Goal: Task Accomplishment & Management: Manage account settings

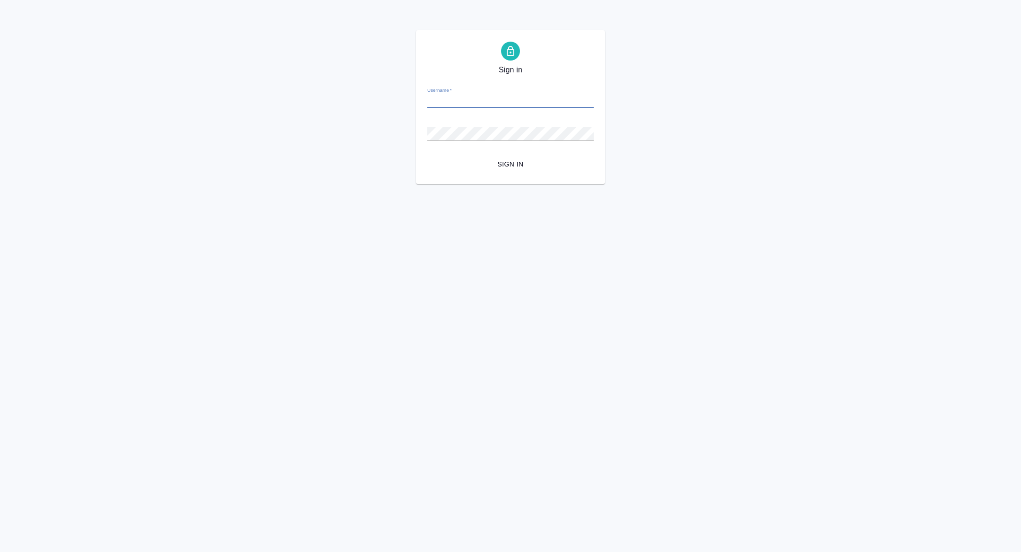
click at [489, 105] on input "Username   *" at bounding box center [510, 101] width 166 height 13
type input "[PERSON_NAME][EMAIL_ADDRESS][PERSON_NAME][DOMAIN_NAME]"
click at [522, 166] on span "Sign in" at bounding box center [510, 164] width 151 height 12
click at [460, 101] on input "Username   *" at bounding box center [510, 101] width 166 height 13
type input "[PERSON_NAME][EMAIL_ADDRESS][PERSON_NAME][DOMAIN_NAME]"
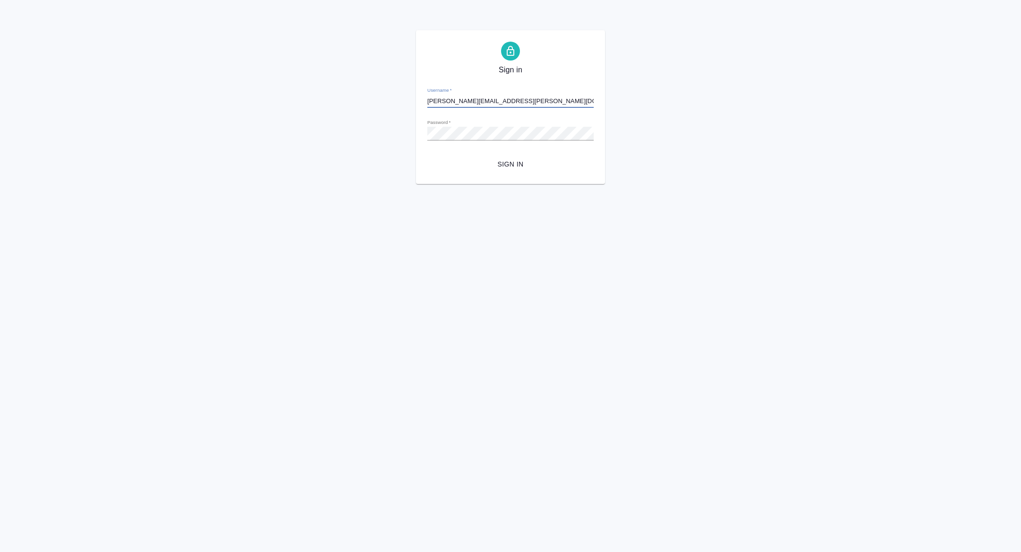
click at [506, 159] on span "Sign in" at bounding box center [510, 164] width 151 height 12
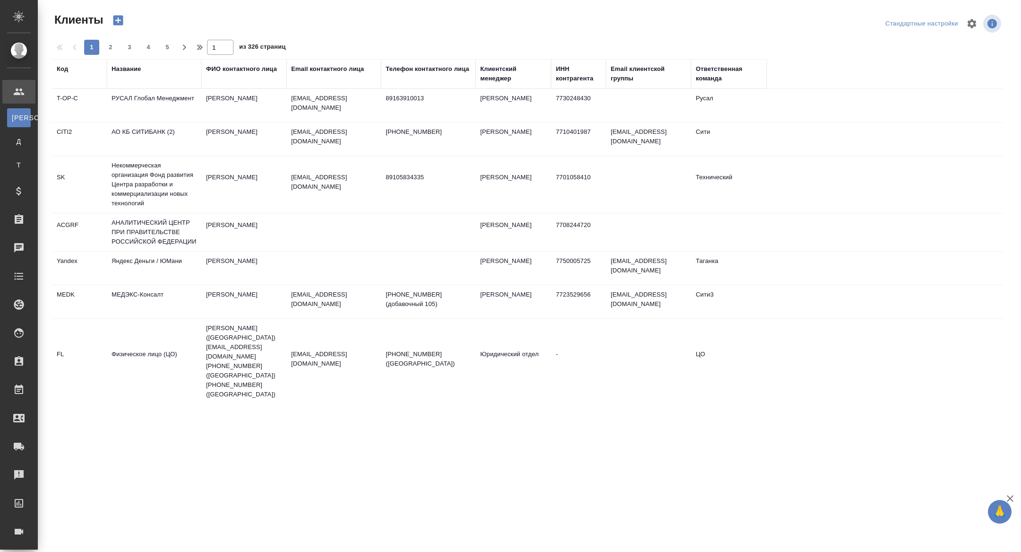
select select "RU"
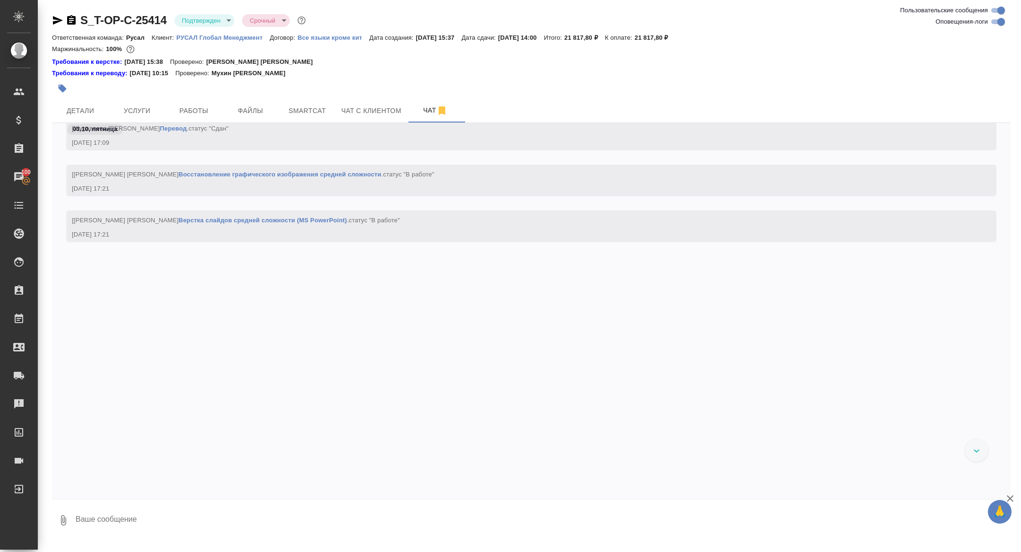
scroll to position [2191, 0]
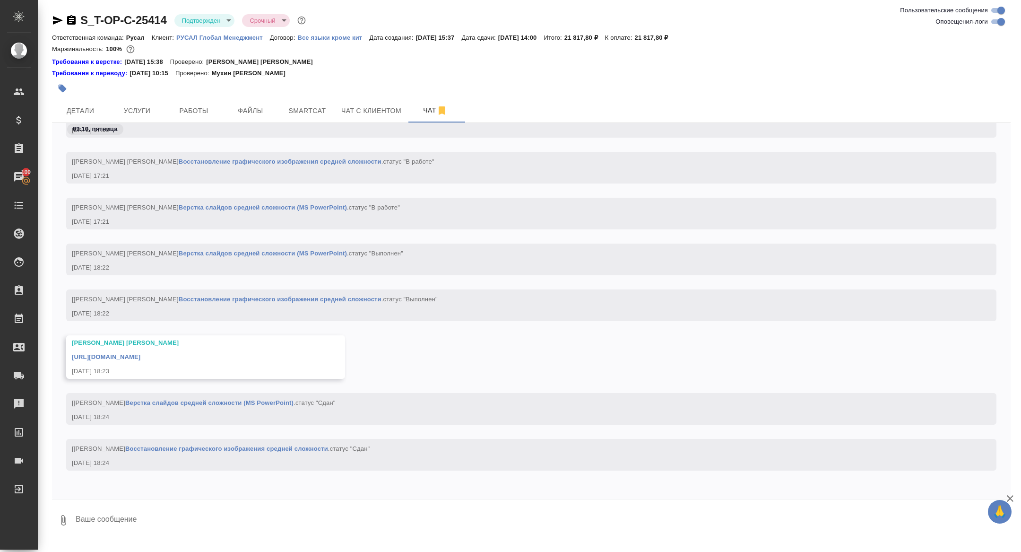
click at [140, 355] on link "https://drive.awatera.com/apps/files/files/10595882?dir=/Shares/%D0%A2-%D0%9E%D…" at bounding box center [106, 356] width 69 height 7
drag, startPoint x: 69, startPoint y: 21, endPoint x: 82, endPoint y: 32, distance: 17.1
click at [69, 21] on icon "button" at bounding box center [71, 19] width 9 height 9
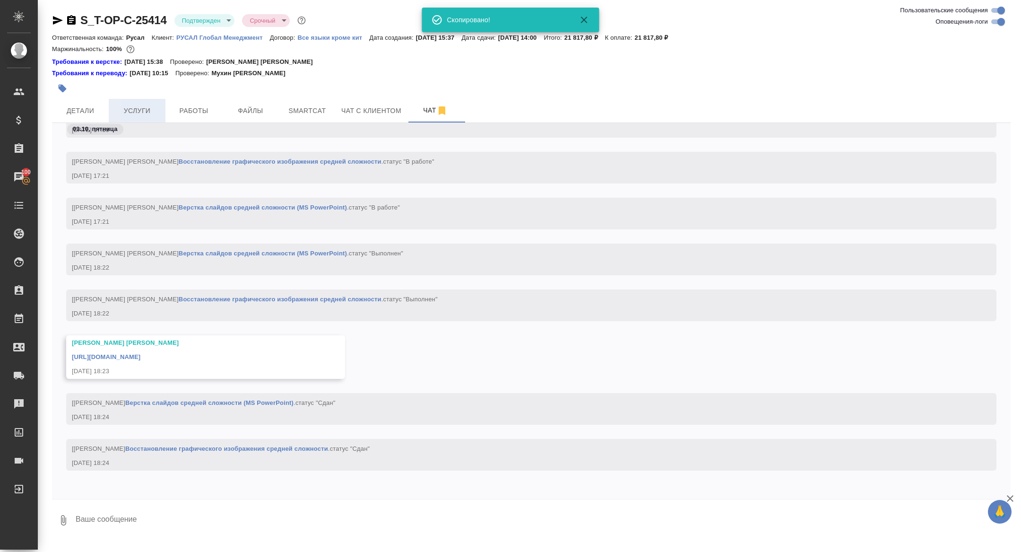
click at [134, 118] on button "Услуги" at bounding box center [137, 111] width 57 height 24
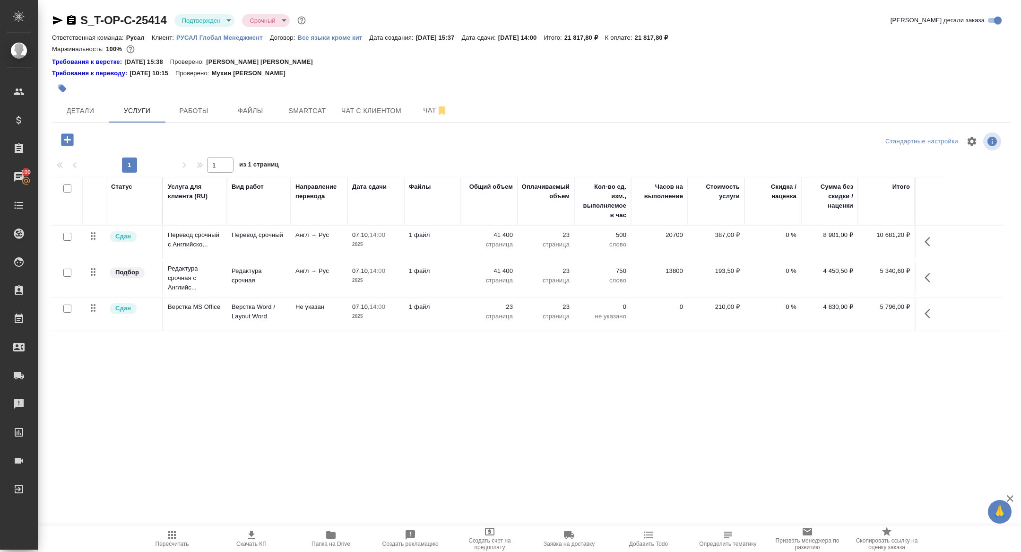
click at [73, 20] on icon "button" at bounding box center [71, 20] width 11 height 11
click at [80, 109] on span "Детали" at bounding box center [80, 111] width 45 height 12
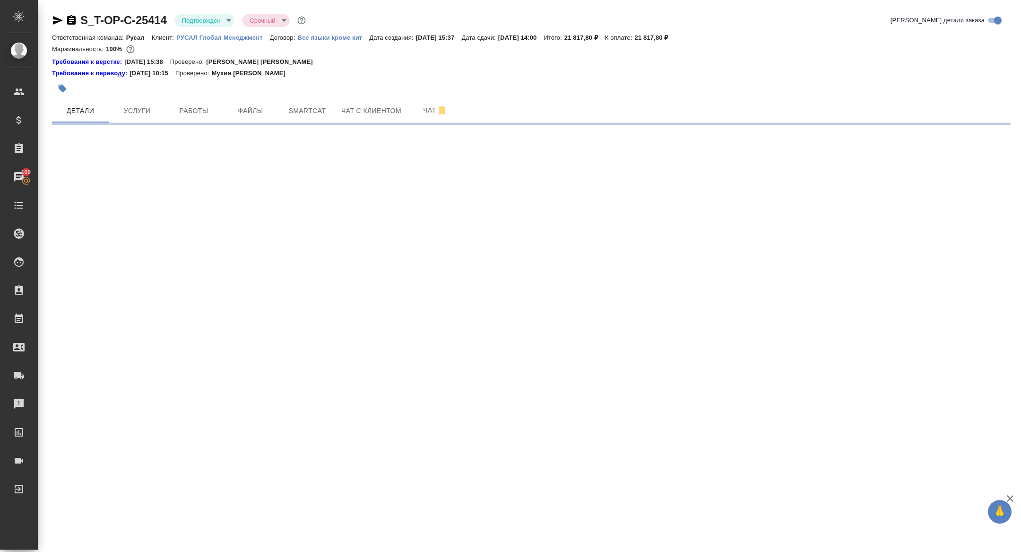
select select "RU"
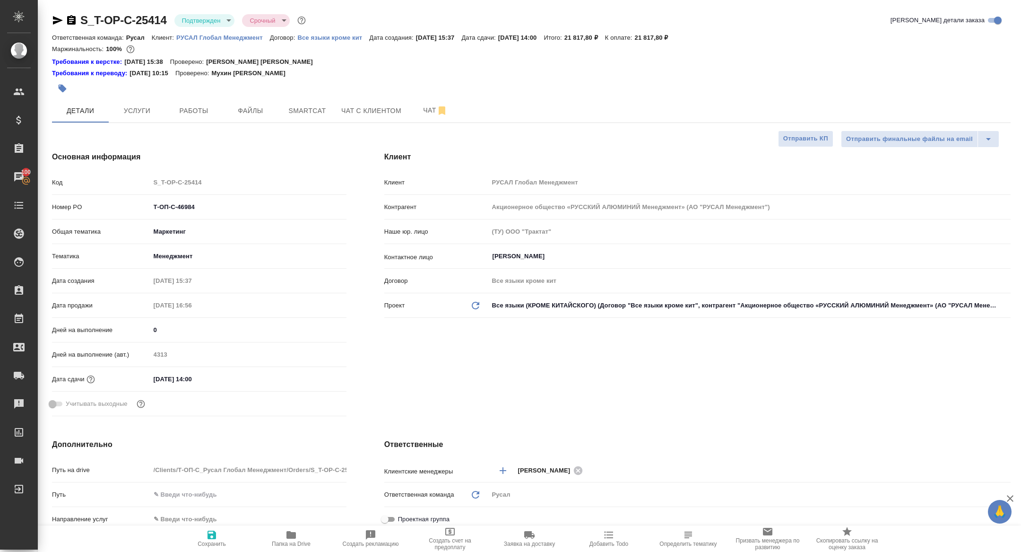
type textarea "x"
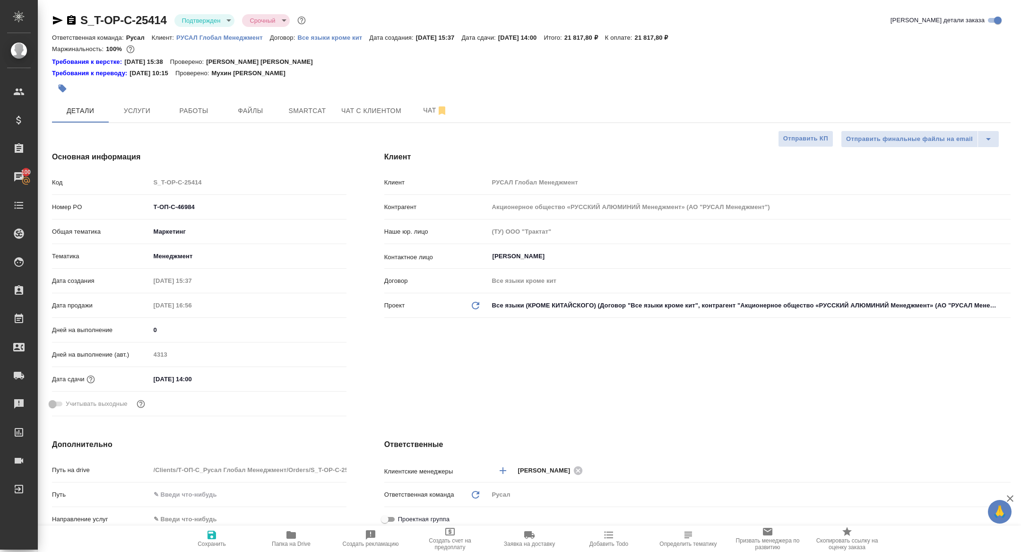
type textarea "x"
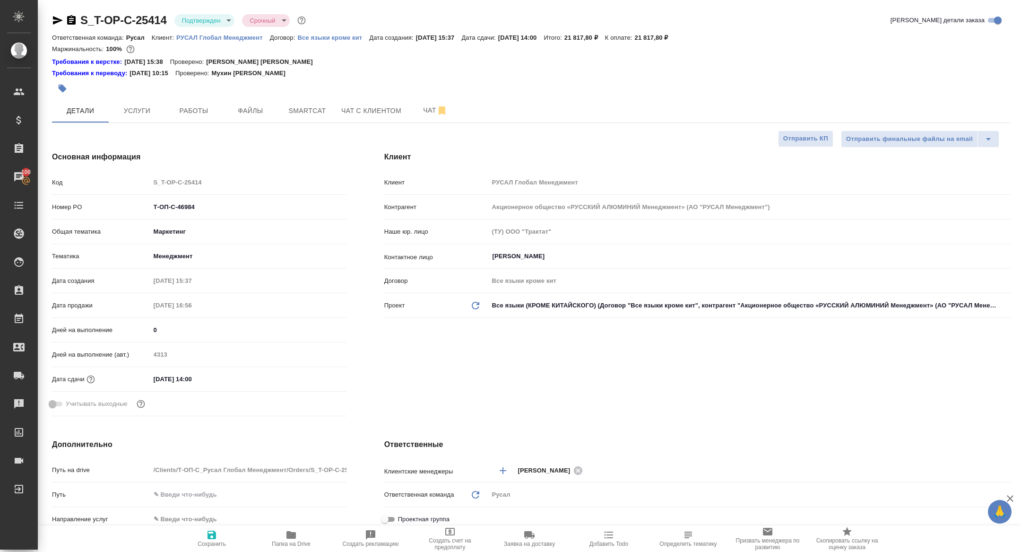
type textarea "x"
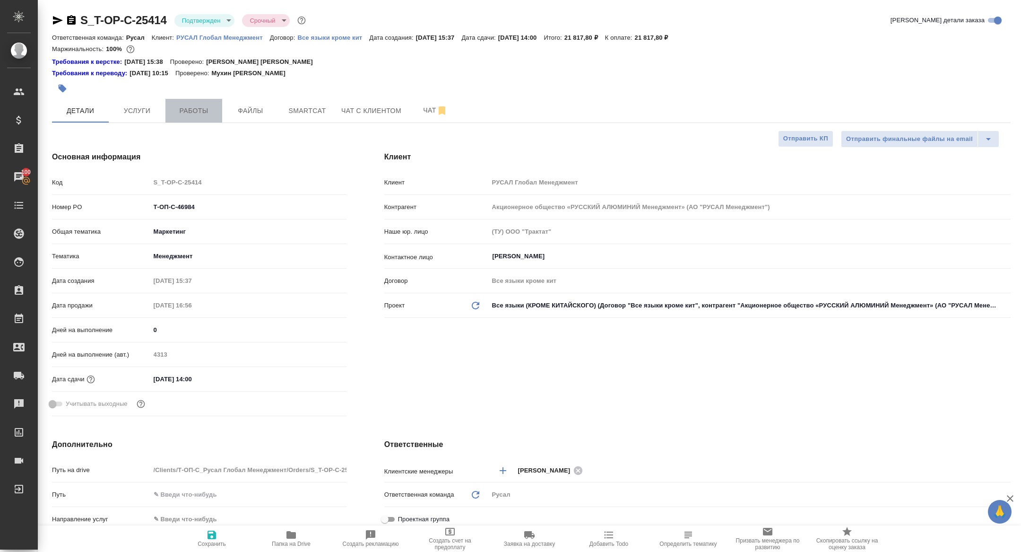
click at [199, 114] on span "Работы" at bounding box center [193, 111] width 45 height 12
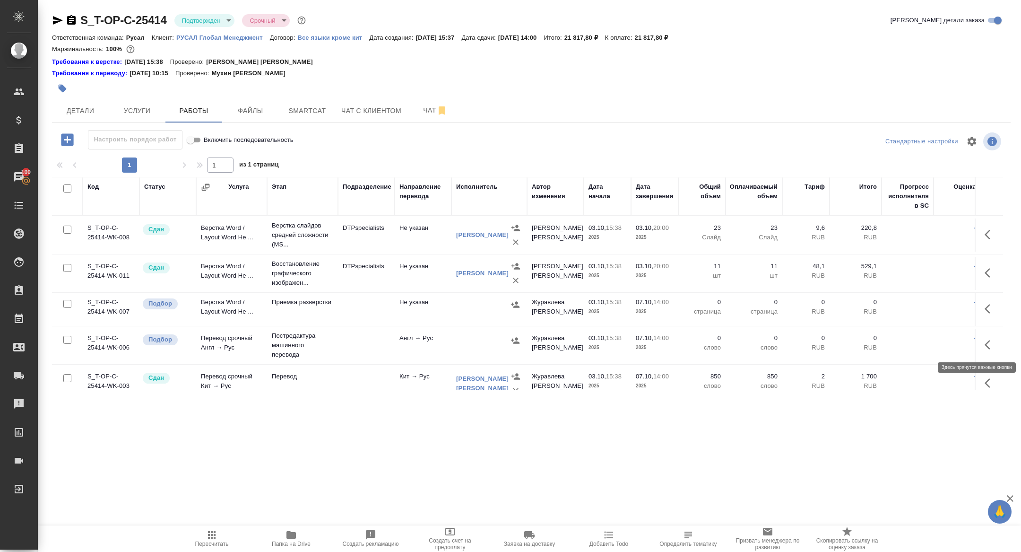
click at [989, 352] on button "button" at bounding box center [990, 344] width 23 height 23
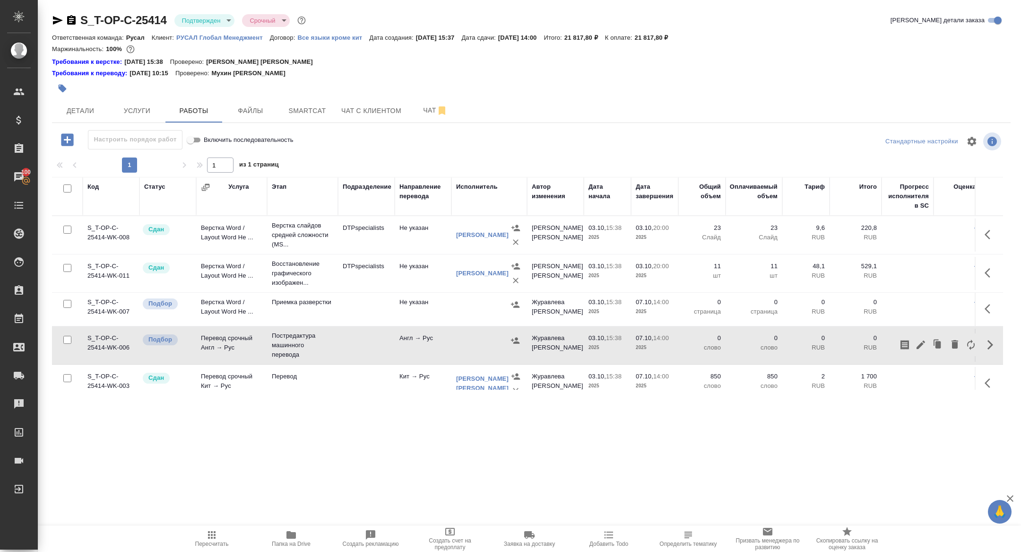
click at [913, 351] on div at bounding box center [938, 344] width 82 height 23
click at [919, 347] on icon "button" at bounding box center [921, 344] width 9 height 9
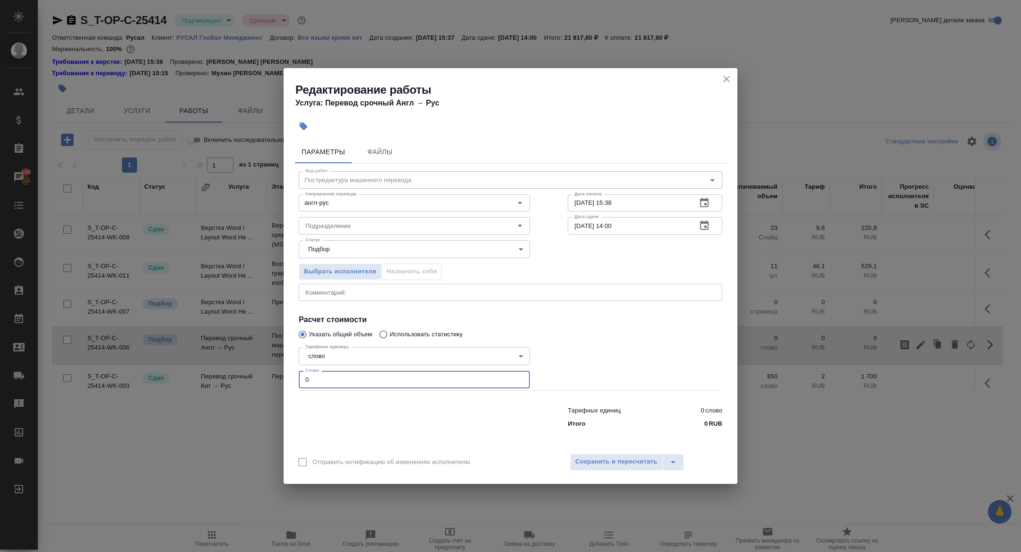
drag, startPoint x: 362, startPoint y: 380, endPoint x: 243, endPoint y: 380, distance: 119.6
click at [243, 380] on div "Редактирование работы Услуга: Перевод срочный Англ → Рус Параметры Файлы Вид ра…" at bounding box center [510, 276] width 1021 height 552
type input "2500"
click at [612, 459] on span "Сохранить и пересчитать" at bounding box center [617, 461] width 82 height 11
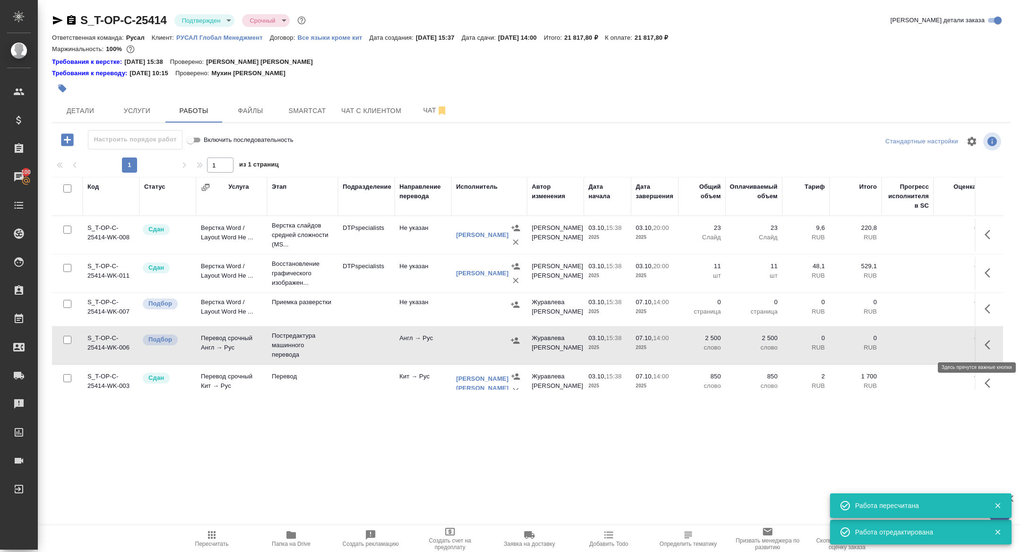
click at [990, 341] on icon "button" at bounding box center [990, 344] width 11 height 11
click at [916, 344] on icon "button" at bounding box center [921, 344] width 11 height 11
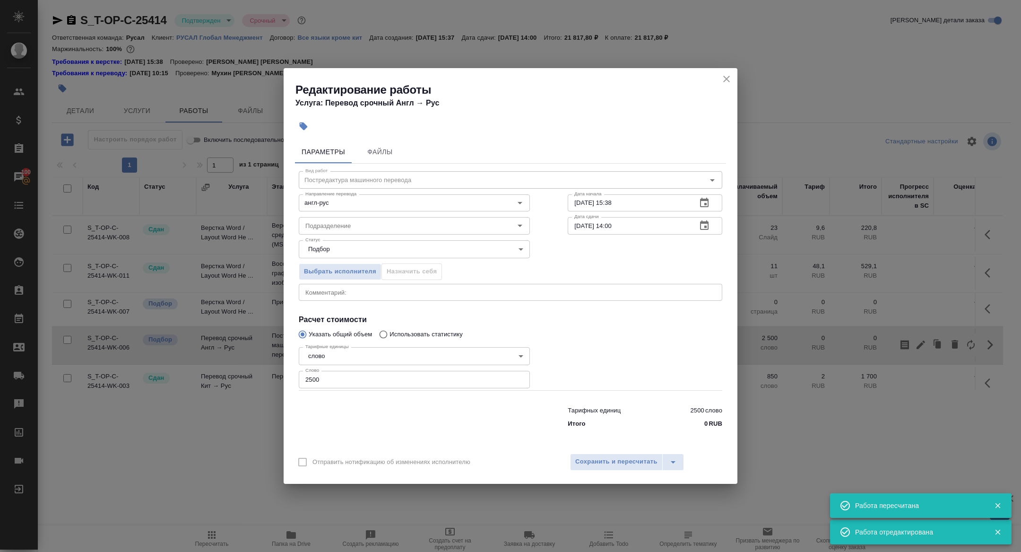
click at [709, 227] on icon "button" at bounding box center [704, 225] width 11 height 11
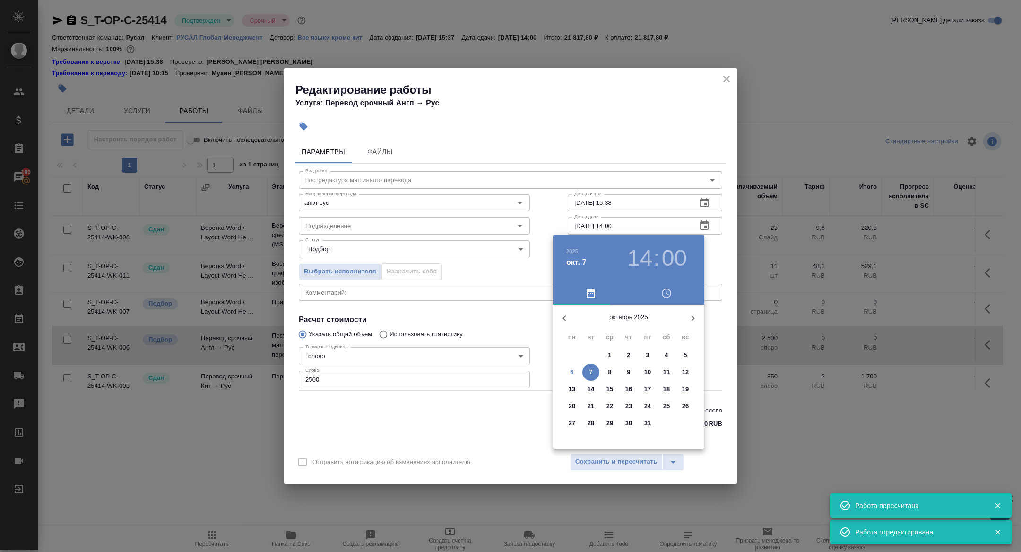
click at [709, 201] on div at bounding box center [510, 276] width 1021 height 552
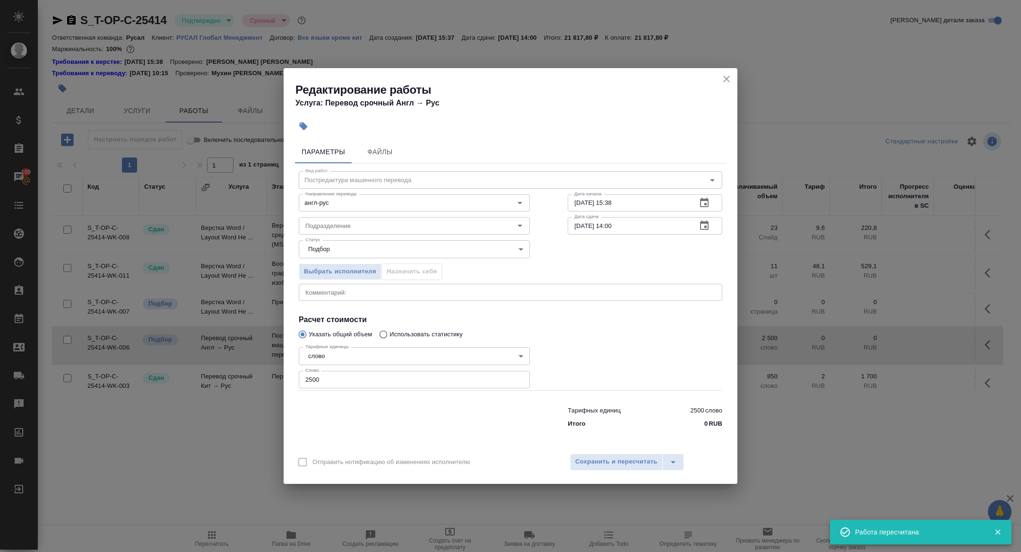
click at [701, 201] on icon "button" at bounding box center [704, 202] width 11 height 11
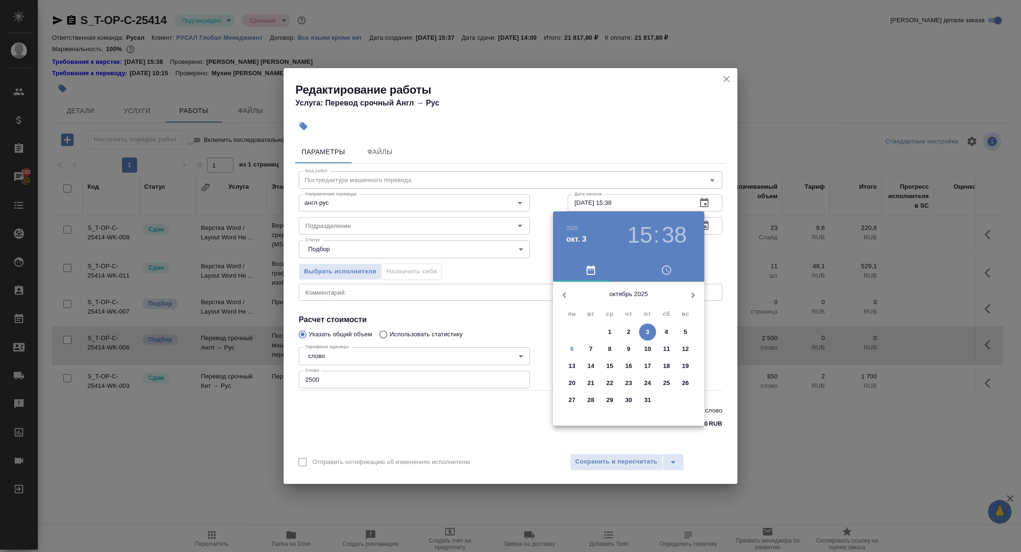
click at [571, 349] on p "6" at bounding box center [571, 348] width 3 height 9
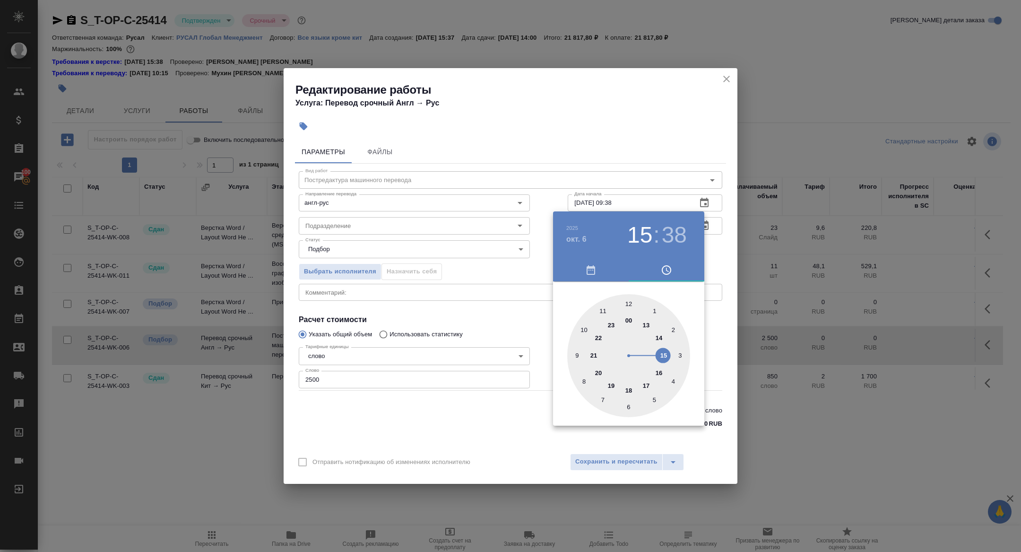
click at [576, 351] on div at bounding box center [628, 355] width 123 height 123
type input "06.10.2025 09:00"
click at [630, 301] on div at bounding box center [628, 355] width 123 height 123
click at [478, 300] on div at bounding box center [510, 276] width 1021 height 552
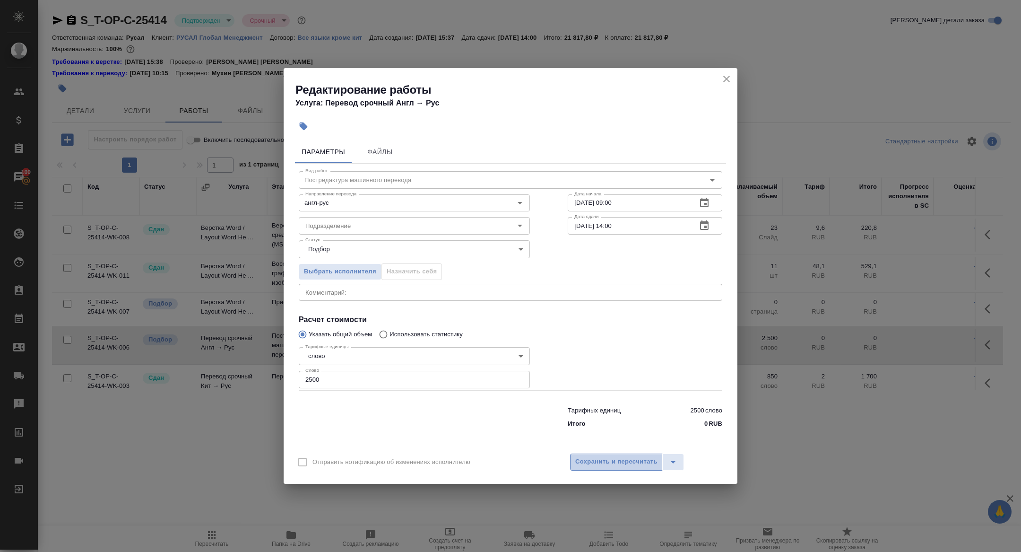
click at [591, 466] on span "Сохранить и пересчитать" at bounding box center [617, 461] width 82 height 11
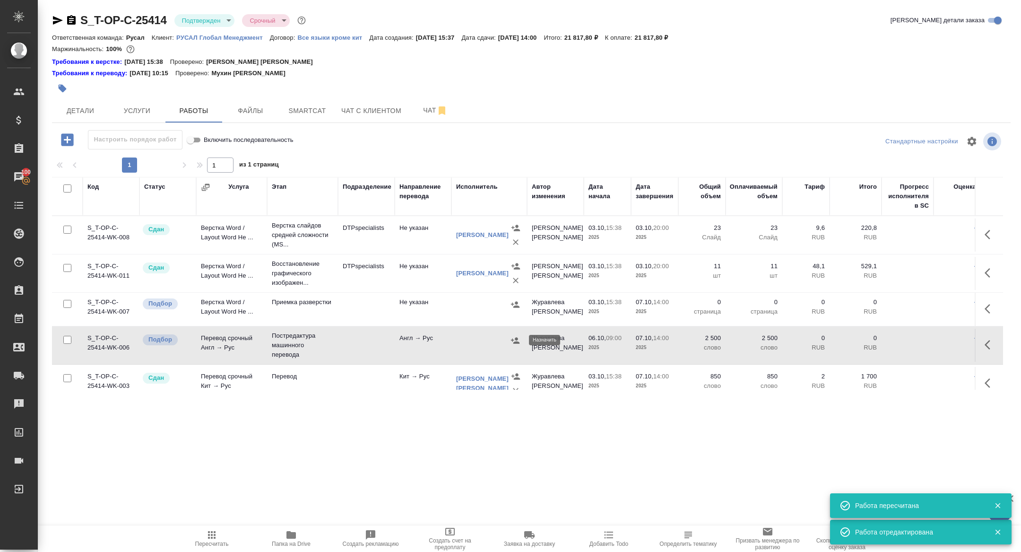
click at [515, 340] on icon "button" at bounding box center [515, 340] width 9 height 9
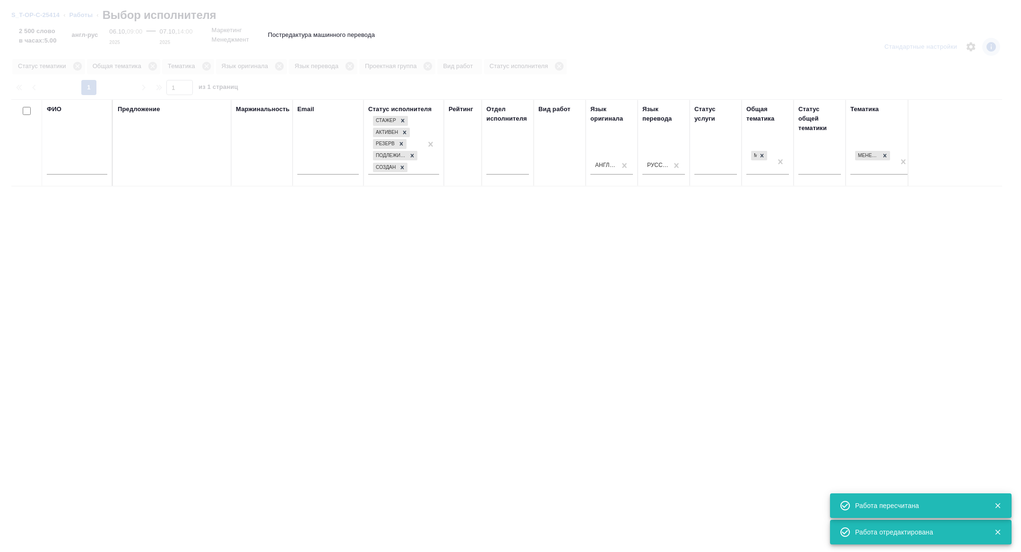
click at [79, 167] on input "text" at bounding box center [77, 169] width 61 height 12
type input "x"
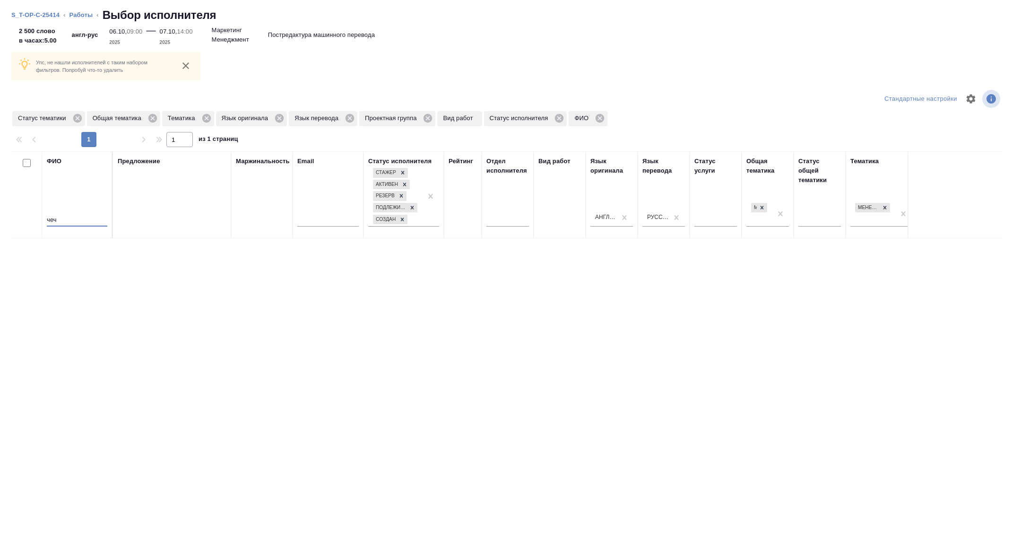
type input "чеч"
click at [85, 121] on div "Статус тематики" at bounding box center [48, 118] width 73 height 15
click at [81, 120] on icon at bounding box center [77, 118] width 9 height 9
click at [140, 113] on div "Тематика" at bounding box center [113, 118] width 52 height 15
click at [130, 117] on icon at bounding box center [132, 118] width 9 height 9
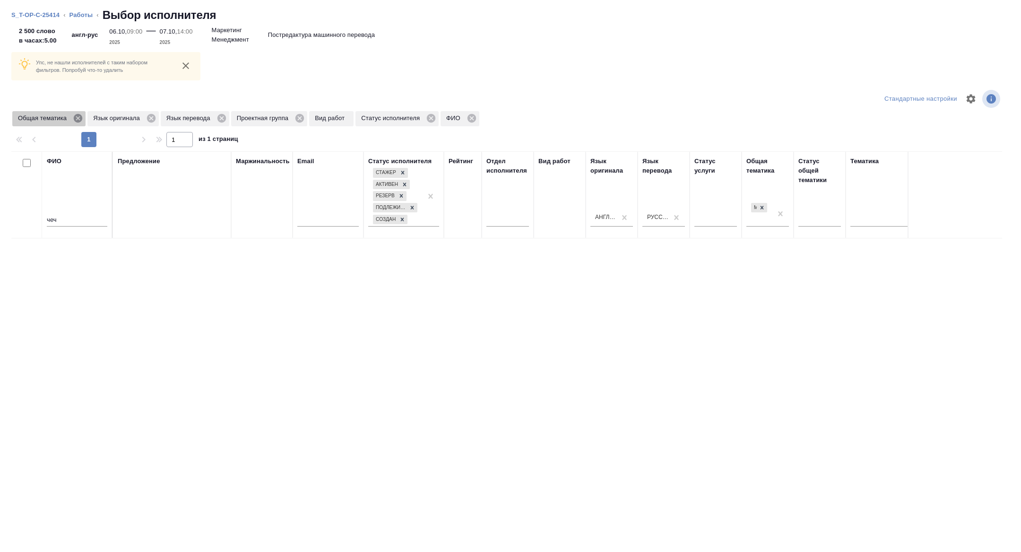
click at [78, 114] on icon at bounding box center [78, 118] width 9 height 9
click at [229, 118] on icon at bounding box center [224, 118] width 9 height 9
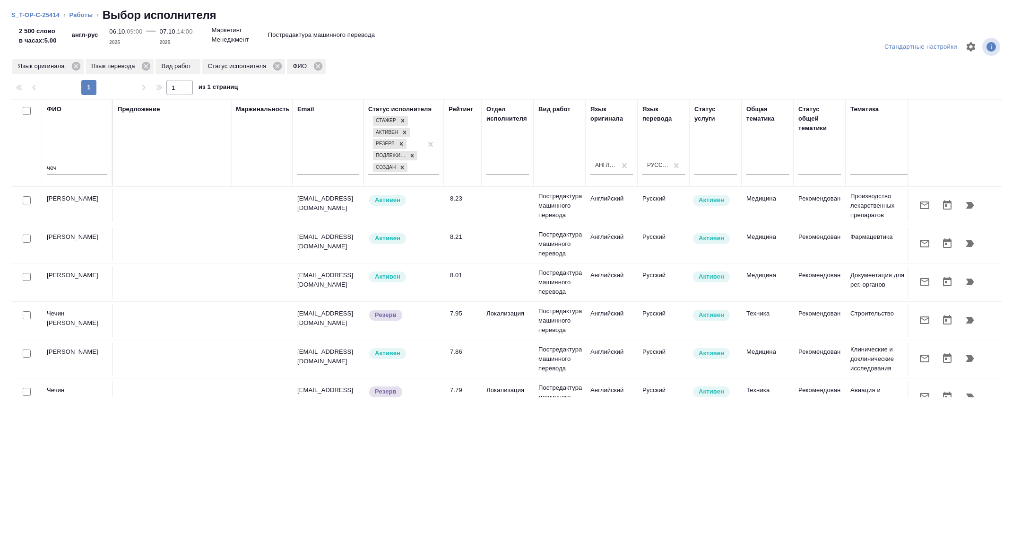
click at [924, 319] on icon "button" at bounding box center [924, 319] width 11 height 11
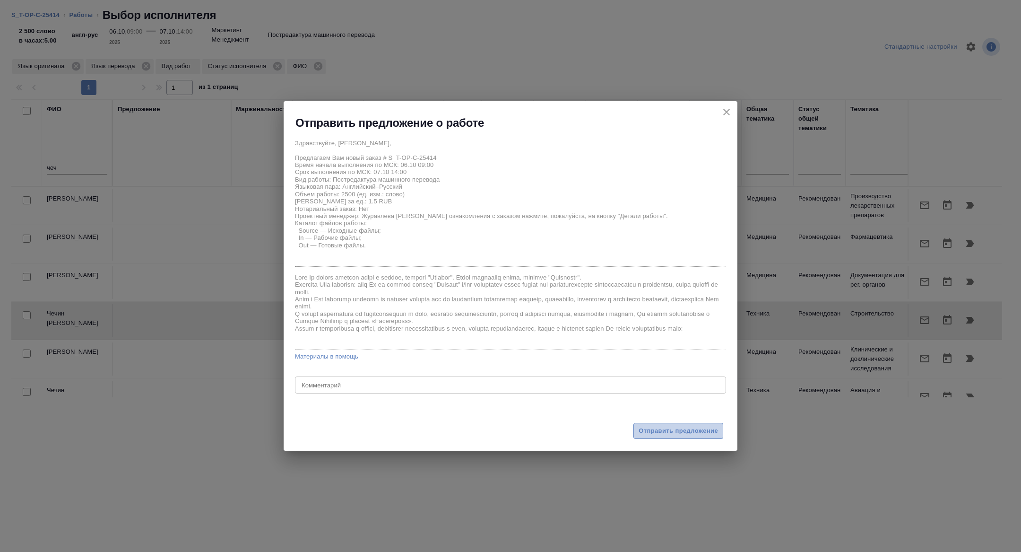
click at [663, 428] on span "Отправить предложение" at bounding box center [678, 431] width 79 height 11
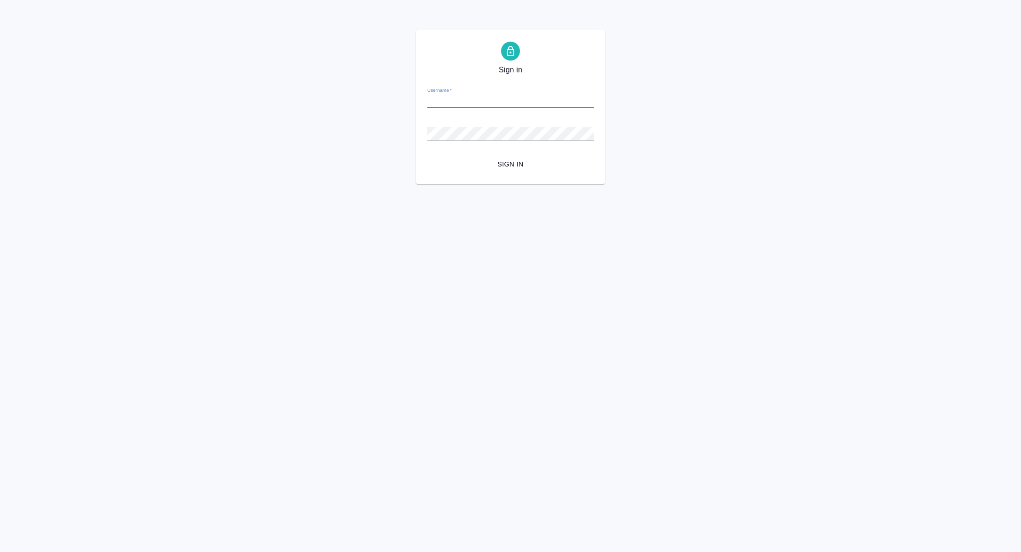
click at [468, 100] on input "Username   *" at bounding box center [510, 101] width 166 height 13
type input "[PERSON_NAME][EMAIL_ADDRESS][PERSON_NAME][DOMAIN_NAME]"
click at [512, 158] on span "Sign in" at bounding box center [510, 164] width 151 height 12
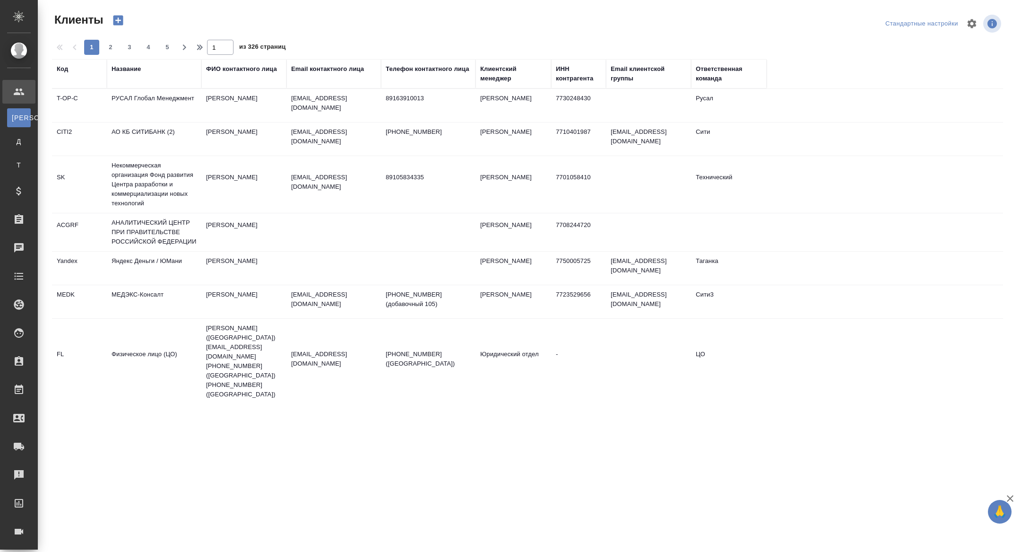
select select "RU"
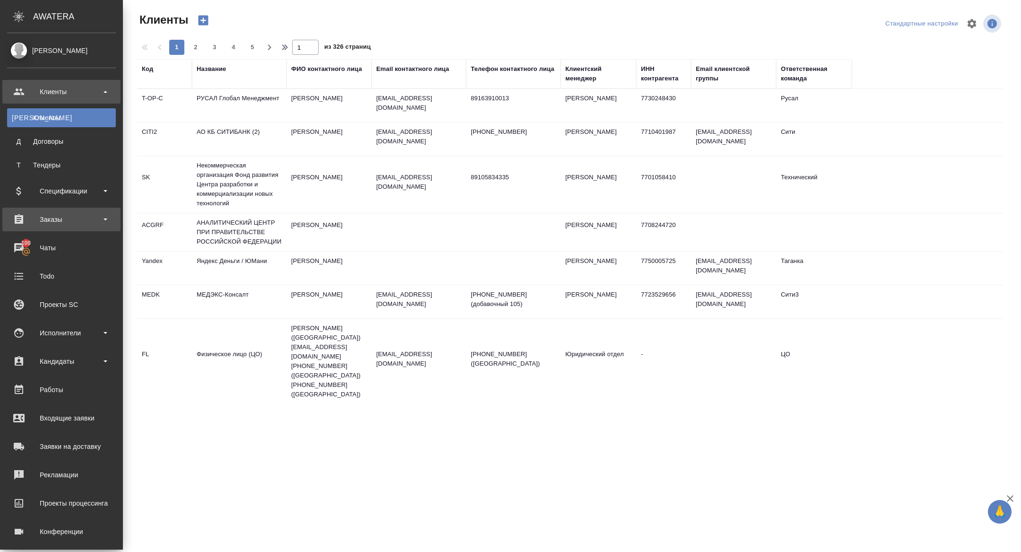
click at [67, 221] on div "Заказы" at bounding box center [61, 219] width 109 height 14
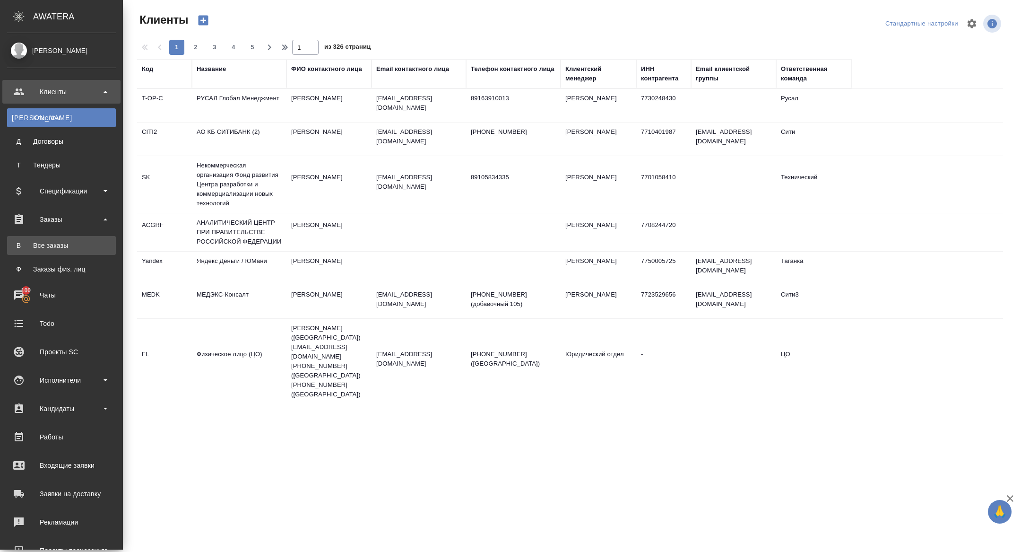
click at [66, 236] on link "В Все заказы" at bounding box center [61, 245] width 109 height 19
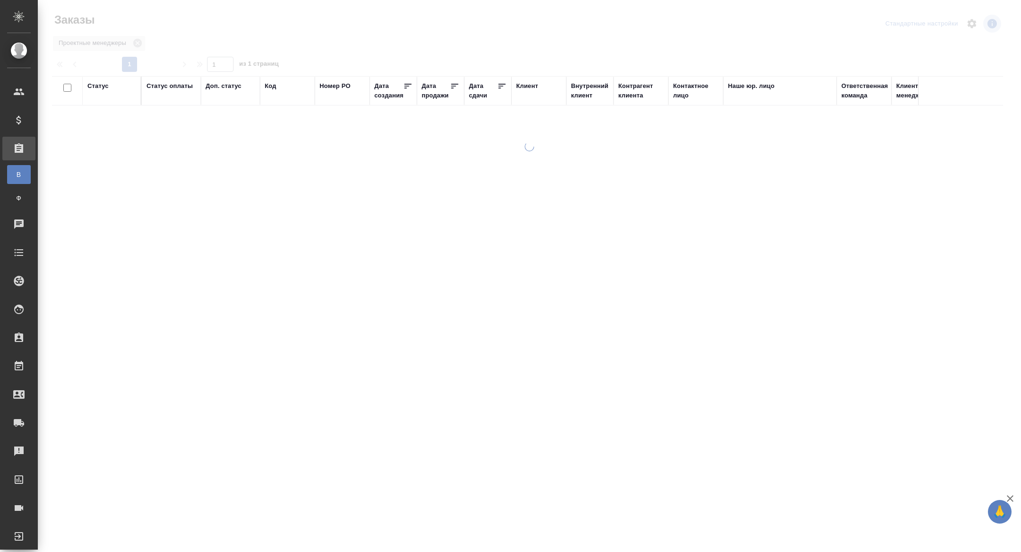
click at [480, 91] on div "Дата сдачи" at bounding box center [483, 90] width 28 height 19
select select "9"
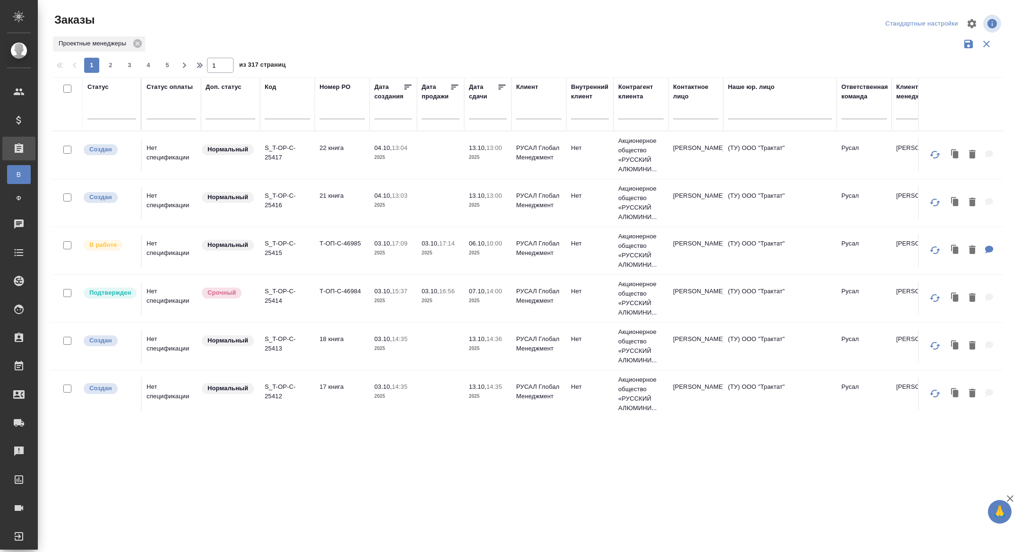
click at [480, 113] on input "text" at bounding box center [491, 111] width 32 height 13
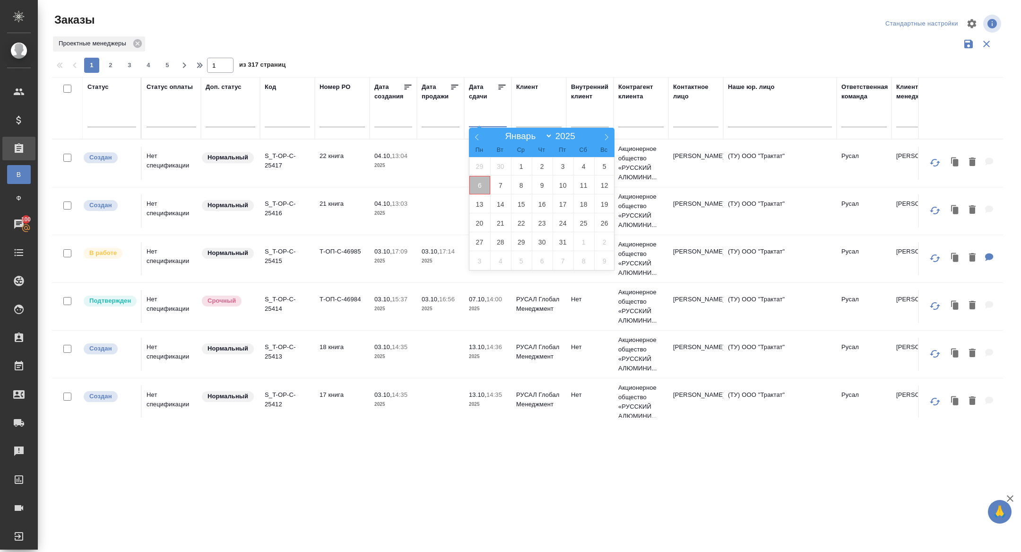
click at [486, 190] on span "6" at bounding box center [480, 185] width 21 height 18
type div "2025-10-05T21:00:00.000Z"
click at [500, 190] on span "7" at bounding box center [500, 185] width 21 height 18
click at [504, 85] on icon at bounding box center [502, 87] width 7 height 5
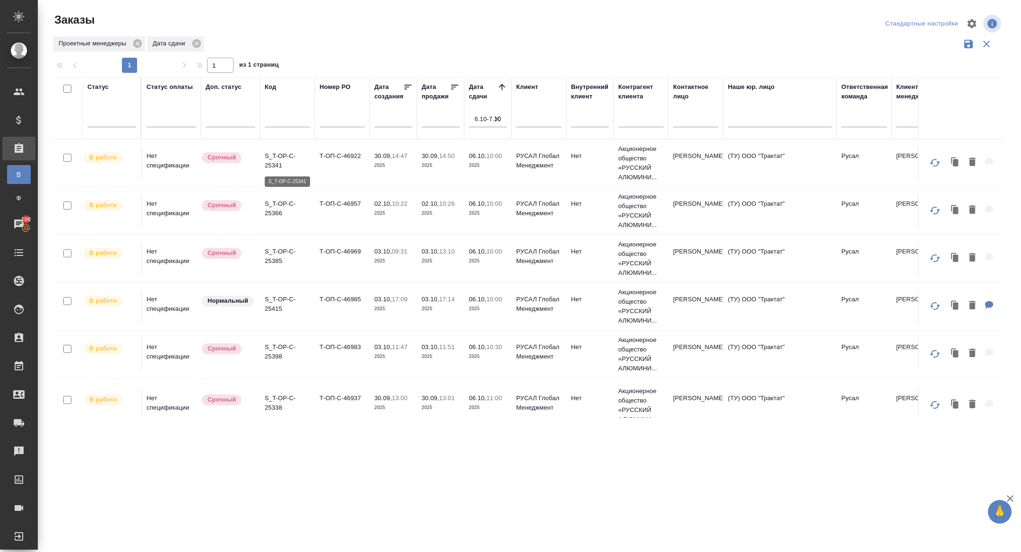
click at [272, 158] on p "S_T-OP-C-25341" at bounding box center [287, 160] width 45 height 19
click at [271, 206] on p "S_T-OP-C-25366" at bounding box center [287, 208] width 45 height 19
click at [272, 251] on p "S_T-OP-C-25385" at bounding box center [287, 256] width 45 height 19
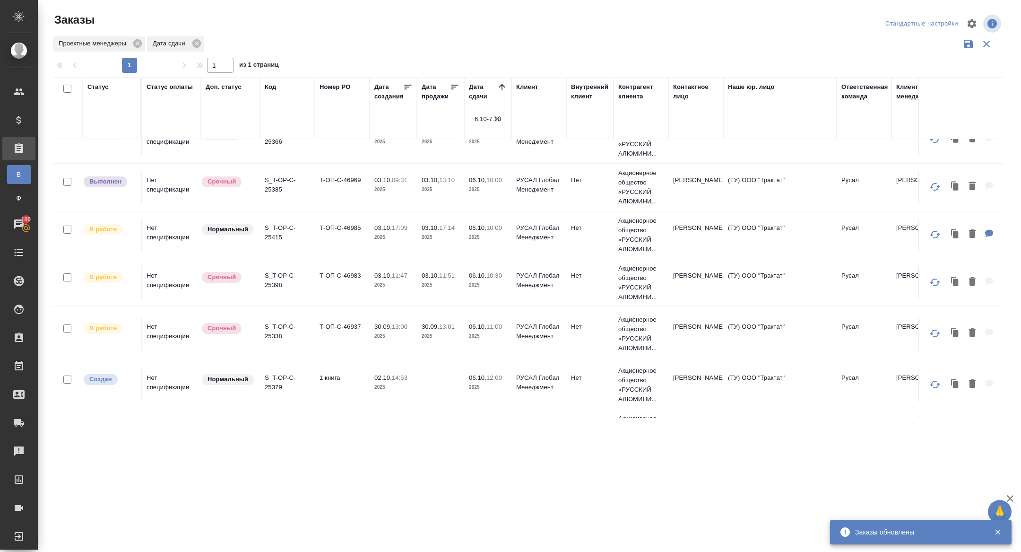
scroll to position [72, 0]
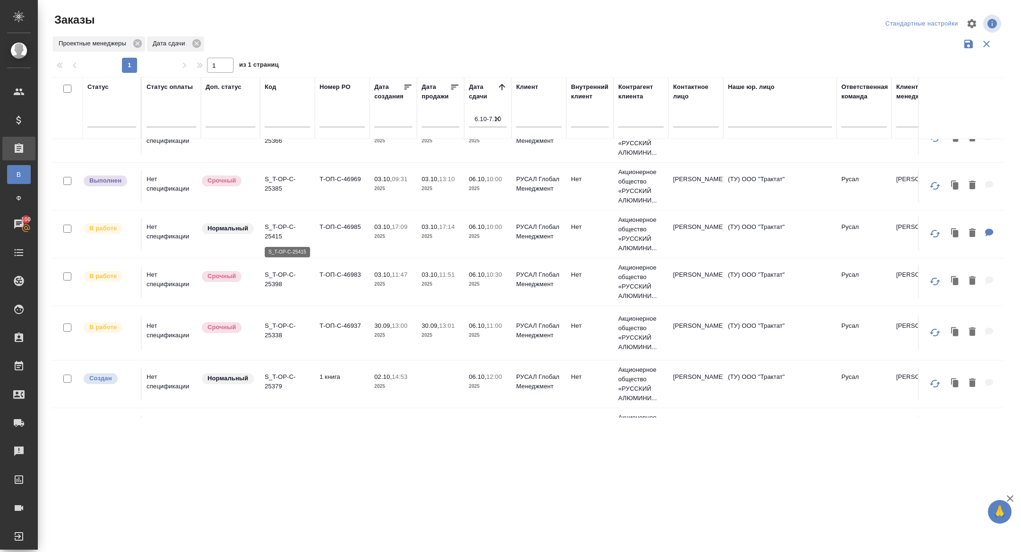
click at [280, 230] on p "S_T-OP-C-25415" at bounding box center [287, 231] width 45 height 19
click at [275, 272] on p "S_T-OP-C-25398" at bounding box center [287, 279] width 45 height 19
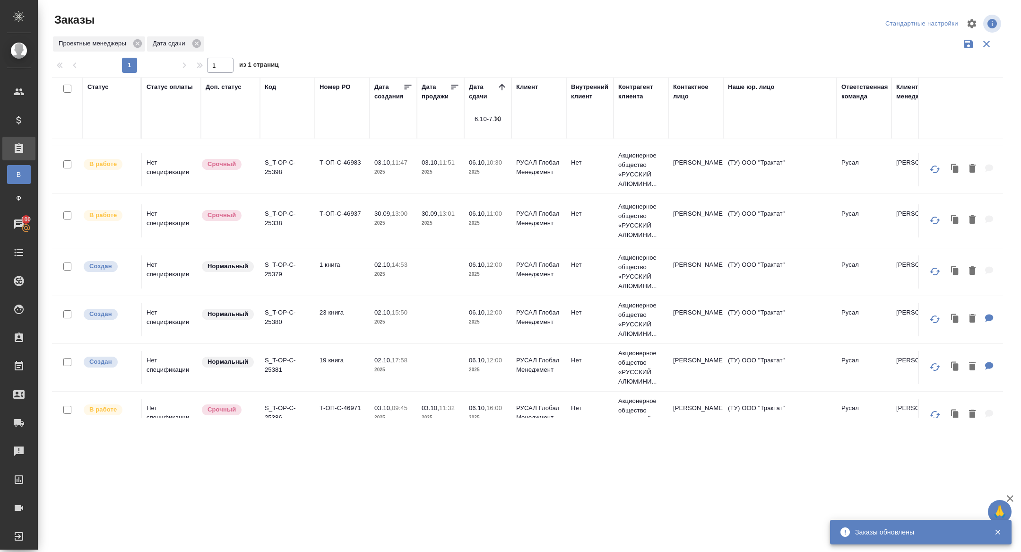
scroll to position [186, 0]
click at [277, 208] on p "S_T-OP-C-25338" at bounding box center [287, 216] width 45 height 19
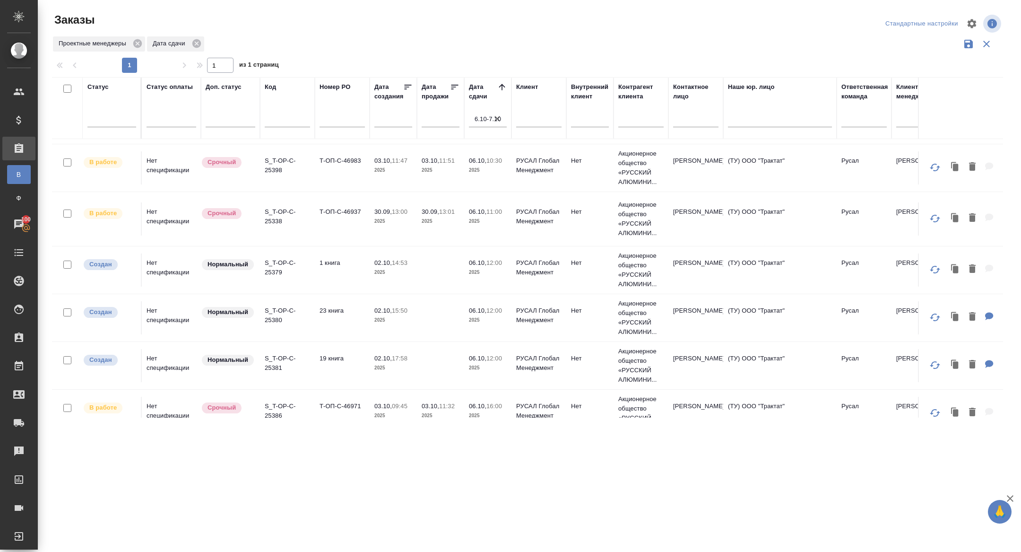
scroll to position [204, 0]
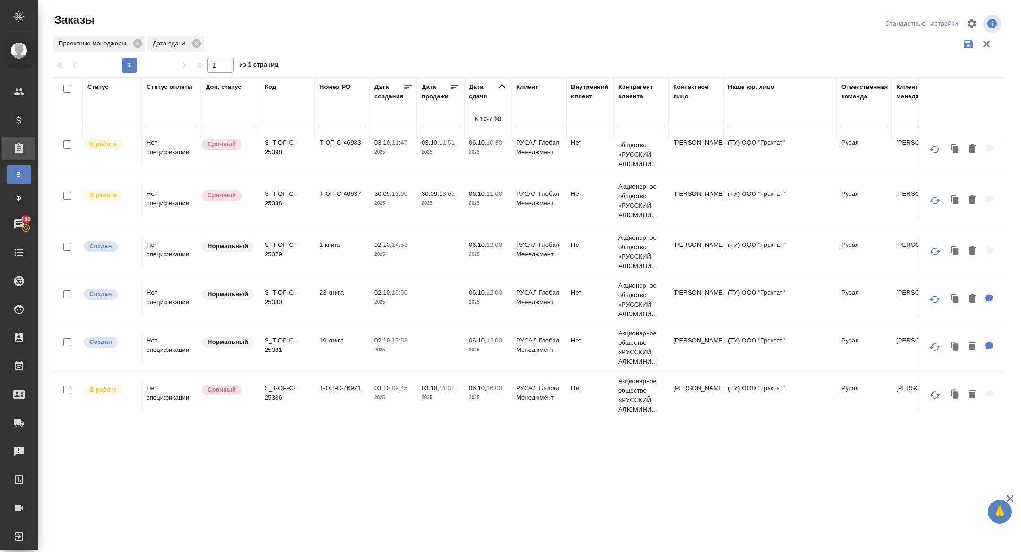
click at [280, 389] on p "S_T-OP-C-25386" at bounding box center [287, 393] width 45 height 19
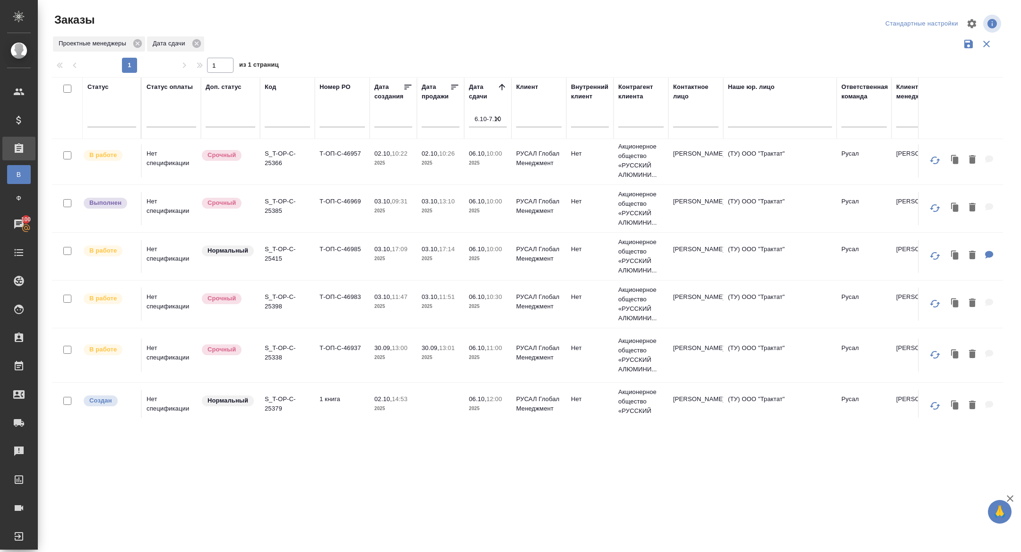
scroll to position [52, 0]
click at [271, 292] on p "S_T-OP-C-25398" at bounding box center [287, 300] width 45 height 19
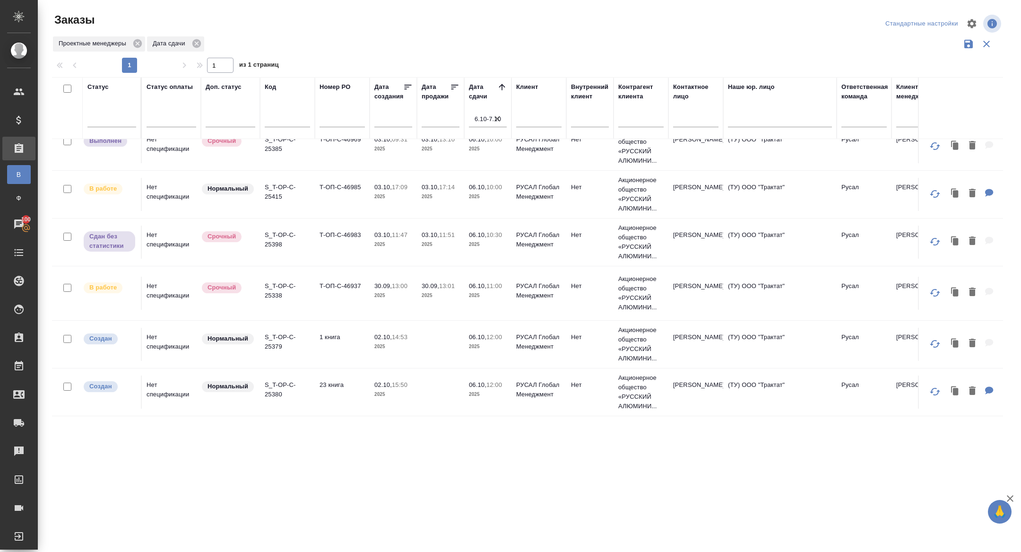
scroll to position [204, 0]
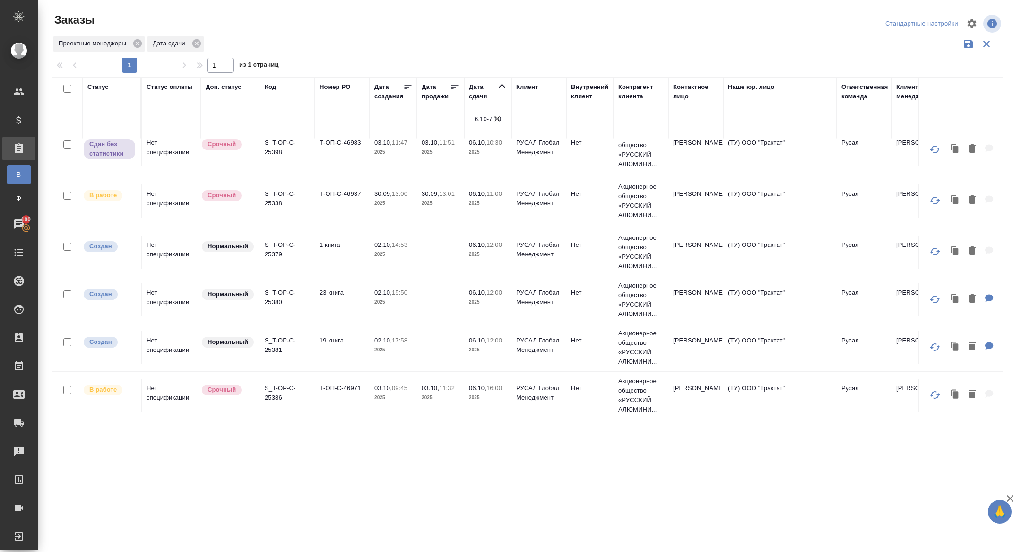
click at [284, 116] on input "text" at bounding box center [287, 121] width 45 height 12
paste input "S_T-OP-C-25397"
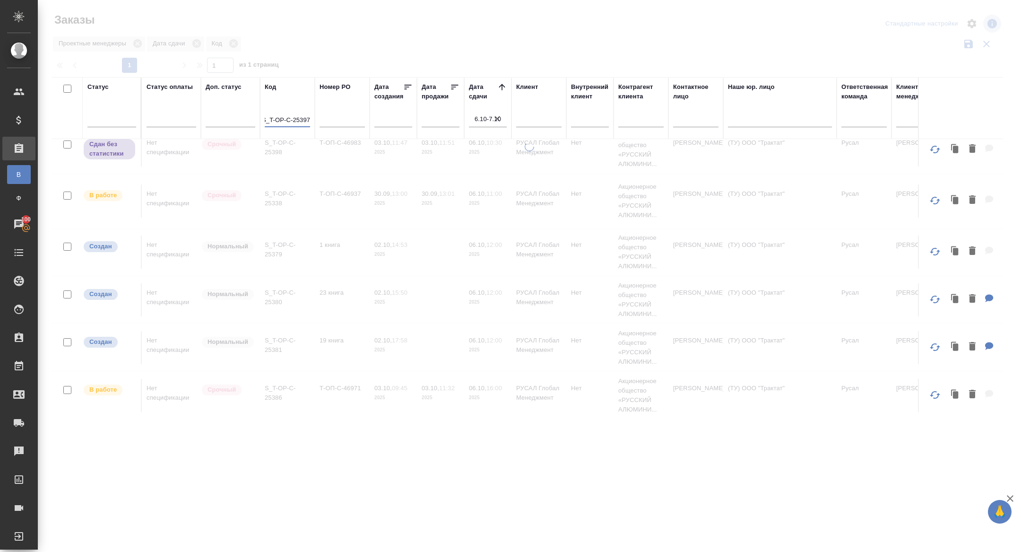
type input "S_T-OP-C-25397"
click at [492, 120] on input "6.10-7.10" at bounding box center [491, 119] width 32 height 13
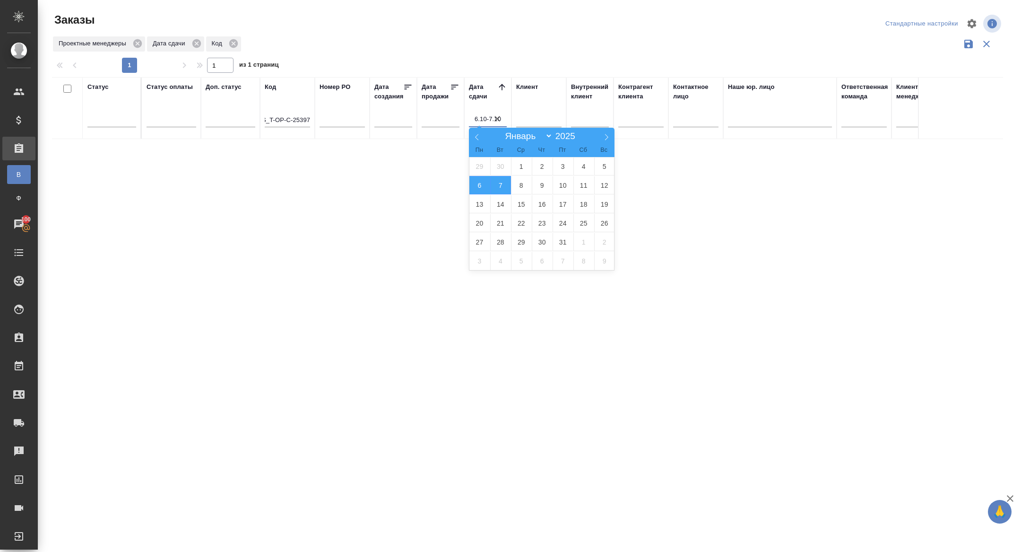
scroll to position [0, 0]
click at [498, 120] on icon "button" at bounding box center [497, 118] width 9 height 9
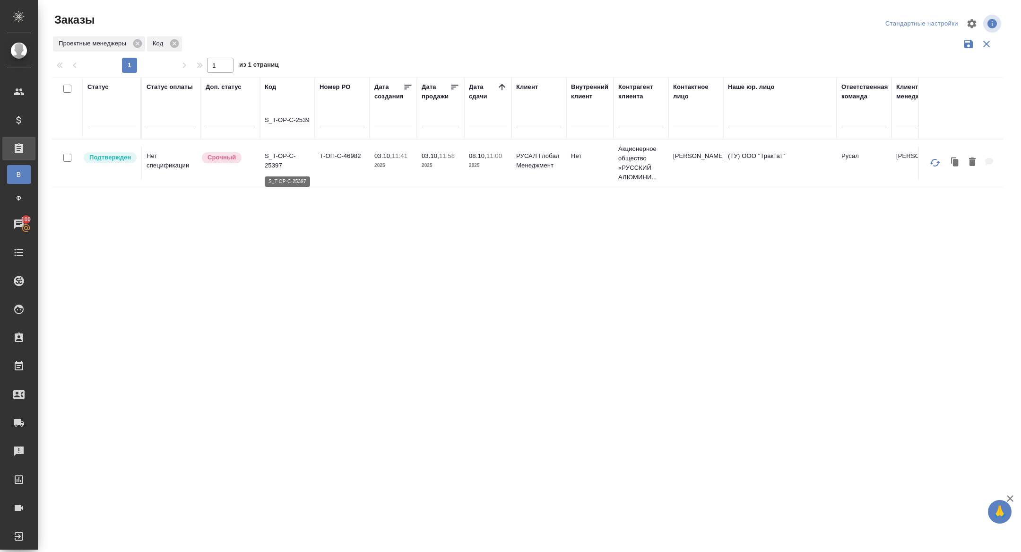
click at [278, 161] on p "S_T-OP-C-25397" at bounding box center [287, 160] width 45 height 19
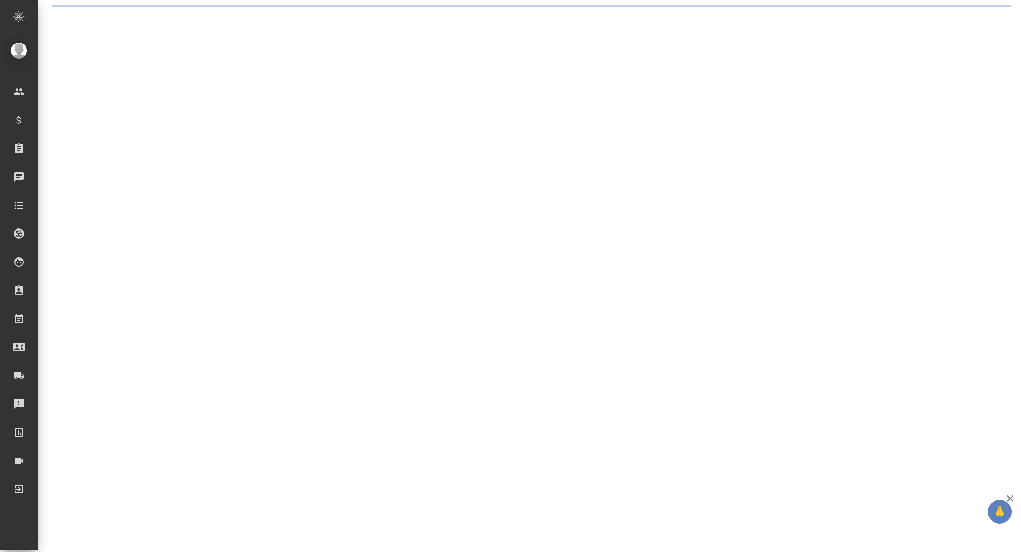
select select "RU"
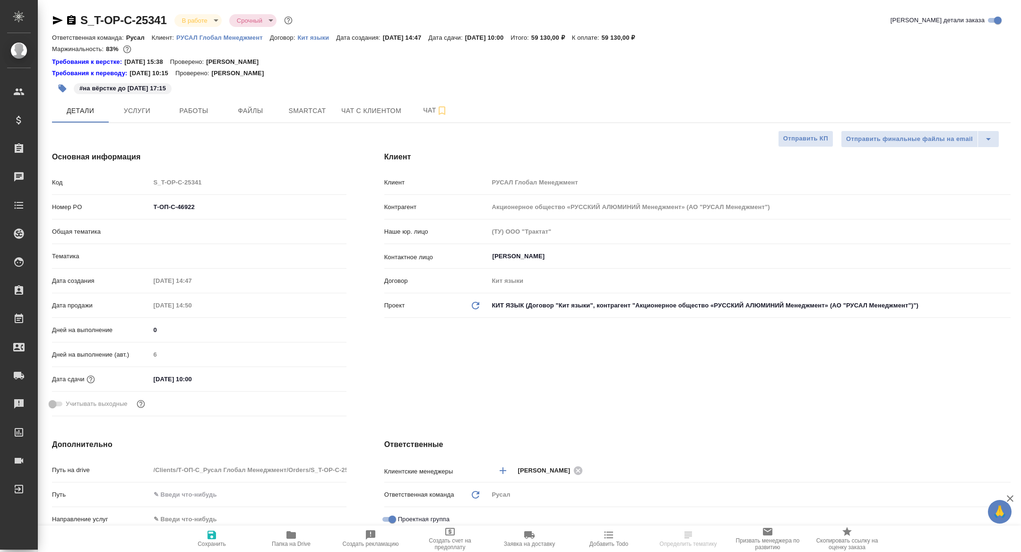
type textarea "x"
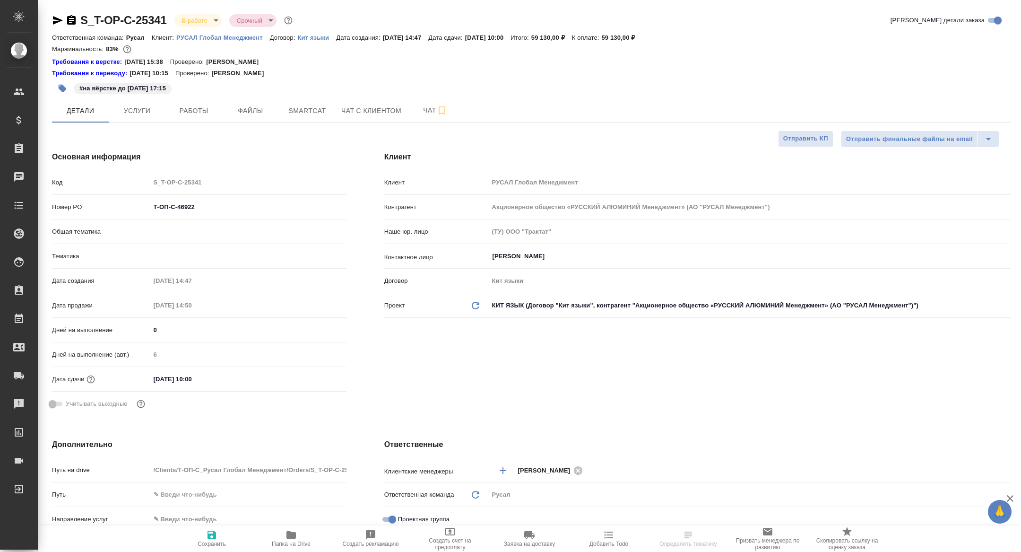
type textarea "x"
type input "Авдеенко Кирилл"
type input "[PERSON_NAME]"
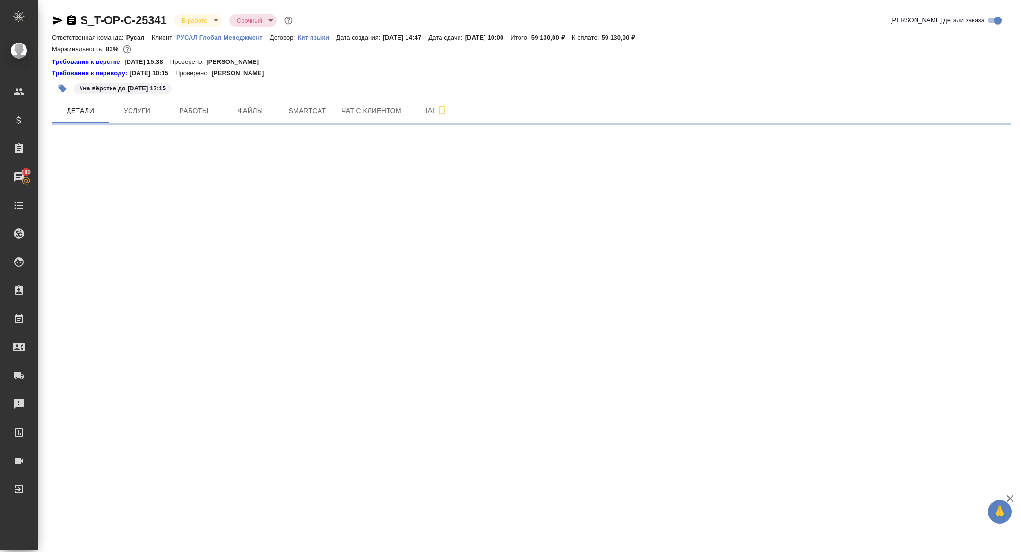
select select "RU"
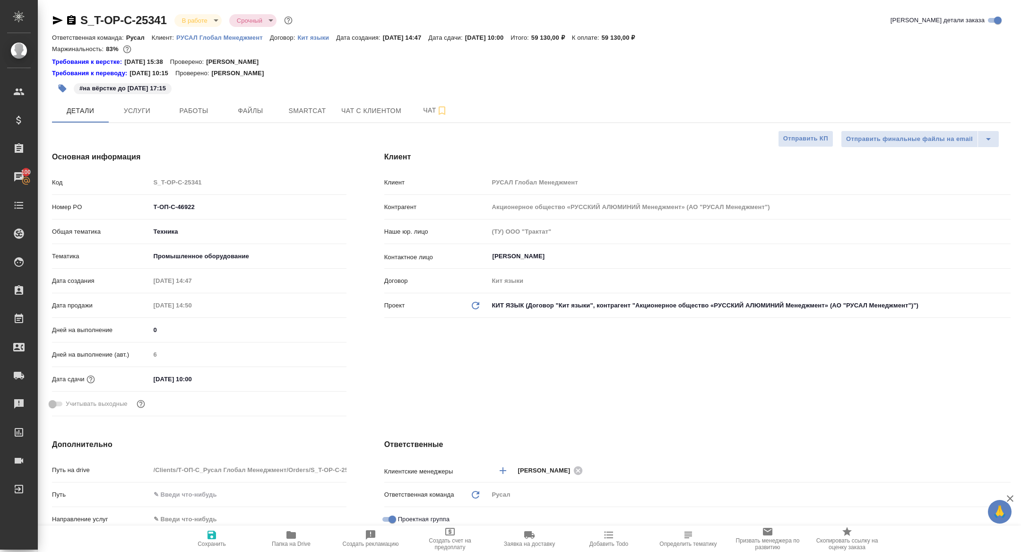
type textarea "x"
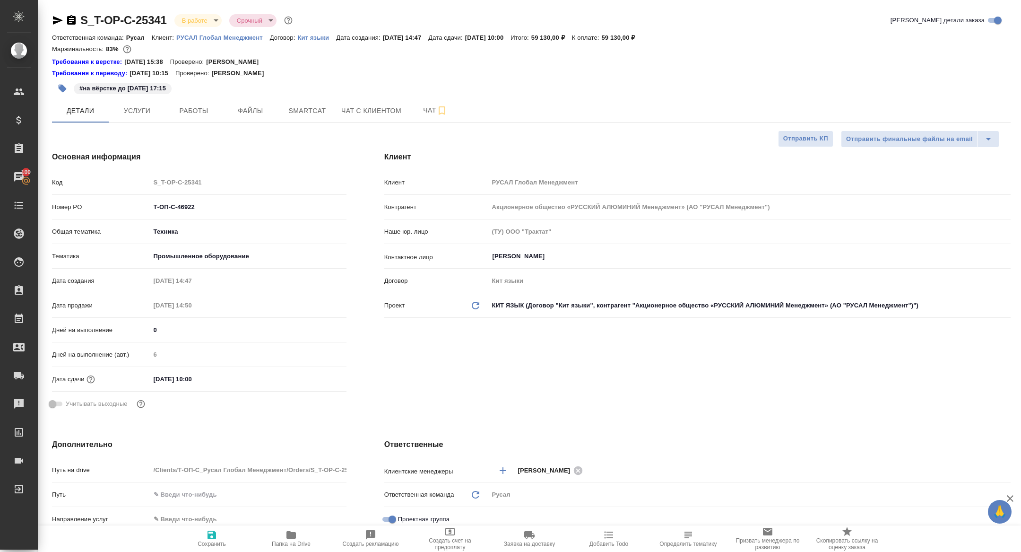
type textarea "x"
click at [197, 106] on span "Работы" at bounding box center [193, 111] width 45 height 12
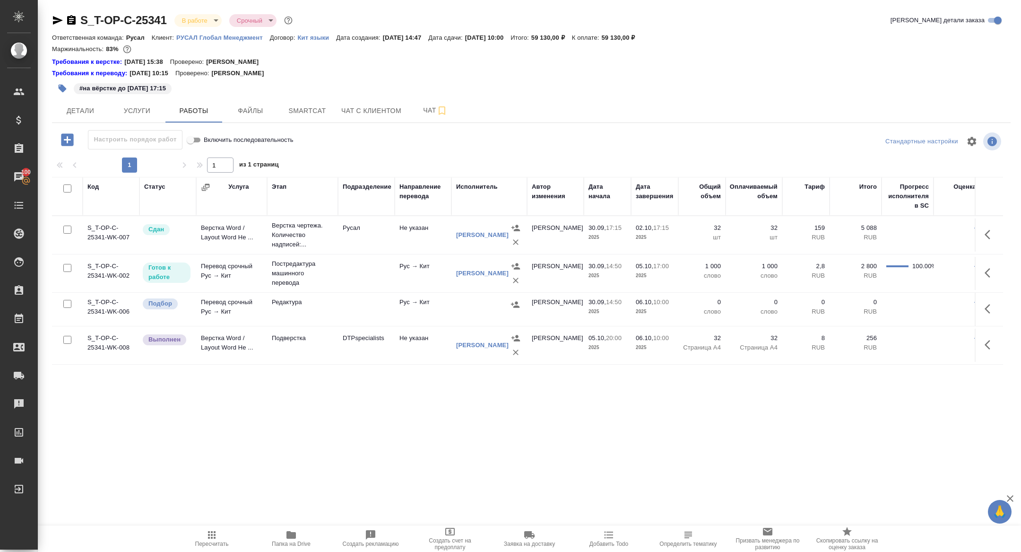
click at [289, 514] on div ".cls-1 fill:#fff; AWATERA Zhuravleva Alexandra Клиенты Спецификации Заказы 100 …" at bounding box center [510, 276] width 1021 height 552
click at [289, 535] on icon "button" at bounding box center [291, 535] width 9 height 8
click at [65, 113] on span "Детали" at bounding box center [80, 111] width 45 height 12
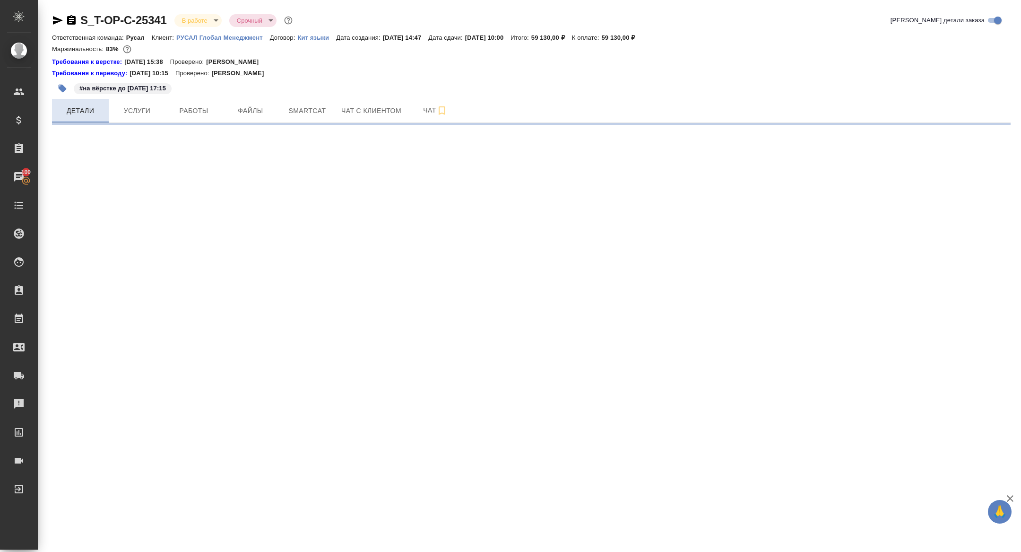
select select "RU"
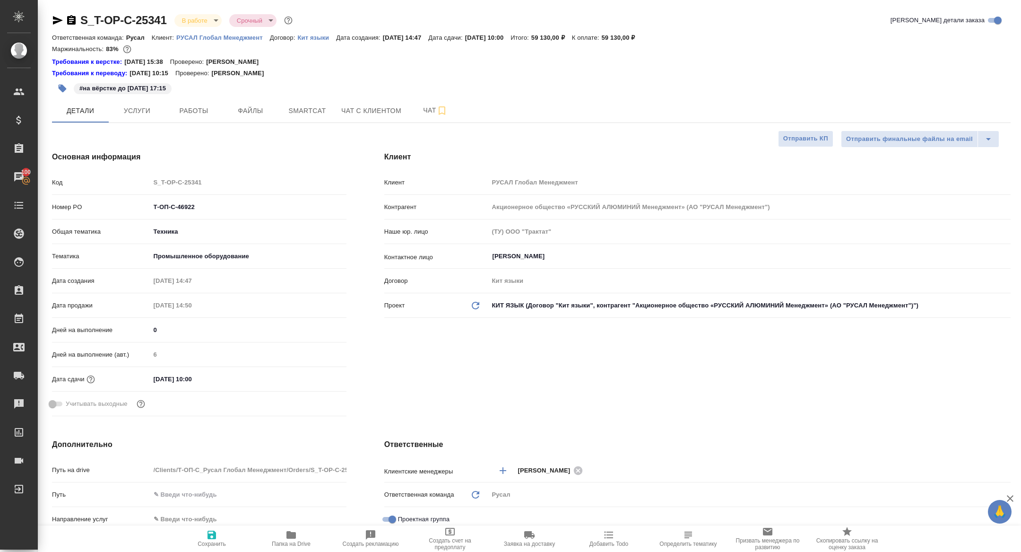
type textarea "x"
drag, startPoint x: 209, startPoint y: 201, endPoint x: 245, endPoint y: 222, distance: 41.1
click at [245, 222] on div "Номер PO Т-ОП-С-46922" at bounding box center [199, 211] width 295 height 25
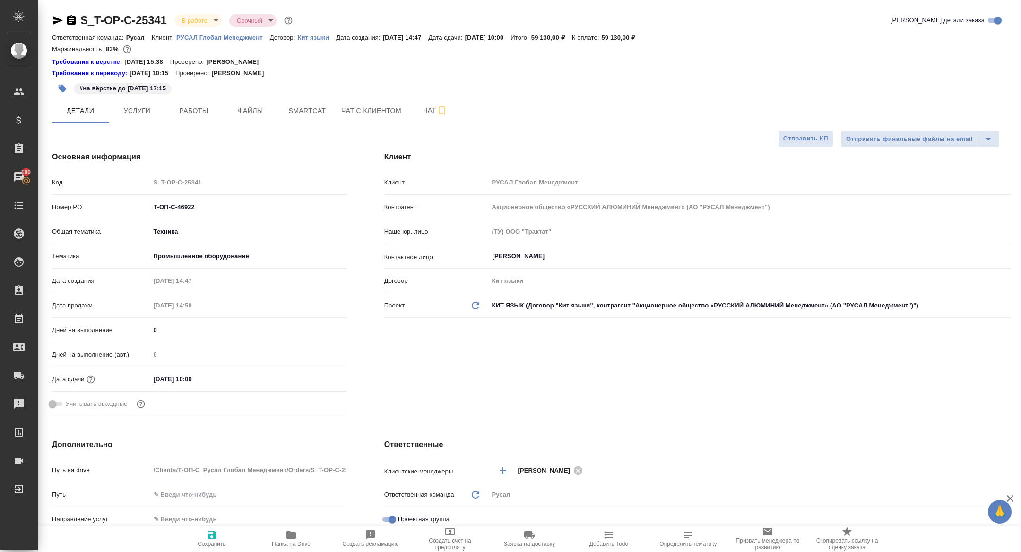
type textarea "x"
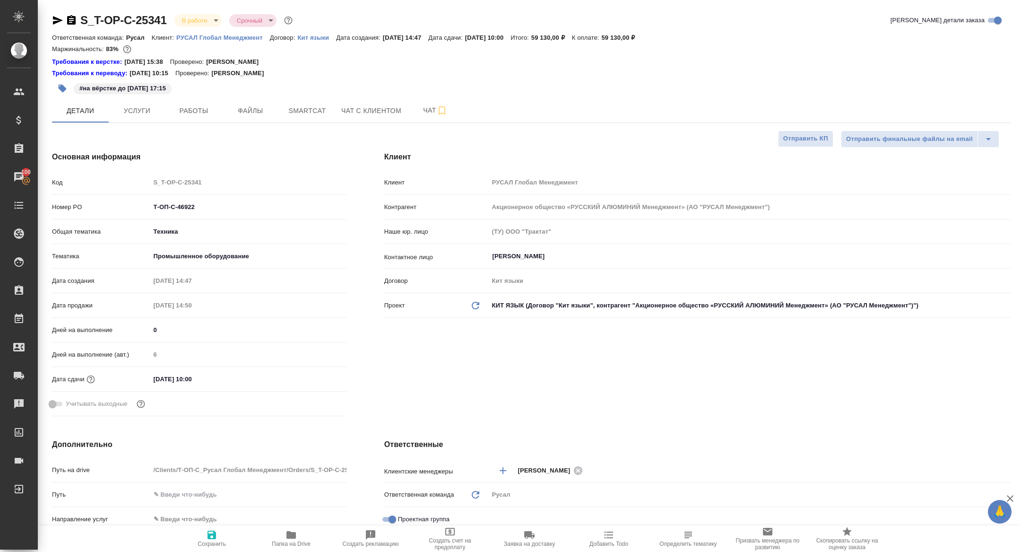
type textarea "x"
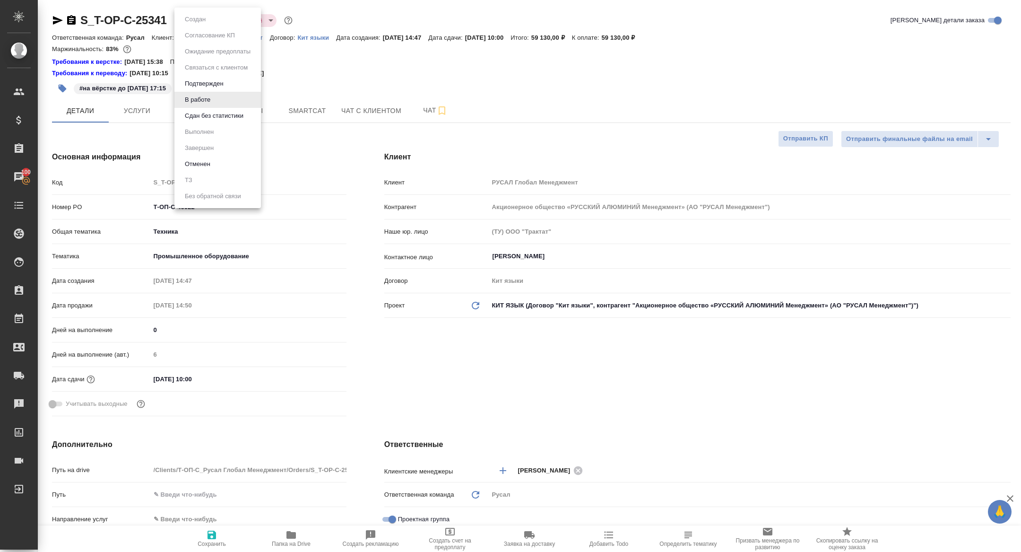
click at [182, 25] on body "🙏 .cls-1 fill:#fff; AWATERA Zhuravleva Alexandra Клиенты Спецификации Заказы 10…" at bounding box center [510, 276] width 1021 height 552
click at [199, 114] on button "Сдан без статистики" at bounding box center [214, 116] width 64 height 10
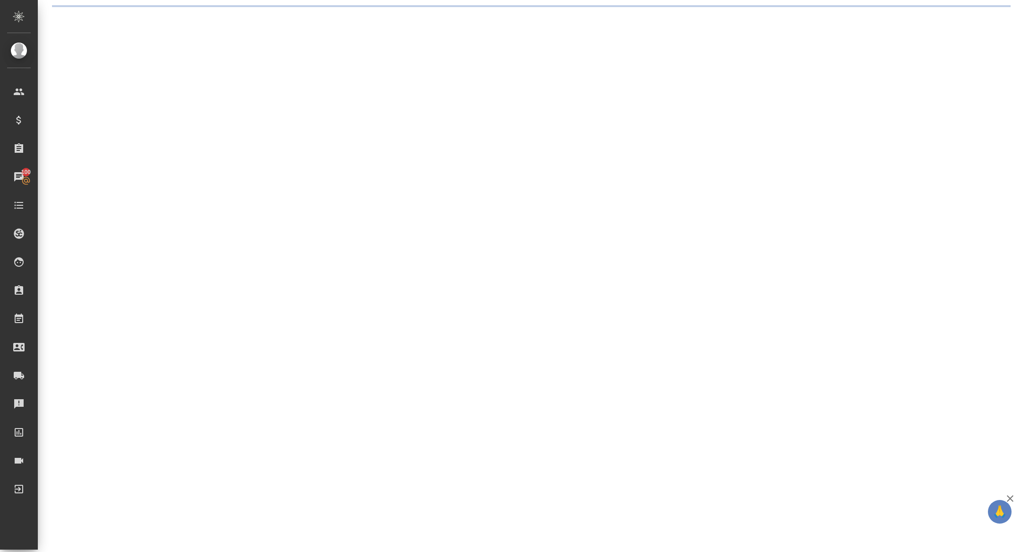
click at [191, 111] on div ".cls-1 fill:#fff; AWATERA Zhuravleva Alexandra Клиенты Спецификации Заказы 100 …" at bounding box center [510, 276] width 1021 height 552
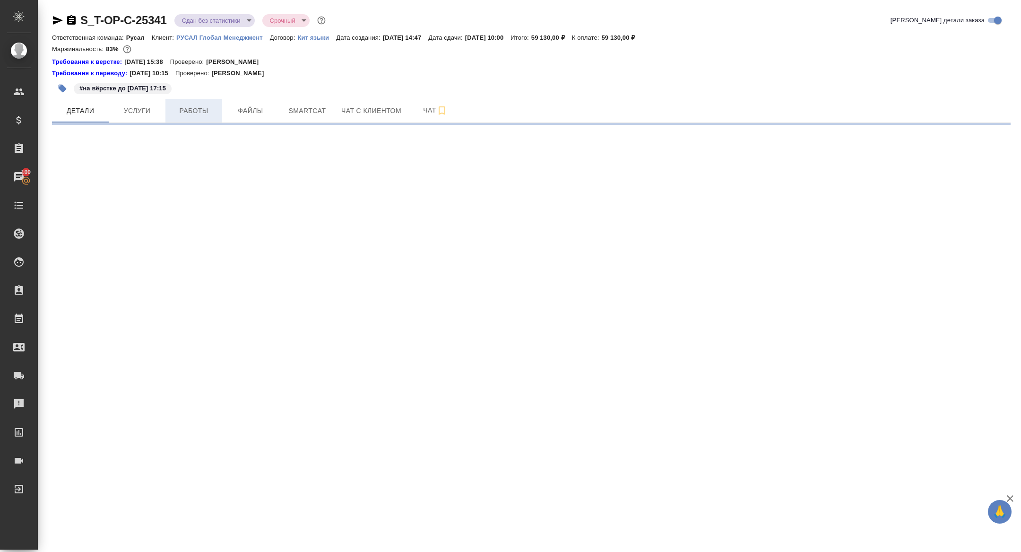
click at [189, 110] on span "Работы" at bounding box center [193, 111] width 45 height 12
select select "RU"
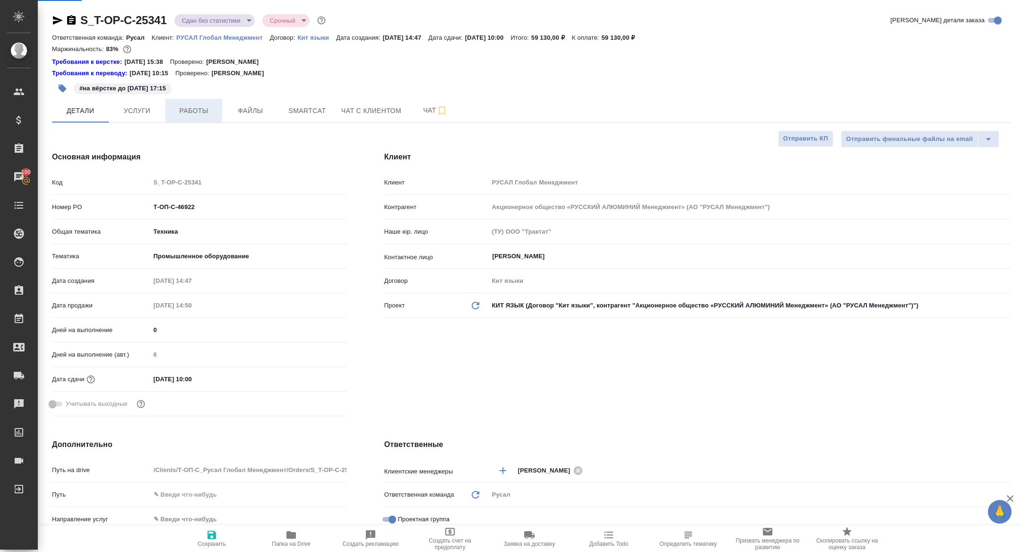
type textarea "x"
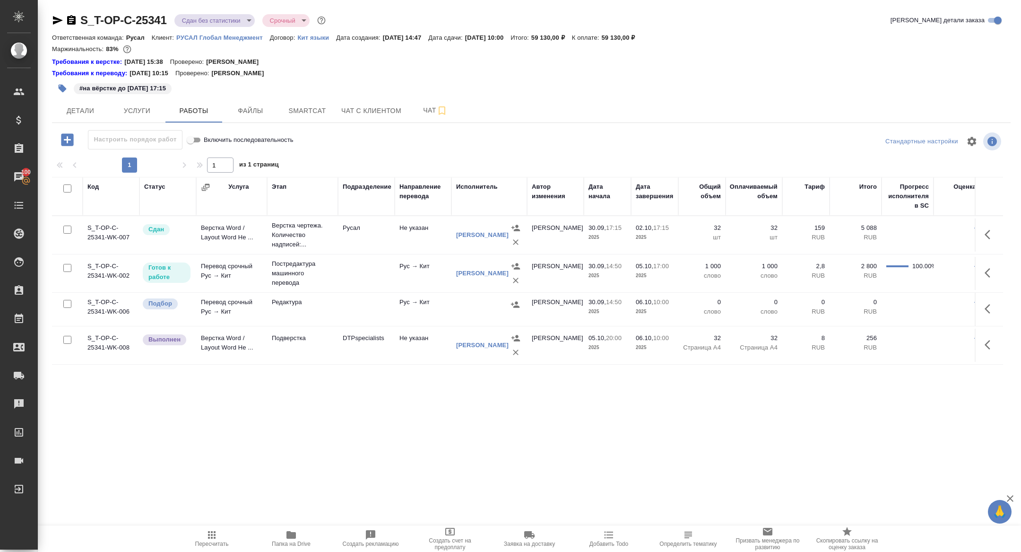
click at [68, 303] on input "checkbox" at bounding box center [67, 304] width 8 height 8
checkbox input "true"
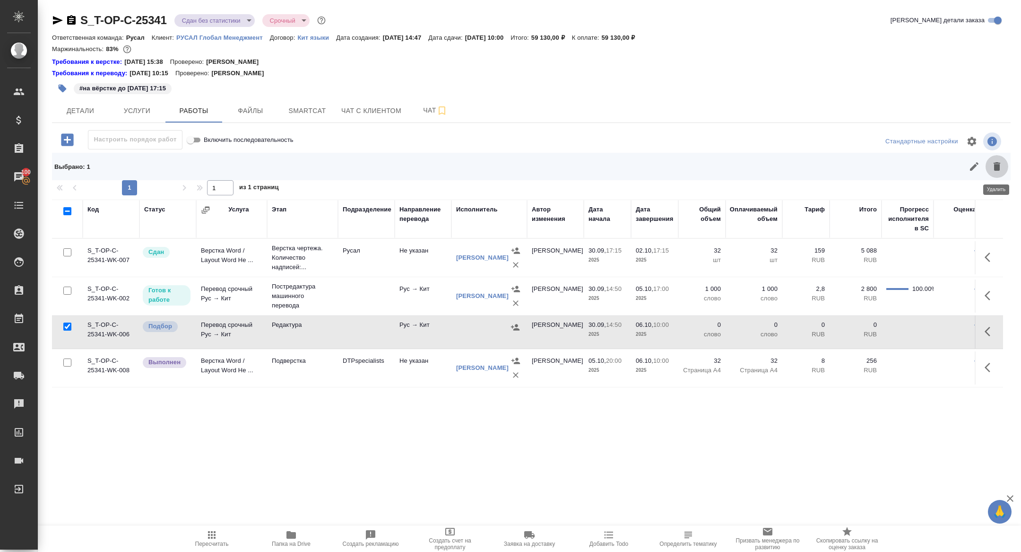
click at [999, 171] on icon "button" at bounding box center [997, 166] width 11 height 11
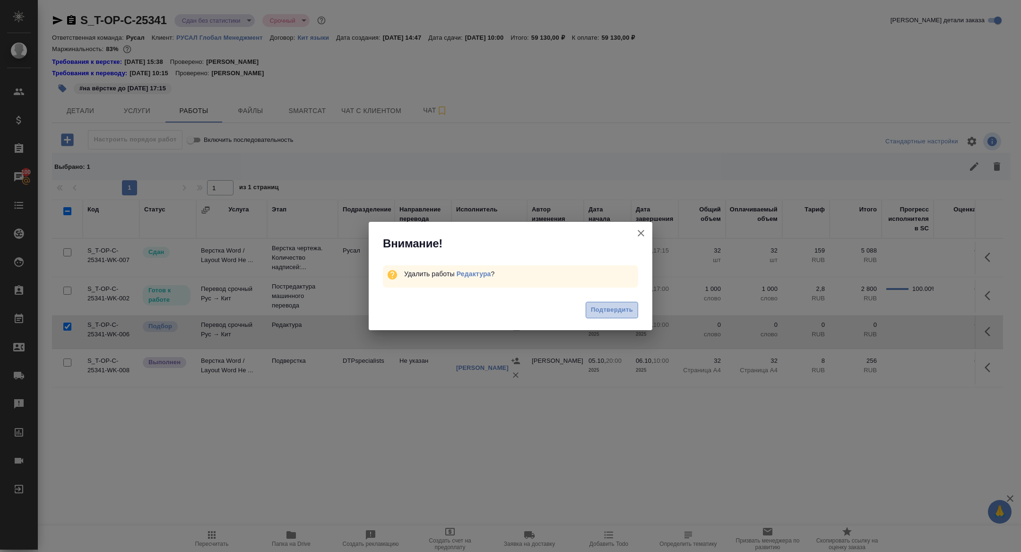
click at [610, 305] on span "Подтвердить" at bounding box center [612, 310] width 42 height 11
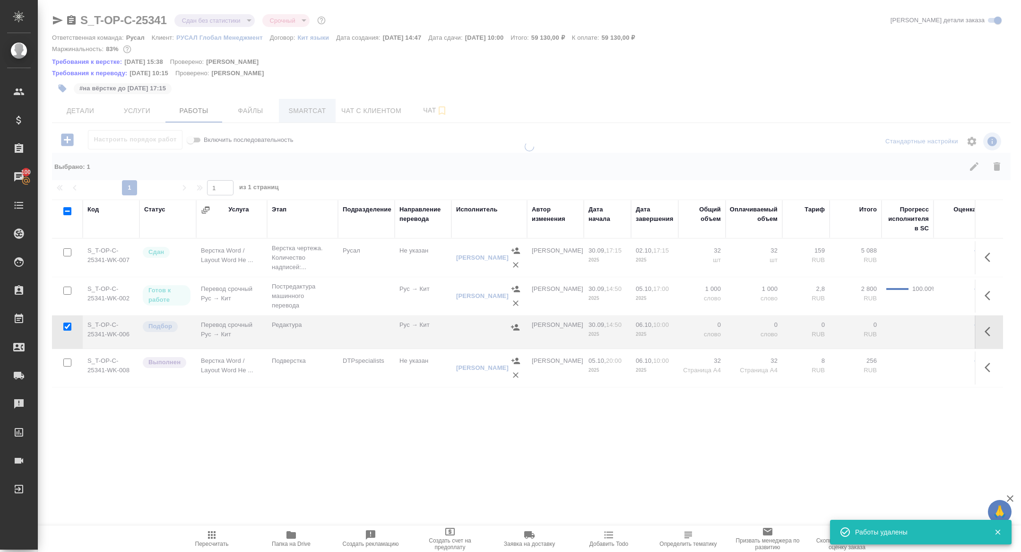
click at [308, 112] on span "Smartcat" at bounding box center [307, 111] width 45 height 12
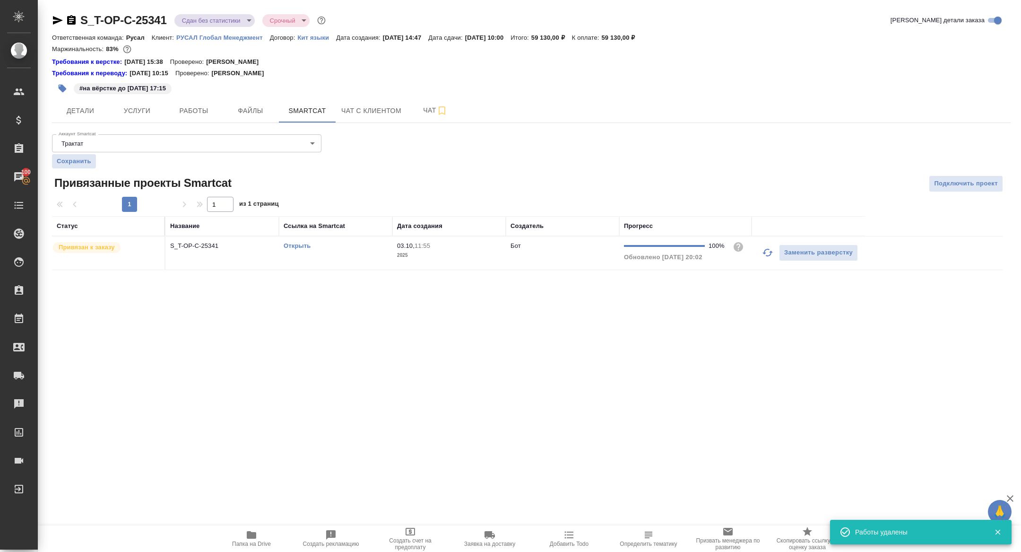
click at [202, 239] on td "S_T-OP-C-25341" at bounding box center [222, 252] width 113 height 33
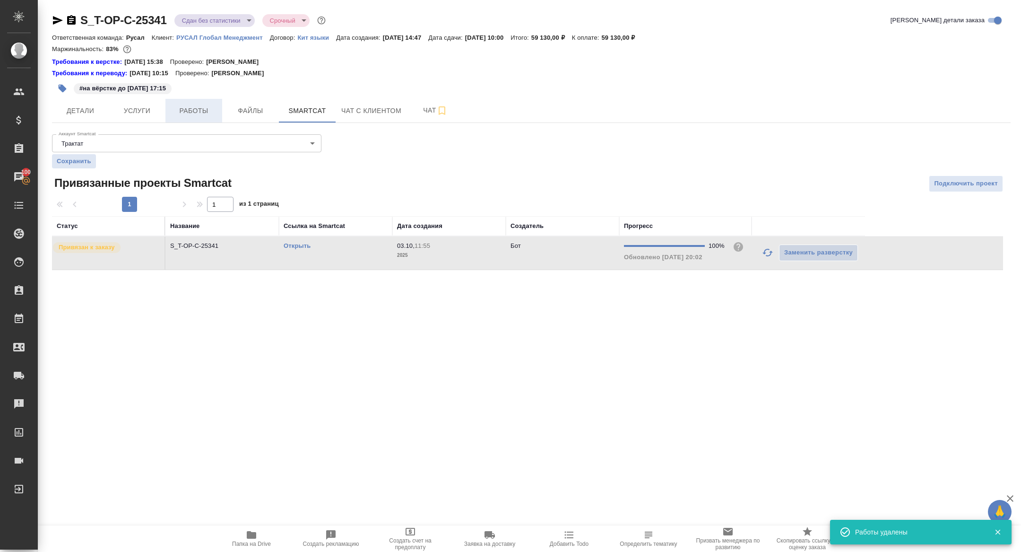
click at [200, 120] on button "Работы" at bounding box center [194, 111] width 57 height 24
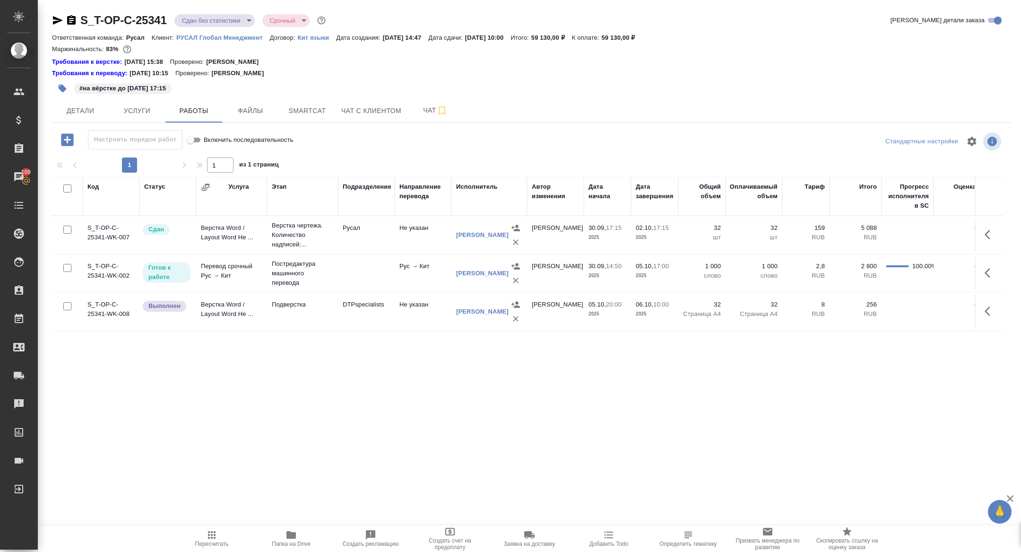
click at [993, 273] on icon "button" at bounding box center [990, 272] width 11 height 11
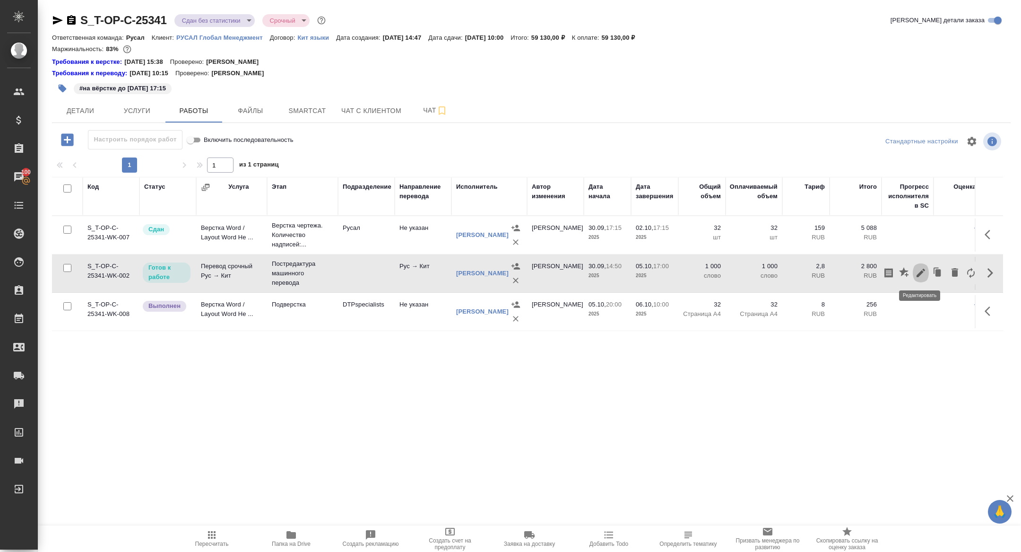
click at [919, 273] on icon "button" at bounding box center [921, 273] width 9 height 9
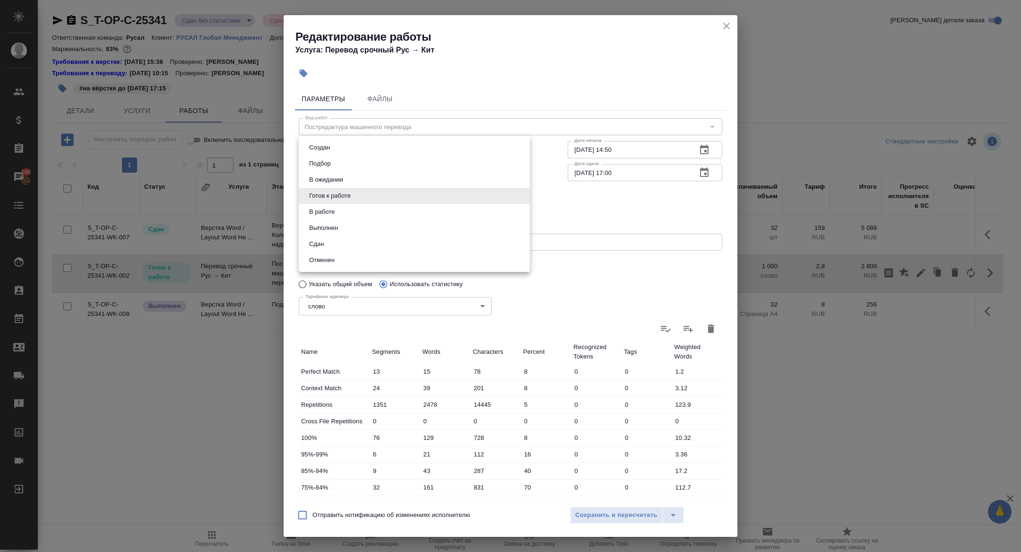
click at [341, 191] on body "🙏 .cls-1 fill:#fff; AWATERA Zhuravleva Alexandra Клиенты Спецификации Заказы 10…" at bounding box center [510, 276] width 1021 height 552
click at [333, 247] on li "Сдан" at bounding box center [414, 244] width 231 height 16
type input "closed"
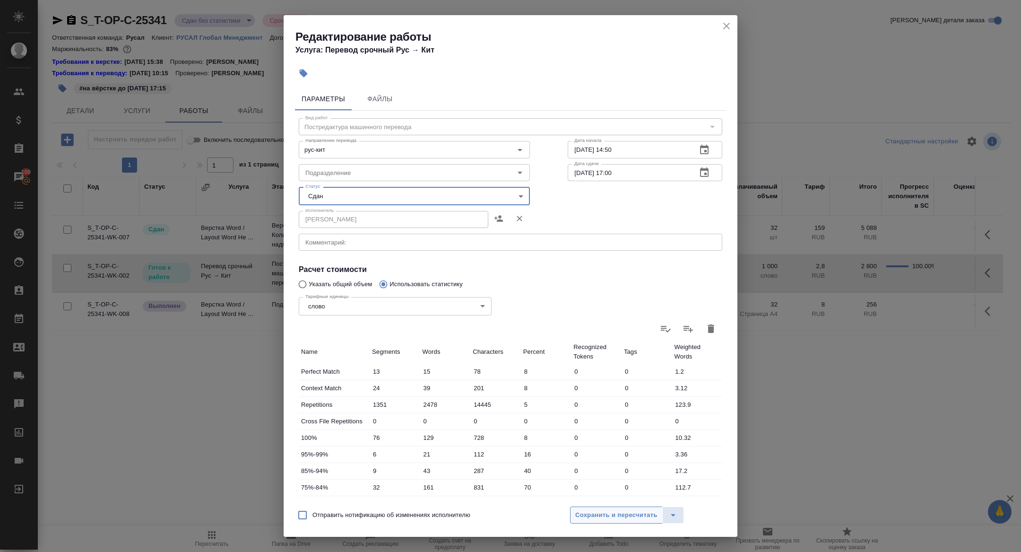
click at [625, 516] on span "Сохранить и пересчитать" at bounding box center [617, 515] width 82 height 11
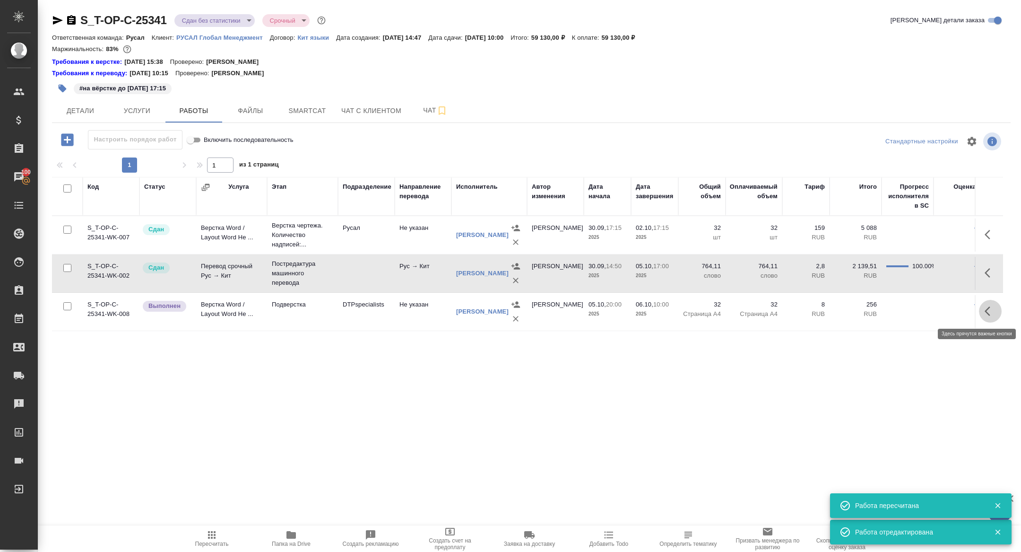
click at [987, 313] on icon "button" at bounding box center [988, 310] width 6 height 9
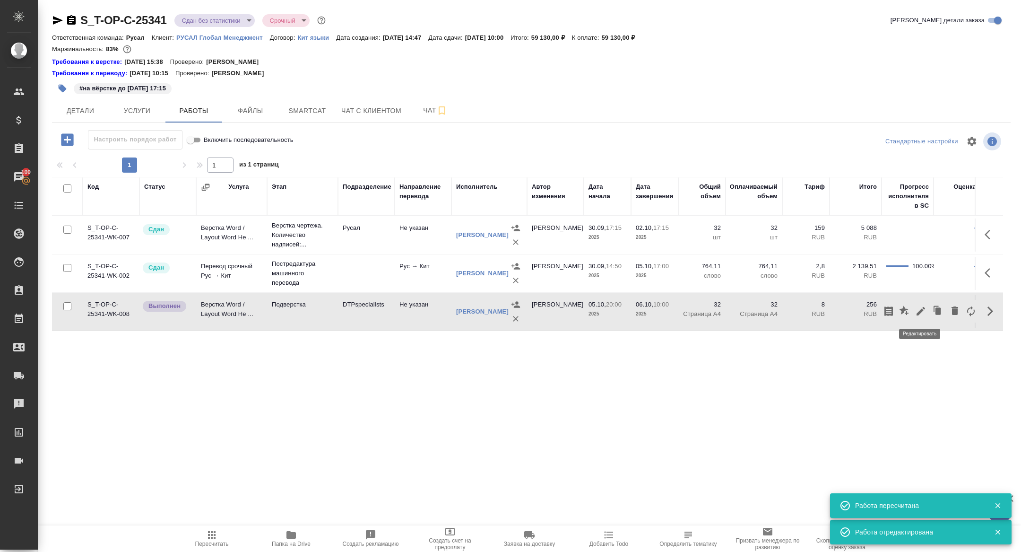
click at [922, 311] on icon "button" at bounding box center [921, 311] width 9 height 9
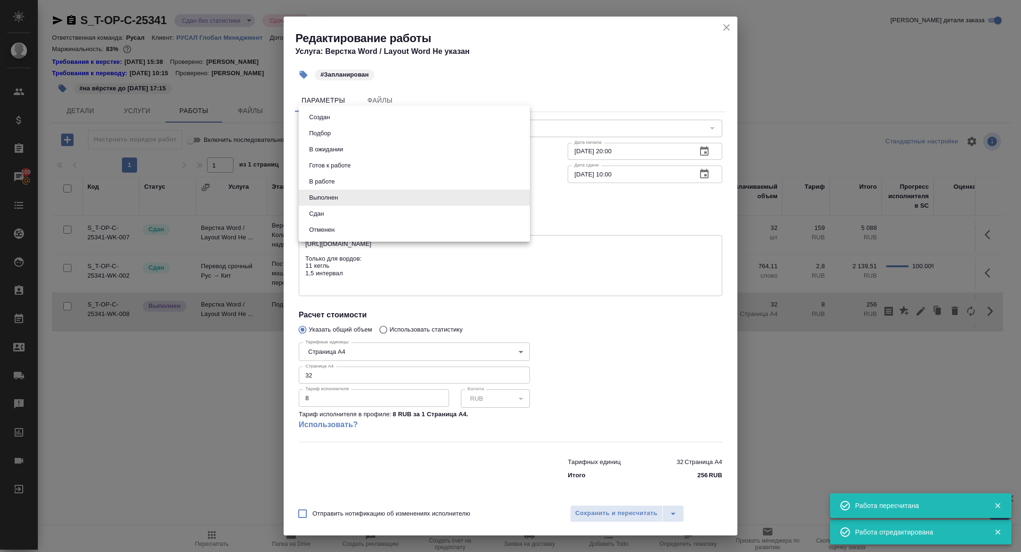
click at [344, 196] on body "🙏 .cls-1 fill:#fff; AWATERA Zhuravleva Alexandra Клиенты Спецификации Заказы 10…" at bounding box center [510, 276] width 1021 height 552
click at [322, 211] on button "Сдан" at bounding box center [316, 214] width 20 height 10
type input "closed"
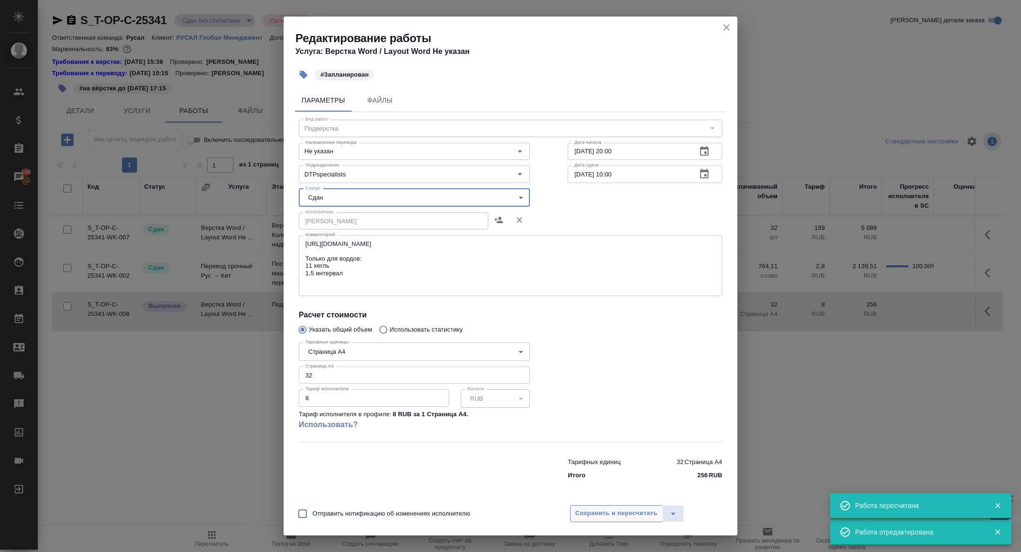
click at [603, 520] on button "Сохранить и пересчитать" at bounding box center [616, 513] width 93 height 17
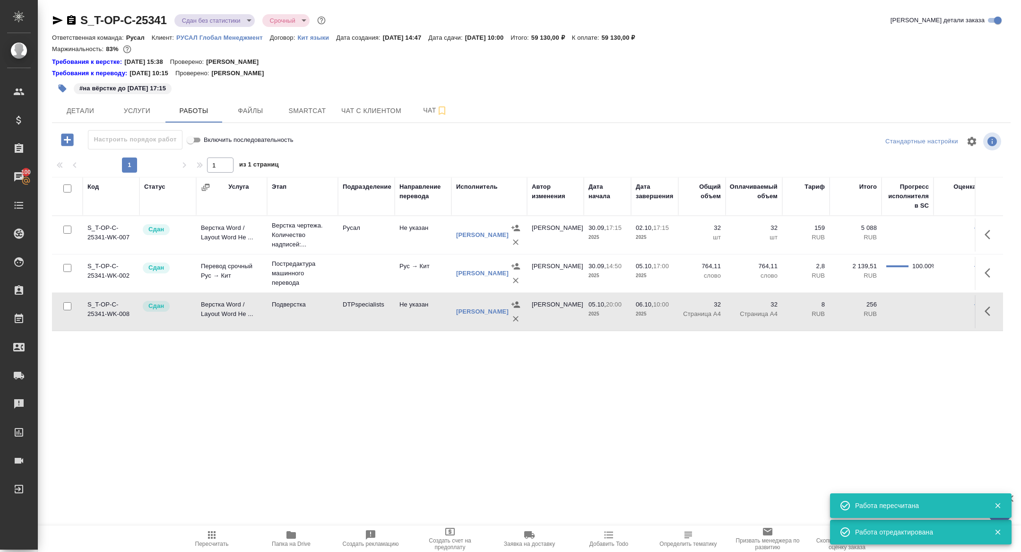
click at [227, 18] on body "🙏 .cls-1 fill:#fff; AWATERA Zhuravleva Alexandra Клиенты Спецификации Заказы 10…" at bounding box center [510, 276] width 1021 height 552
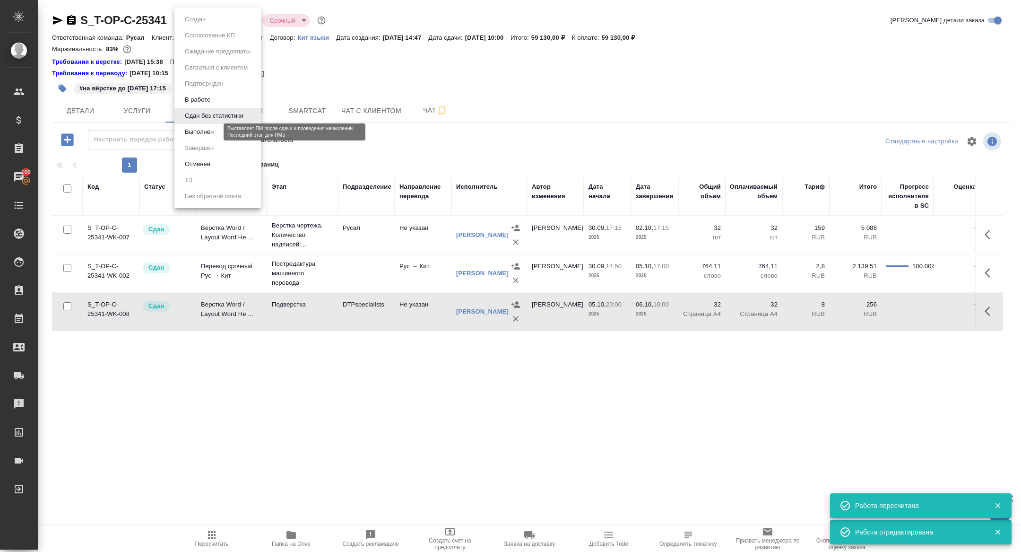
click at [211, 130] on button "Выполнен" at bounding box center [199, 132] width 35 height 10
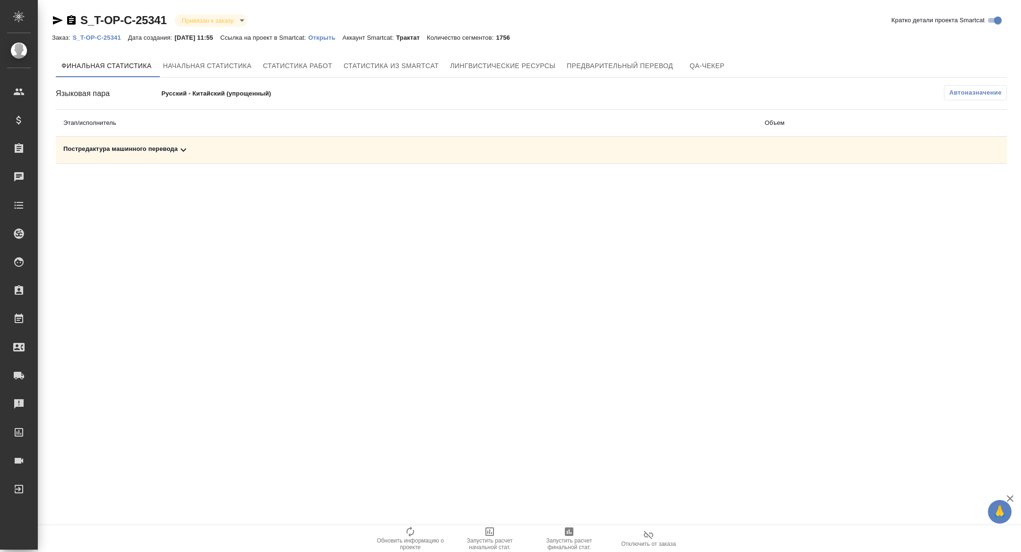
click at [203, 145] on div "Постредактура машинного перевода" at bounding box center [406, 149] width 687 height 11
click at [575, 551] on button "Запустить расчет финальной стат." at bounding box center [569, 538] width 79 height 26
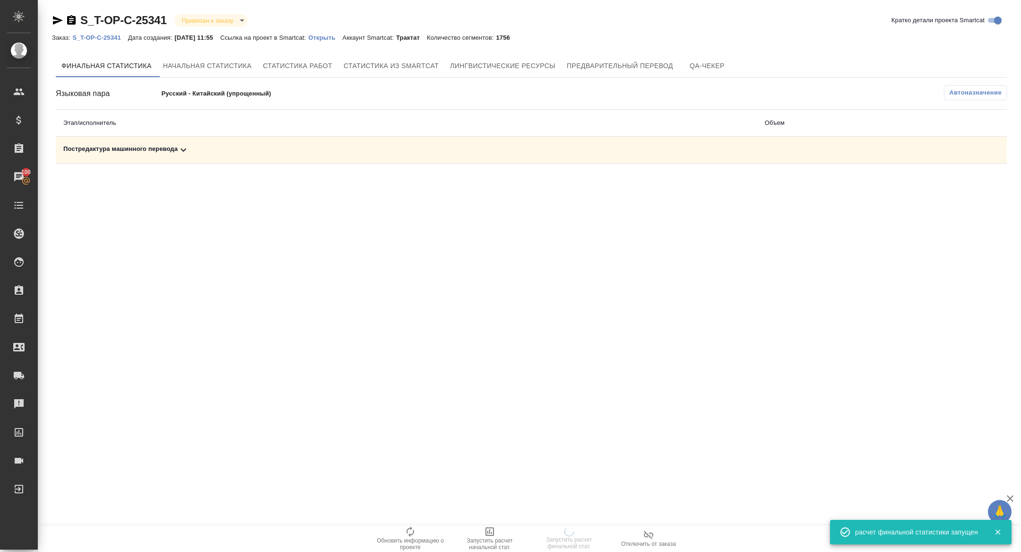
click at [183, 155] on icon at bounding box center [183, 149] width 11 height 11
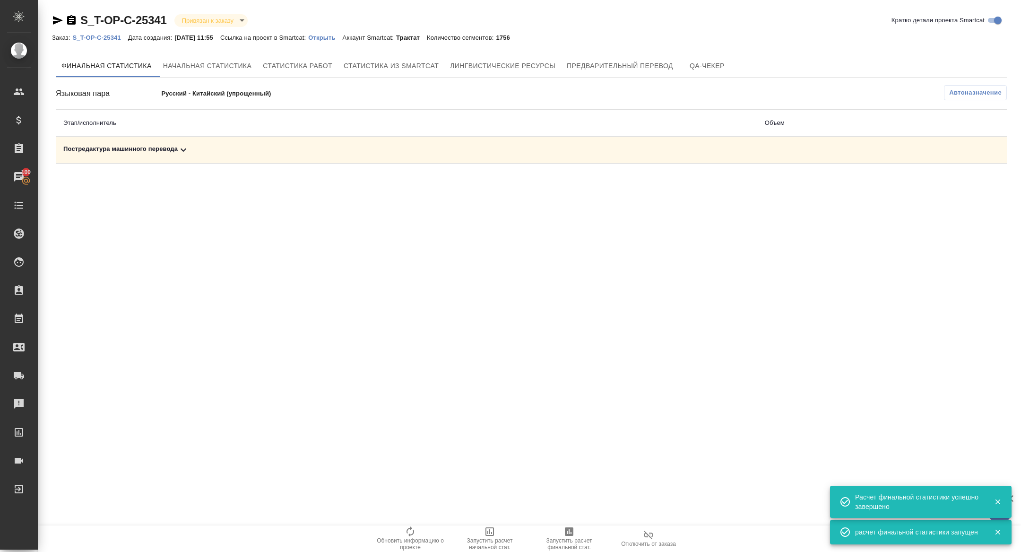
click at [175, 142] on td "Постредактура машинного перевода" at bounding box center [407, 150] width 702 height 27
click at [189, 148] on icon at bounding box center [183, 149] width 11 height 11
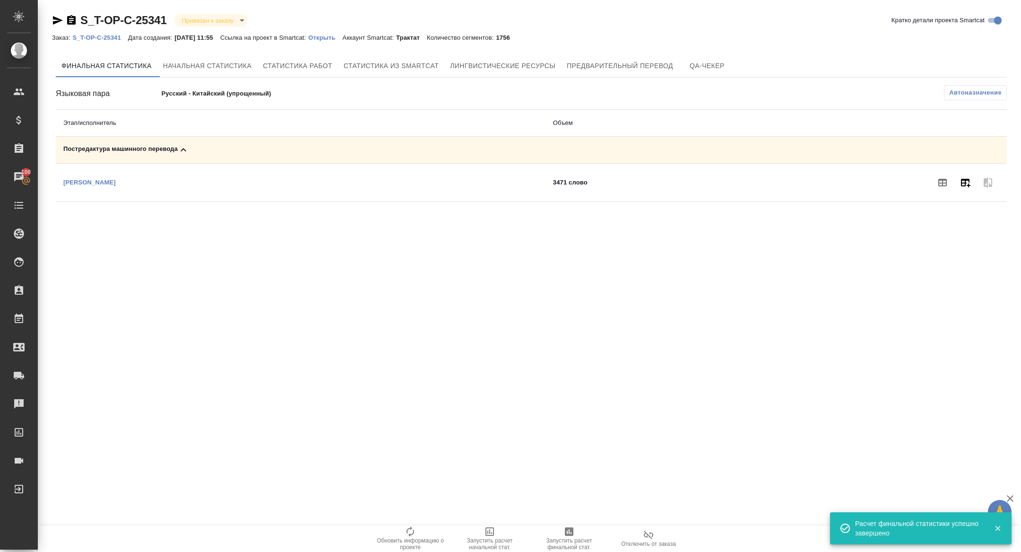
click at [964, 180] on icon "button" at bounding box center [965, 183] width 9 height 9
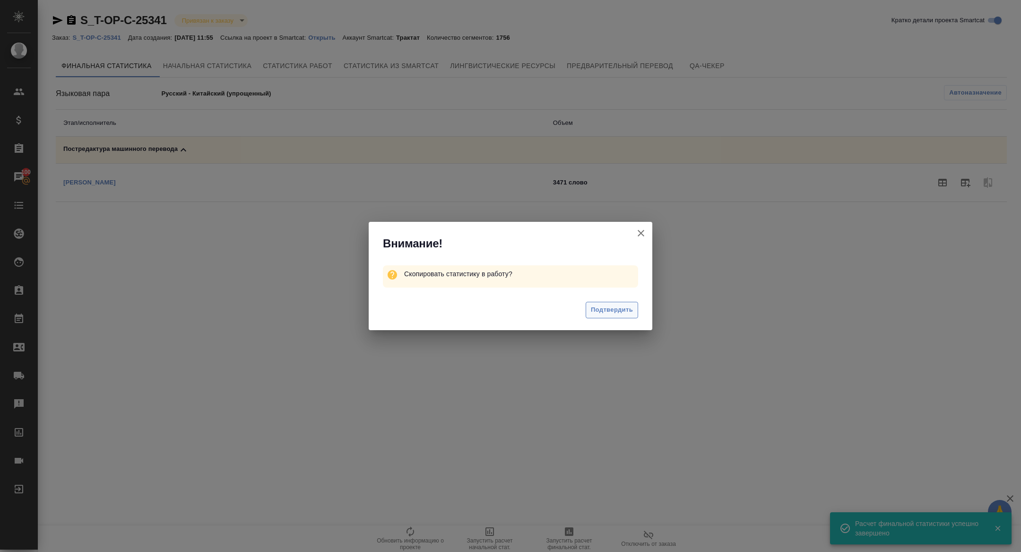
click at [619, 308] on span "Подтвердить" at bounding box center [612, 310] width 42 height 11
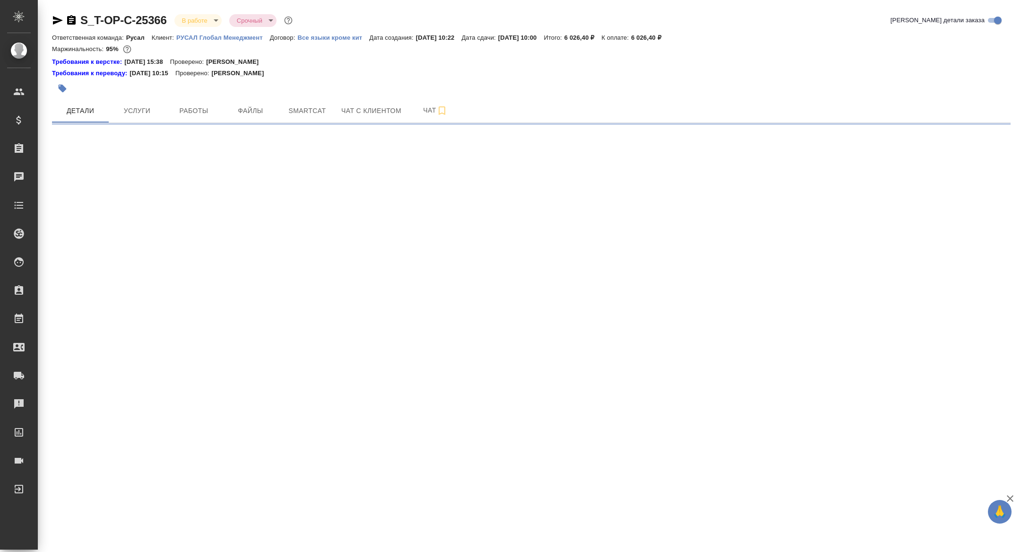
select select "RU"
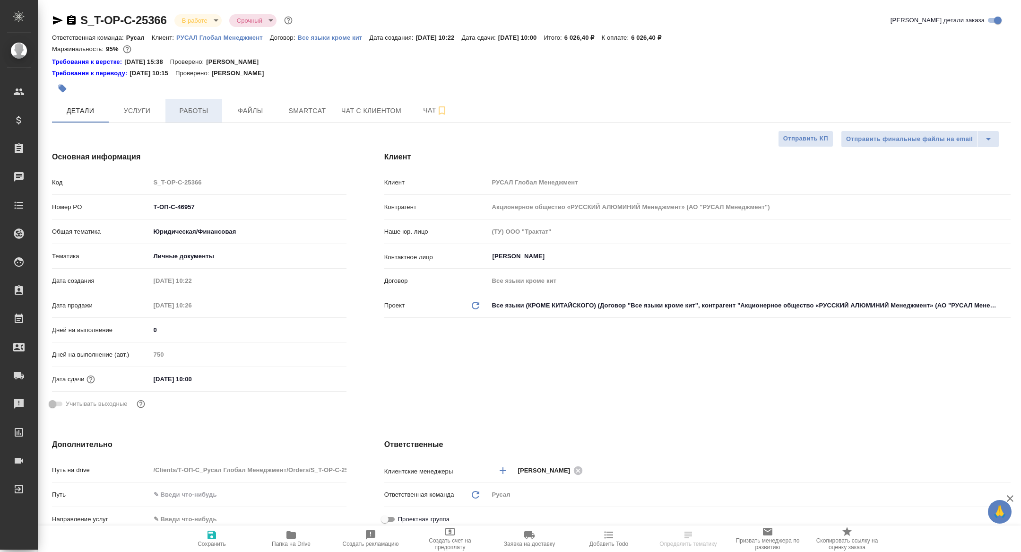
type textarea "x"
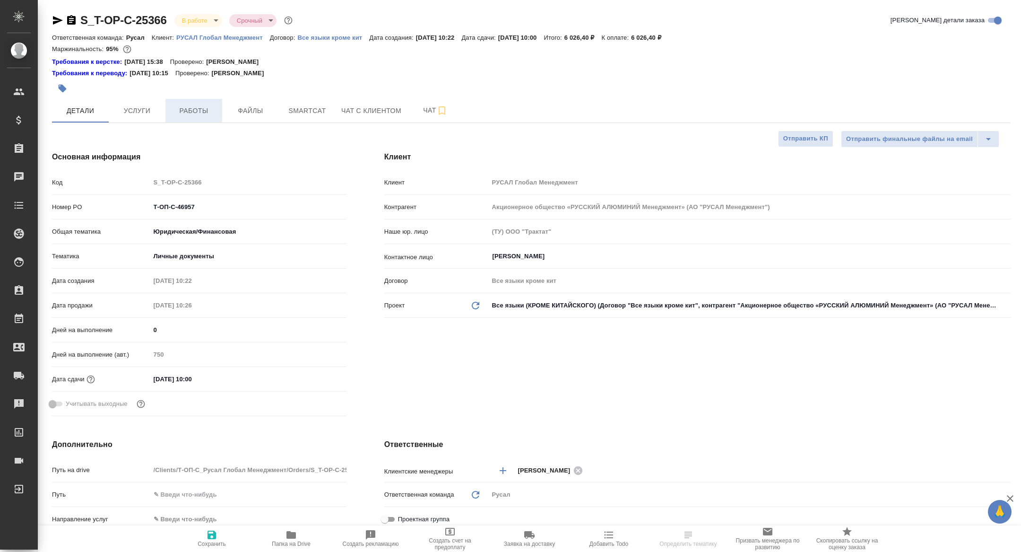
type textarea "x"
click at [198, 113] on span "Работы" at bounding box center [193, 111] width 45 height 12
type textarea "x"
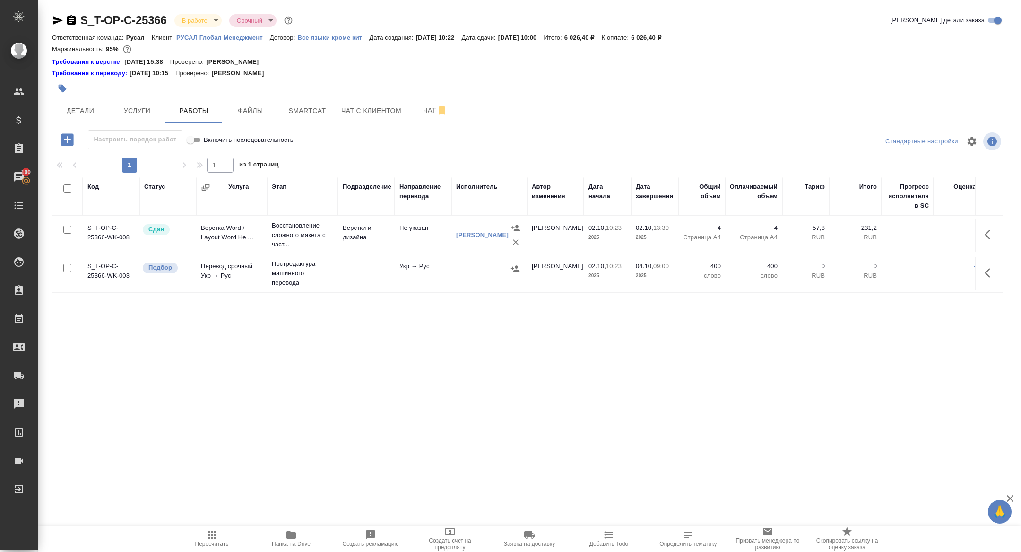
click at [298, 545] on span "Папка на Drive" at bounding box center [291, 544] width 39 height 7
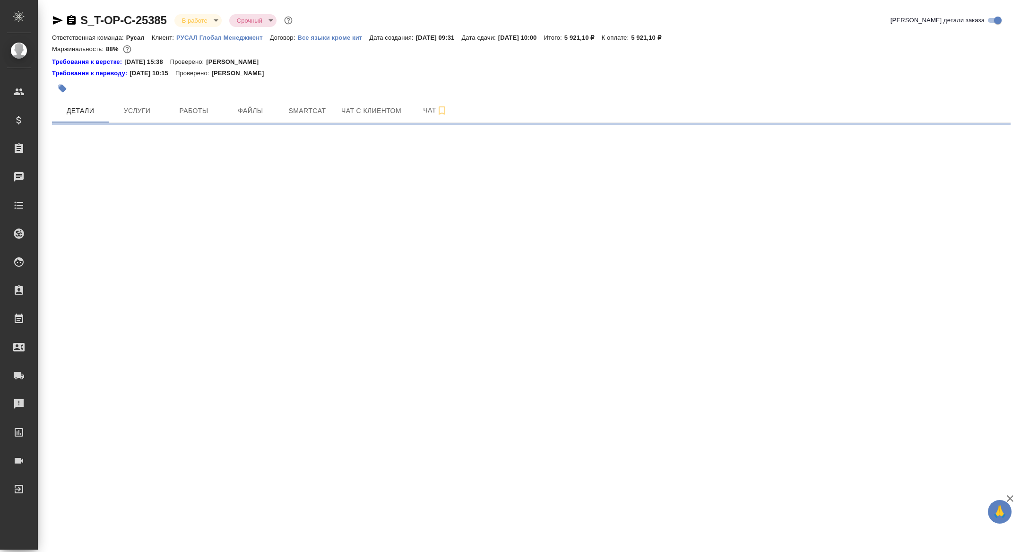
select select "RU"
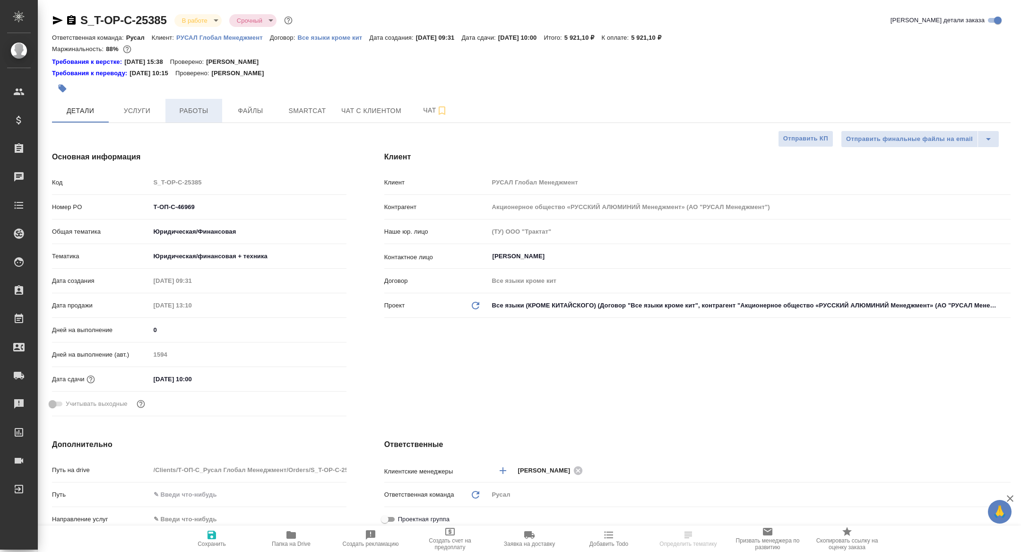
type textarea "x"
click at [193, 113] on span "Работы" at bounding box center [193, 111] width 45 height 12
type textarea "x"
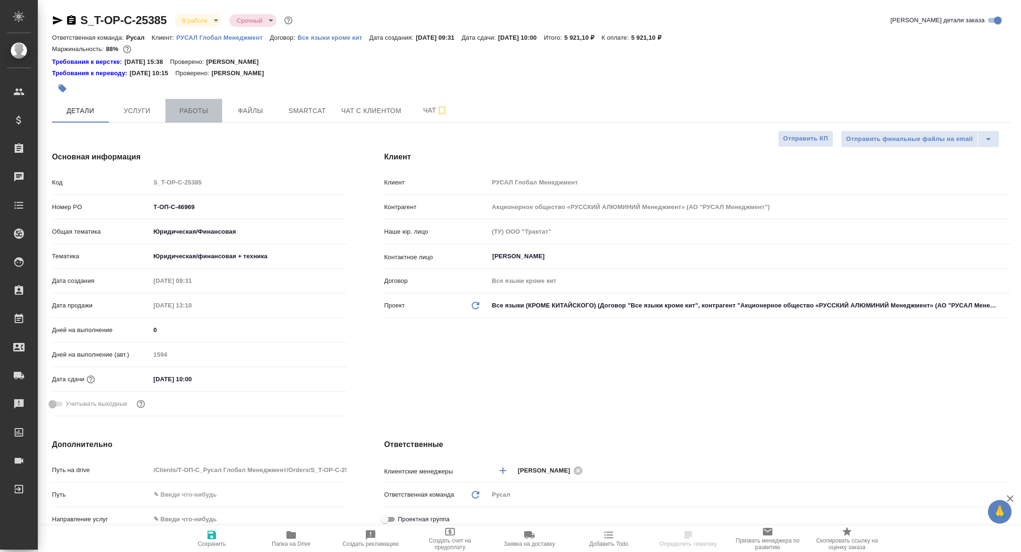
type textarea "x"
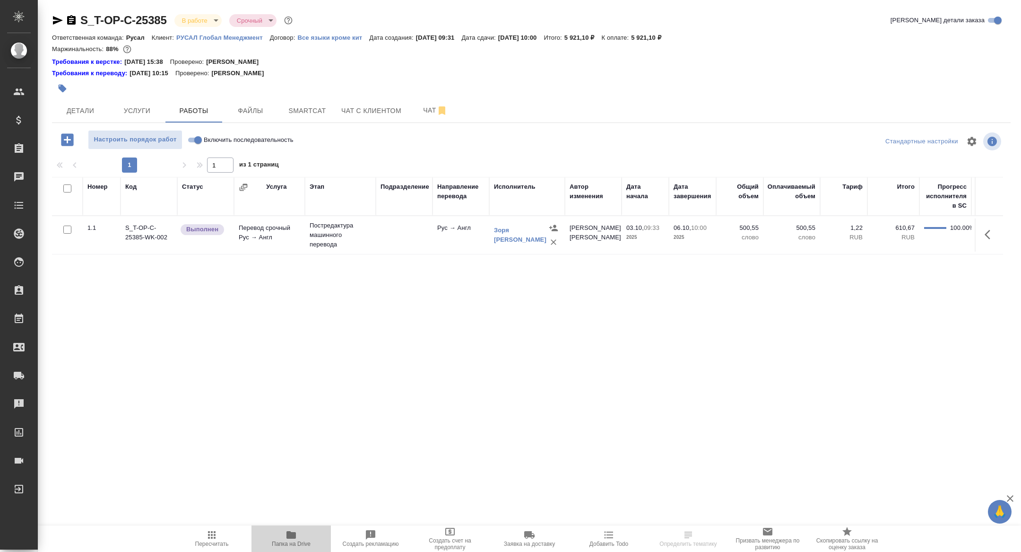
click at [292, 541] on span "Папка на Drive" at bounding box center [291, 544] width 39 height 7
click at [87, 113] on span "Детали" at bounding box center [80, 111] width 45 height 12
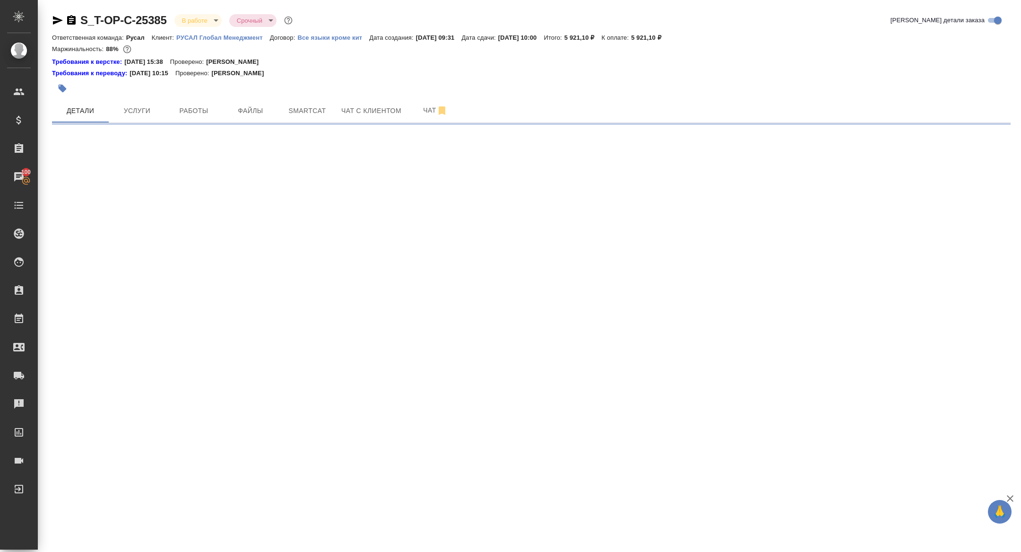
select select "RU"
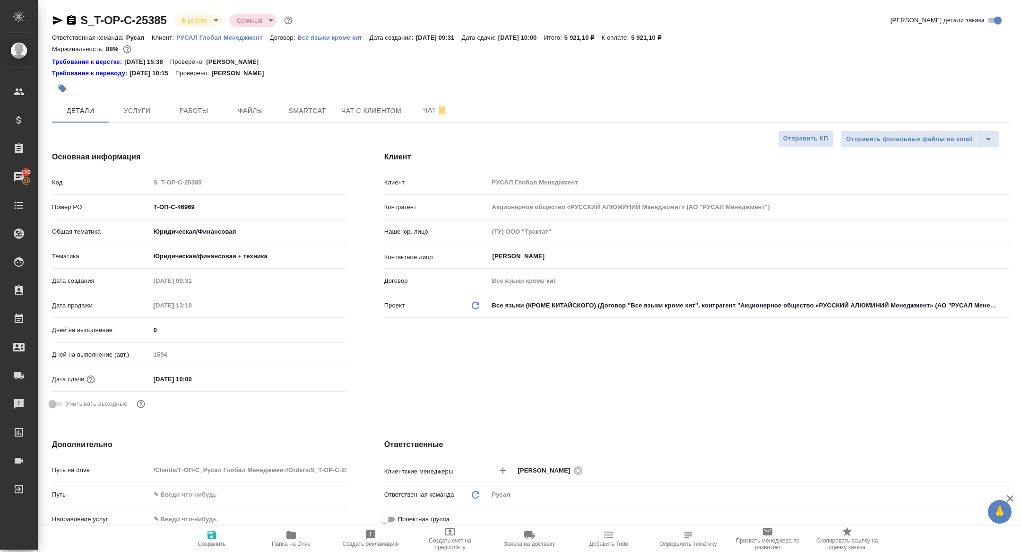
type textarea "x"
drag, startPoint x: 232, startPoint y: 214, endPoint x: 101, endPoint y: 209, distance: 131.1
click at [101, 209] on div "Номер PO Т-ОП-С-46969" at bounding box center [199, 207] width 295 height 17
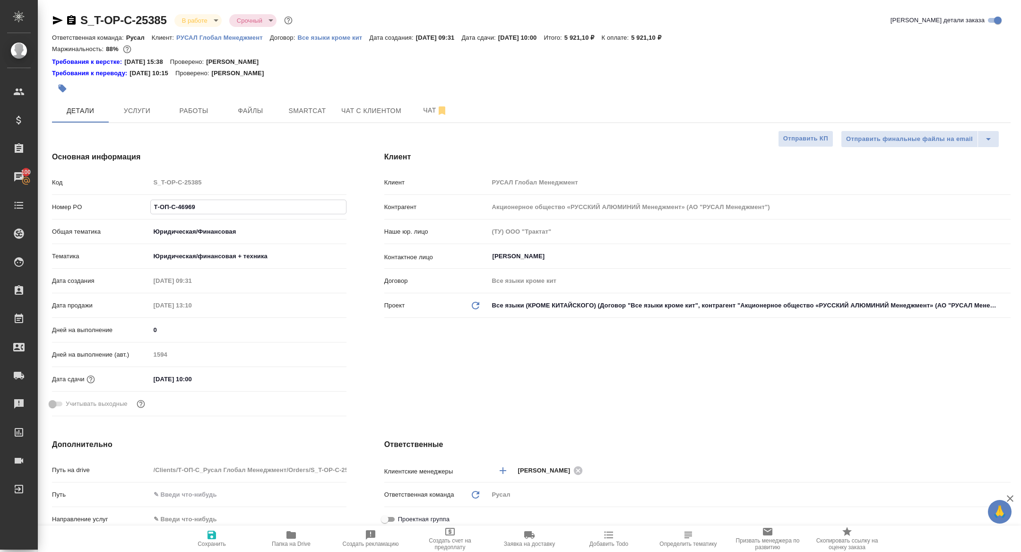
drag, startPoint x: 203, startPoint y: 209, endPoint x: 122, endPoint y: 207, distance: 80.9
click at [123, 207] on div "Номер PO Т-ОП-С-46969" at bounding box center [199, 207] width 295 height 17
type textarea "x"
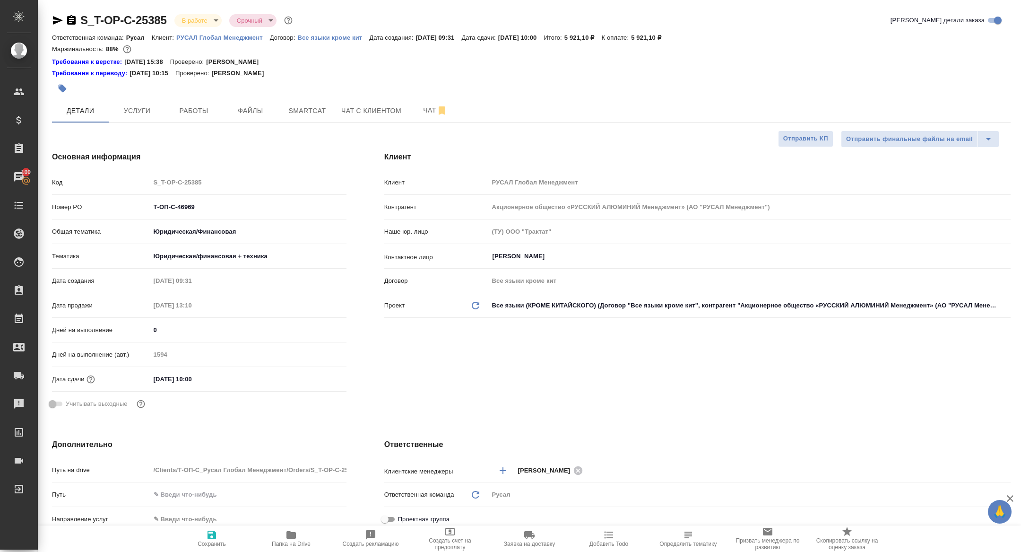
type textarea "x"
click at [194, 99] on button "Работы" at bounding box center [194, 111] width 57 height 24
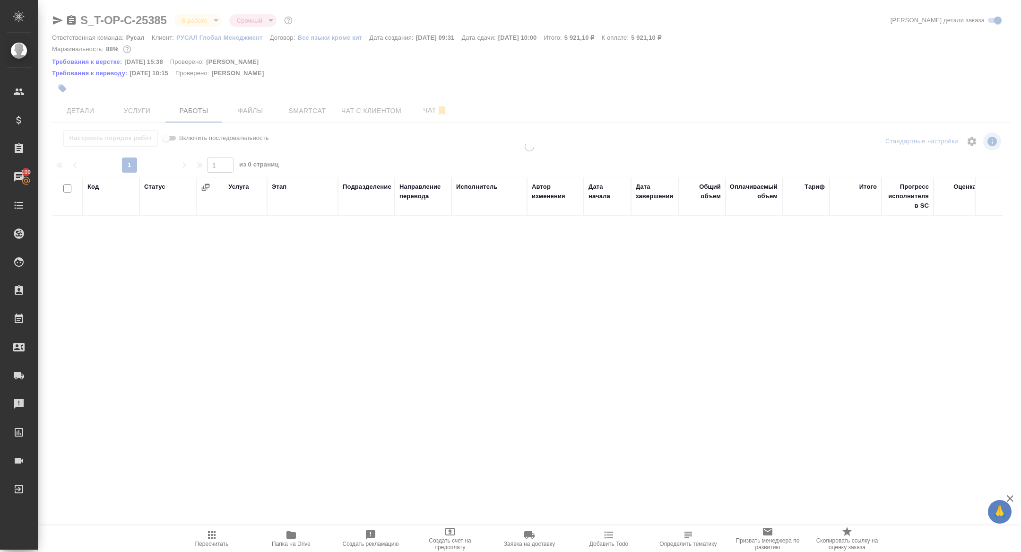
click at [308, 115] on div at bounding box center [530, 207] width 984 height 414
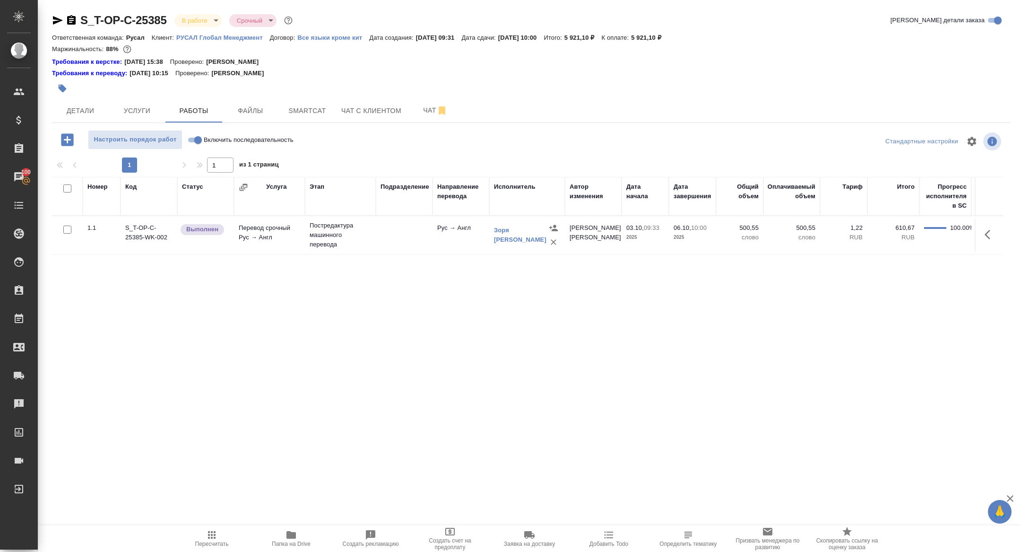
click at [984, 229] on button "button" at bounding box center [990, 234] width 23 height 23
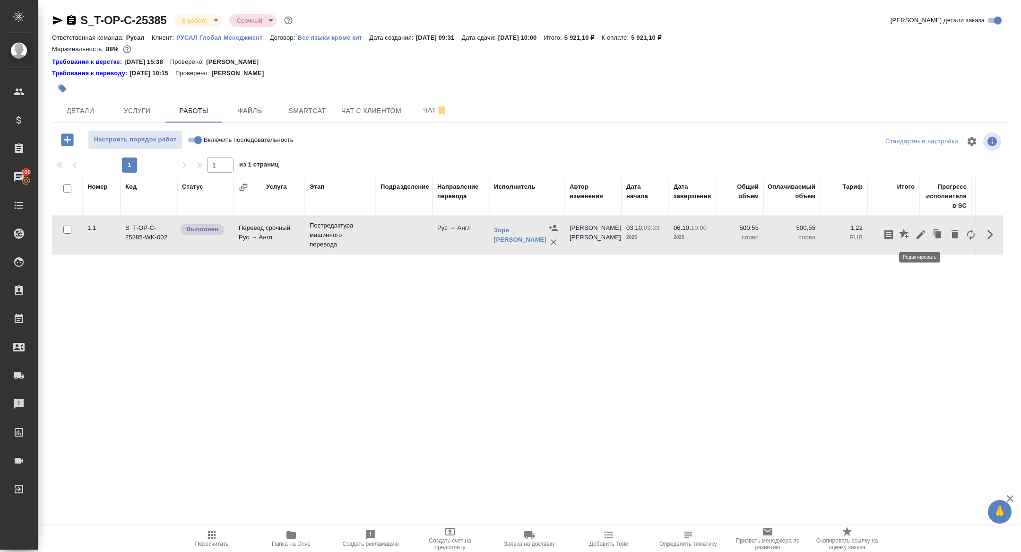
click at [919, 232] on icon "button" at bounding box center [921, 234] width 11 height 11
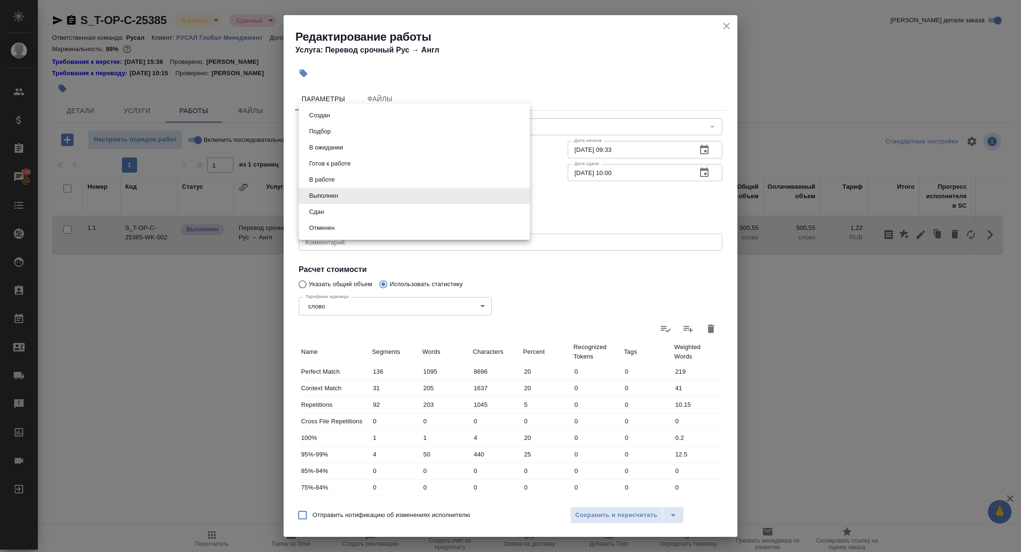
click at [319, 191] on body "🙏 .cls-1 fill:#fff; AWATERA [PERSON_NAME] Спецификации Заказы 100 Чаты Todo Про…" at bounding box center [510, 276] width 1021 height 552
click at [316, 216] on button "Сдан" at bounding box center [316, 212] width 20 height 10
type input "closed"
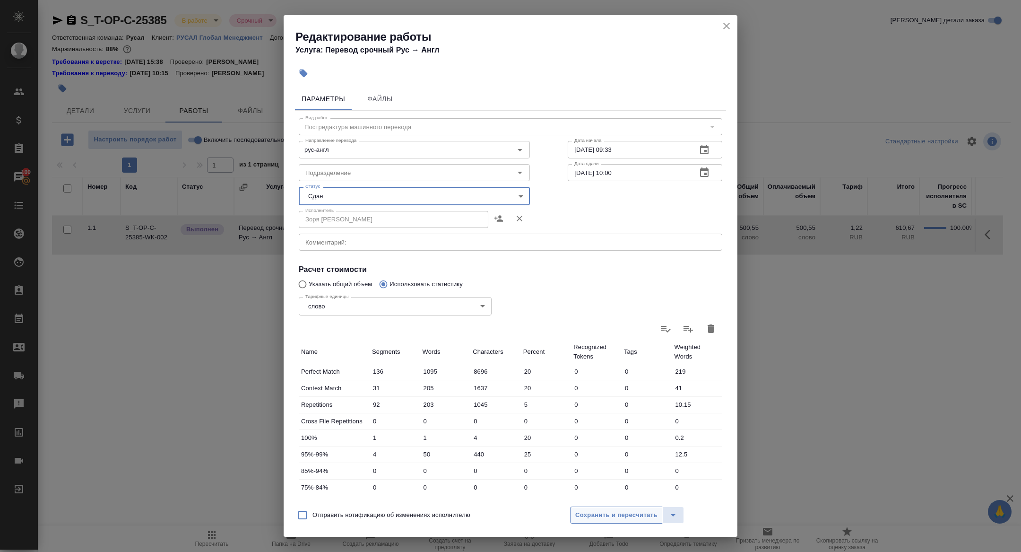
click at [588, 518] on span "Сохранить и пересчитать" at bounding box center [617, 515] width 82 height 11
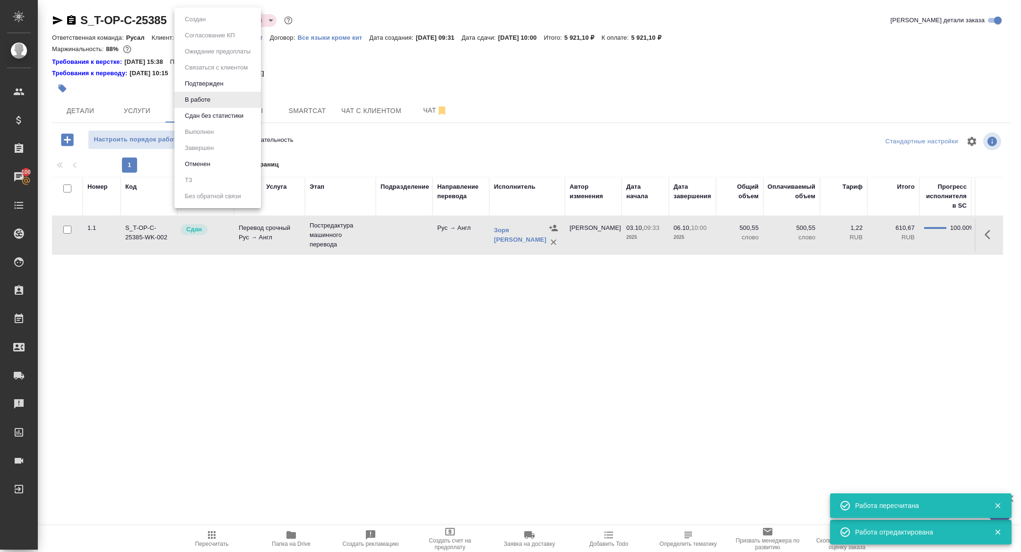
click at [199, 19] on body "🙏 .cls-1 fill:#fff; AWATERA Zhuravleva Alexandra Клиенты Спецификации Заказы 10…" at bounding box center [510, 276] width 1021 height 552
click at [205, 111] on button "Сдан без статистики" at bounding box center [214, 116] width 64 height 10
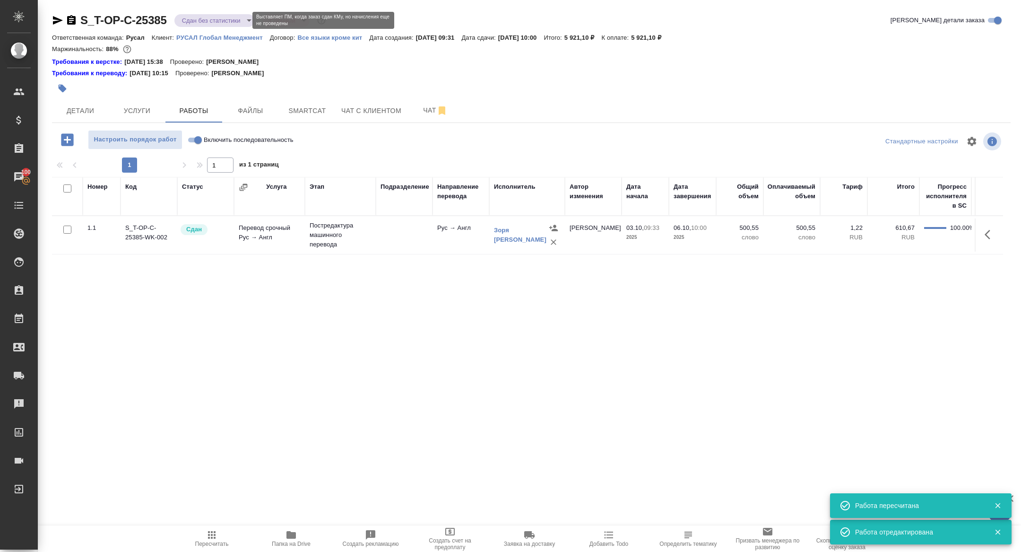
click at [192, 18] on body "🙏 .cls-1 fill:#fff; AWATERA Zhuravleva Alexandra Клиенты Спецификации Заказы 10…" at bounding box center [510, 276] width 1021 height 552
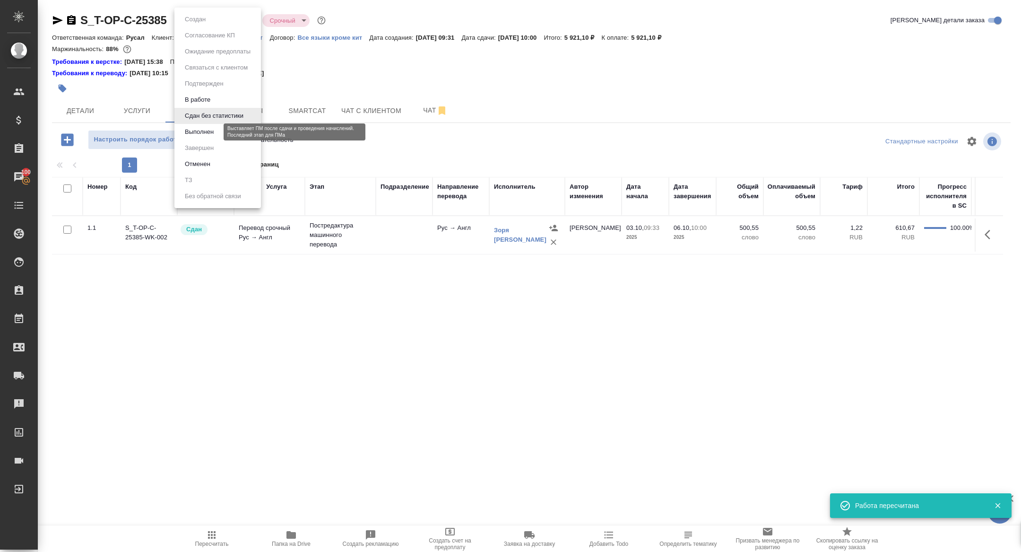
click at [202, 128] on button "Выполнен" at bounding box center [199, 132] width 35 height 10
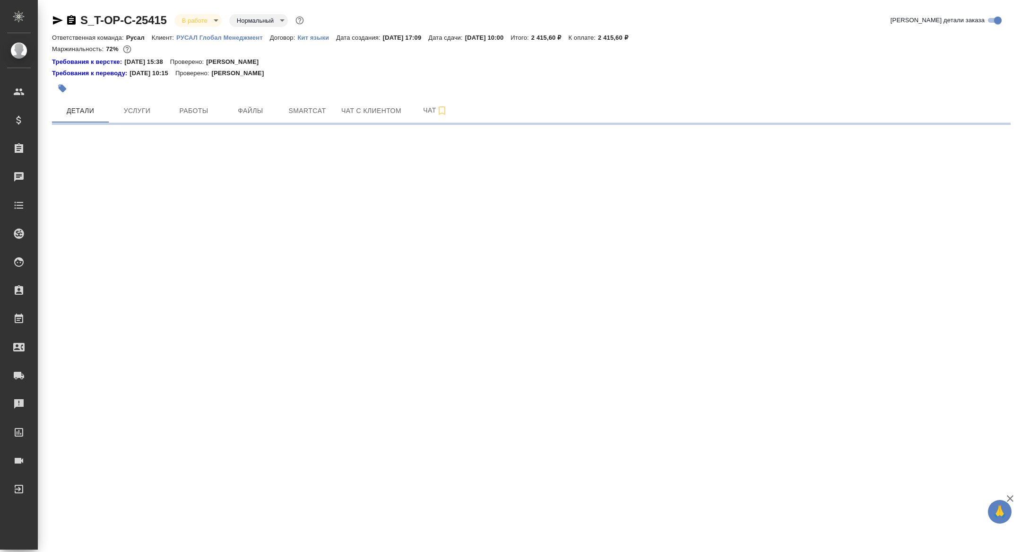
select select "RU"
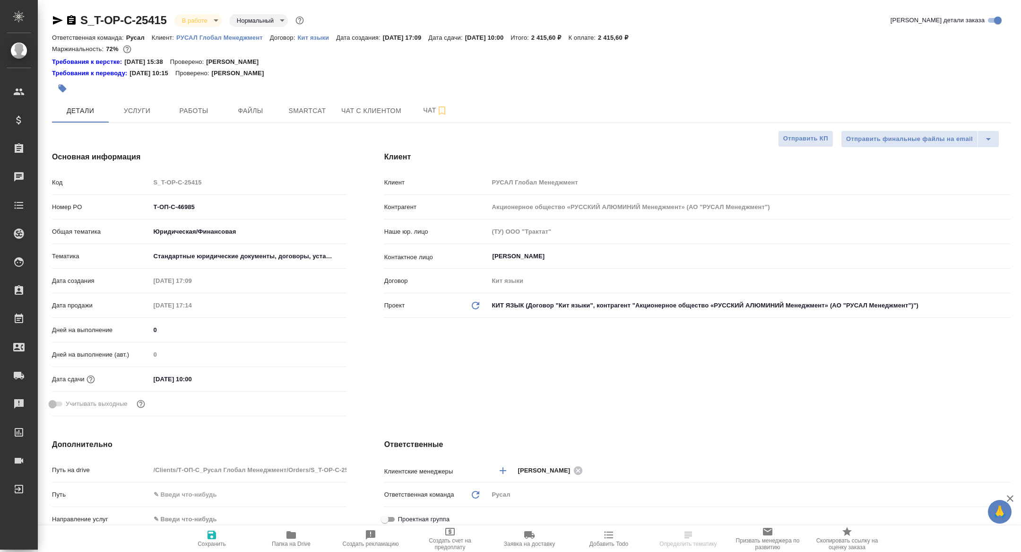
type textarea "x"
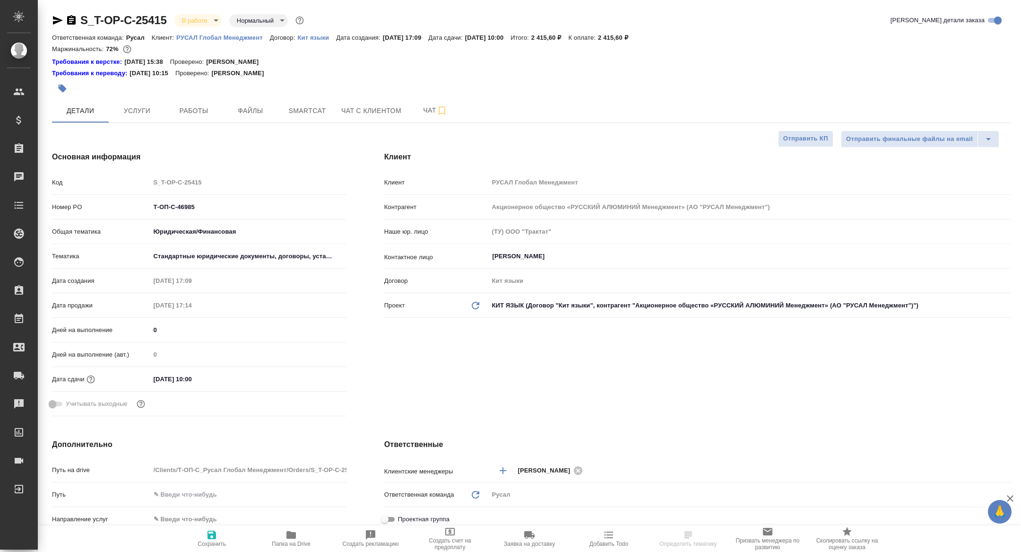
type textarea "x"
click at [172, 103] on button "Работы" at bounding box center [194, 111] width 57 height 24
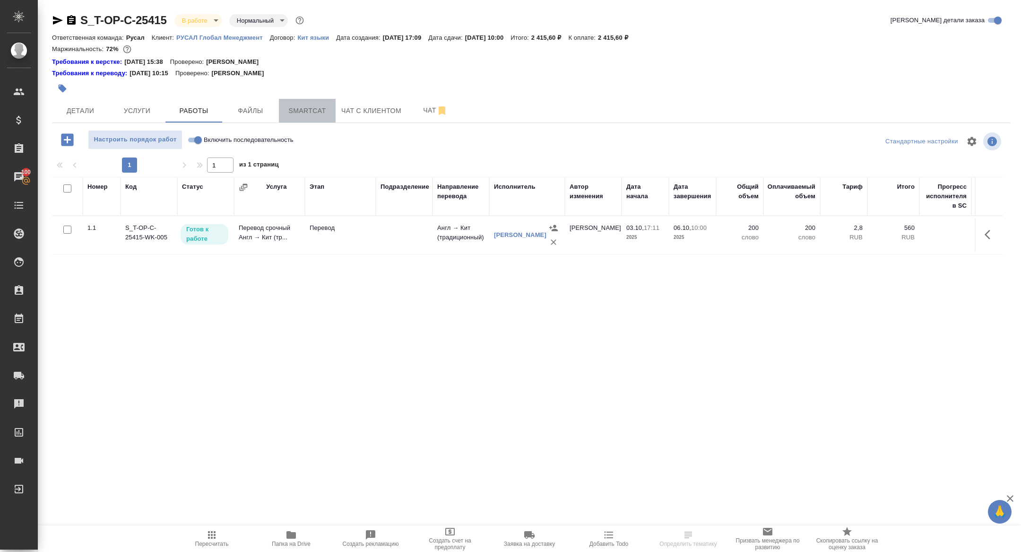
click at [312, 109] on span "Smartcat" at bounding box center [307, 111] width 45 height 12
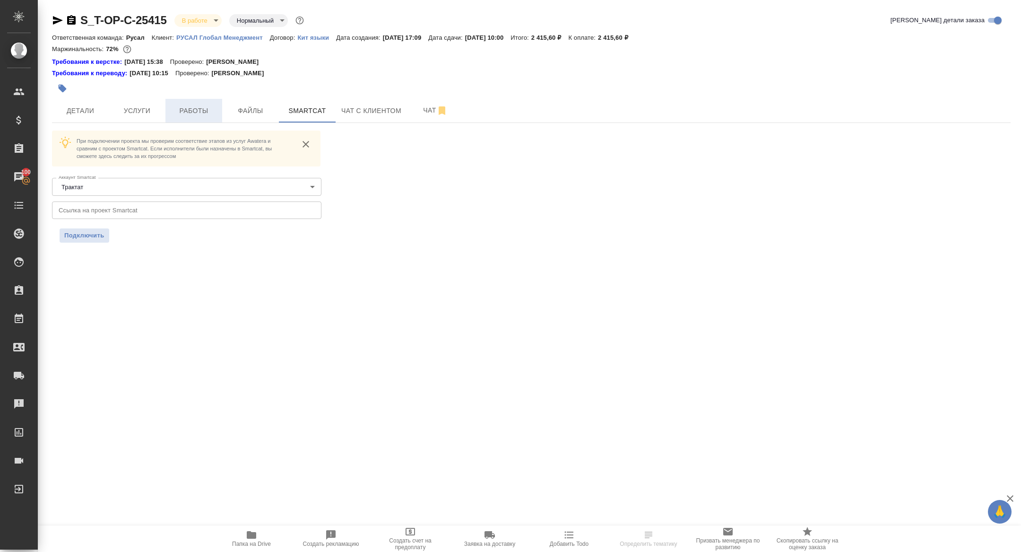
click at [197, 100] on button "Работы" at bounding box center [194, 111] width 57 height 24
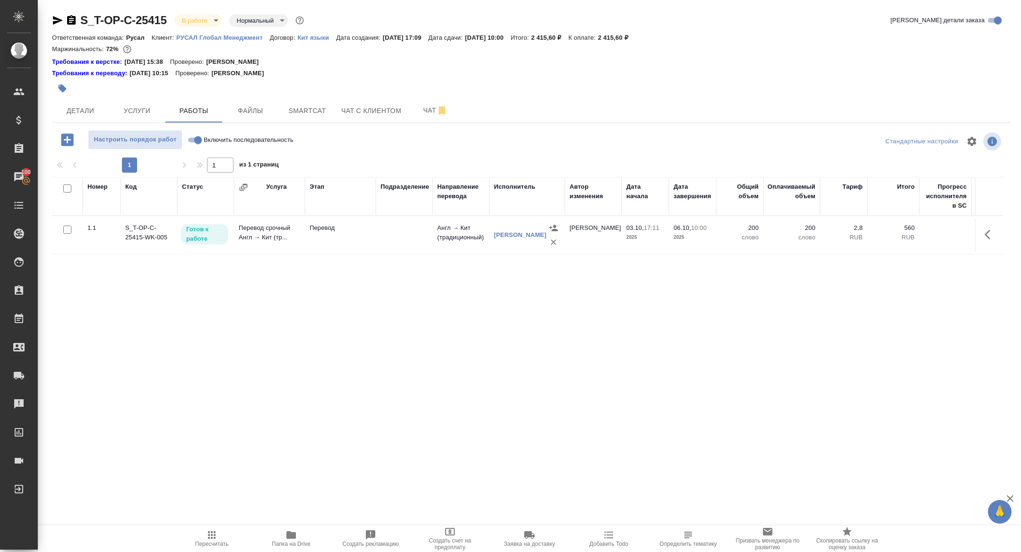
click at [302, 538] on span "Папка на Drive" at bounding box center [291, 538] width 68 height 18
click at [59, 21] on icon "button" at bounding box center [58, 20] width 10 height 9
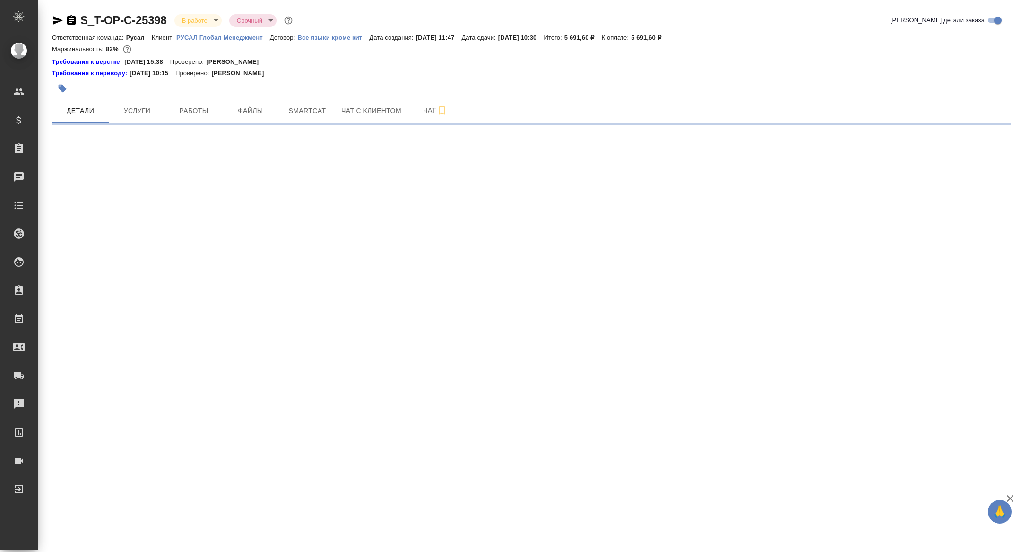
select select "RU"
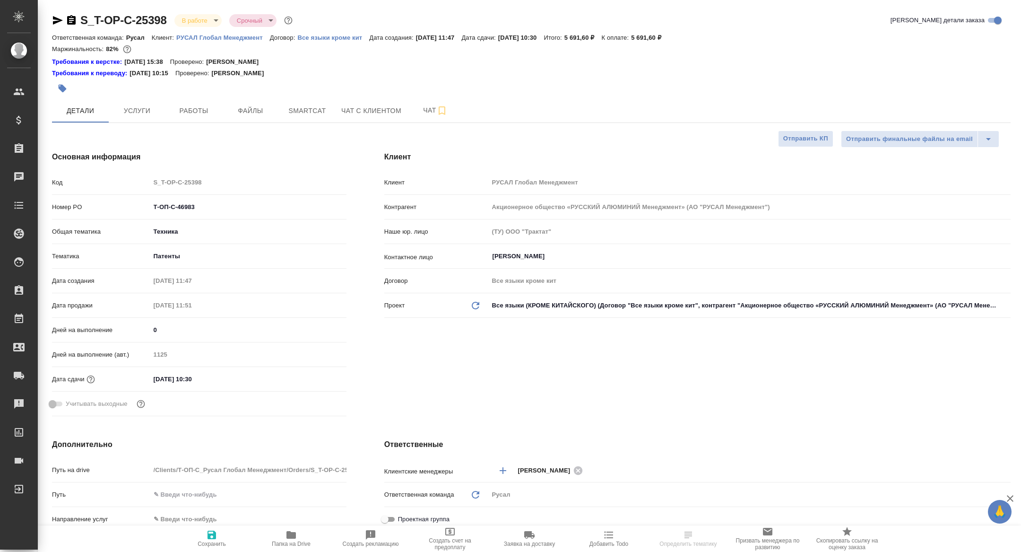
type textarea "x"
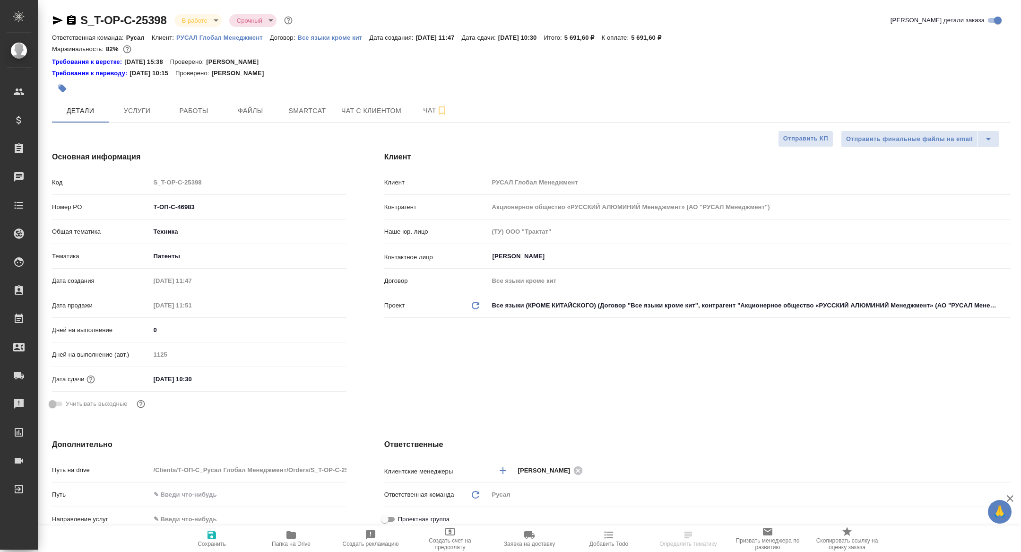
type textarea "x"
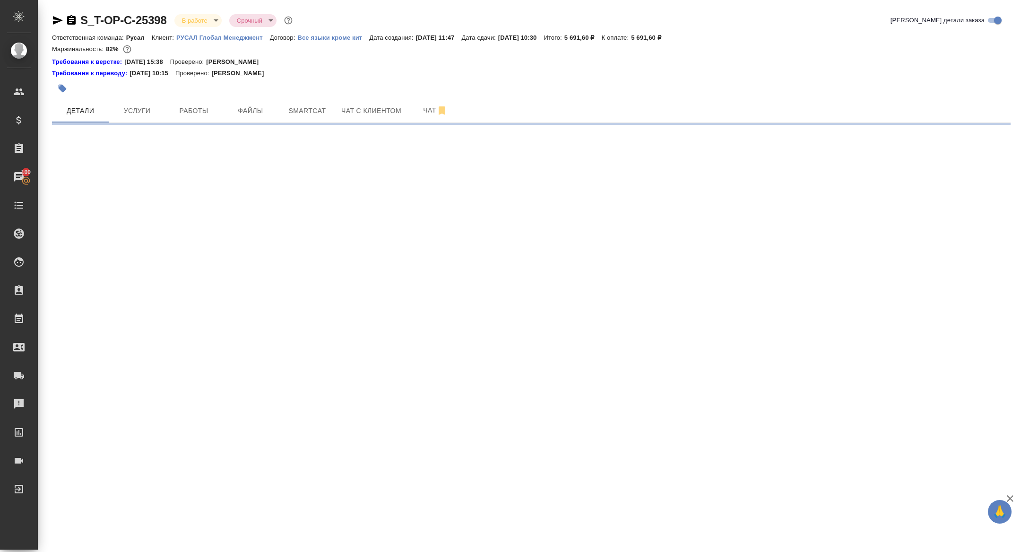
select select "RU"
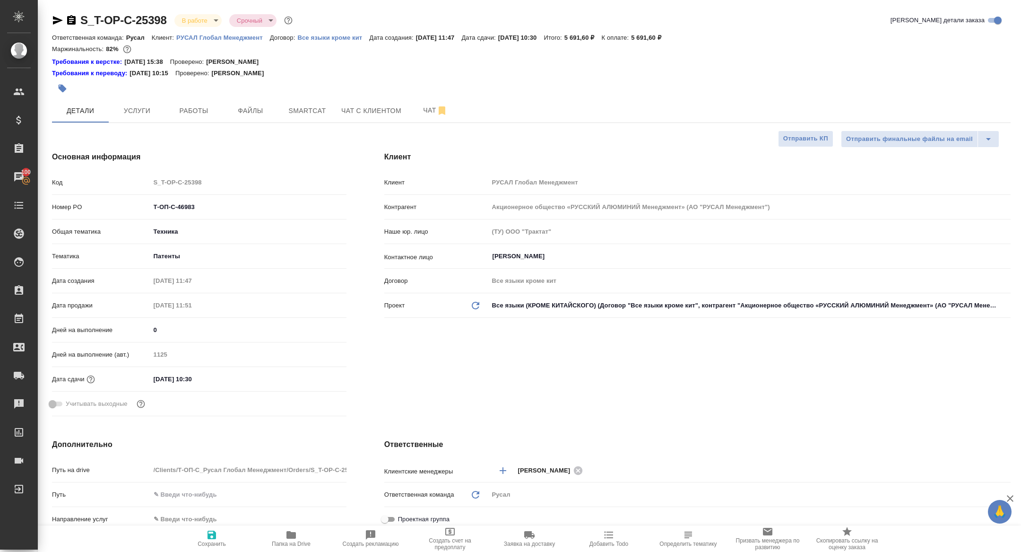
type textarea "x"
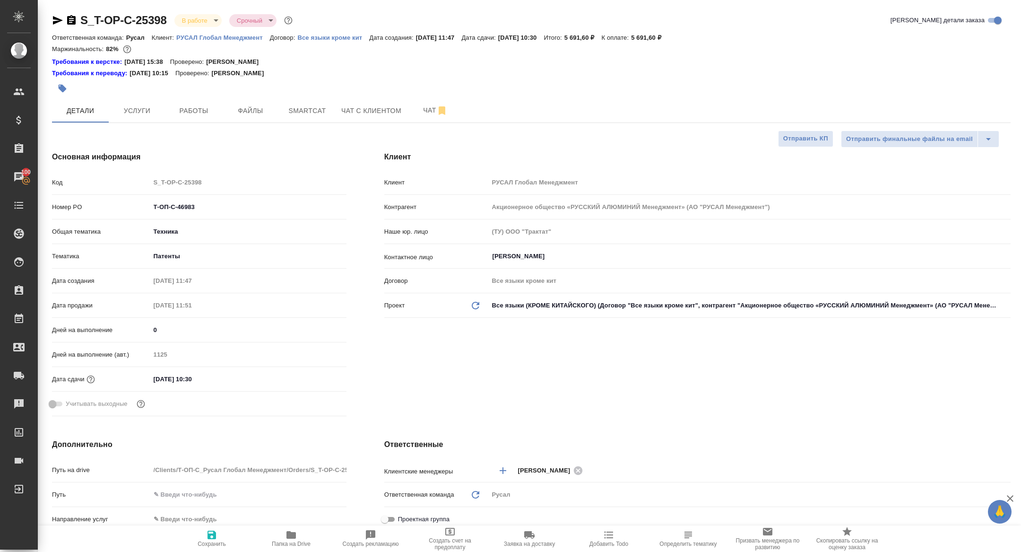
type textarea "x"
click at [56, 22] on icon "button" at bounding box center [58, 20] width 10 height 9
type textarea "x"
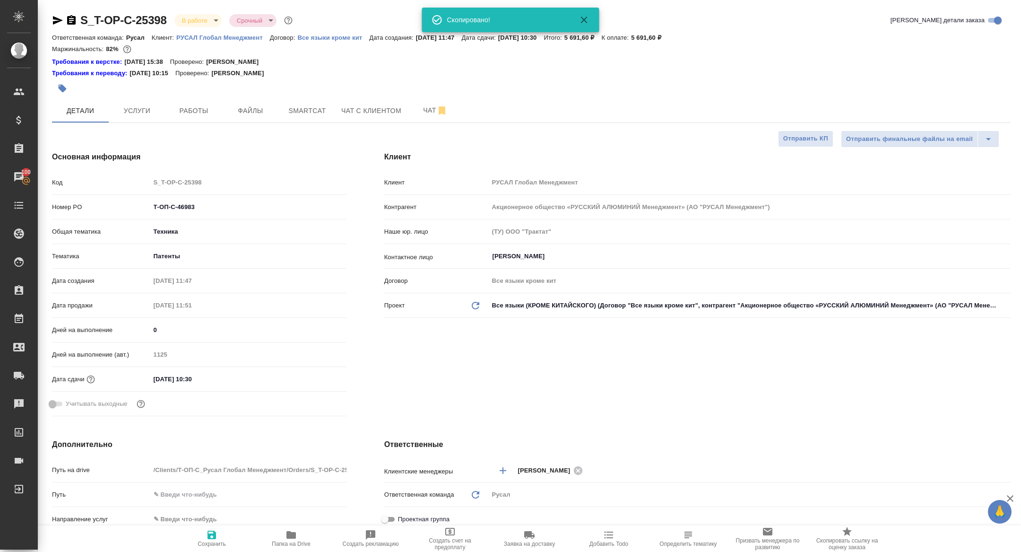
type textarea "x"
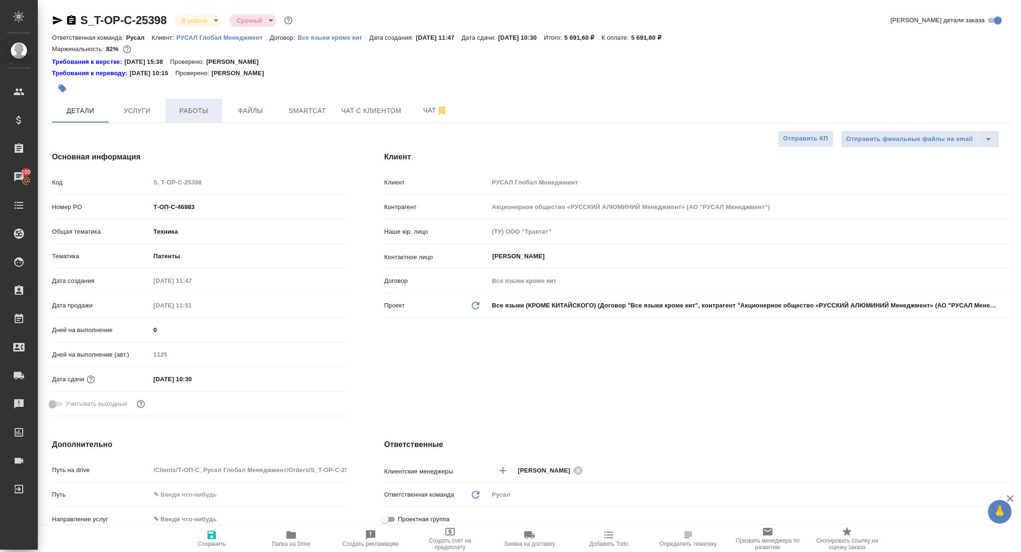
click at [210, 104] on button "Работы" at bounding box center [194, 111] width 57 height 24
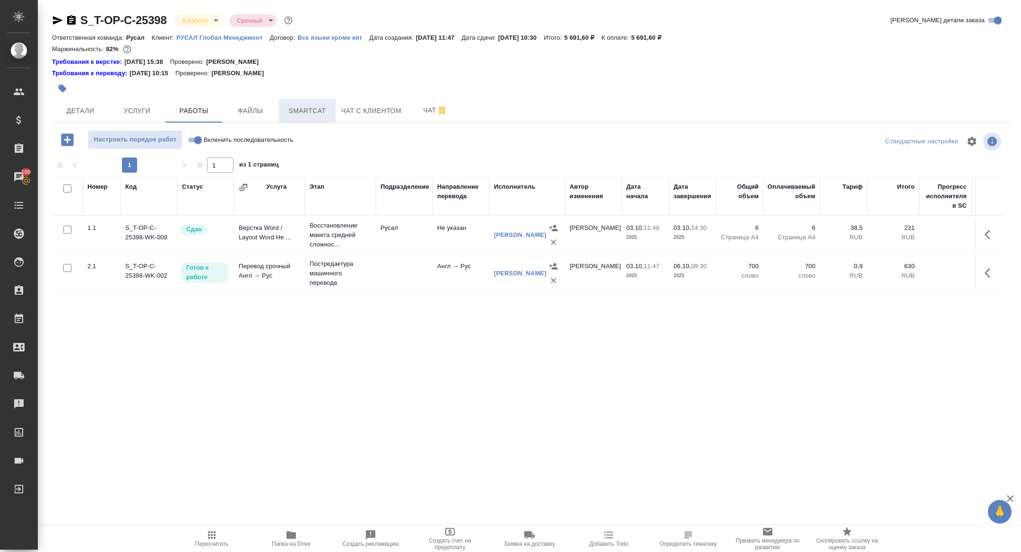
click at [288, 120] on button "Smartcat" at bounding box center [307, 111] width 57 height 24
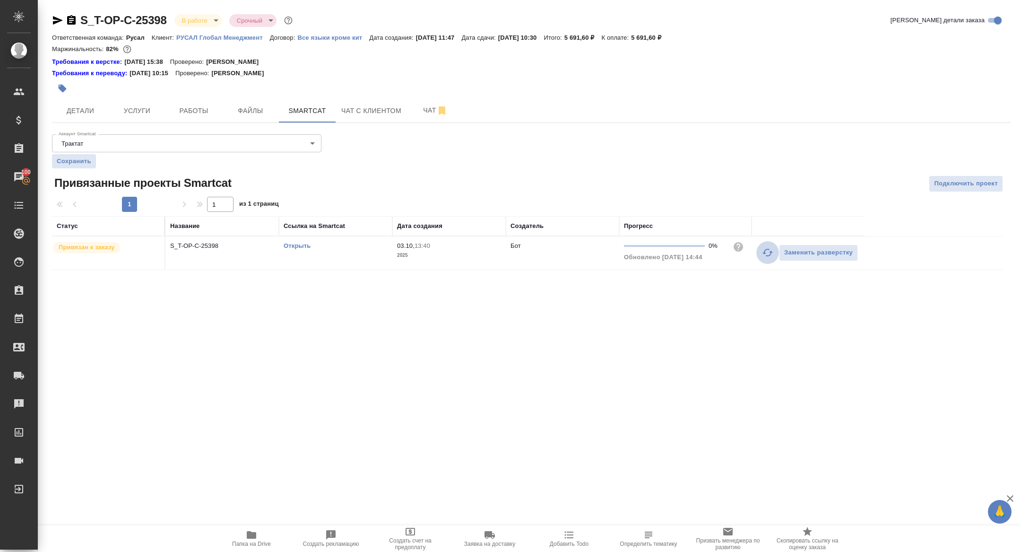
click at [766, 252] on icon "button" at bounding box center [767, 252] width 11 height 11
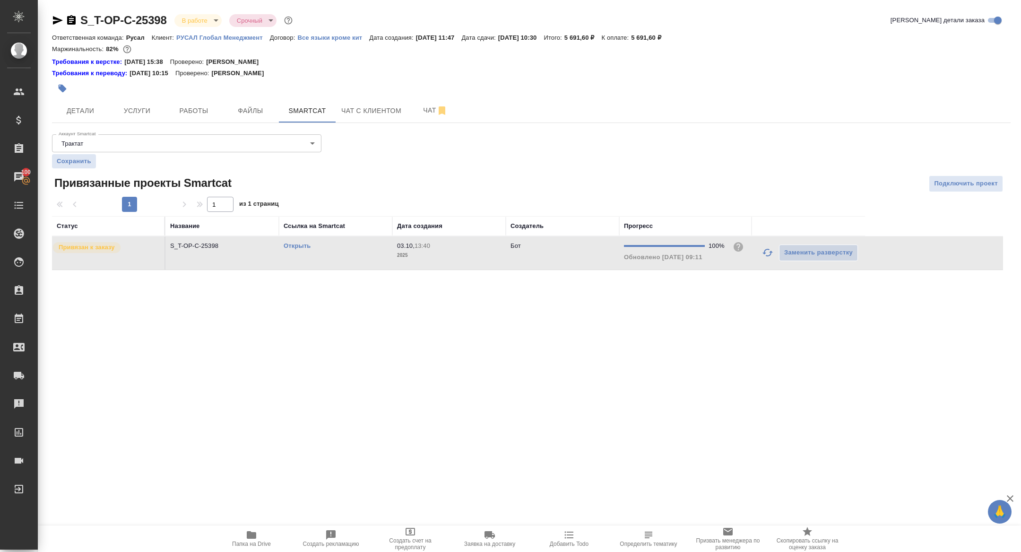
click at [244, 528] on button "Папка на Drive" at bounding box center [251, 538] width 79 height 26
click at [53, 18] on icon "button" at bounding box center [58, 20] width 10 height 9
click at [202, 113] on span "Работы" at bounding box center [193, 111] width 45 height 12
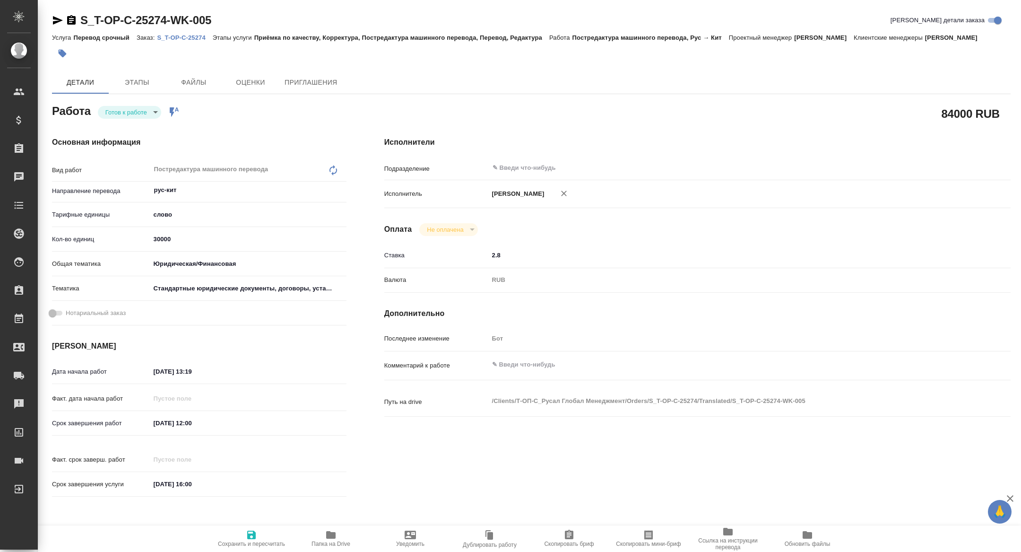
type textarea "x"
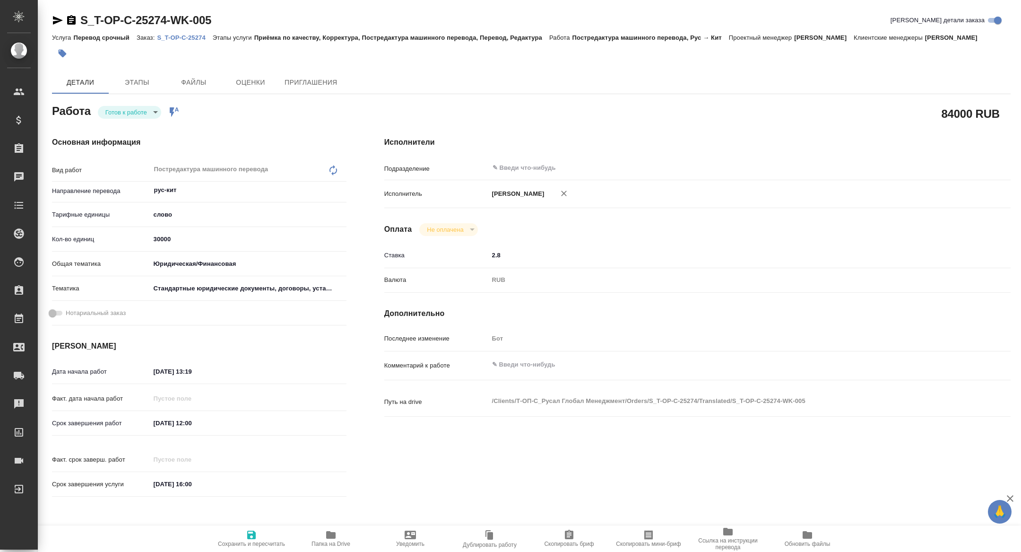
type textarea "x"
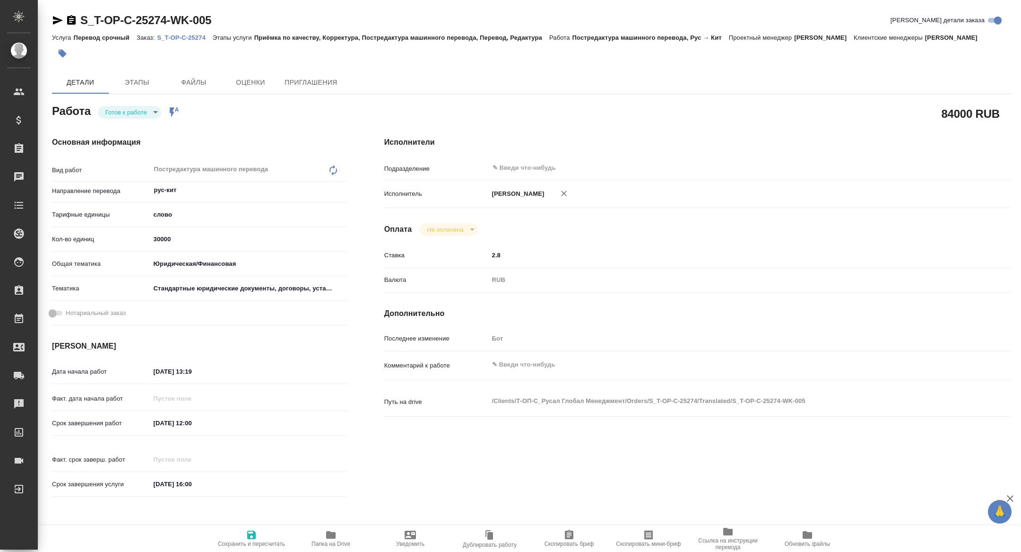
type textarea "x"
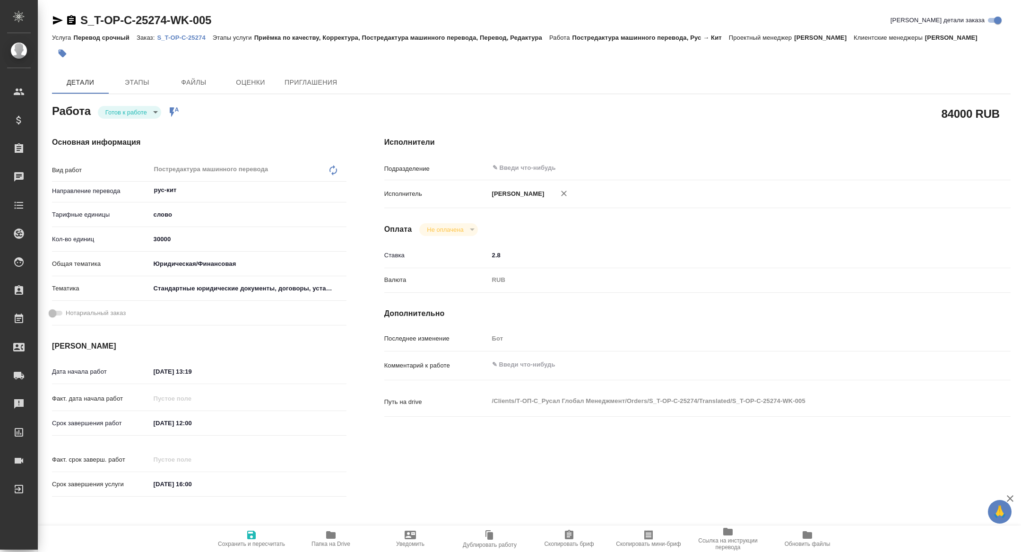
click at [194, 37] on p "S_T-OP-C-25274" at bounding box center [184, 37] width 55 height 7
type textarea "x"
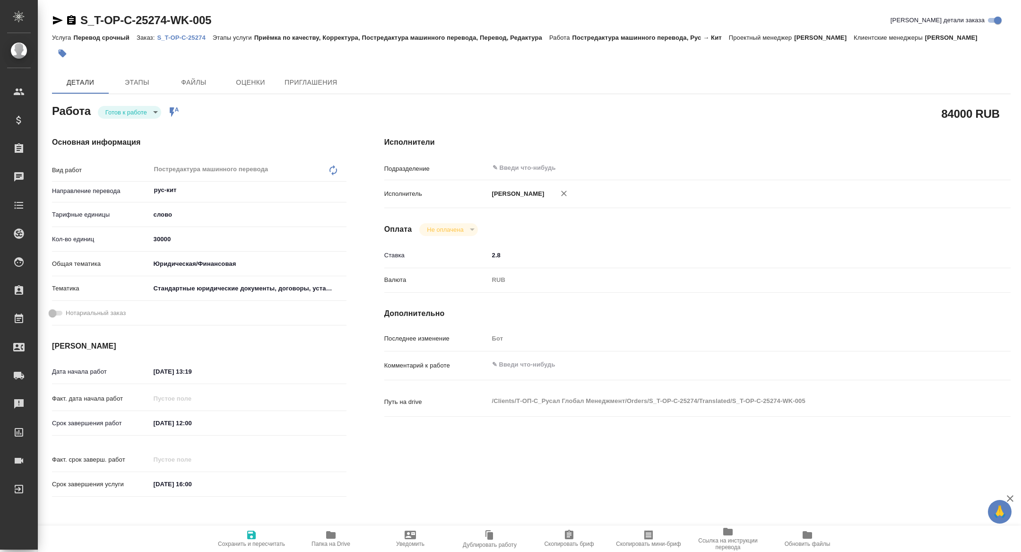
type textarea "x"
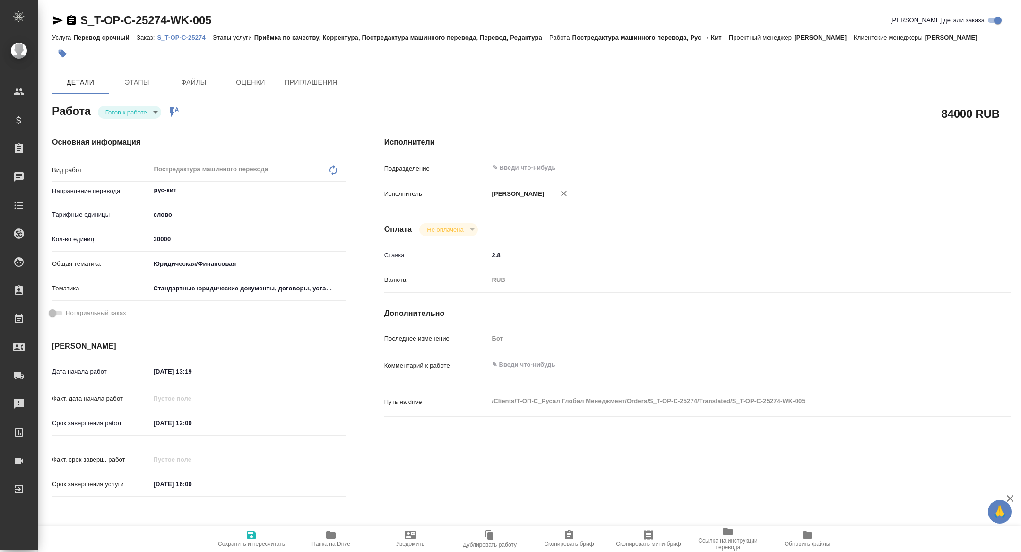
type textarea "x"
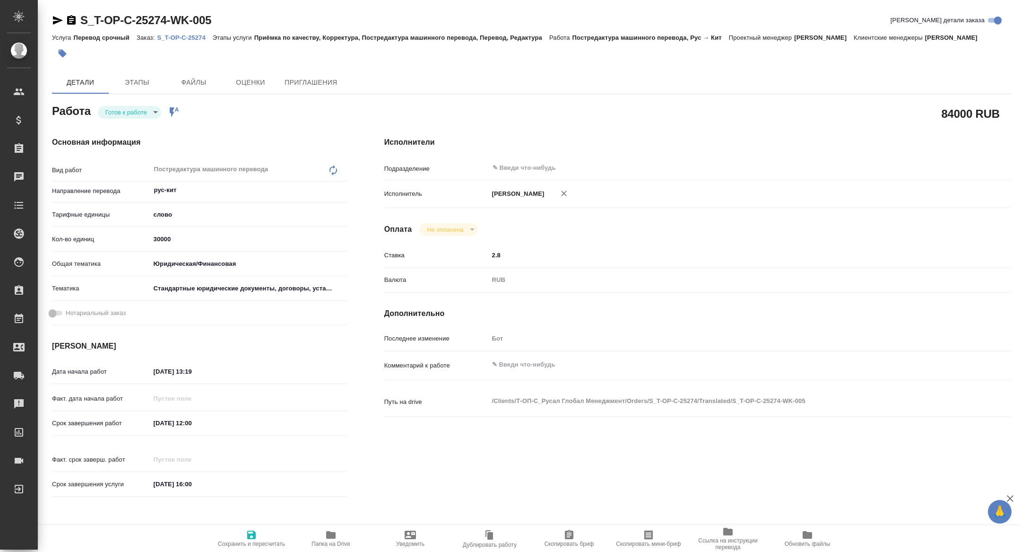
type textarea "x"
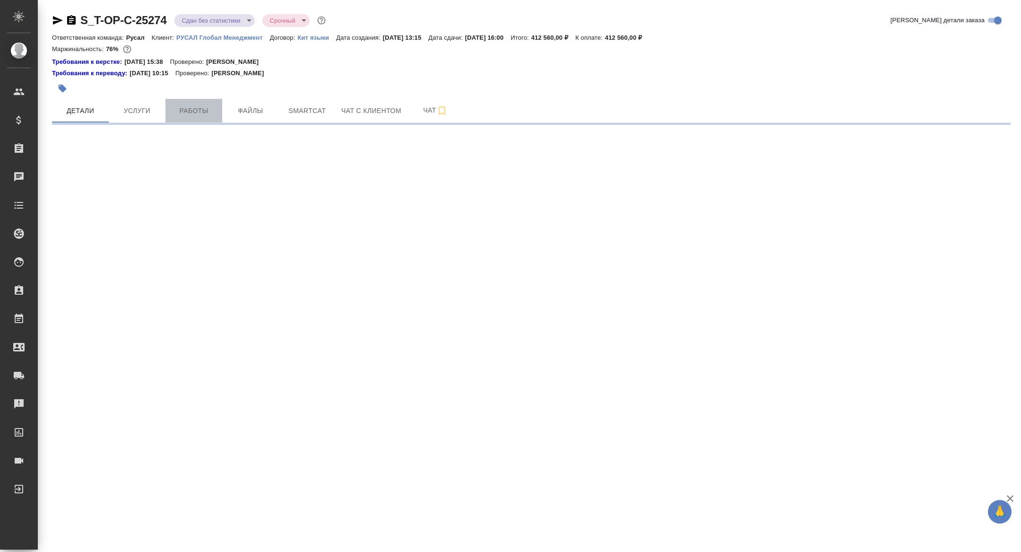
click at [200, 116] on button "Работы" at bounding box center [194, 111] width 57 height 24
select select "RU"
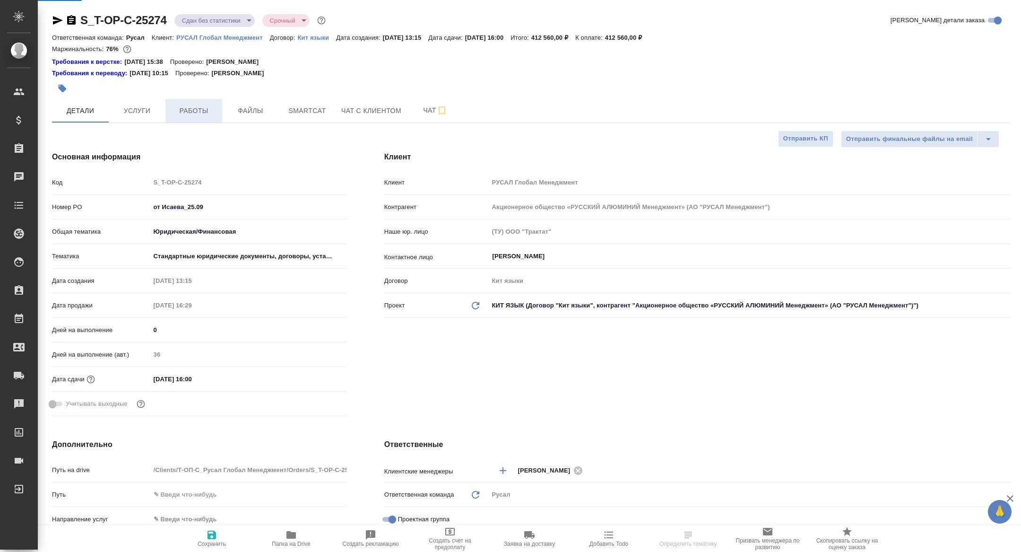
type textarea "x"
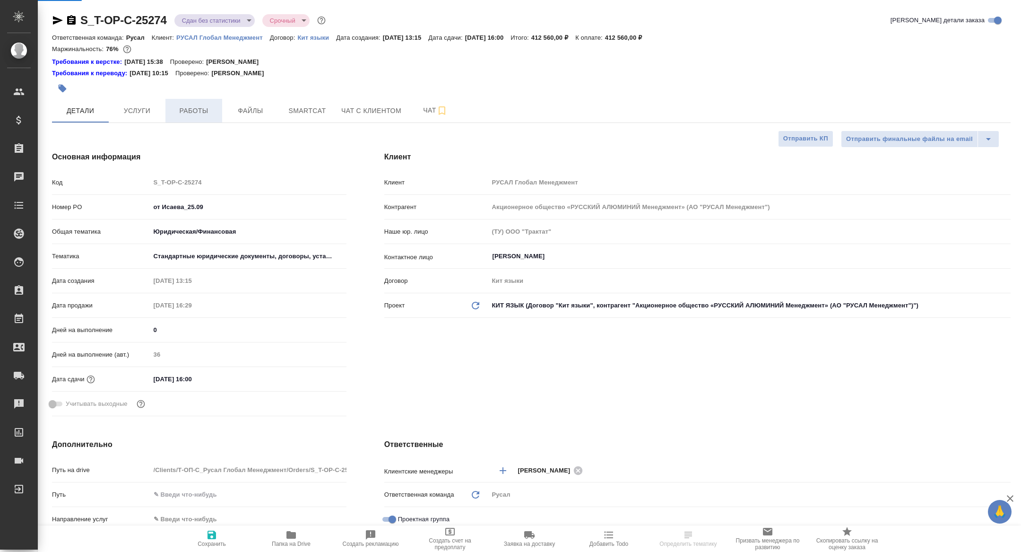
type textarea "x"
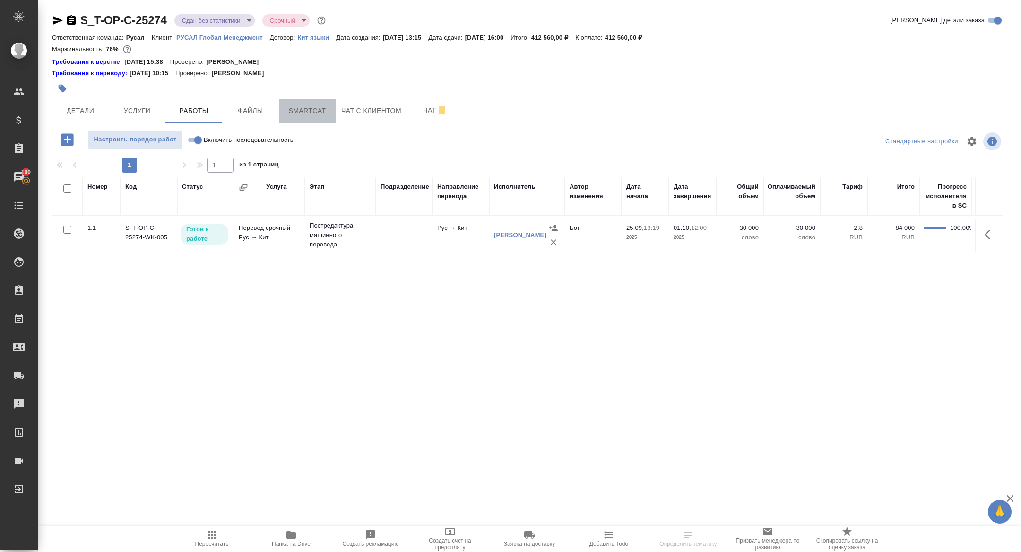
click at [302, 108] on span "Smartcat" at bounding box center [307, 111] width 45 height 12
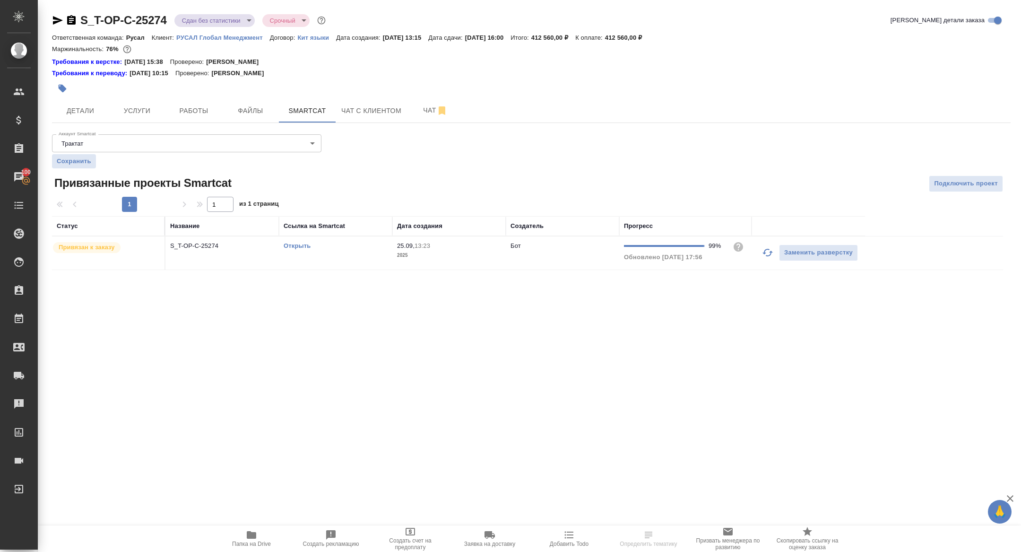
click at [212, 262] on td "S_T-OP-C-25274" at bounding box center [222, 252] width 113 height 33
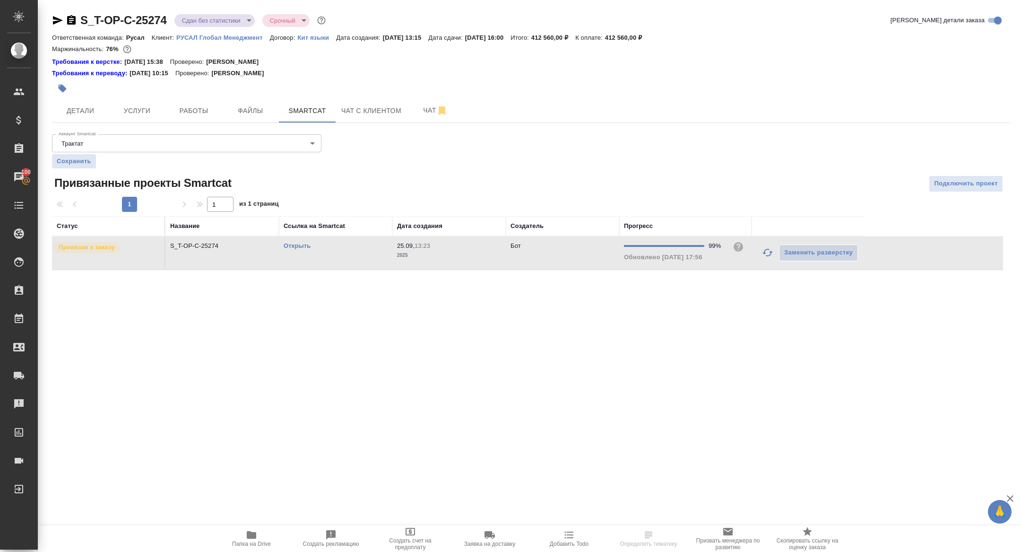
click at [212, 262] on td "S_T-OP-C-25274" at bounding box center [222, 252] width 113 height 33
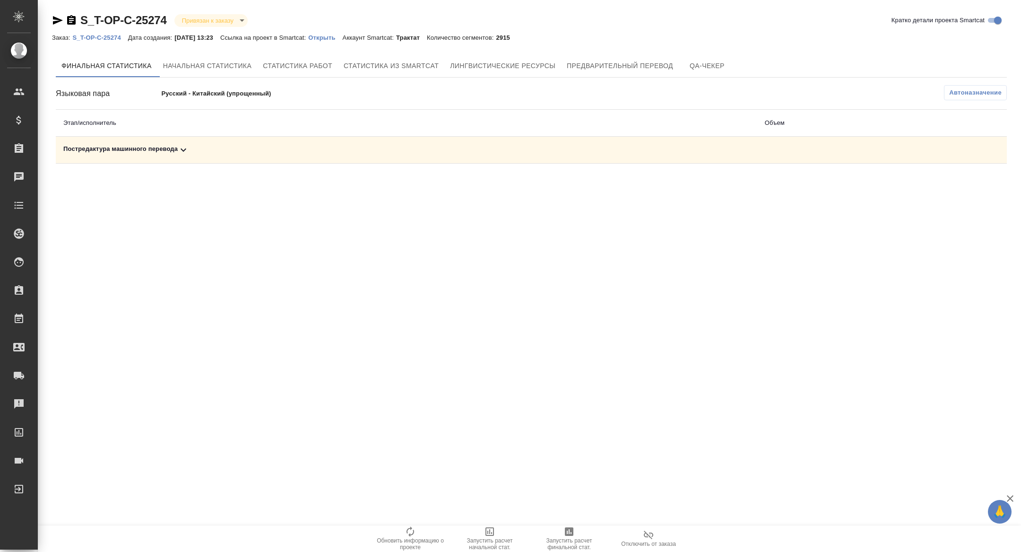
click at [187, 152] on icon at bounding box center [183, 149] width 11 height 11
click at [571, 547] on span "Запустить расчет финальной стат." at bounding box center [569, 543] width 68 height 13
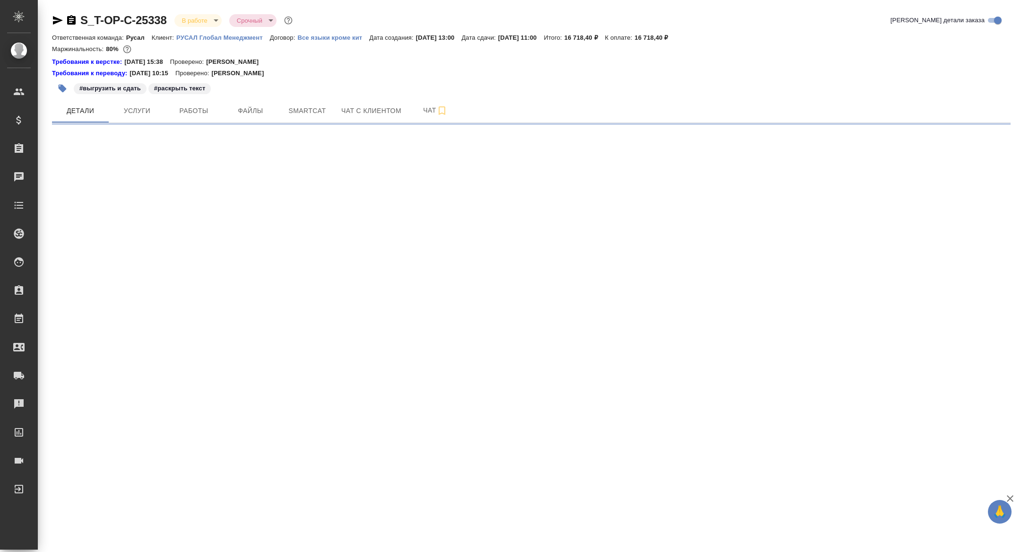
click at [207, 113] on span "Работы" at bounding box center [193, 111] width 45 height 12
select select "RU"
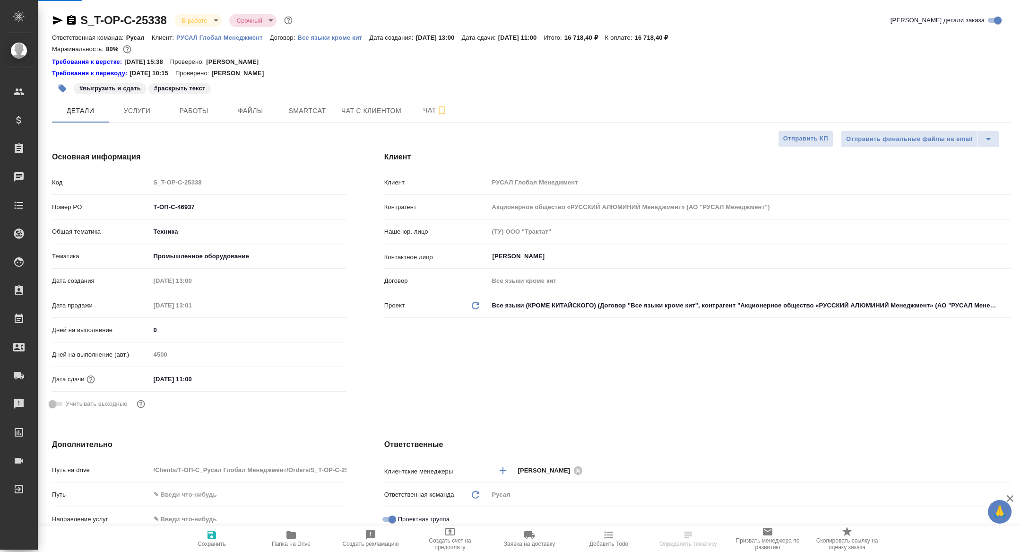
type textarea "x"
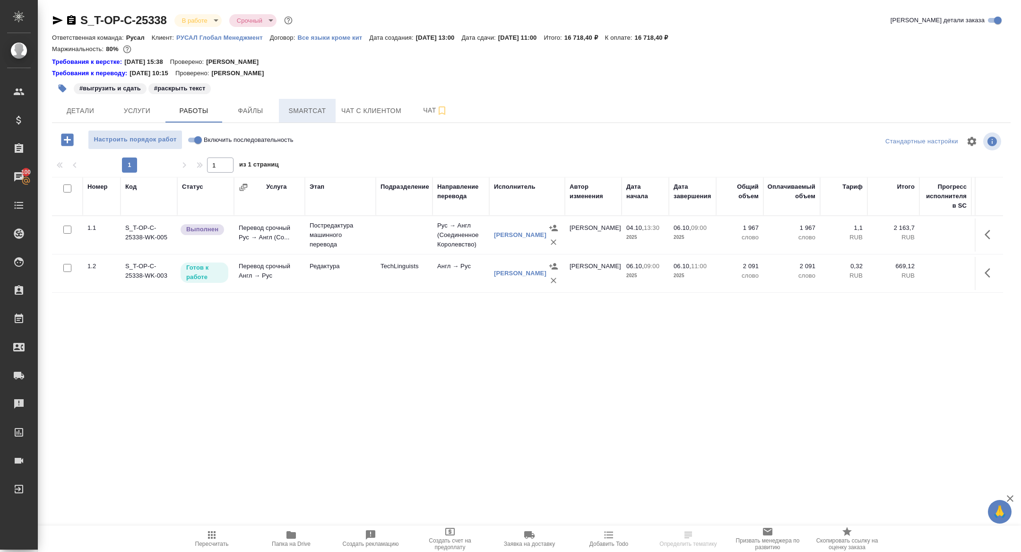
click at [322, 110] on span "Smartcat" at bounding box center [307, 111] width 45 height 12
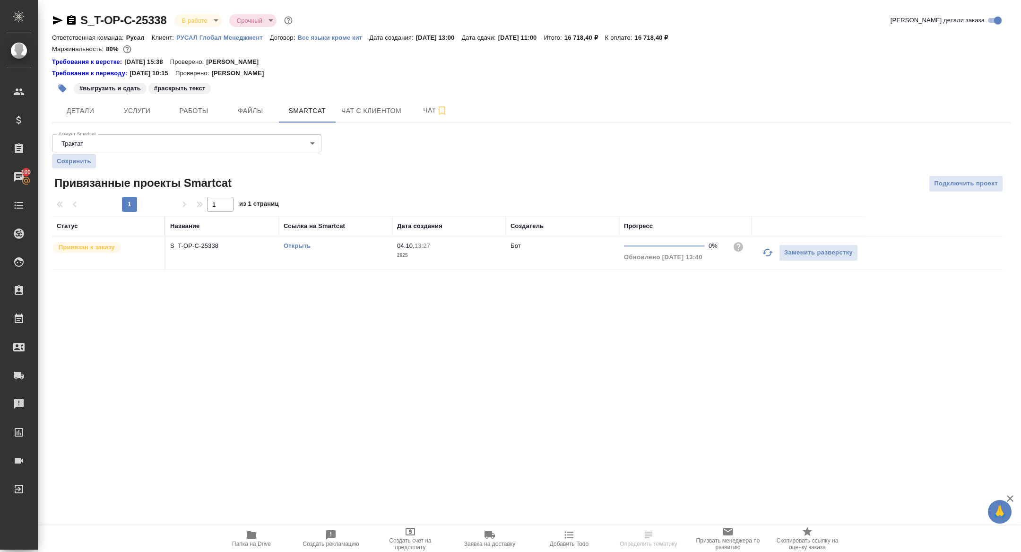
click at [769, 255] on icon "button" at bounding box center [767, 252] width 11 height 11
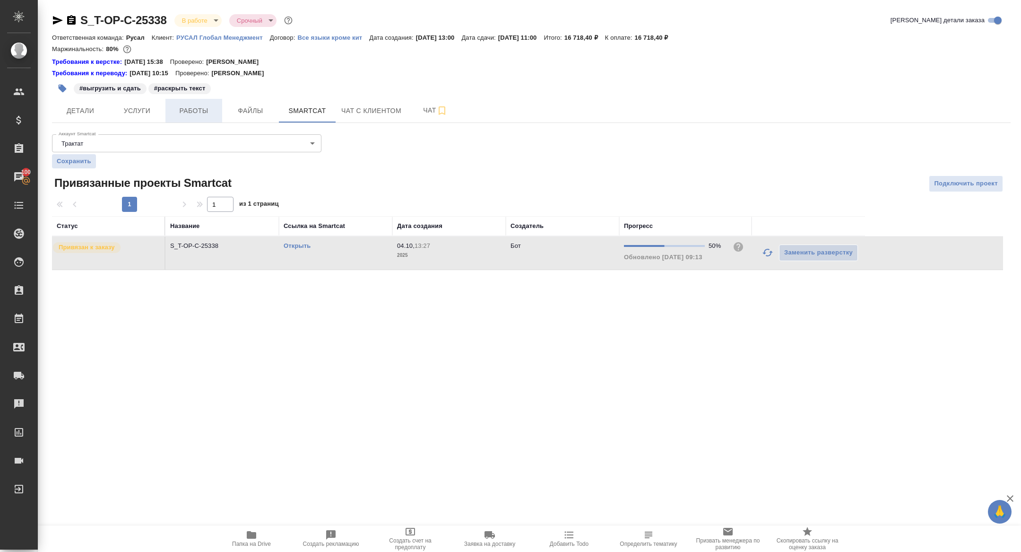
click at [198, 111] on span "Работы" at bounding box center [193, 111] width 45 height 12
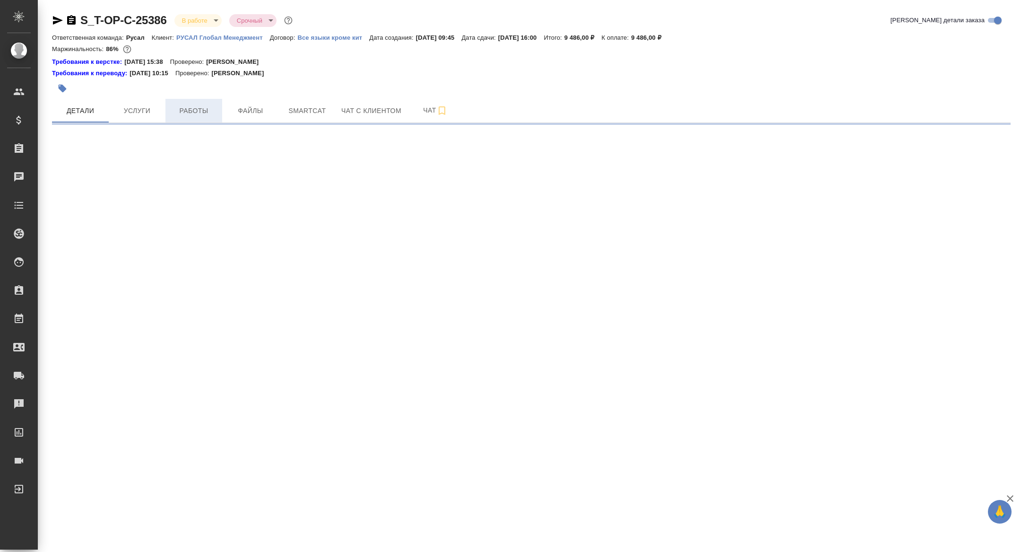
select select "RU"
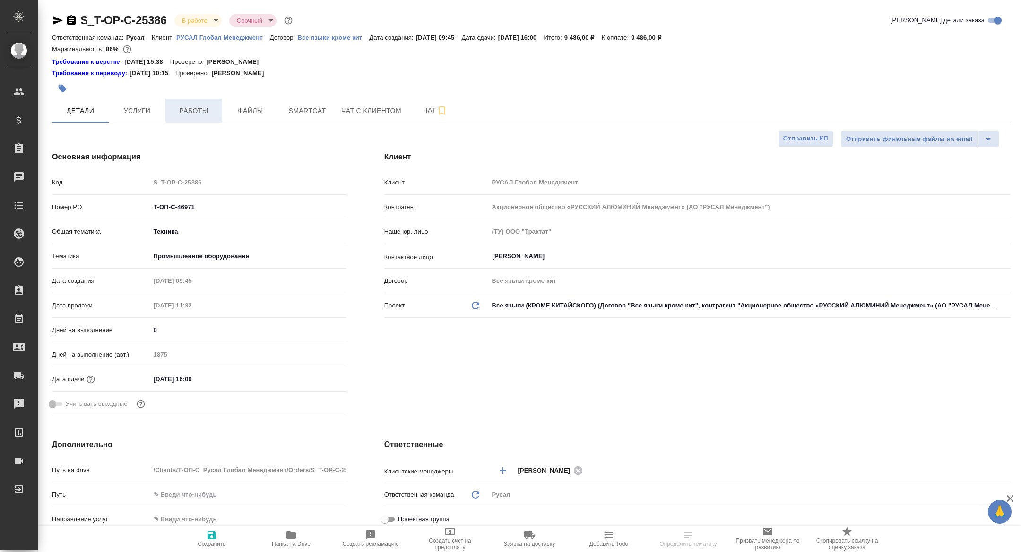
click at [201, 103] on button "Работы" at bounding box center [194, 111] width 57 height 24
type textarea "x"
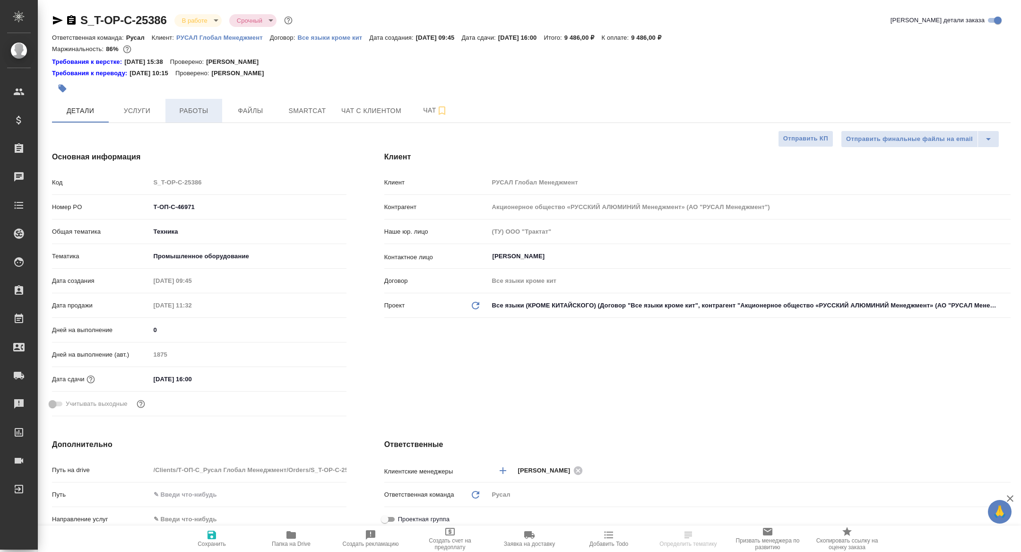
type textarea "x"
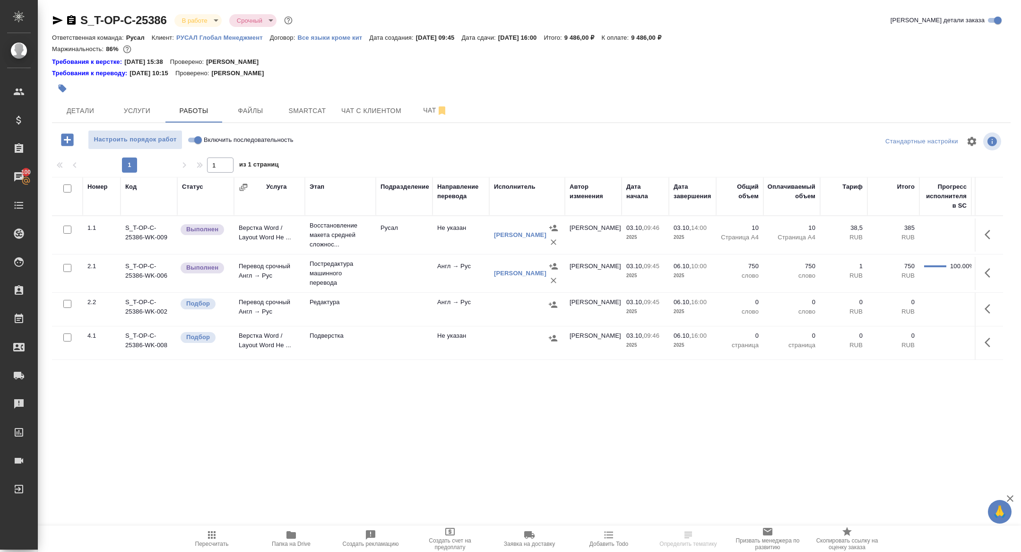
click at [288, 549] on button "Папка на Drive" at bounding box center [291, 538] width 79 height 26
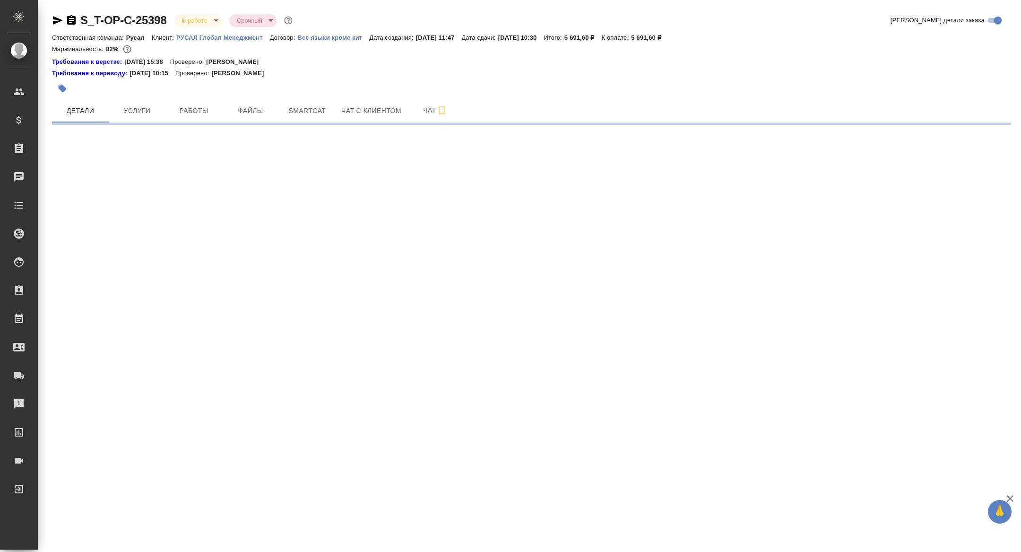
select select "RU"
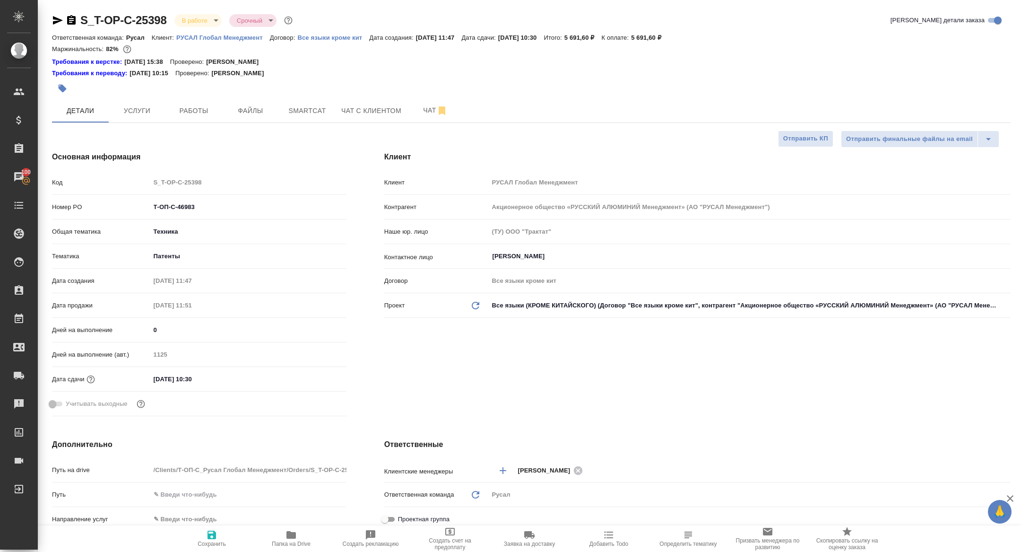
type textarea "x"
drag, startPoint x: 204, startPoint y: 212, endPoint x: 89, endPoint y: 196, distance: 116.0
click at [89, 196] on div "Код S_T-OP-C-25398 Номер PO Т-ОП-С-46983 Общая тематика Техника tech Тематика П…" at bounding box center [199, 297] width 295 height 246
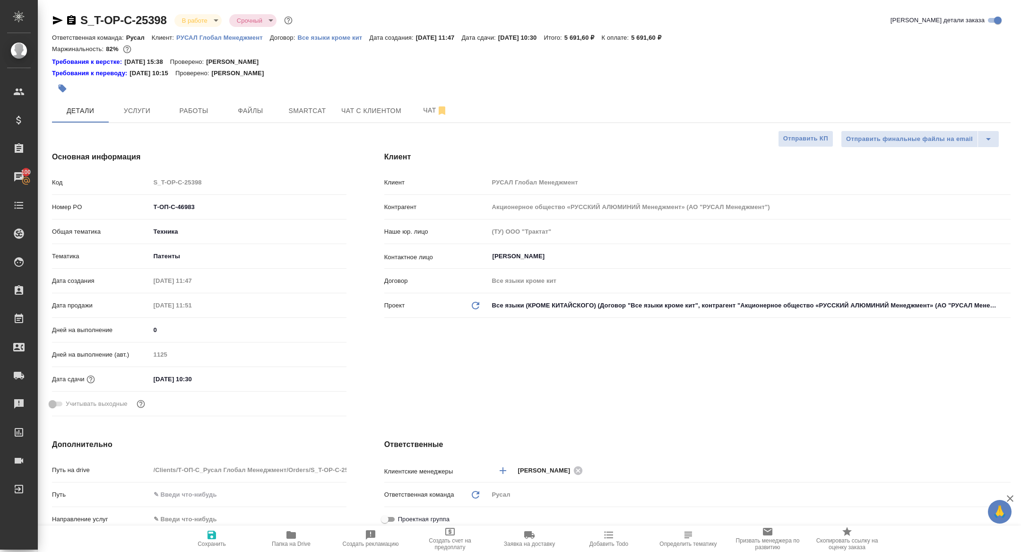
type textarea "x"
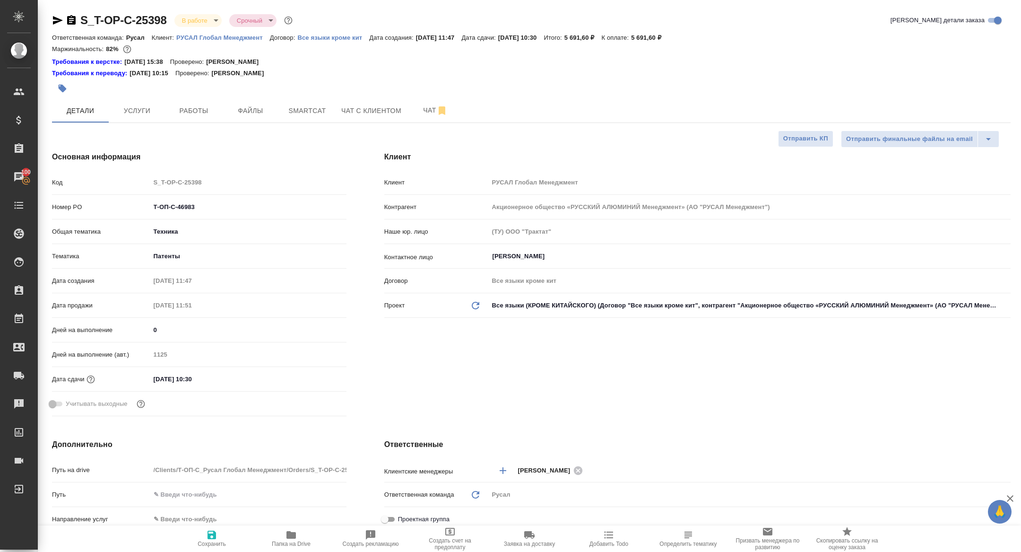
type textarea "x"
click at [197, 22] on body "🙏 .cls-1 fill:#fff; AWATERA Zhuravleva Alexandra Клиенты Спецификации Заказы 10…" at bounding box center [510, 276] width 1021 height 552
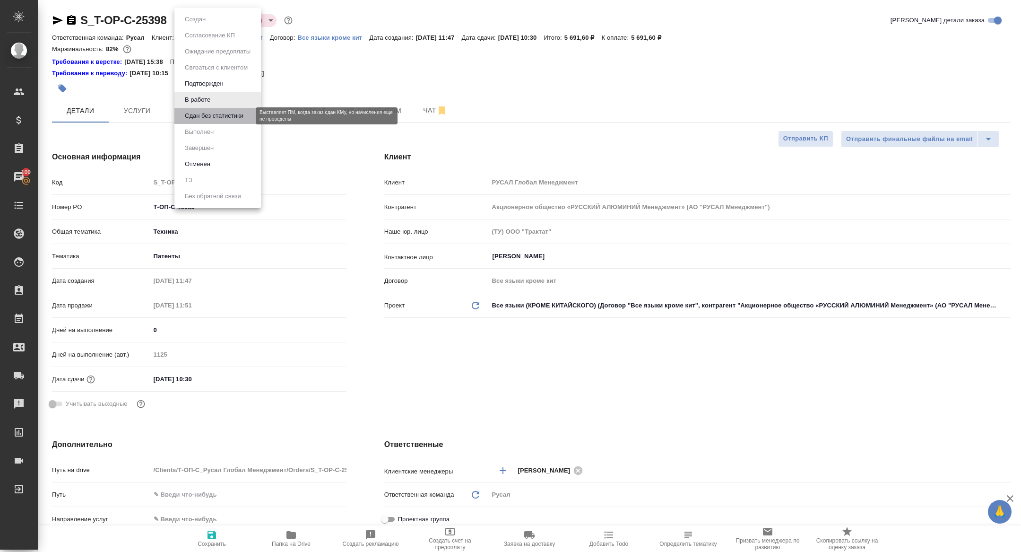
click at [204, 113] on button "Сдан без статистики" at bounding box center [214, 116] width 64 height 10
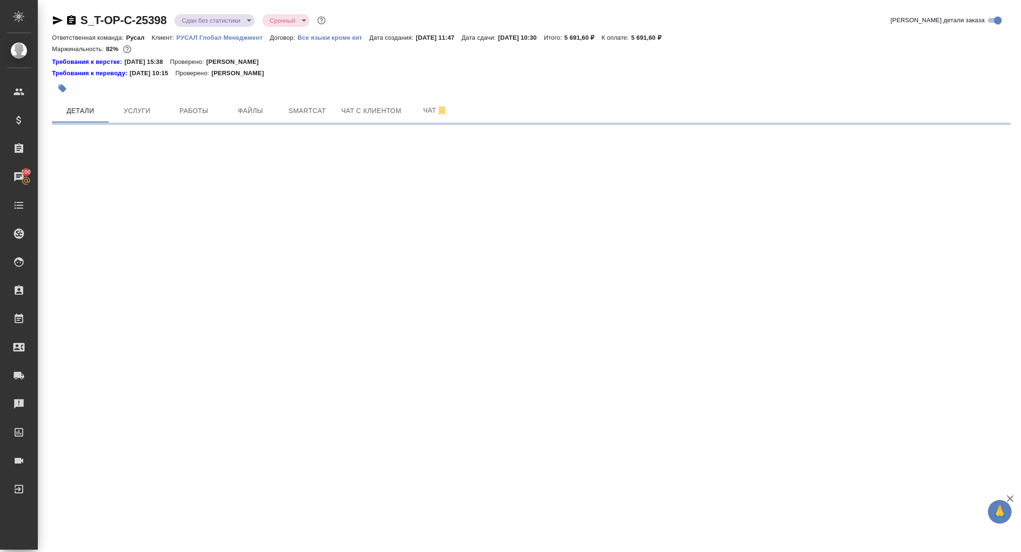
select select "RU"
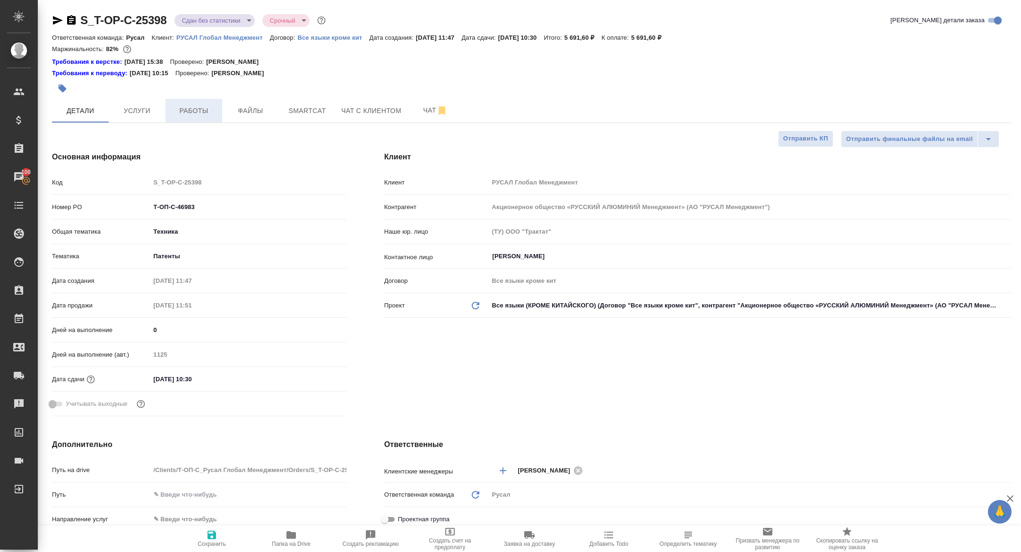
type textarea "x"
click at [300, 109] on span "Smartcat" at bounding box center [307, 111] width 45 height 12
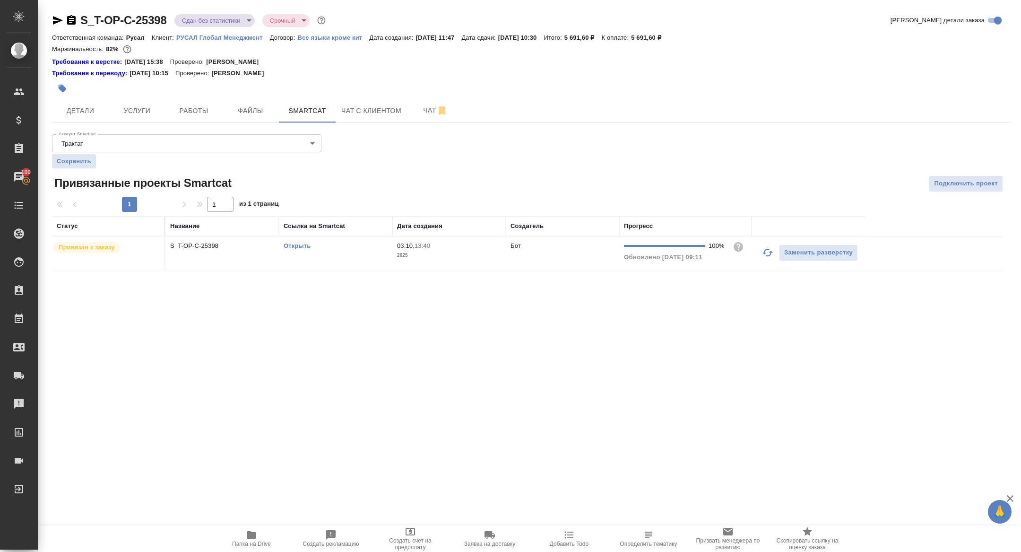
click at [190, 258] on td "S_T-OP-C-25398" at bounding box center [222, 252] width 113 height 33
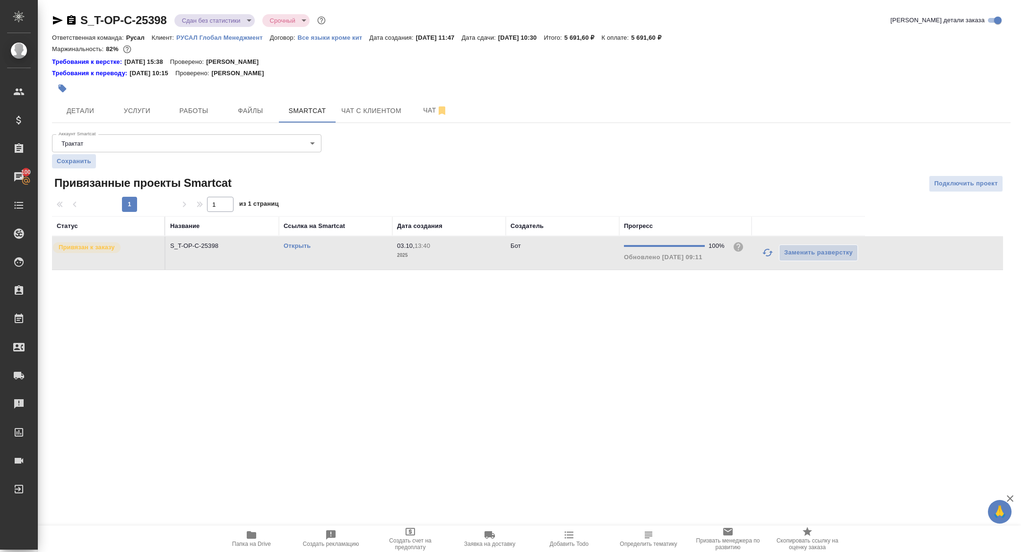
click at [190, 258] on td "S_T-OP-C-25398" at bounding box center [222, 252] width 113 height 33
click at [196, 111] on span "Работы" at bounding box center [193, 111] width 45 height 12
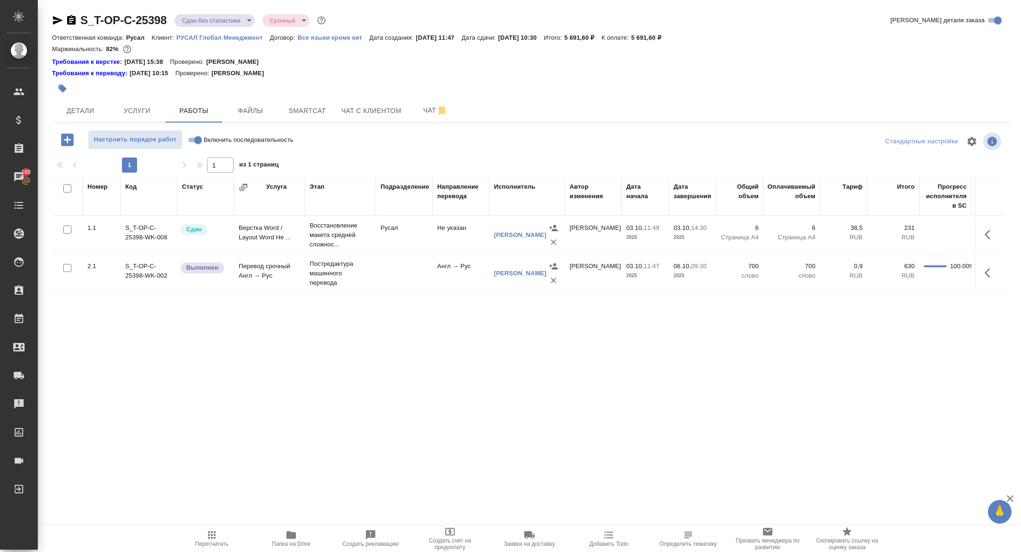
click at [987, 270] on icon "button" at bounding box center [988, 272] width 6 height 9
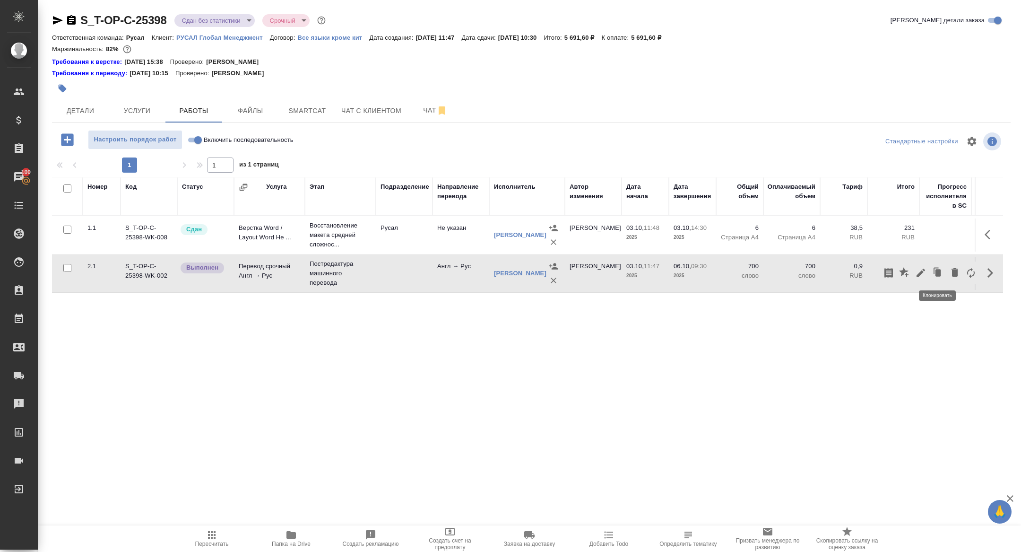
click at [923, 270] on icon "button" at bounding box center [921, 273] width 9 height 9
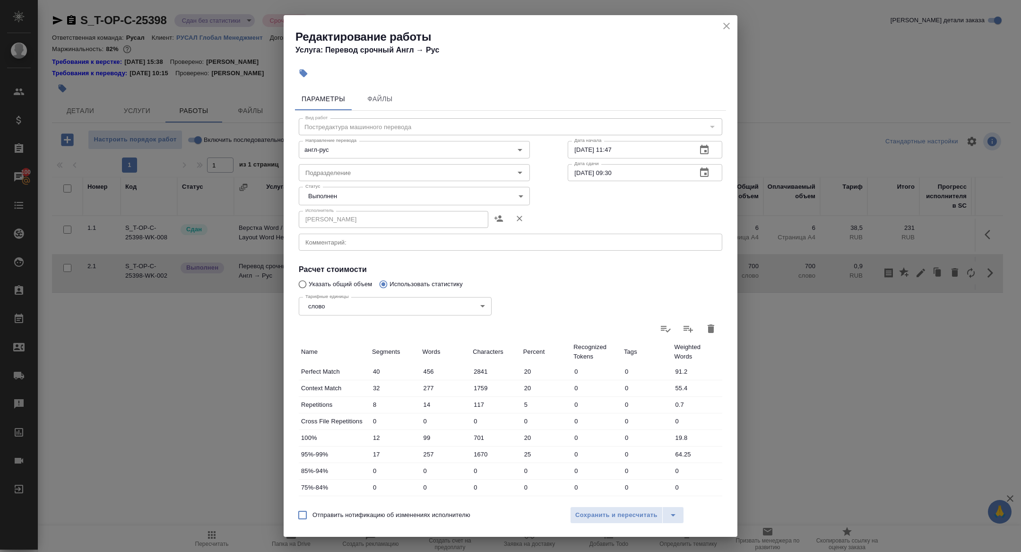
click at [320, 197] on body "🙏 .cls-1 fill:#fff; AWATERA Zhuravleva Alexandra Клиенты Спецификации Заказы 10…" at bounding box center [510, 276] width 1021 height 552
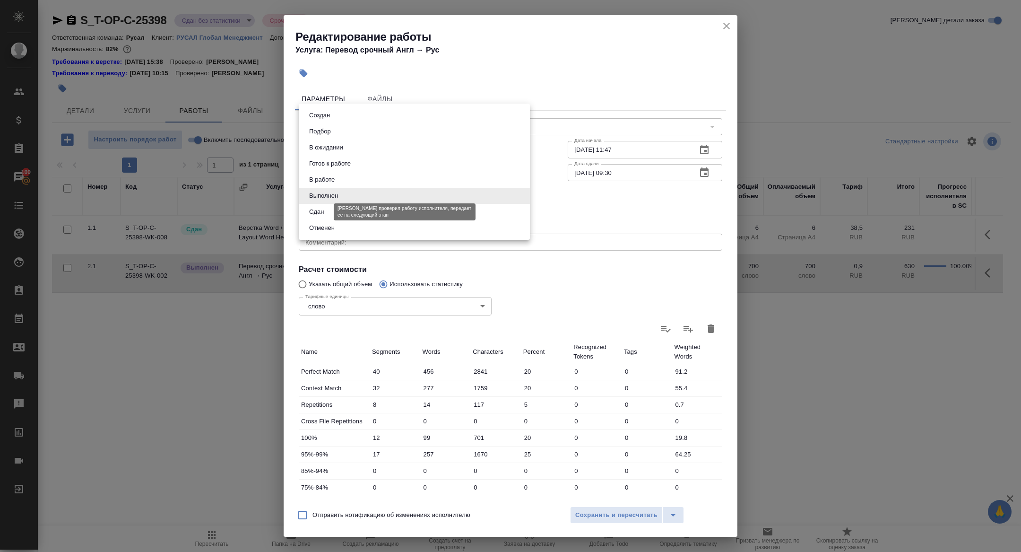
click at [314, 210] on button "Сдан" at bounding box center [316, 212] width 20 height 10
type input "closed"
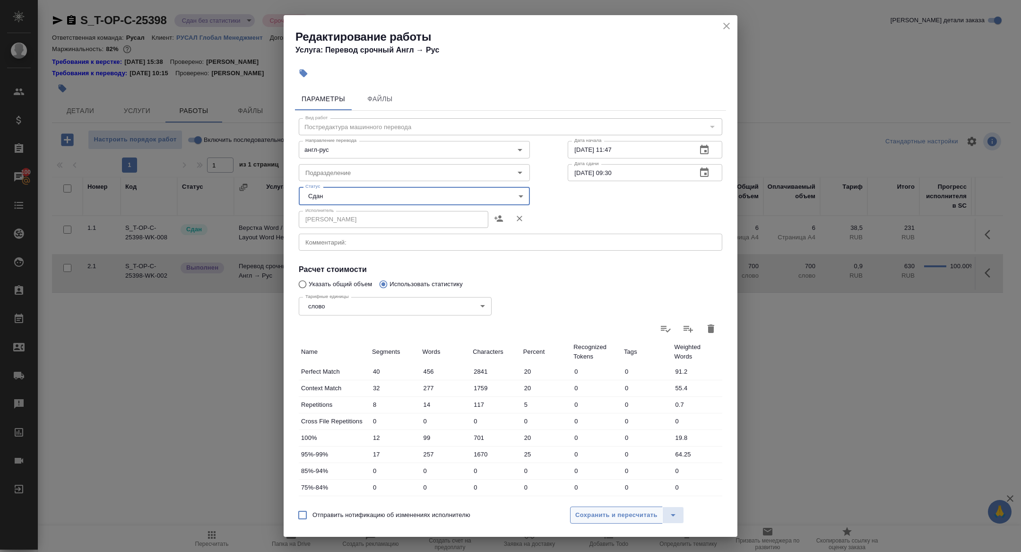
click at [624, 518] on span "Сохранить и пересчитать" at bounding box center [617, 515] width 82 height 11
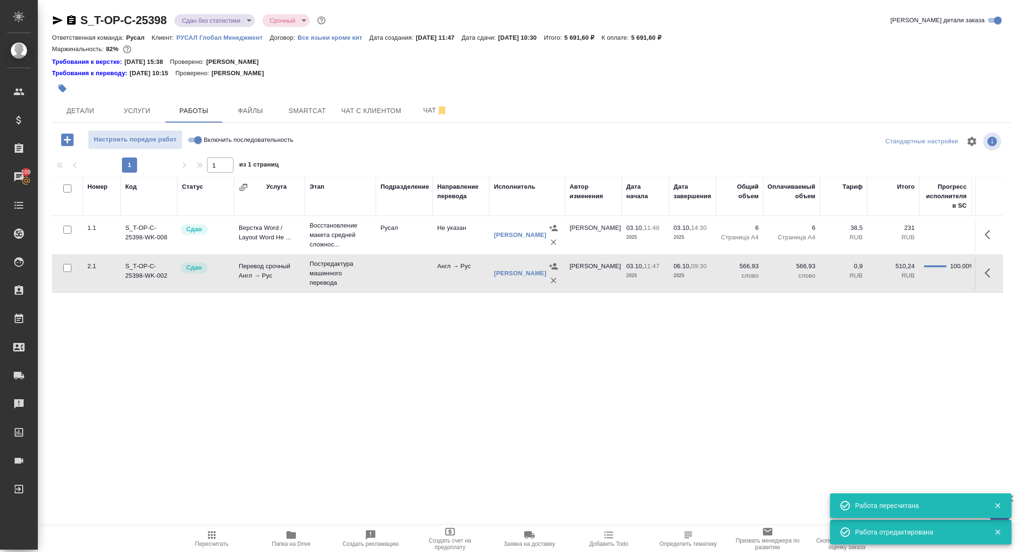
click at [210, 19] on body "🙏 .cls-1 fill:#fff; AWATERA Zhuravleva Alexandra Клиенты Спецификации Заказы 10…" at bounding box center [510, 276] width 1021 height 552
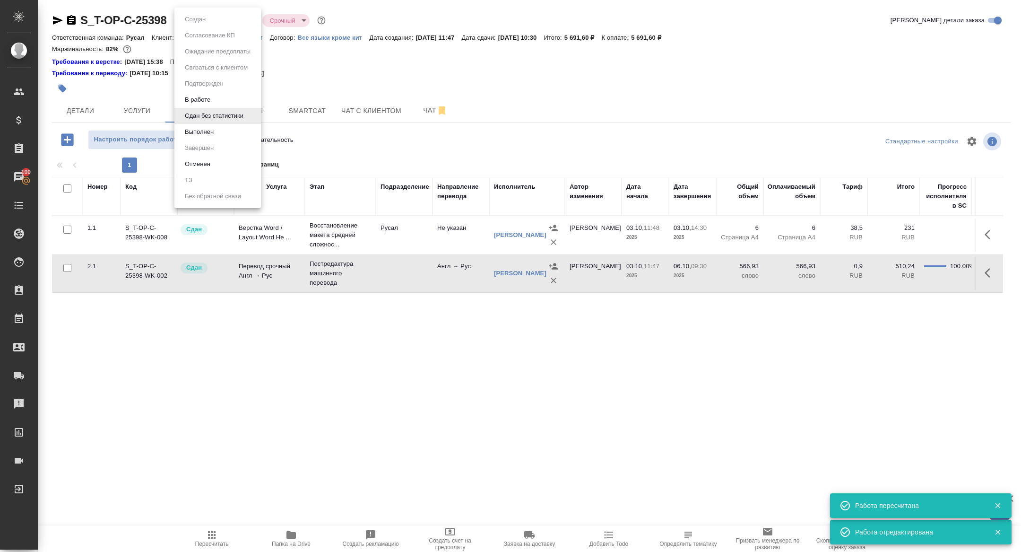
click at [199, 132] on button "Выполнен" at bounding box center [199, 132] width 35 height 10
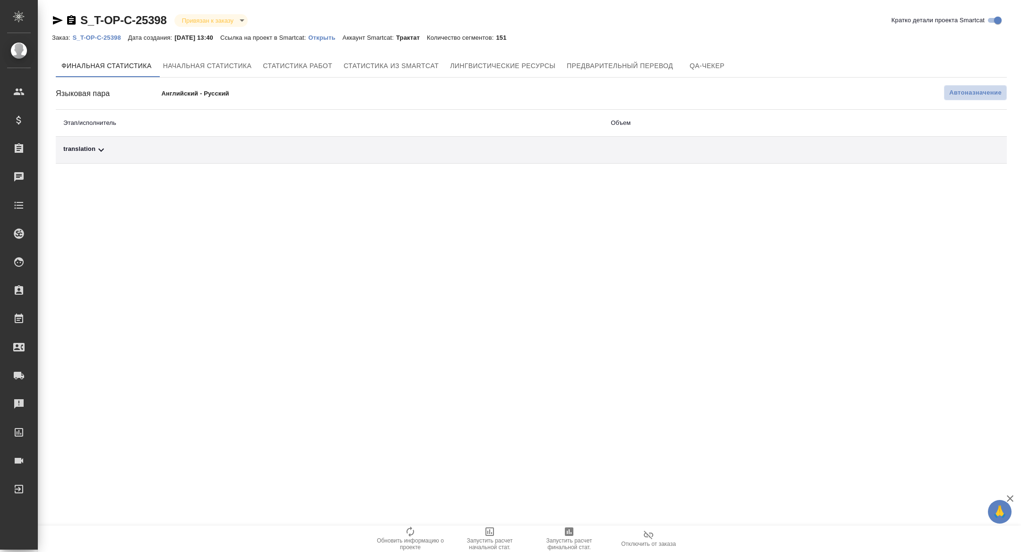
click at [971, 88] on span "Автоназначение" at bounding box center [976, 92] width 52 height 9
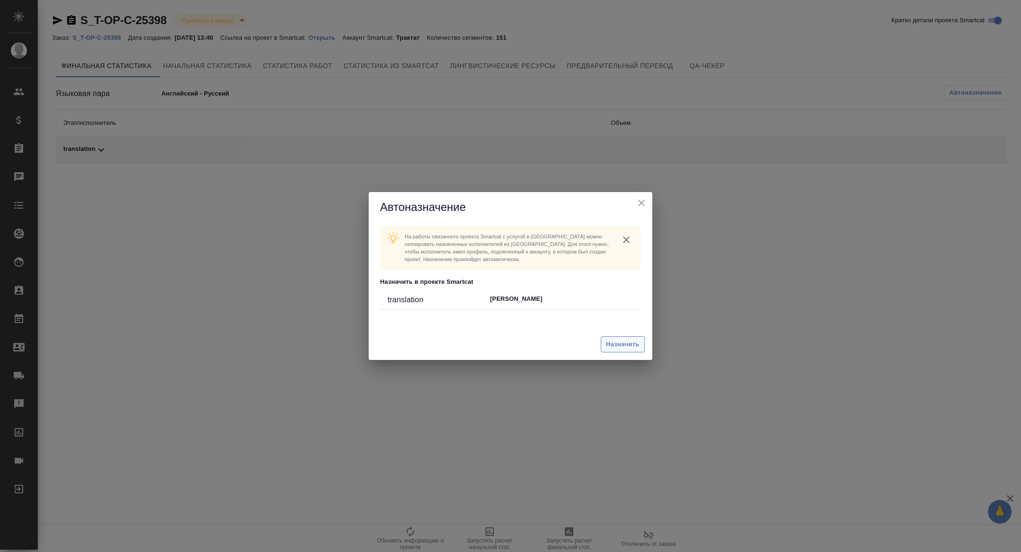
click at [632, 349] on span "Назначить" at bounding box center [623, 344] width 34 height 11
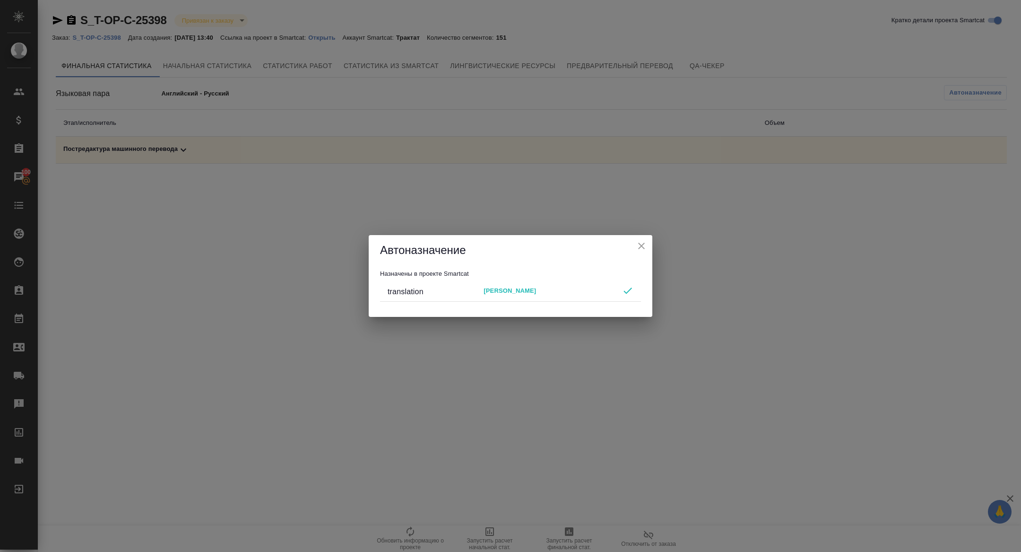
click at [644, 237] on div "Автоназначение" at bounding box center [511, 250] width 284 height 30
click at [644, 250] on icon "close" at bounding box center [641, 245] width 11 height 11
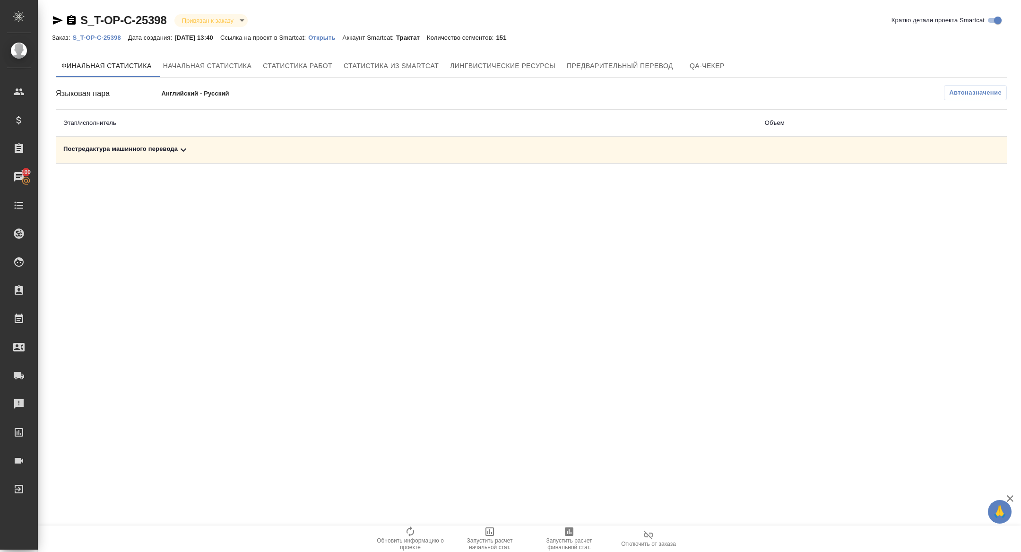
click at [589, 516] on div ".cls-1 fill:#fff; AWATERA Zhuravleva Alexandra Клиенты Спецификации Заказы 100 …" at bounding box center [510, 276] width 1021 height 552
click at [578, 536] on span "Запустить расчет финальной стат." at bounding box center [569, 538] width 68 height 25
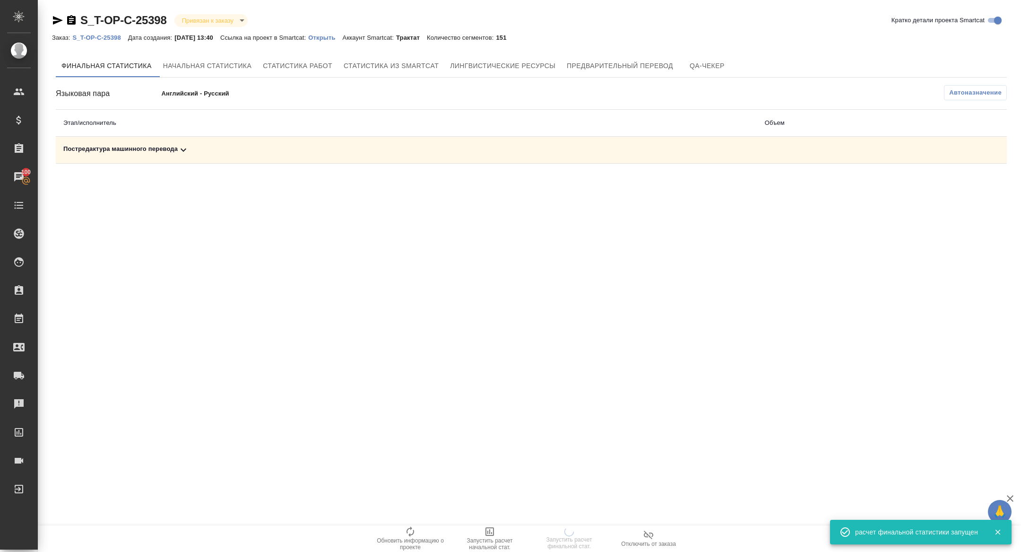
click at [188, 155] on icon at bounding box center [183, 149] width 11 height 11
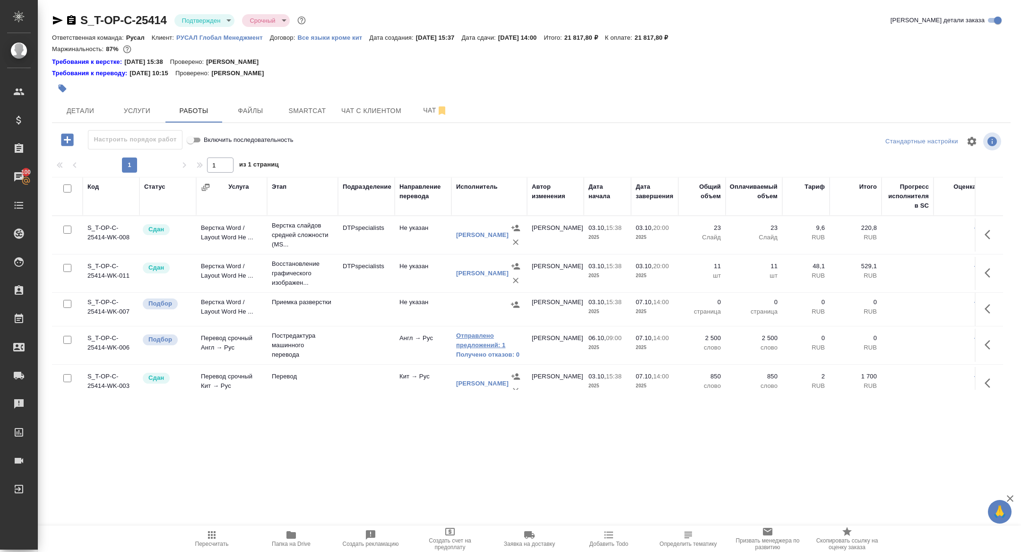
click at [475, 337] on link "Отправлено предложений: 1" at bounding box center [489, 340] width 66 height 19
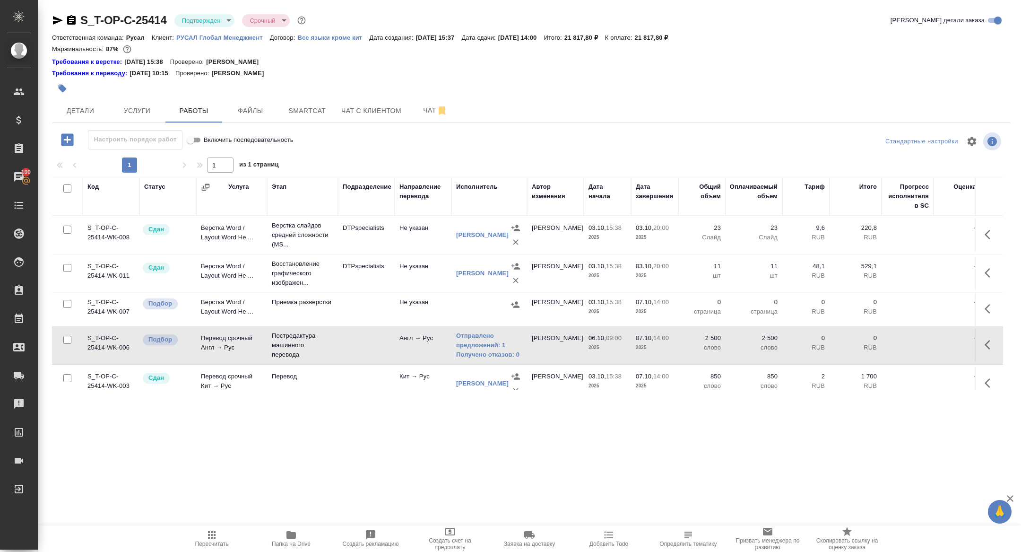
click at [995, 345] on icon "button" at bounding box center [990, 344] width 11 height 11
click at [916, 347] on icon "button" at bounding box center [921, 344] width 11 height 11
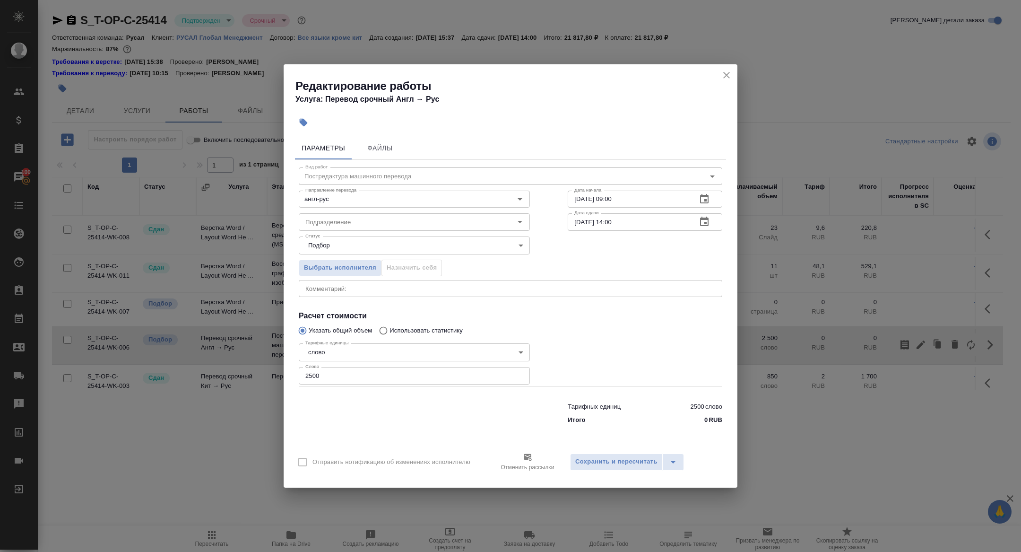
click at [700, 223] on icon "button" at bounding box center [704, 221] width 9 height 9
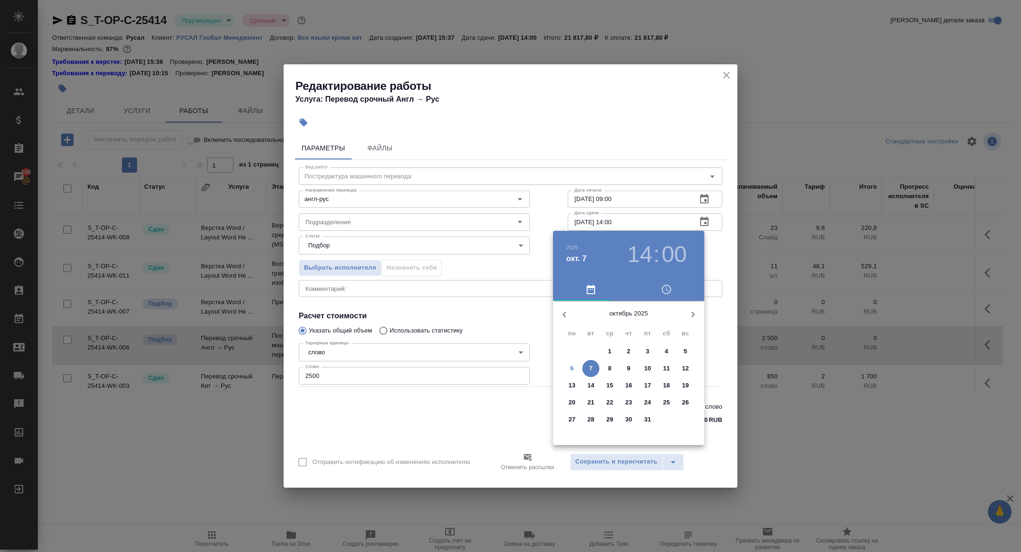
click at [641, 249] on h3 "14" at bounding box center [640, 254] width 25 height 26
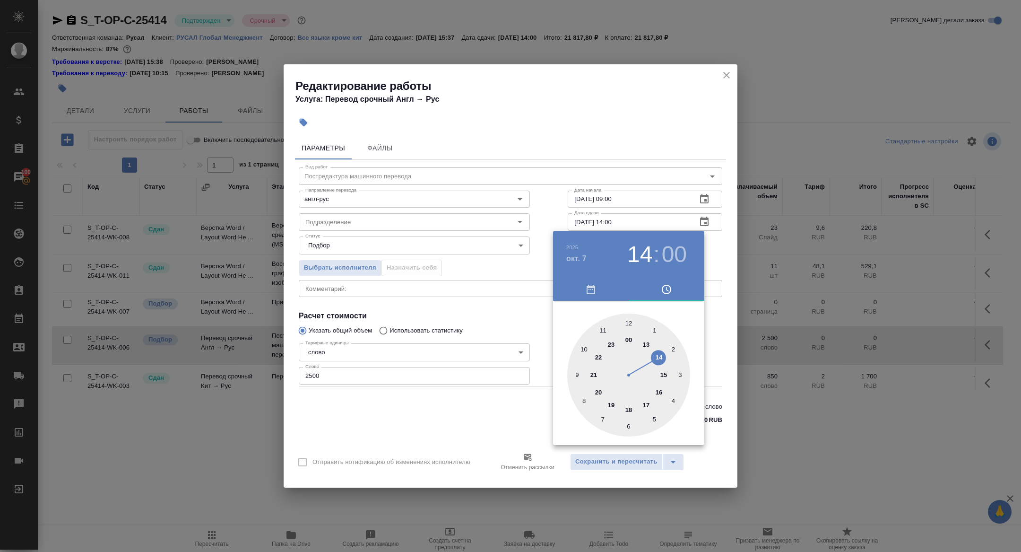
click at [584, 346] on div at bounding box center [628, 375] width 123 height 123
type input "07.10.2025 10:00"
click at [472, 303] on div at bounding box center [510, 276] width 1021 height 552
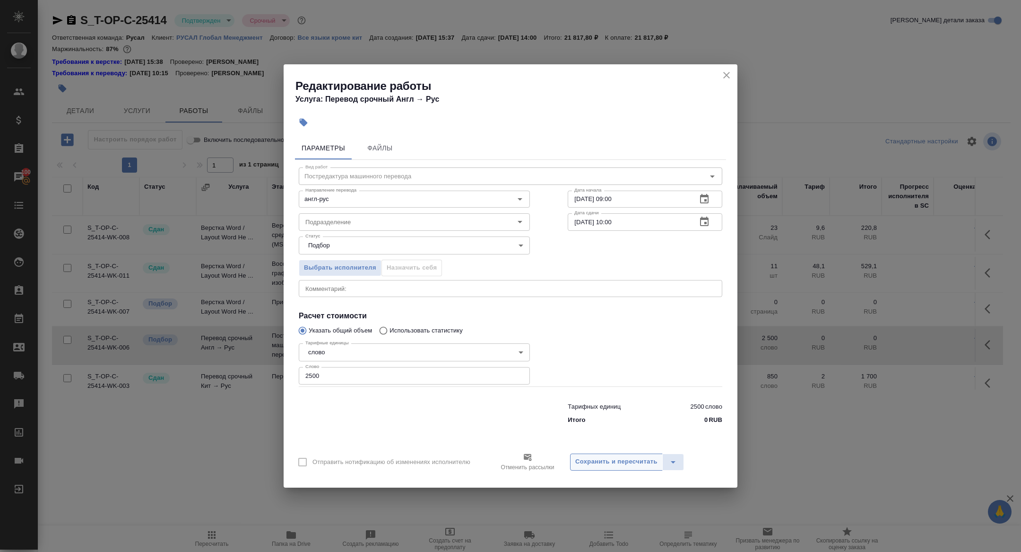
click at [597, 462] on span "Сохранить и пересчитать" at bounding box center [617, 461] width 82 height 11
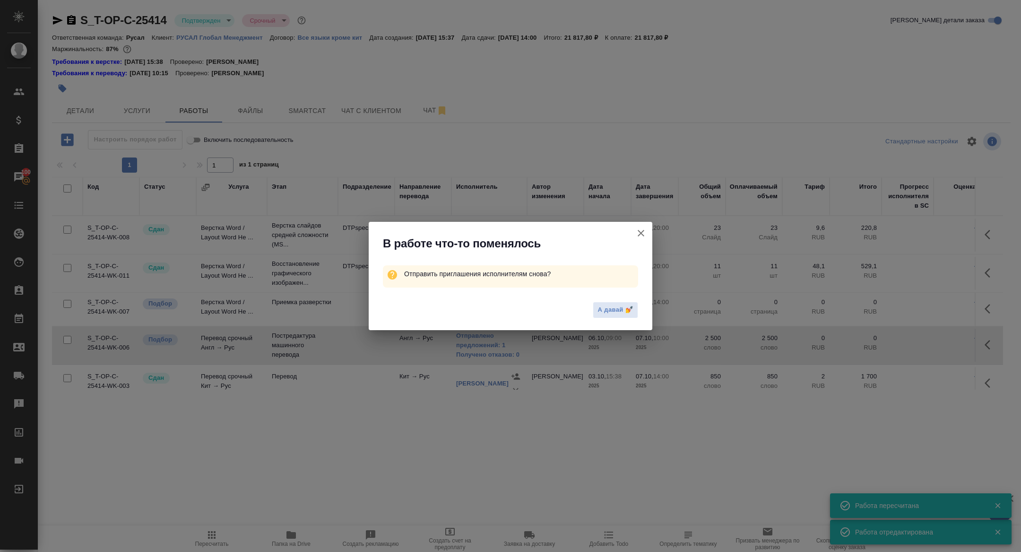
click at [642, 232] on icon "button" at bounding box center [641, 233] width 7 height 7
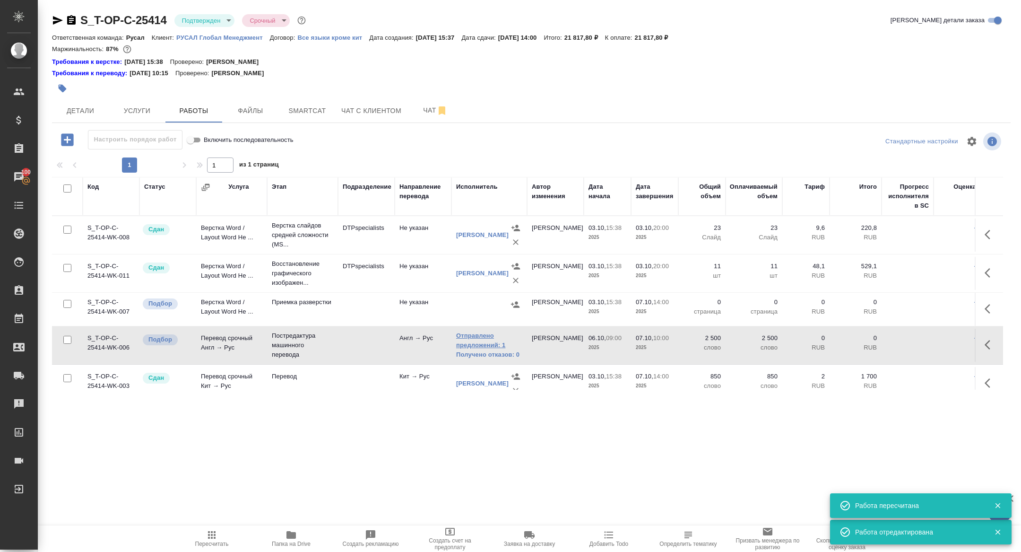
click at [484, 337] on link "Отправлено предложений: 1" at bounding box center [489, 340] width 66 height 19
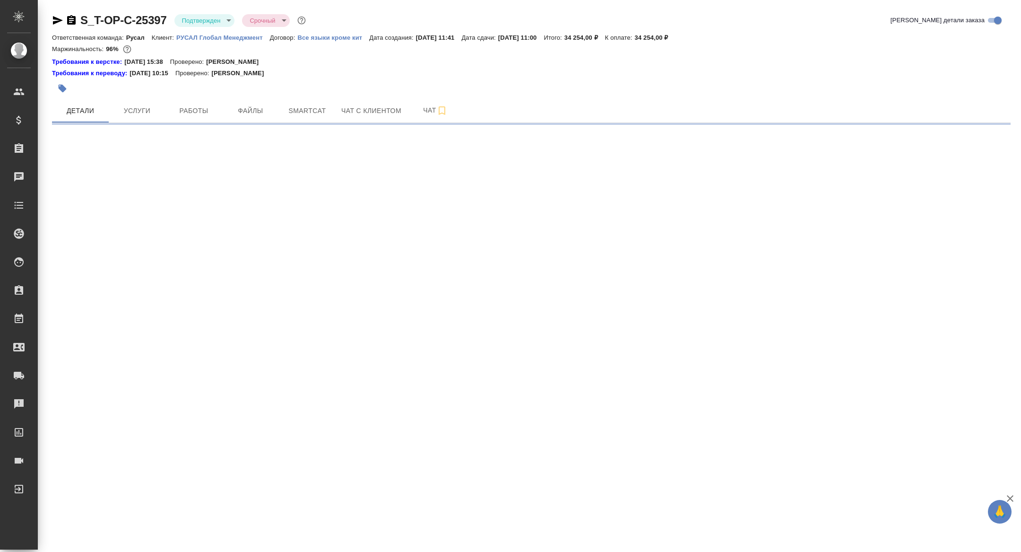
select select "RU"
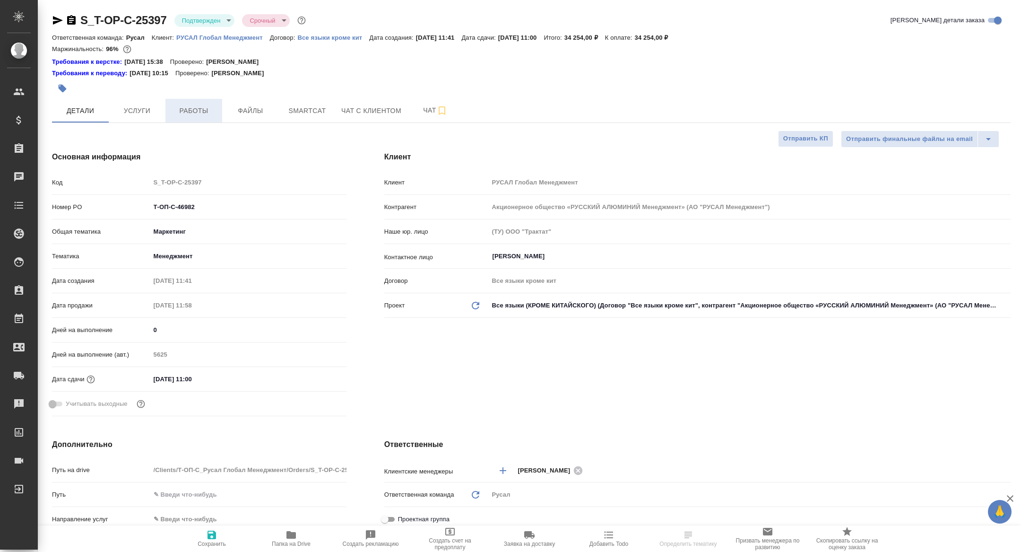
click at [206, 116] on span "Работы" at bounding box center [193, 111] width 45 height 12
type textarea "x"
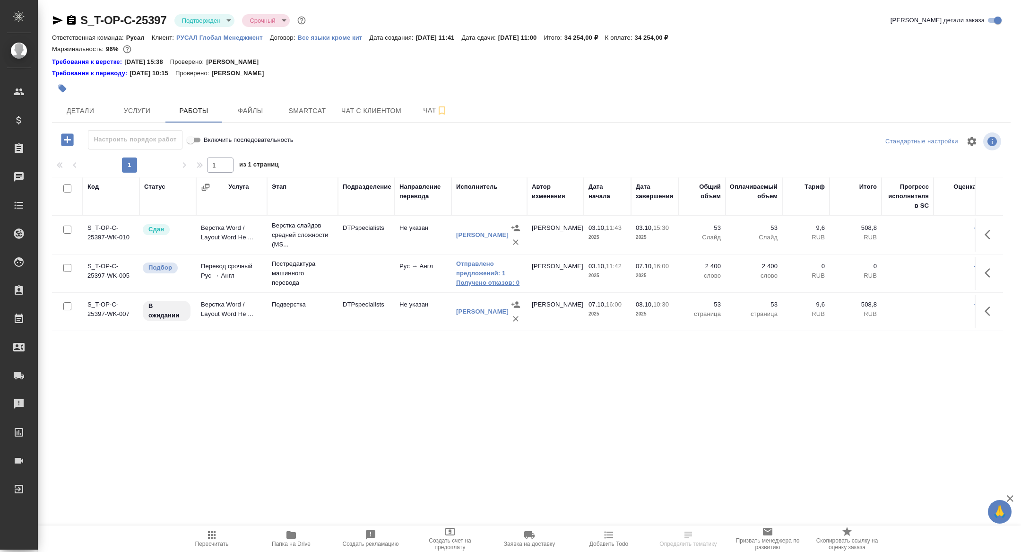
click at [485, 280] on link "Получено отказов: 0" at bounding box center [489, 282] width 66 height 9
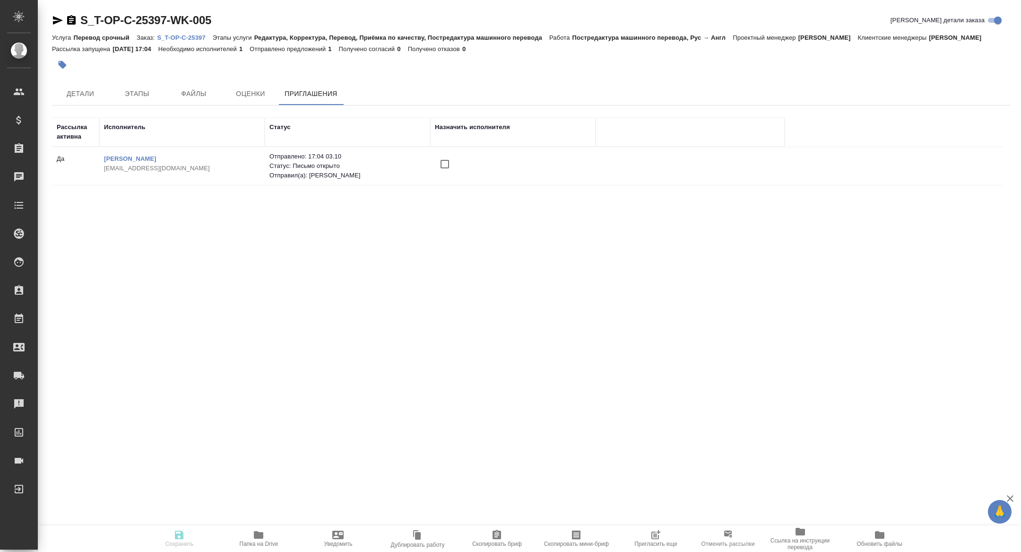
click at [733, 536] on icon at bounding box center [728, 533] width 11 height 11
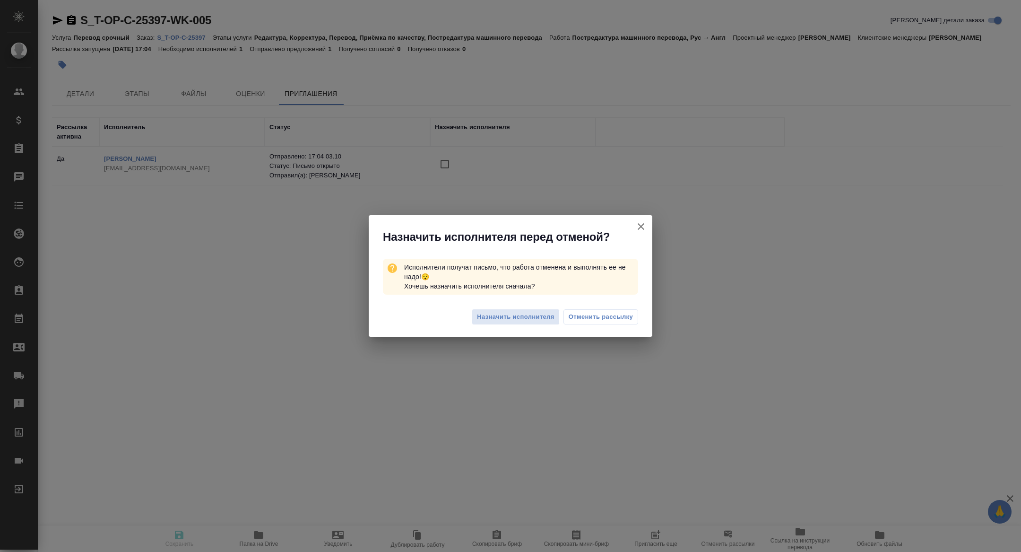
click at [630, 224] on button "[PERSON_NAME] детали заказа" at bounding box center [641, 226] width 23 height 23
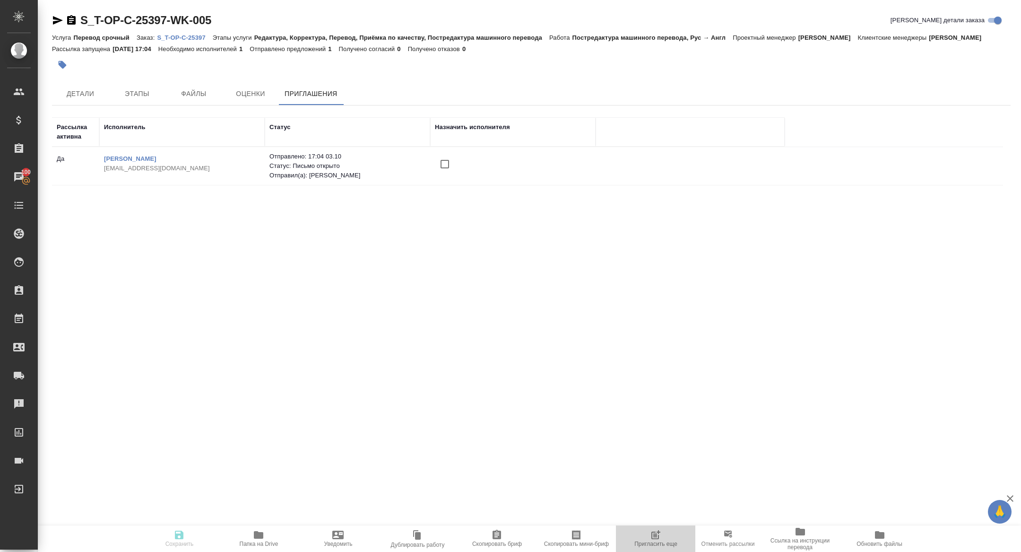
click at [654, 532] on icon "button" at bounding box center [656, 536] width 8 height 8
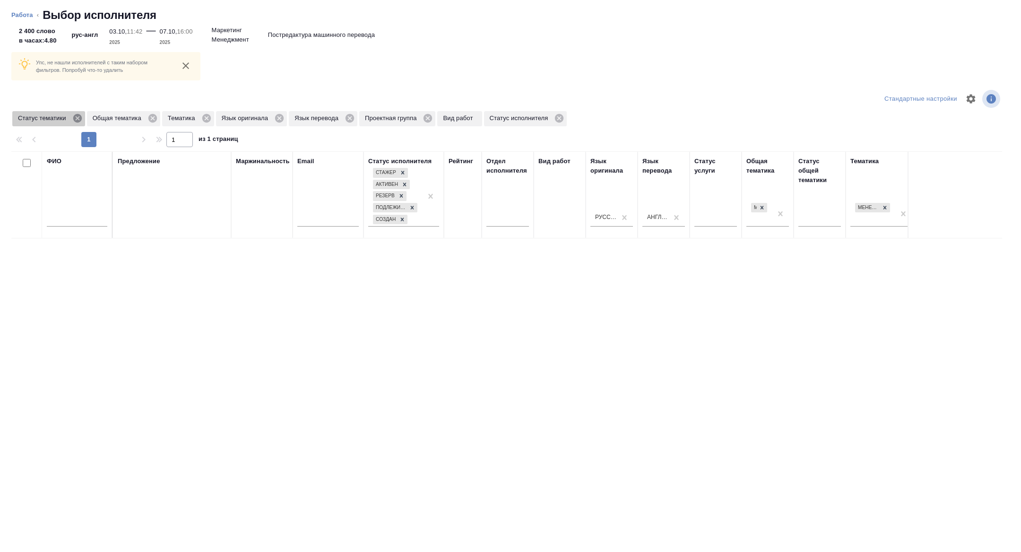
click at [77, 122] on icon at bounding box center [77, 118] width 10 height 10
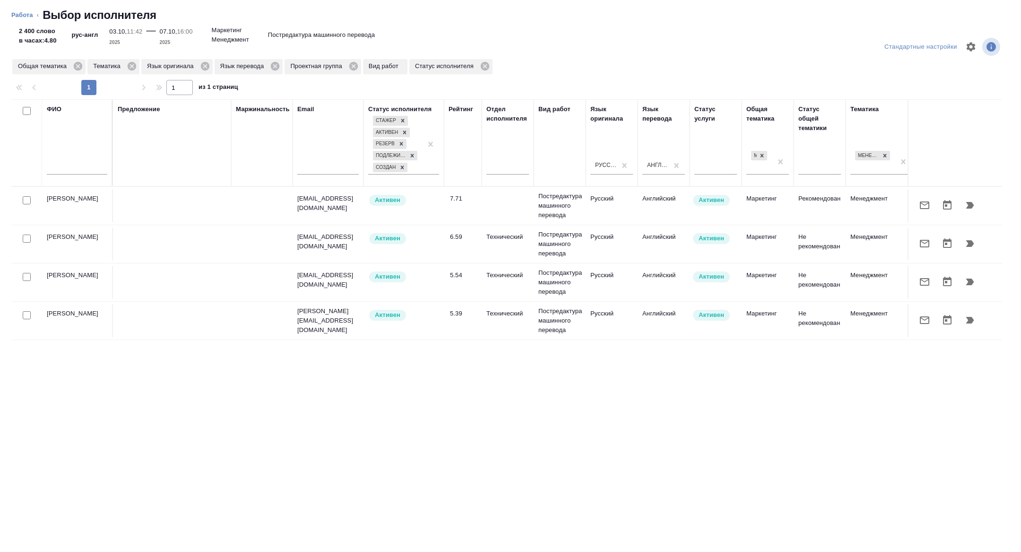
click at [24, 241] on input "checkbox" at bounding box center [27, 239] width 8 height 8
checkbox input "true"
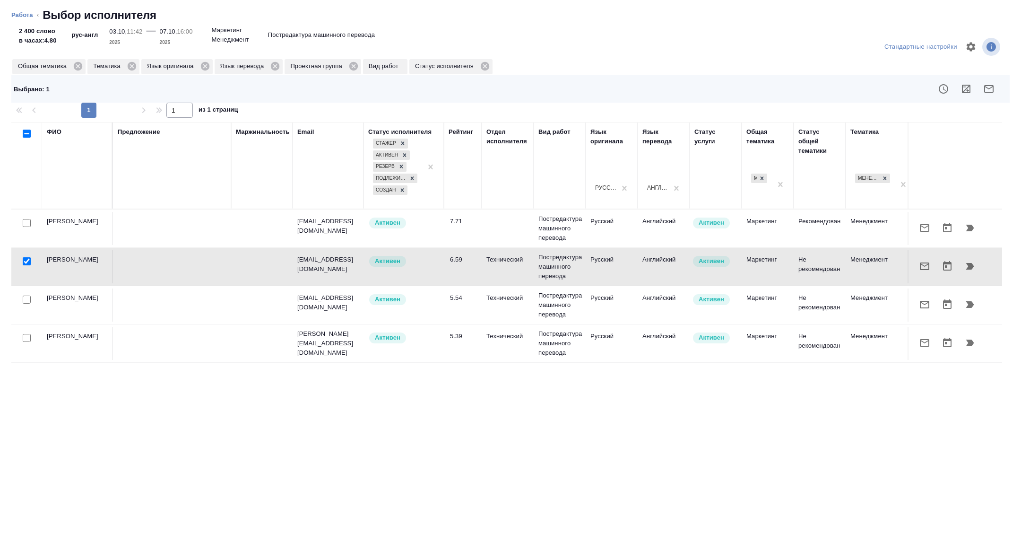
click at [29, 338] on input "checkbox" at bounding box center [27, 338] width 8 height 8
checkbox input "true"
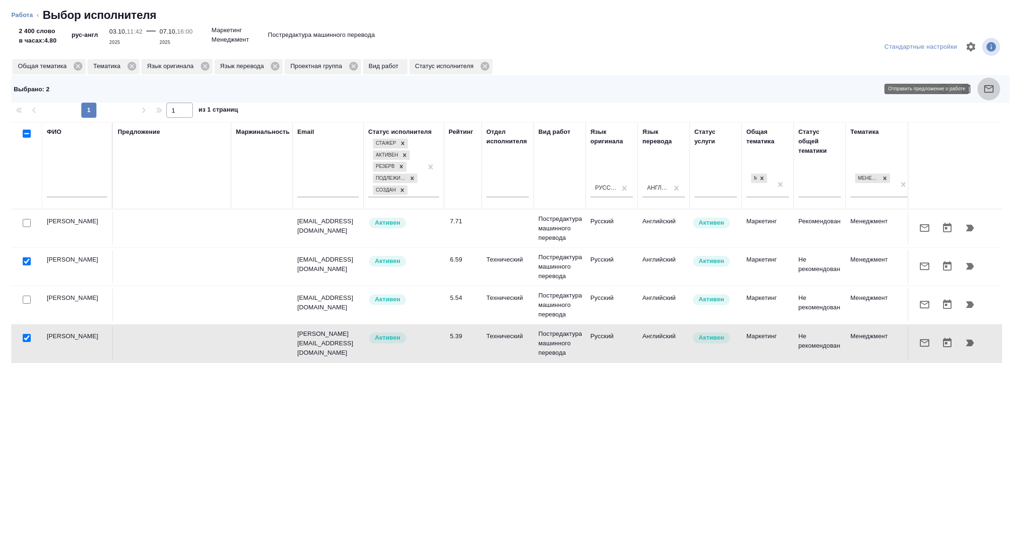
click at [996, 93] on button "button" at bounding box center [989, 89] width 23 height 23
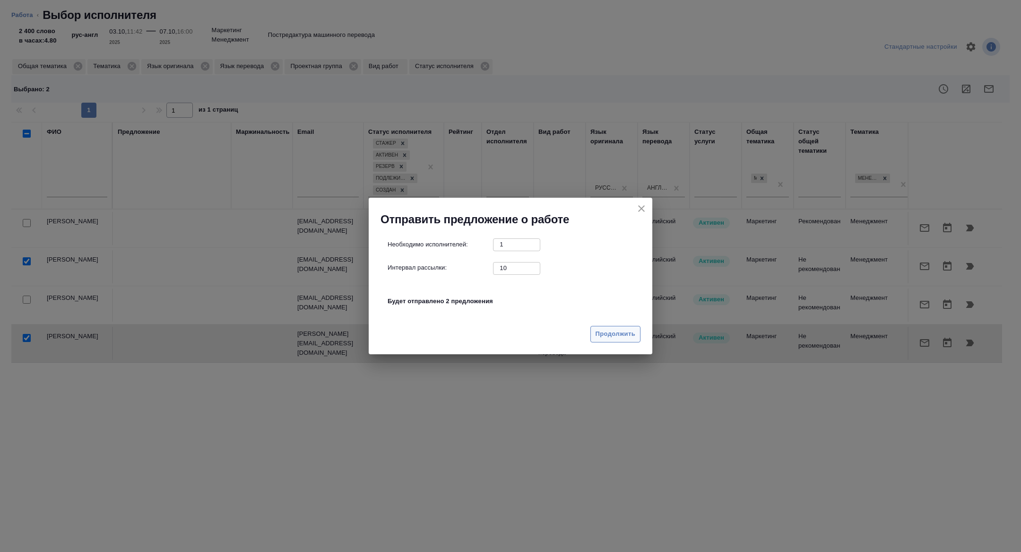
click at [633, 332] on span "Продолжить" at bounding box center [616, 334] width 40 height 11
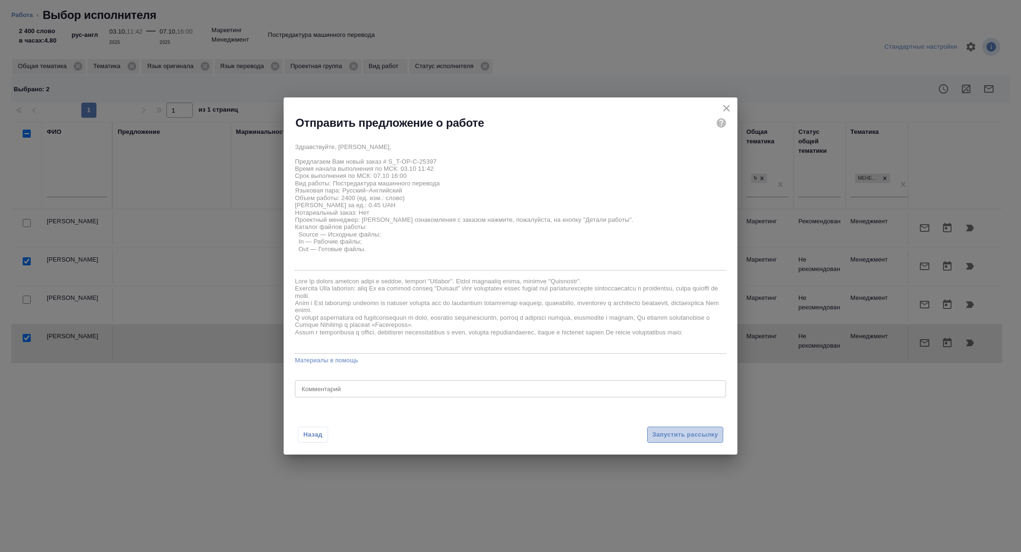
click at [682, 434] on span "Запустить рассылку" at bounding box center [686, 434] width 66 height 11
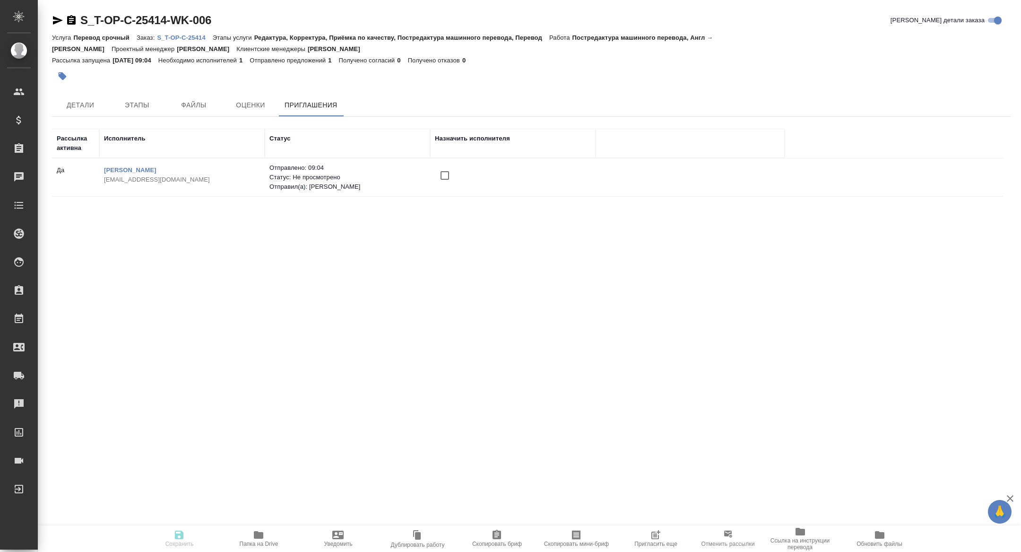
click at [662, 536] on span "Пригласить еще" at bounding box center [656, 538] width 68 height 18
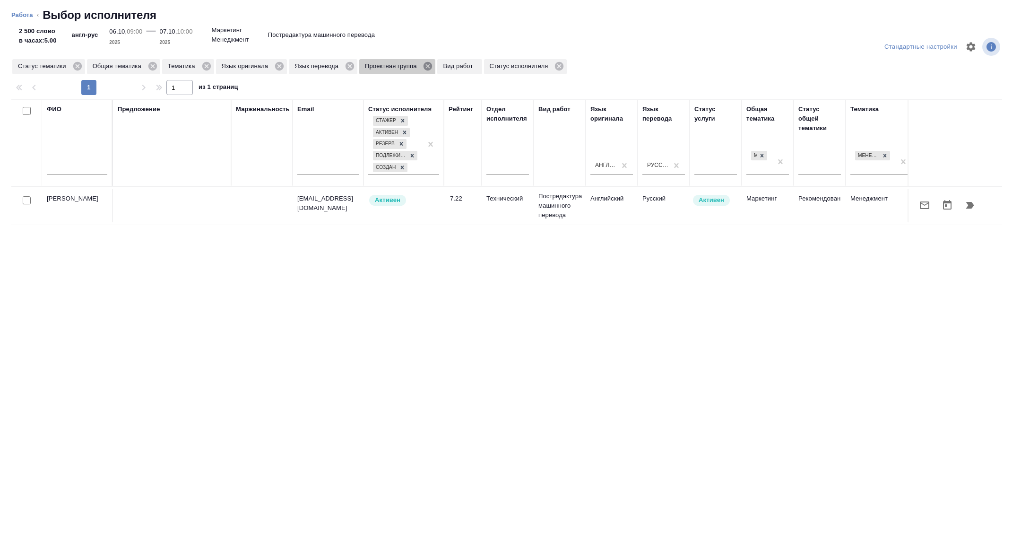
click at [432, 63] on icon at bounding box center [428, 66] width 9 height 9
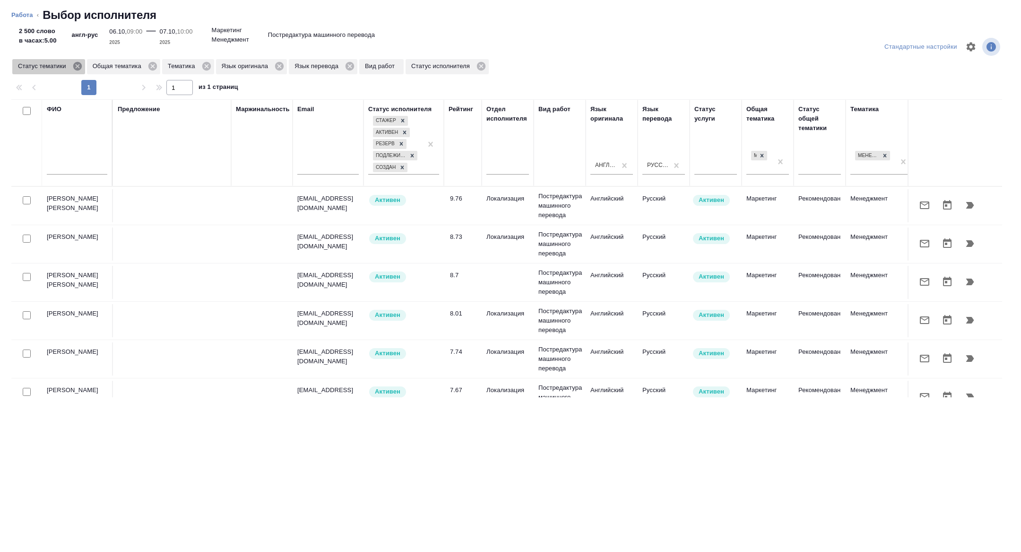
click at [81, 69] on icon at bounding box center [77, 66] width 9 height 9
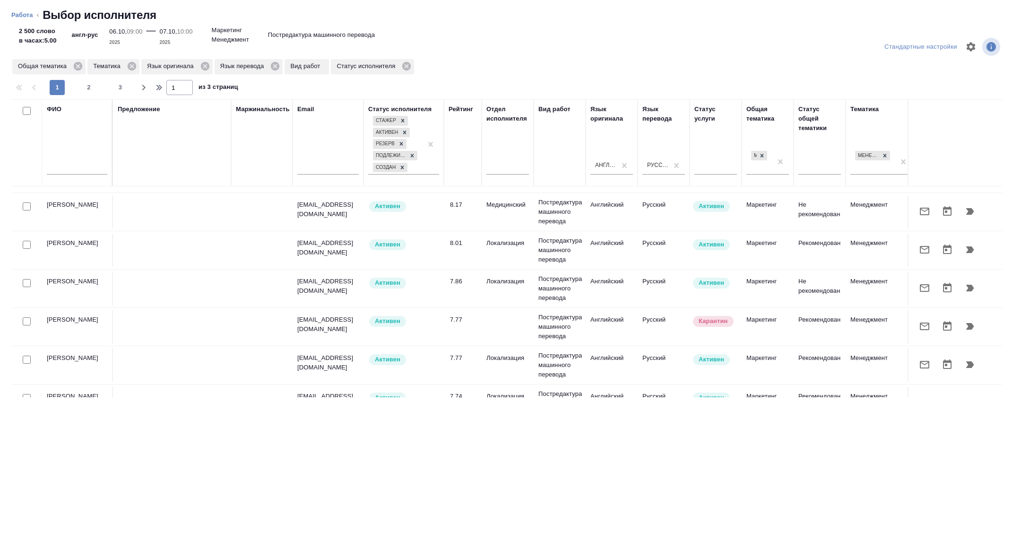
scroll to position [283, 0]
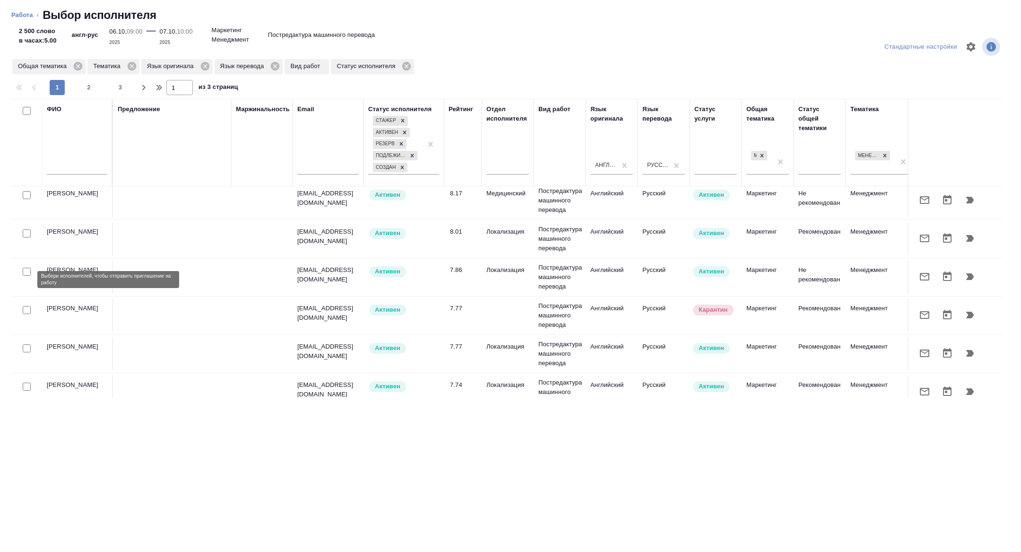
click at [28, 276] on input "checkbox" at bounding box center [27, 272] width 8 height 8
checkbox input "true"
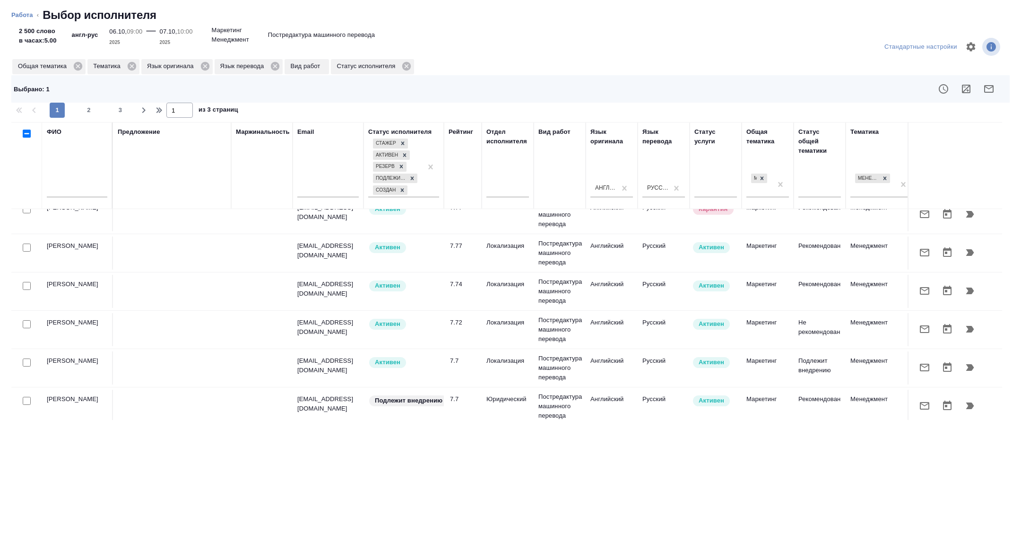
scroll to position [321, 0]
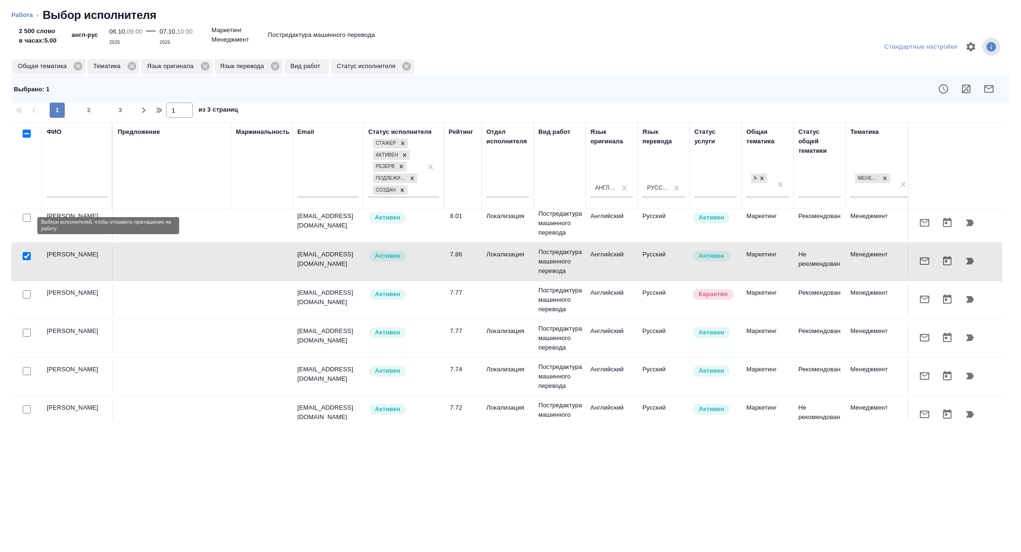
click at [24, 222] on input "checkbox" at bounding box center [27, 218] width 8 height 8
checkbox input "true"
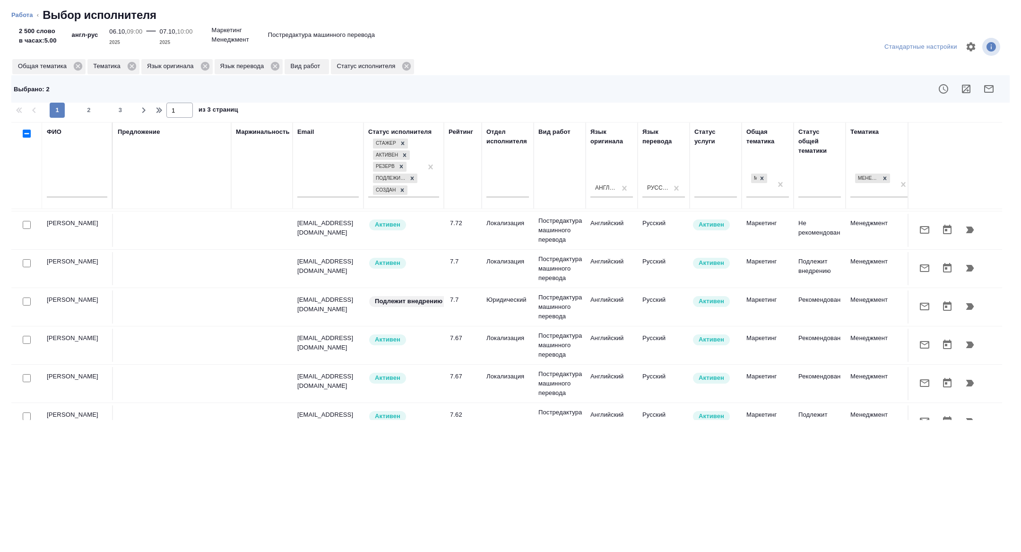
scroll to position [552, 0]
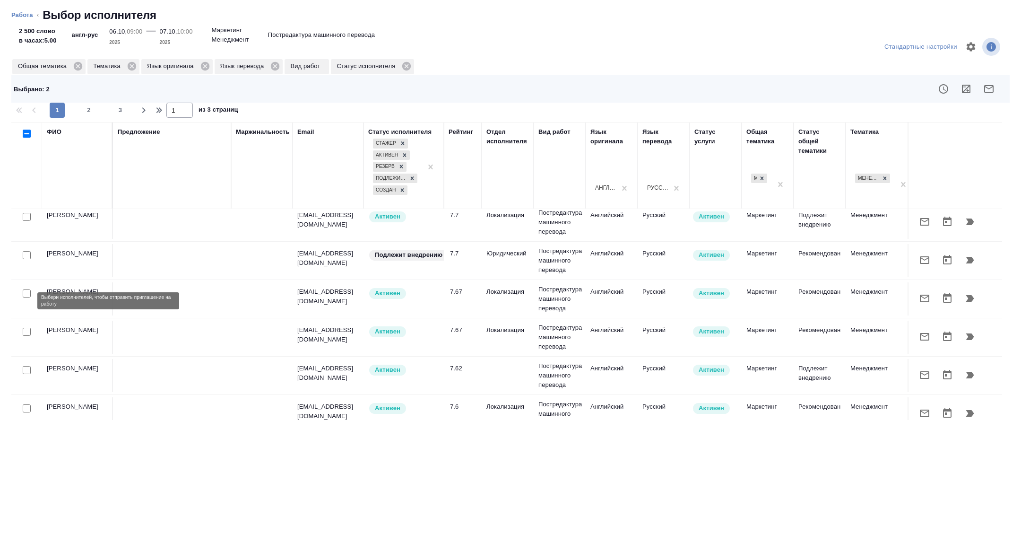
click at [27, 297] on input "checkbox" at bounding box center [27, 293] width 8 height 8
checkbox input "true"
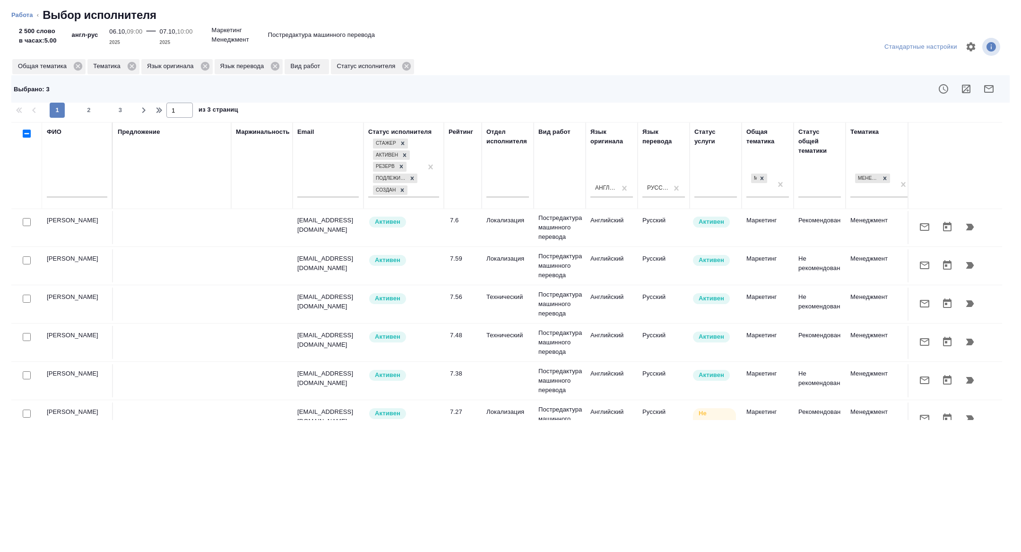
scroll to position [740, 0]
click at [27, 301] on input "checkbox" at bounding box center [27, 297] width 8 height 8
checkbox input "true"
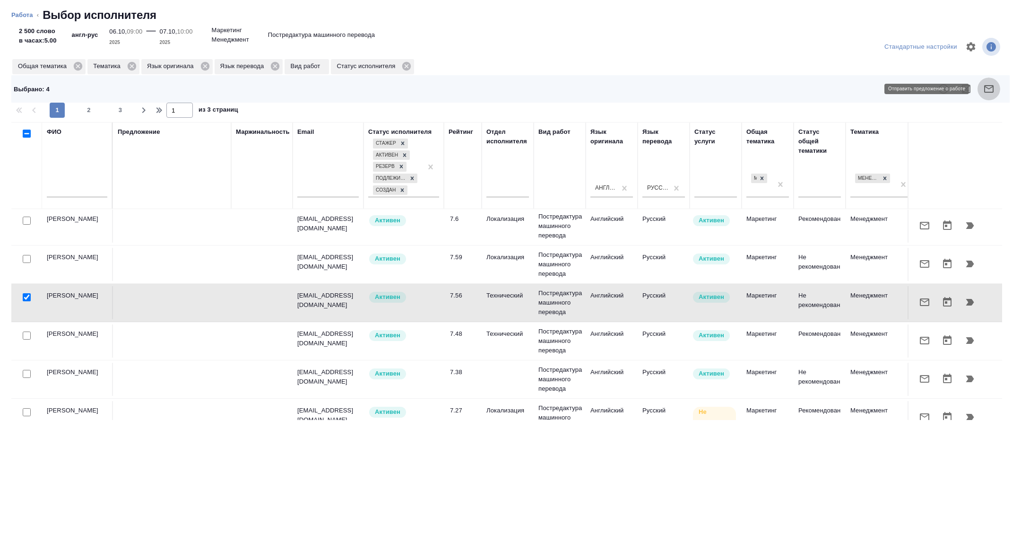
click at [984, 85] on icon "button" at bounding box center [989, 88] width 11 height 11
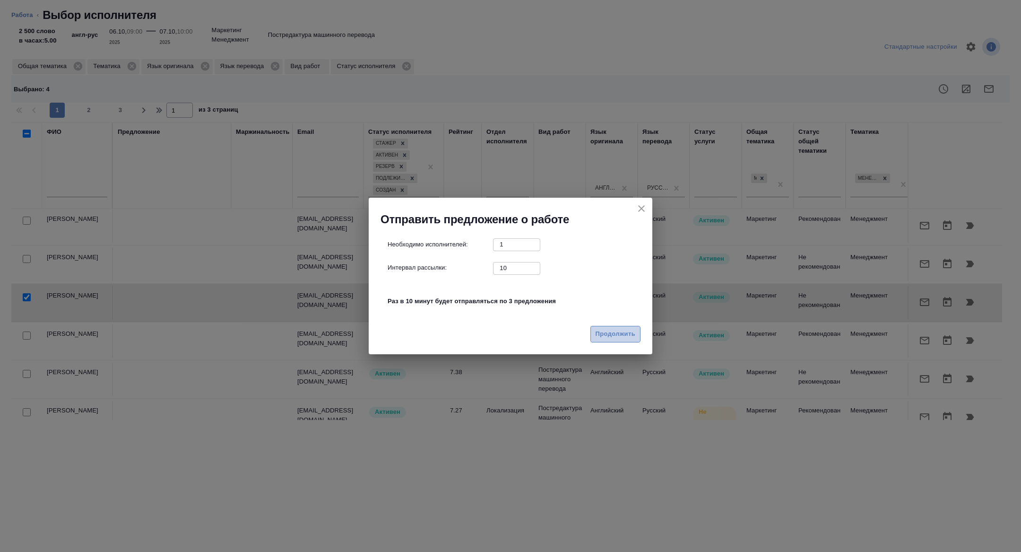
click at [610, 332] on span "Продолжить" at bounding box center [616, 334] width 40 height 11
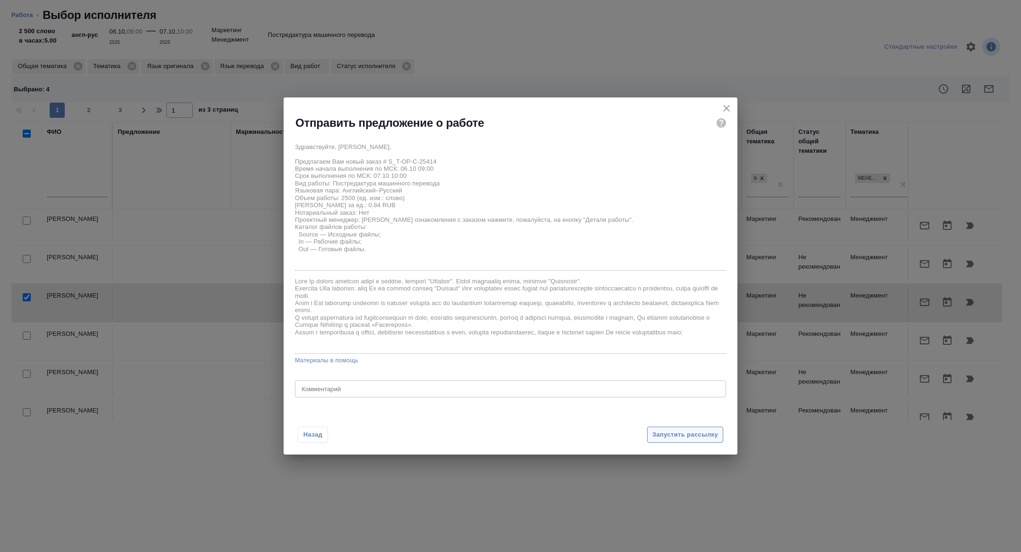
click at [672, 436] on span "Запустить рассылку" at bounding box center [686, 434] width 66 height 11
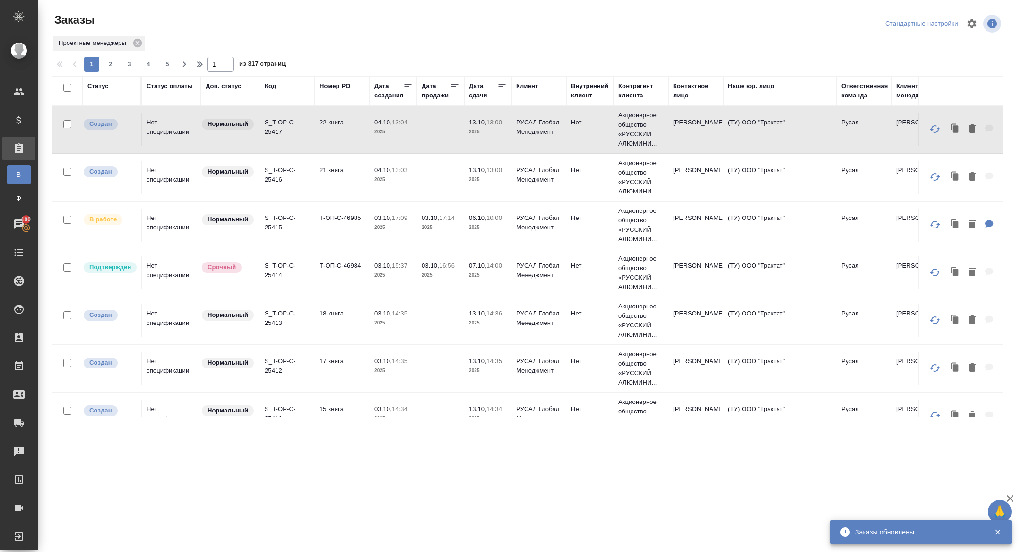
click at [480, 96] on div "Дата сдачи" at bounding box center [483, 90] width 28 height 19
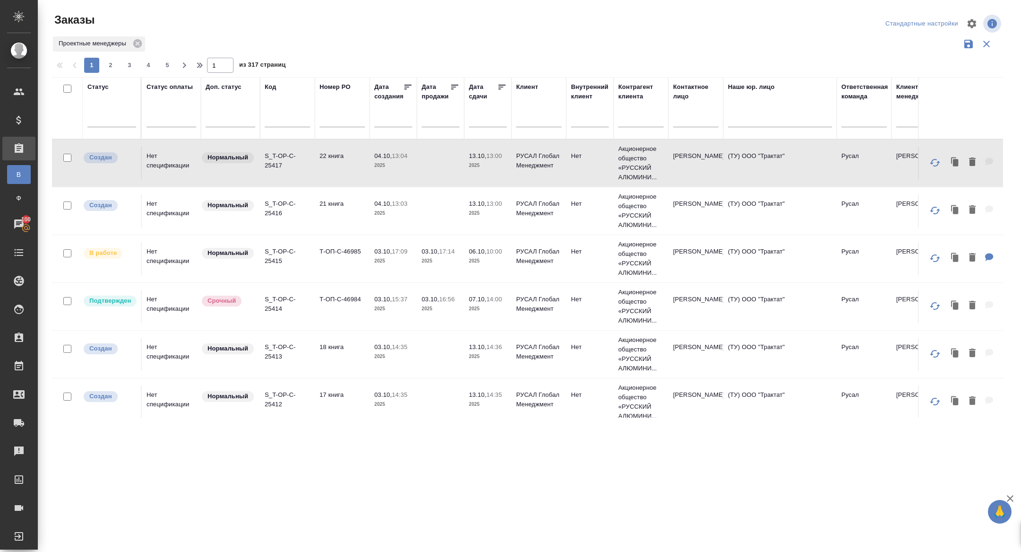
click at [480, 124] on input "text" at bounding box center [491, 119] width 32 height 13
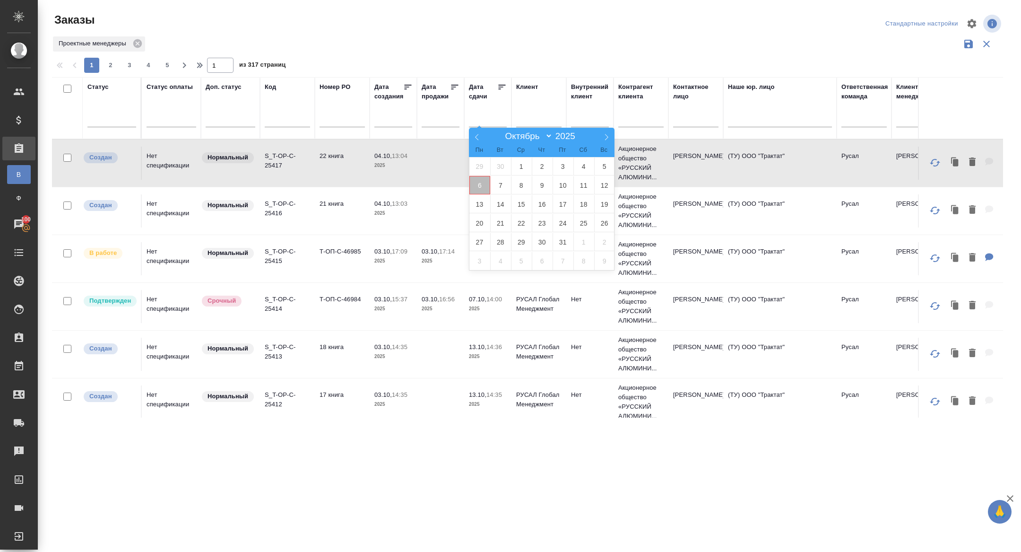
click at [480, 187] on span "6" at bounding box center [480, 185] width 21 height 18
type div "2025-10-05T21:00:00.000Z"
click at [496, 187] on span "7" at bounding box center [500, 185] width 21 height 18
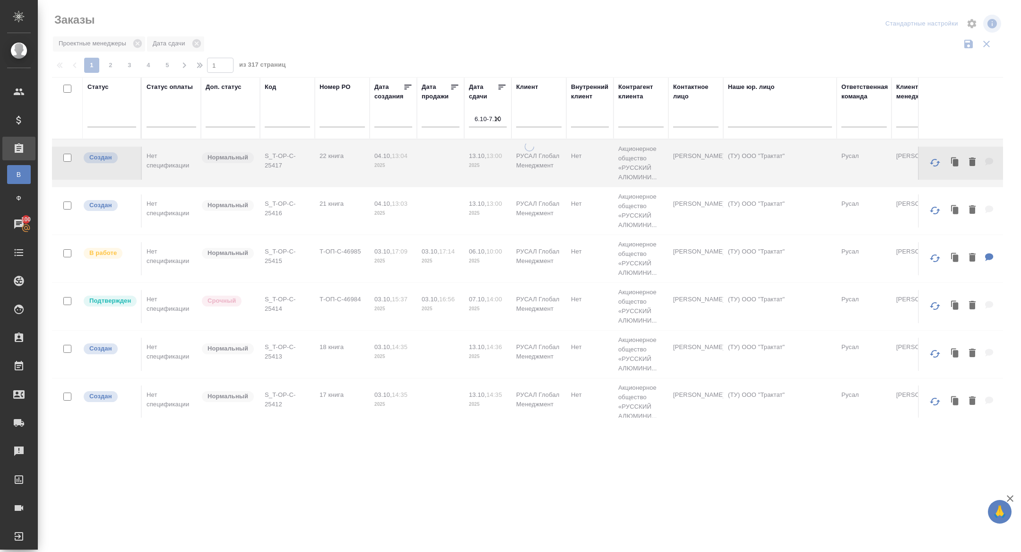
drag, startPoint x: 504, startPoint y: 86, endPoint x: 314, endPoint y: 181, distance: 212.3
click at [504, 86] on icon at bounding box center [501, 86] width 9 height 9
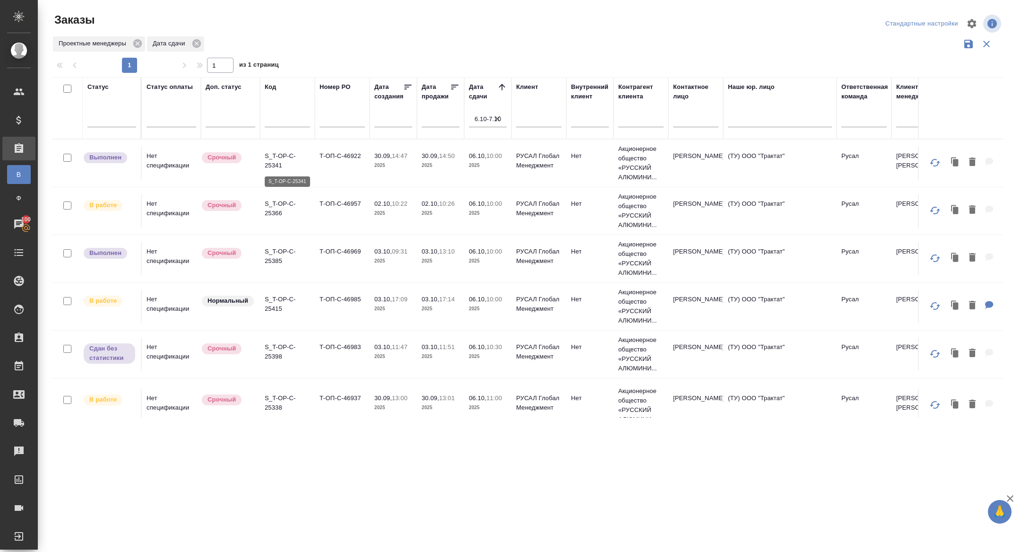
click at [277, 163] on p "S_T-OP-C-25341" at bounding box center [287, 160] width 45 height 19
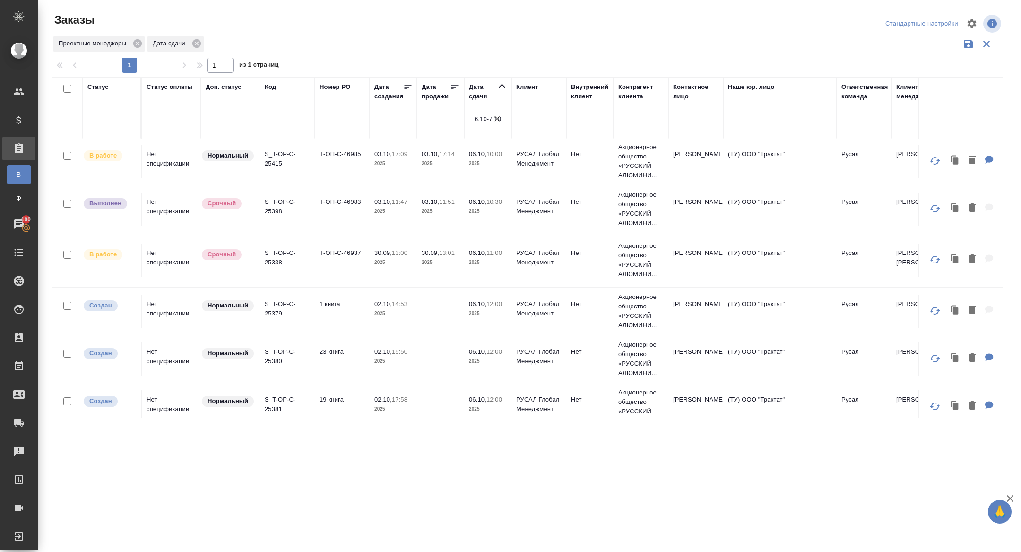
scroll to position [204, 0]
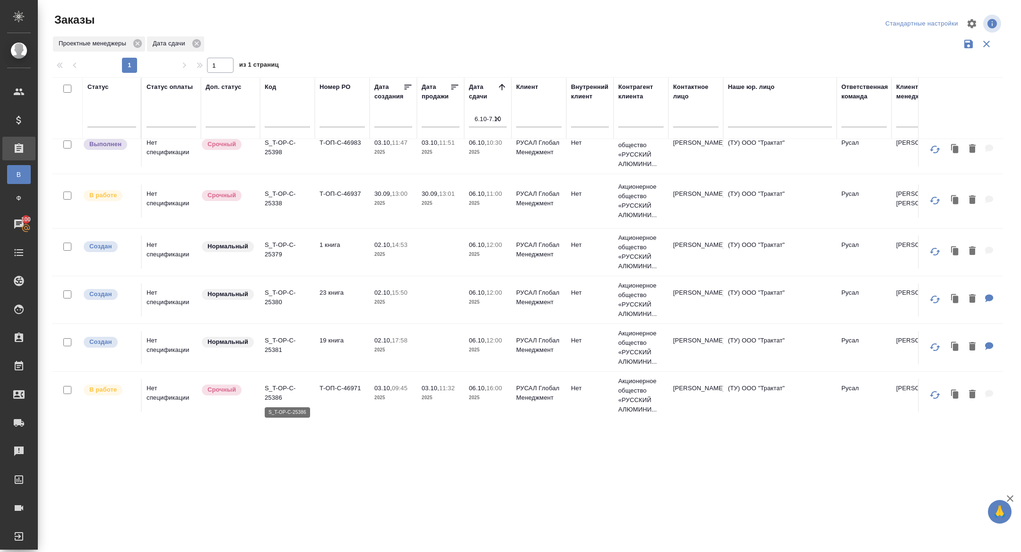
click at [273, 393] on p "S_T-OP-C-25386" at bounding box center [287, 393] width 45 height 19
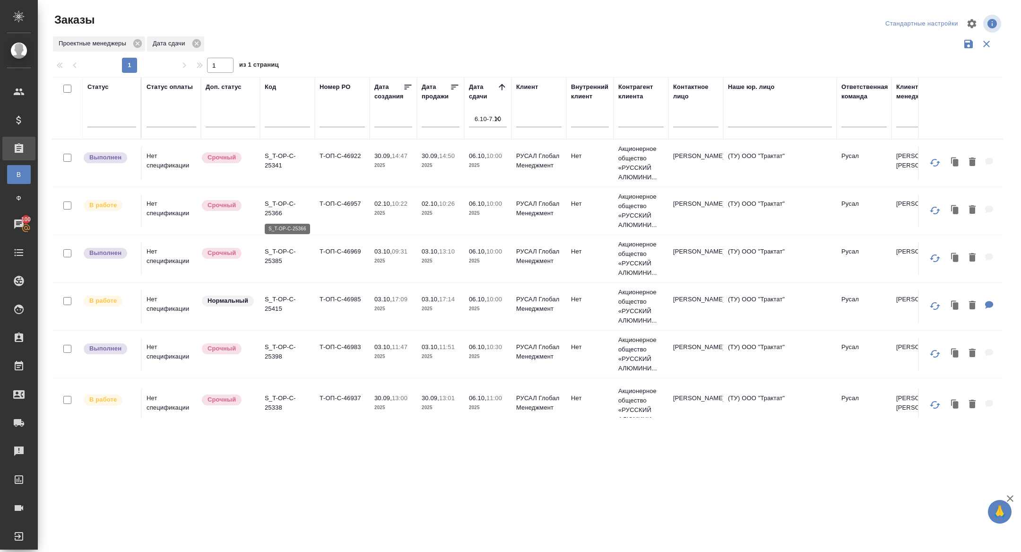
click at [275, 203] on p "S_T-OP-C-25366" at bounding box center [287, 208] width 45 height 19
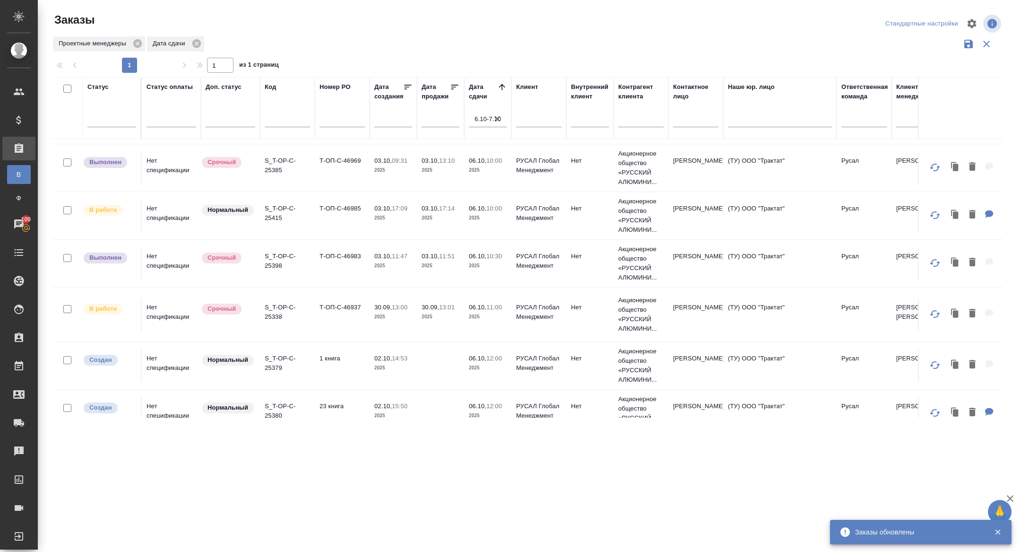
scroll to position [100, 0]
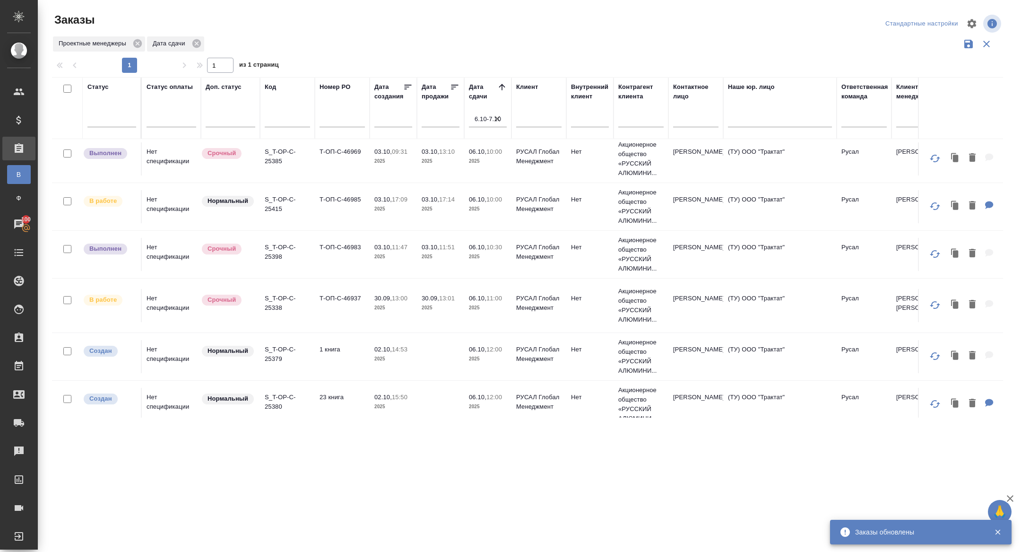
click at [274, 199] on p "S_T-OP-C-25415" at bounding box center [287, 204] width 45 height 19
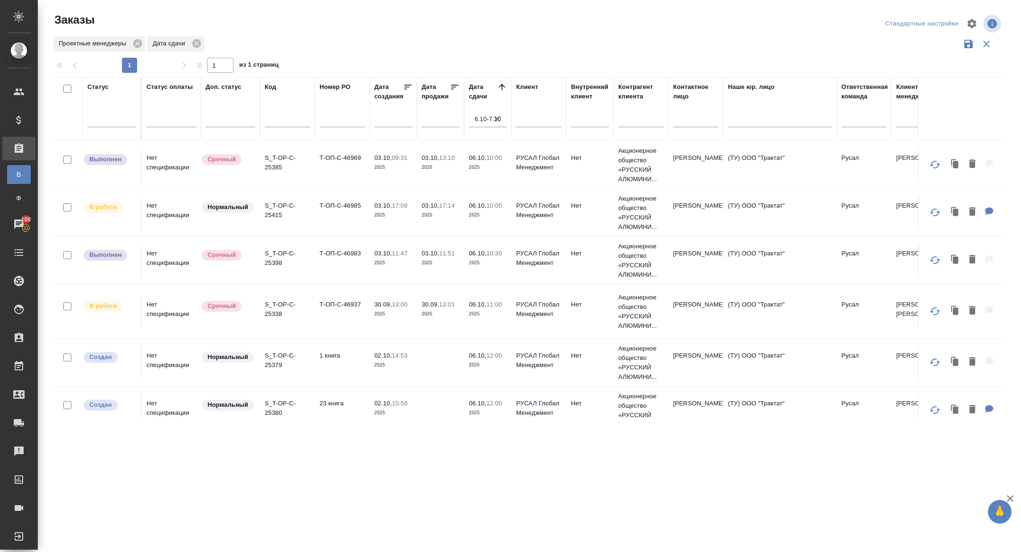
scroll to position [94, 0]
click at [289, 122] on input "text" at bounding box center [287, 121] width 45 height 12
paste input "S_T-OP-C-25391"
type input "S_T-OP-C-25391"
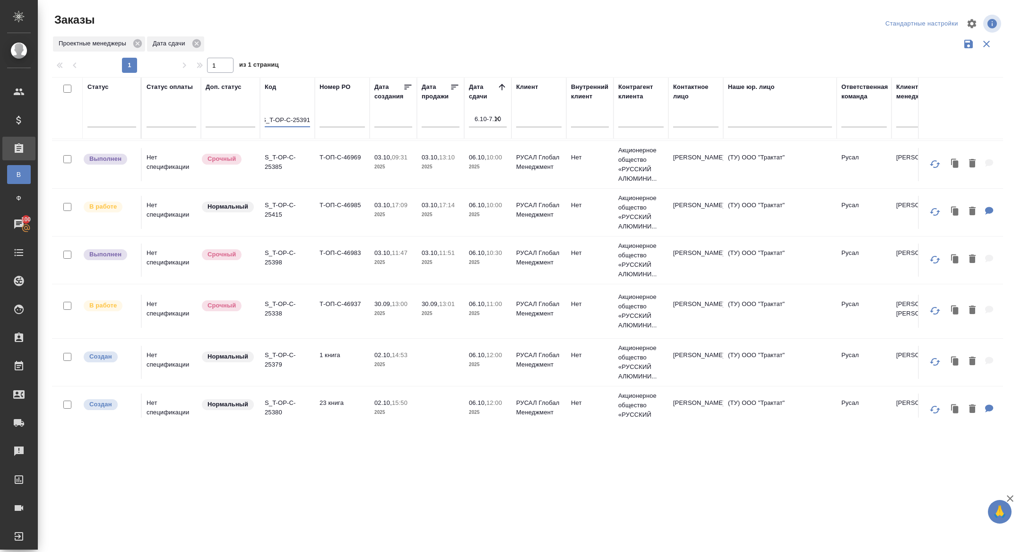
click at [495, 119] on icon "button" at bounding box center [497, 118] width 9 height 9
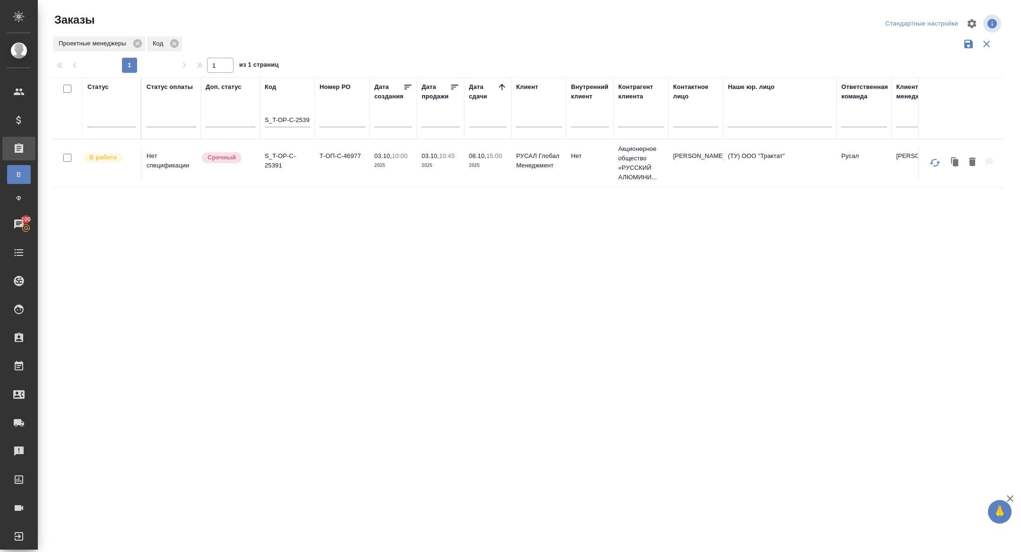
scroll to position [0, 0]
click at [267, 158] on p "S_T-OP-C-25391" at bounding box center [287, 160] width 45 height 19
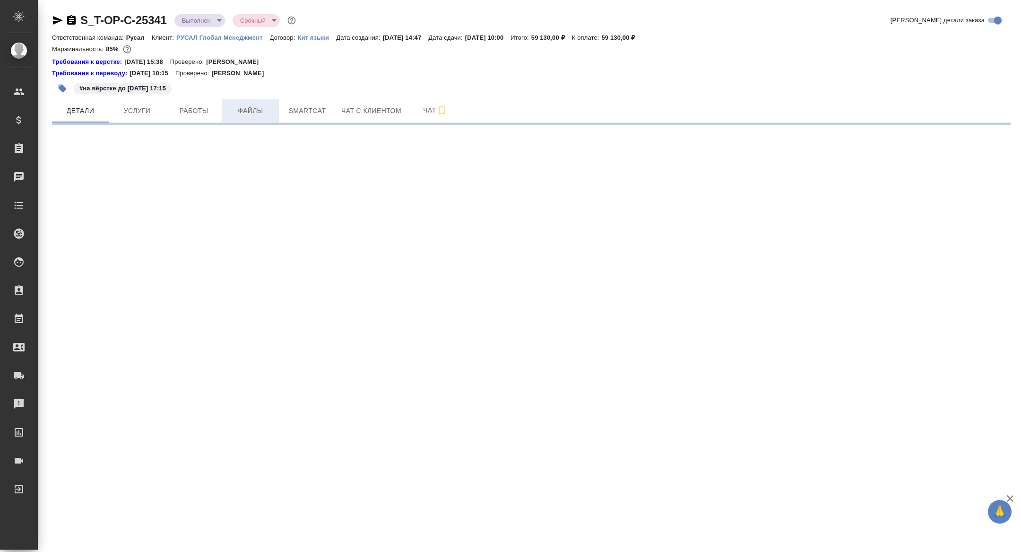
select select "RU"
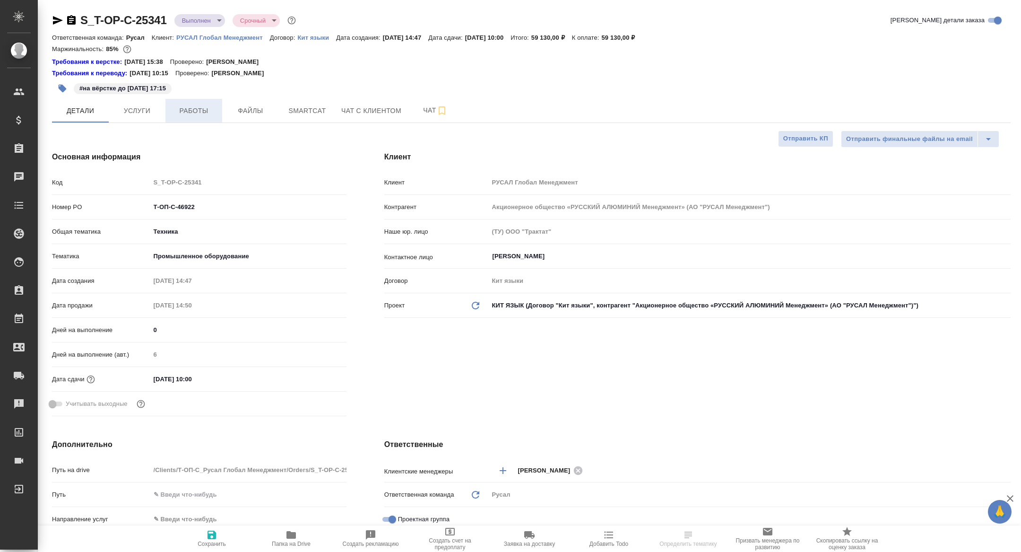
type textarea "x"
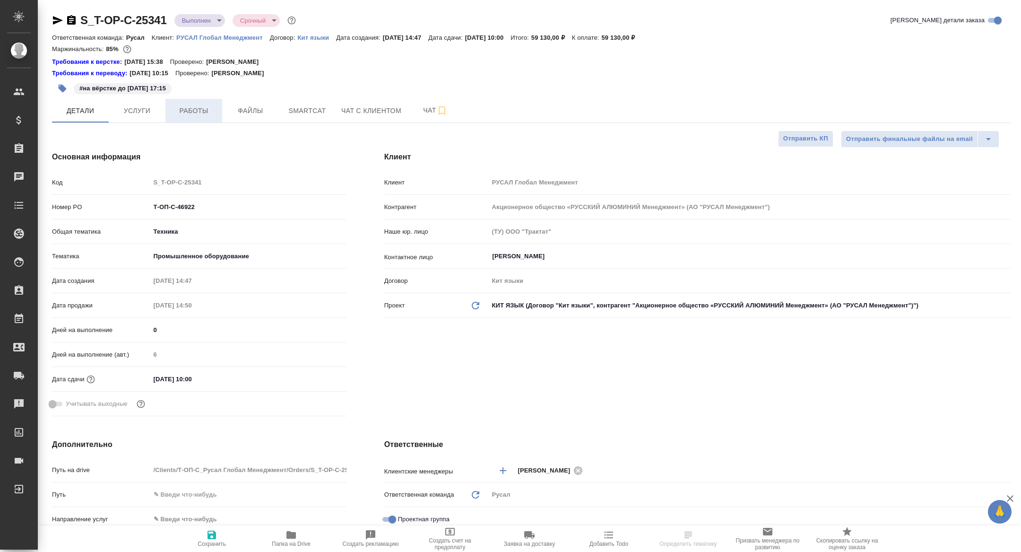
type textarea "x"
click at [212, 112] on span "Работы" at bounding box center [193, 111] width 45 height 12
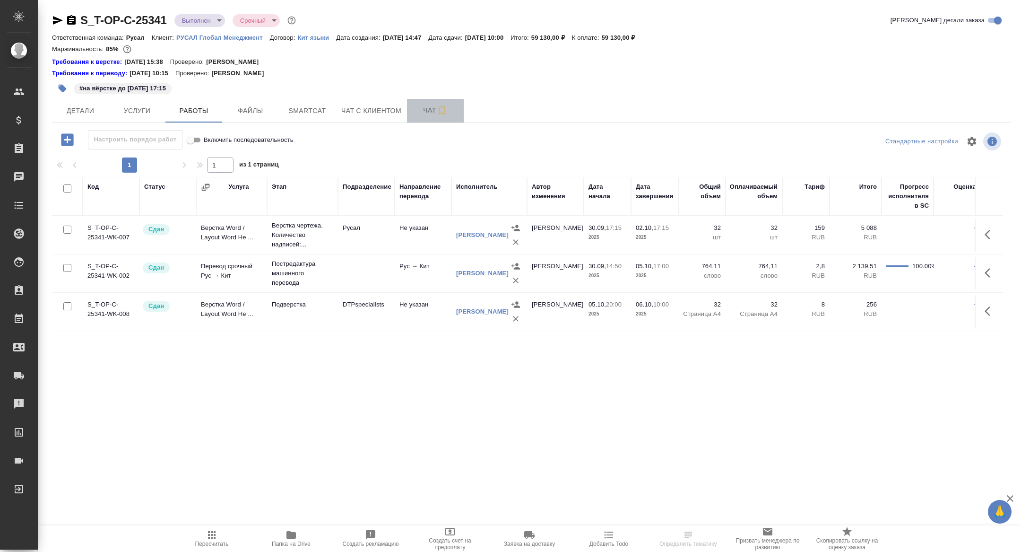
click at [427, 106] on span "Чат" at bounding box center [435, 111] width 45 height 12
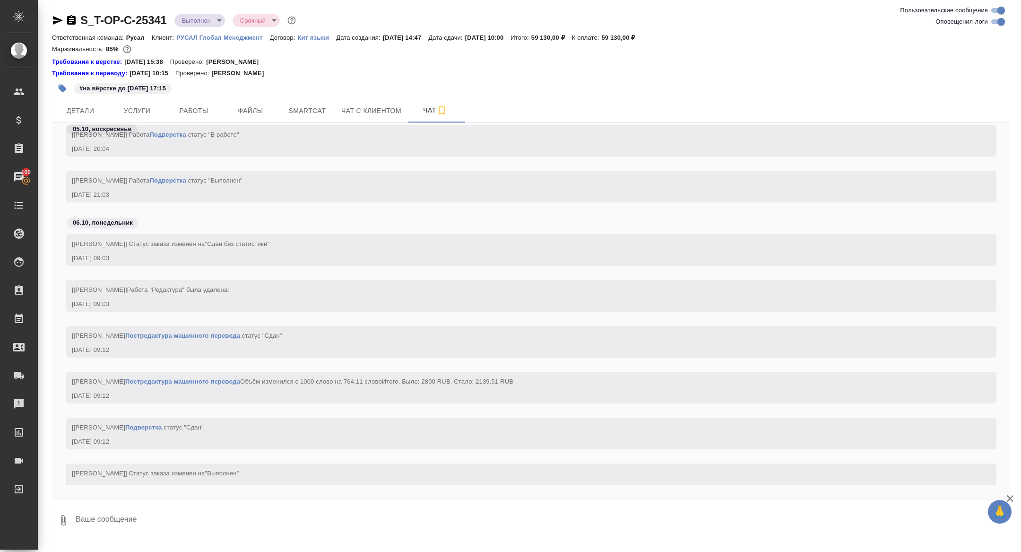
scroll to position [6526, 0]
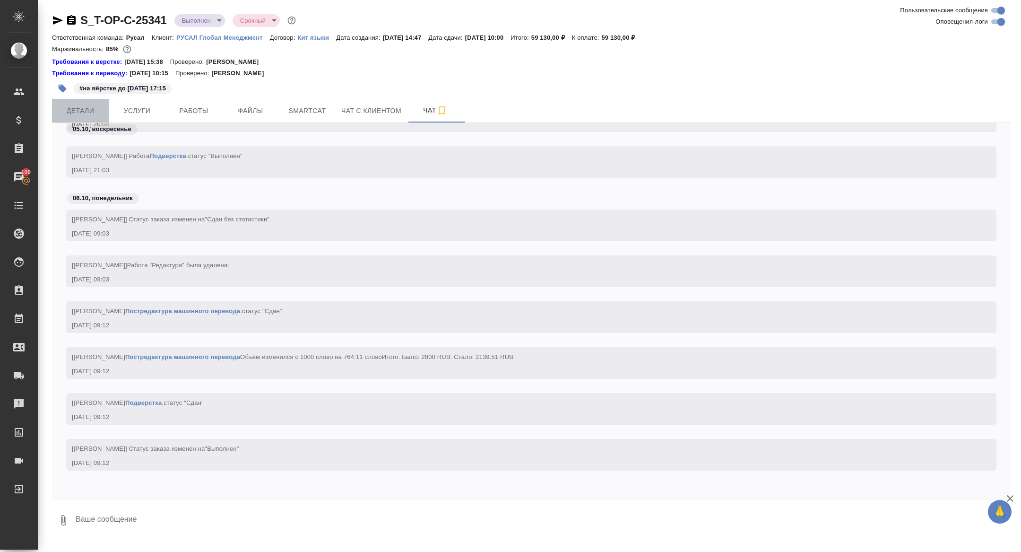
click at [85, 107] on span "Детали" at bounding box center [80, 111] width 45 height 12
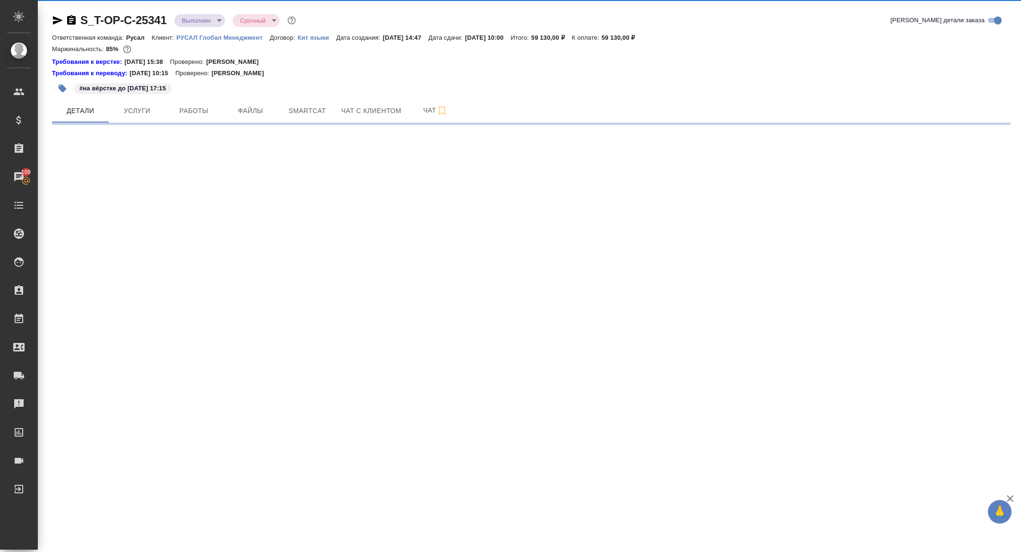
select select "RU"
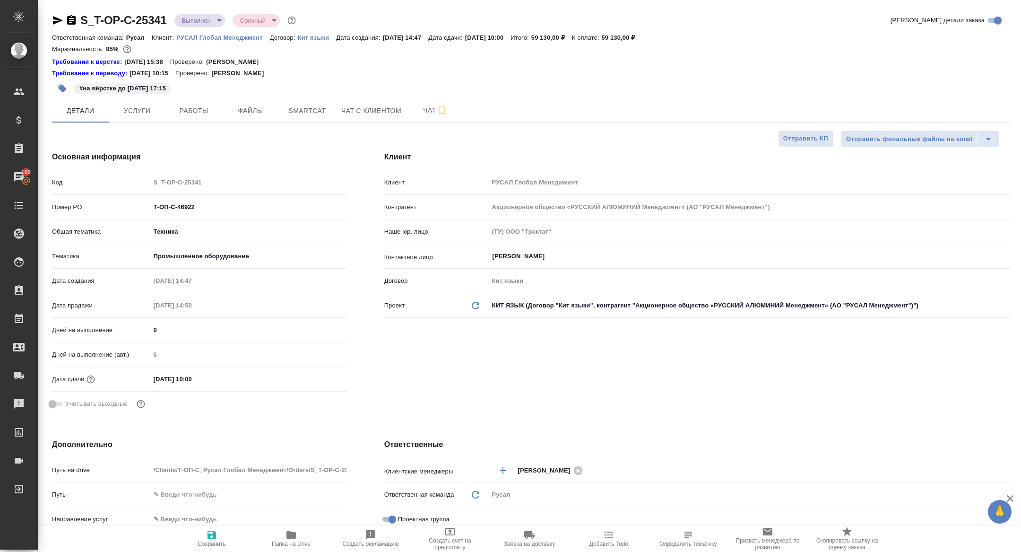
type textarea "x"
click at [290, 548] on button "Папка на Drive" at bounding box center [291, 538] width 79 height 26
type textarea "x"
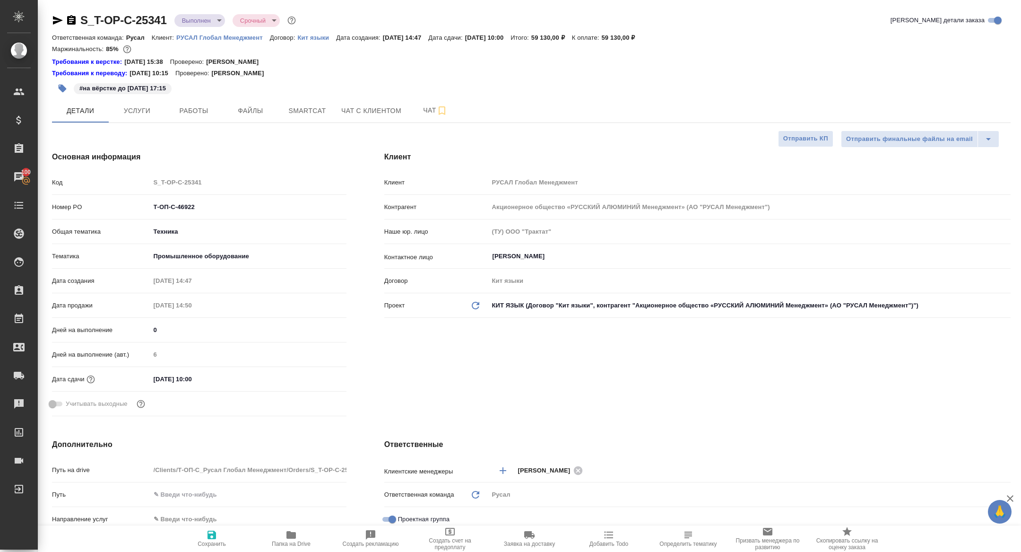
type textarea "x"
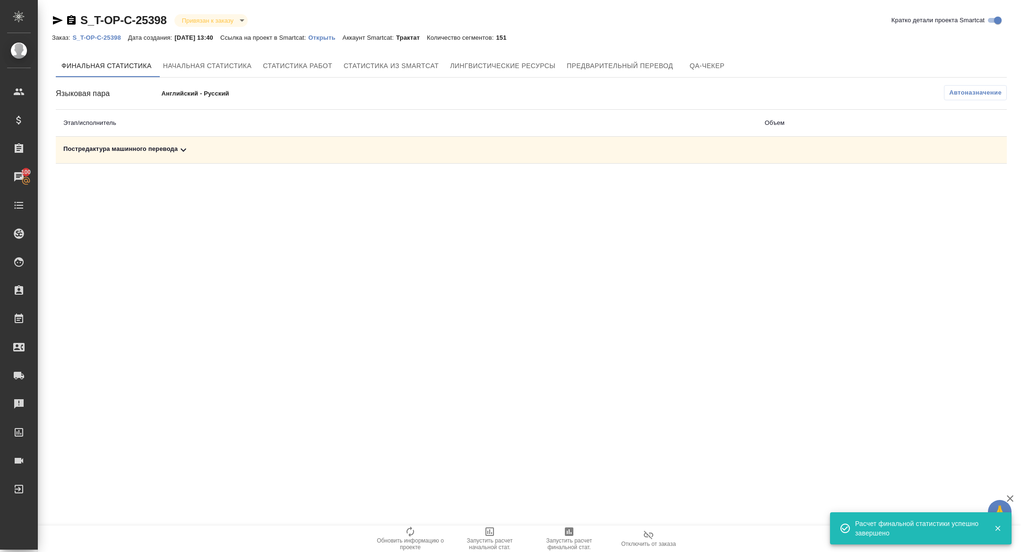
click at [187, 146] on icon at bounding box center [183, 149] width 11 height 11
click at [965, 181] on icon "button" at bounding box center [965, 182] width 11 height 11
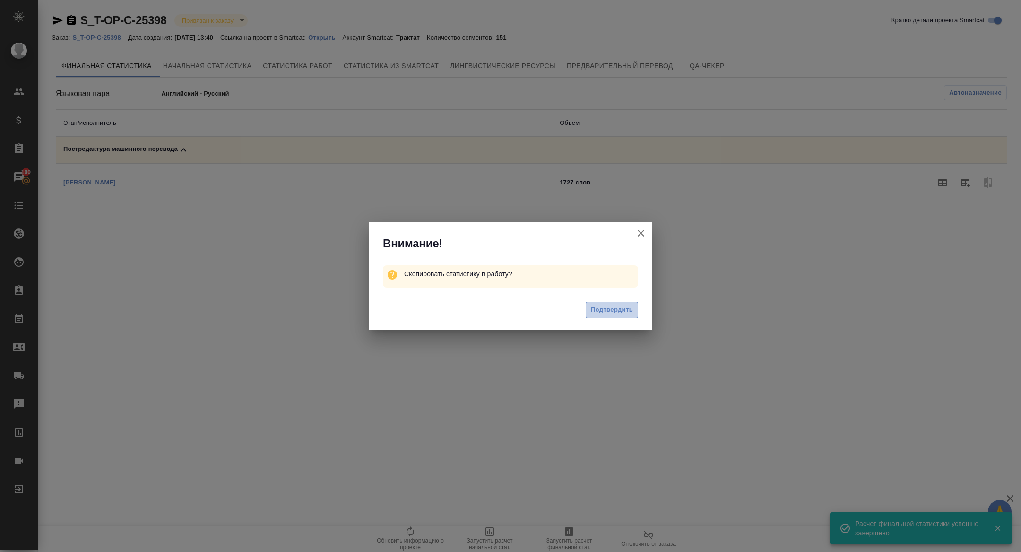
click at [618, 311] on span "Подтвердить" at bounding box center [612, 310] width 42 height 11
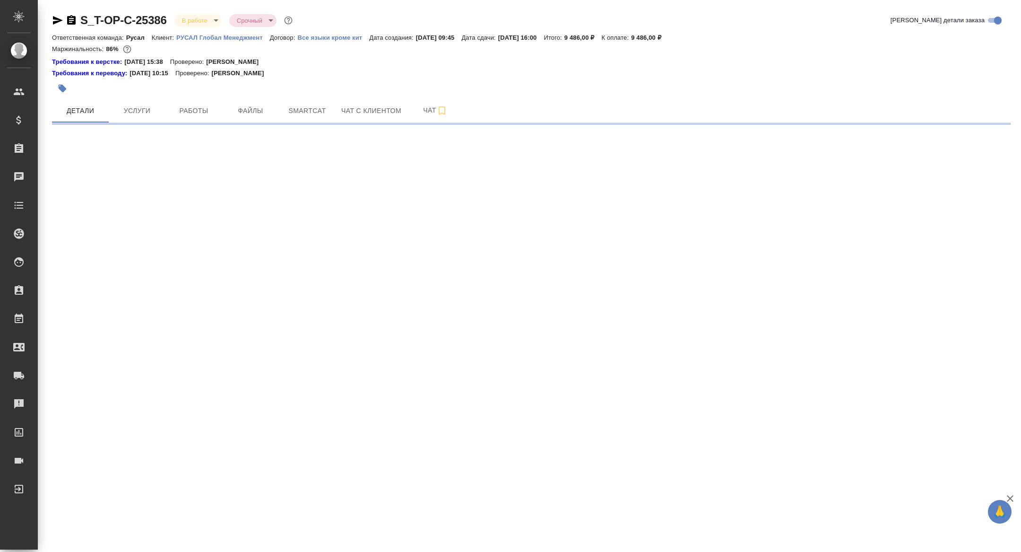
select select "RU"
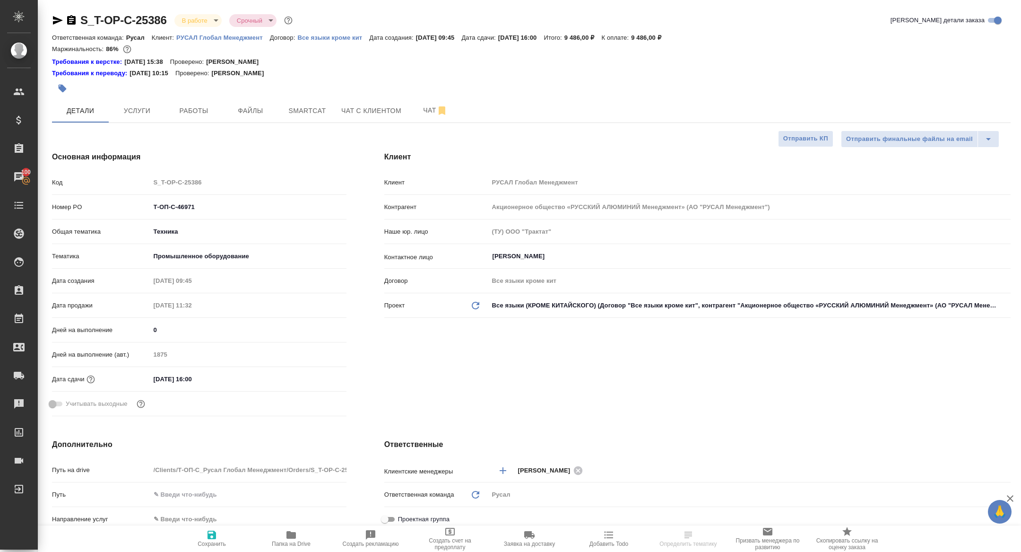
select select "RU"
type textarea "x"
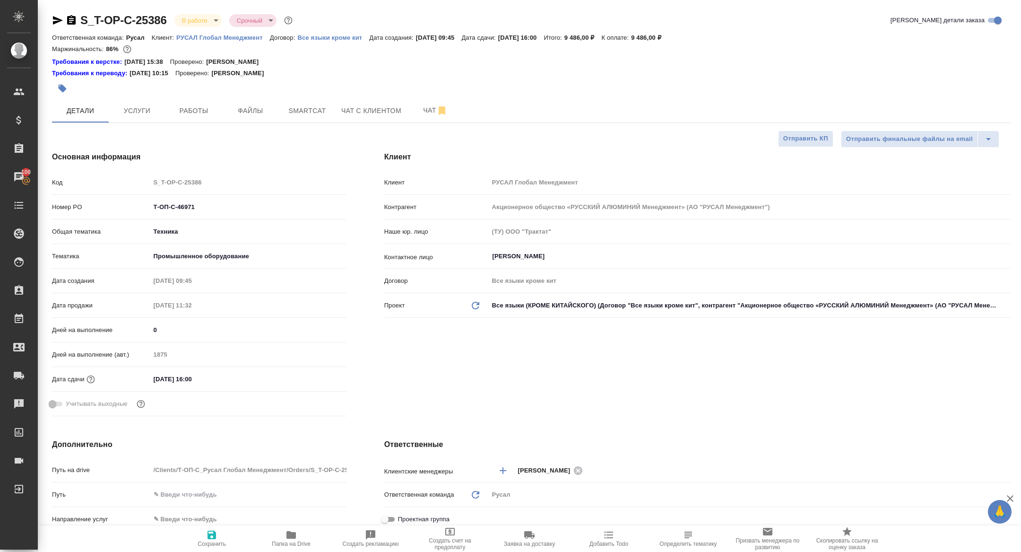
type textarea "x"
drag, startPoint x: 199, startPoint y: 204, endPoint x: 87, endPoint y: 198, distance: 111.3
click at [87, 198] on div "Код S_T-OP-C-25386 Номер PO Т-ОП-С-46971 Общая тематика Техника tech Тематика П…" at bounding box center [199, 297] width 295 height 246
type textarea "x"
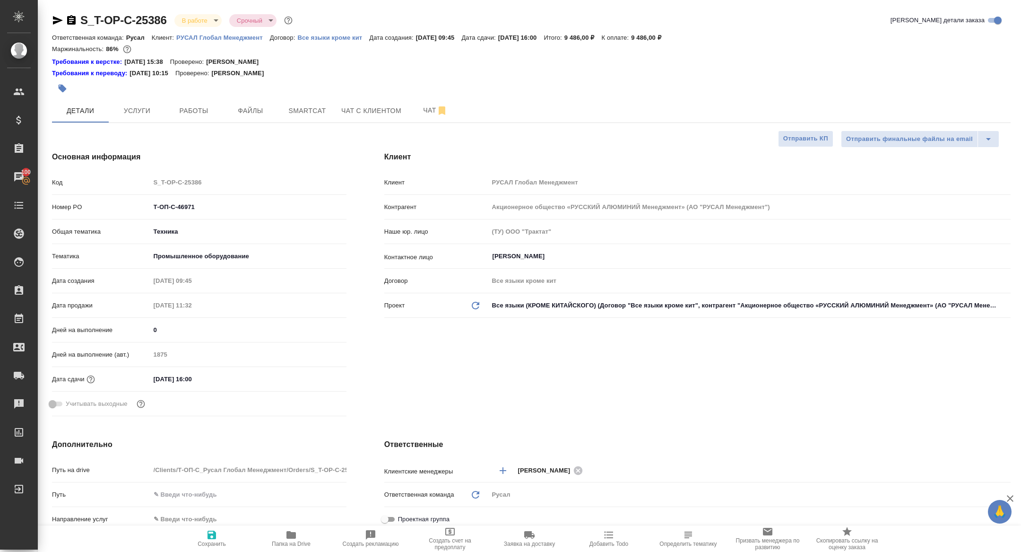
type textarea "x"
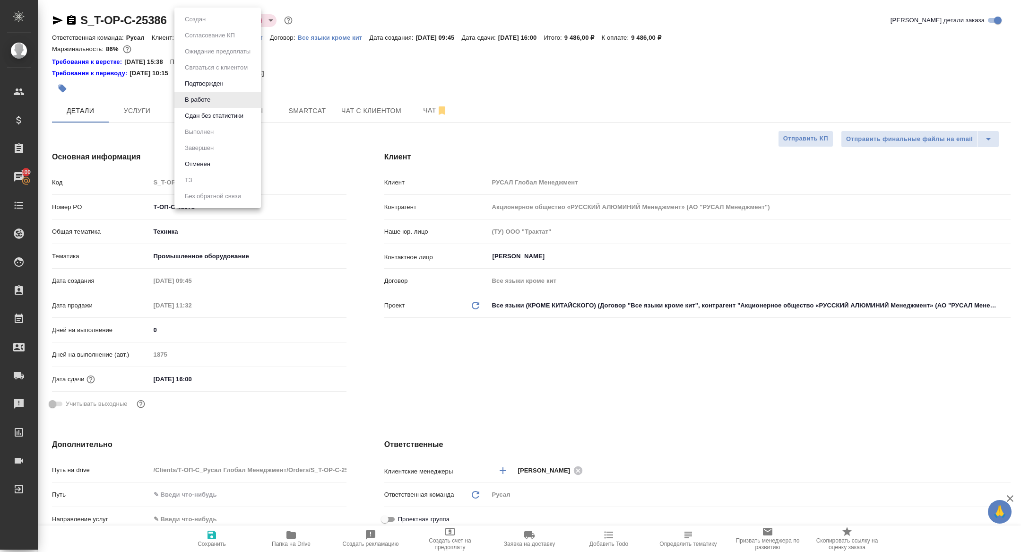
click at [200, 23] on body "🙏 .cls-1 fill:#fff; AWATERA Zhuravleva Alexandra Клиенты Спецификации Заказы 10…" at bounding box center [510, 276] width 1021 height 552
click at [201, 111] on button "Сдан без статистики" at bounding box center [214, 116] width 64 height 10
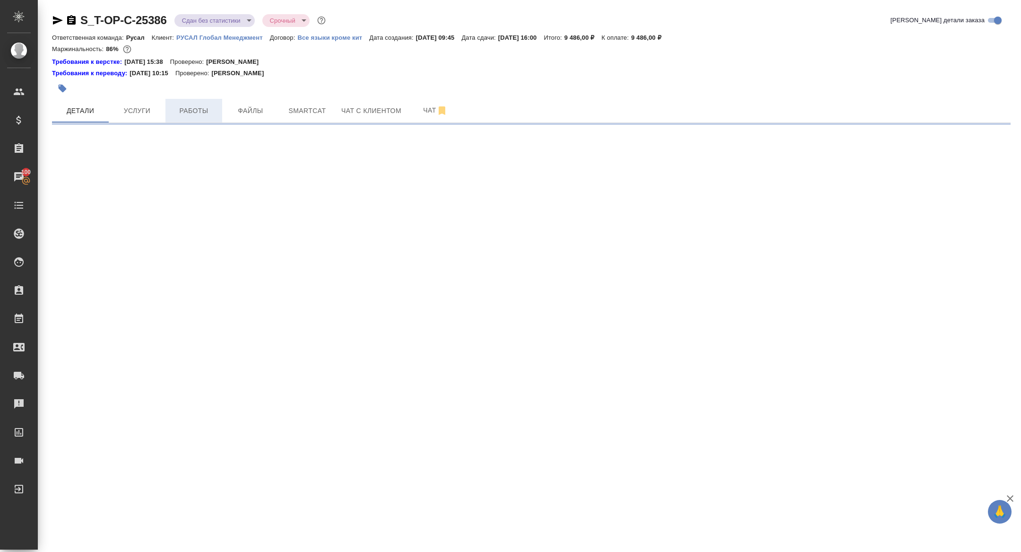
click at [195, 118] on button "Работы" at bounding box center [194, 111] width 57 height 24
select select "RU"
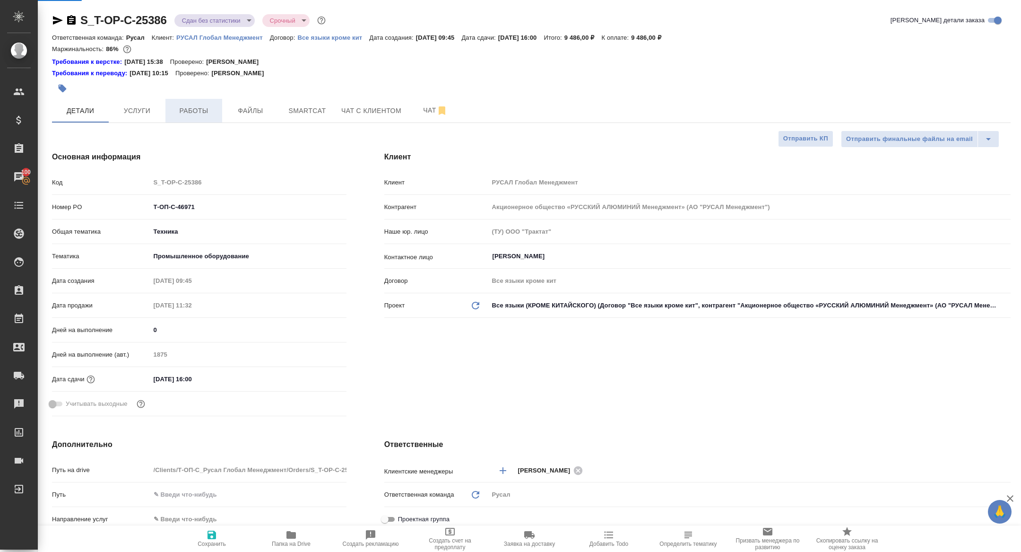
type textarea "x"
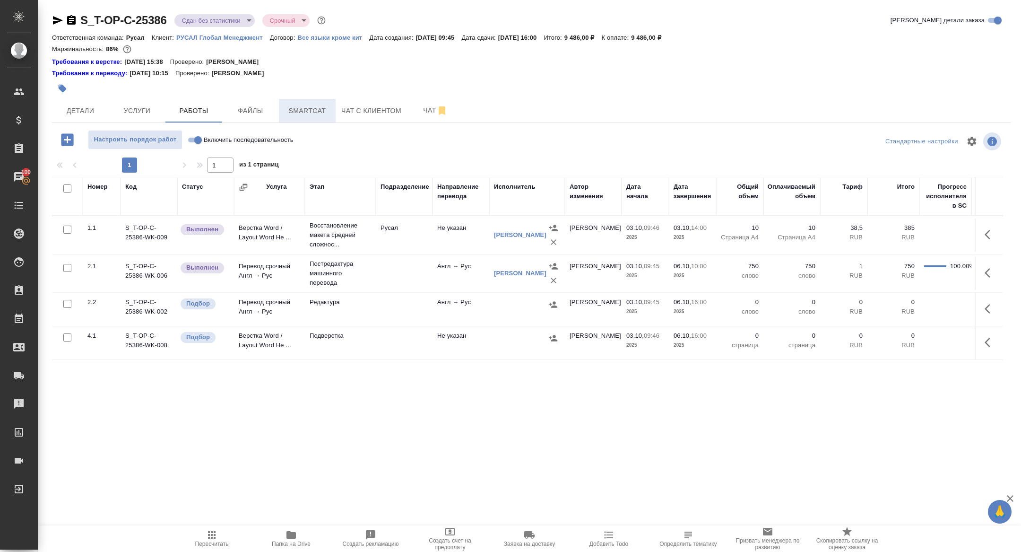
click at [309, 109] on span "Smartcat" at bounding box center [307, 111] width 45 height 12
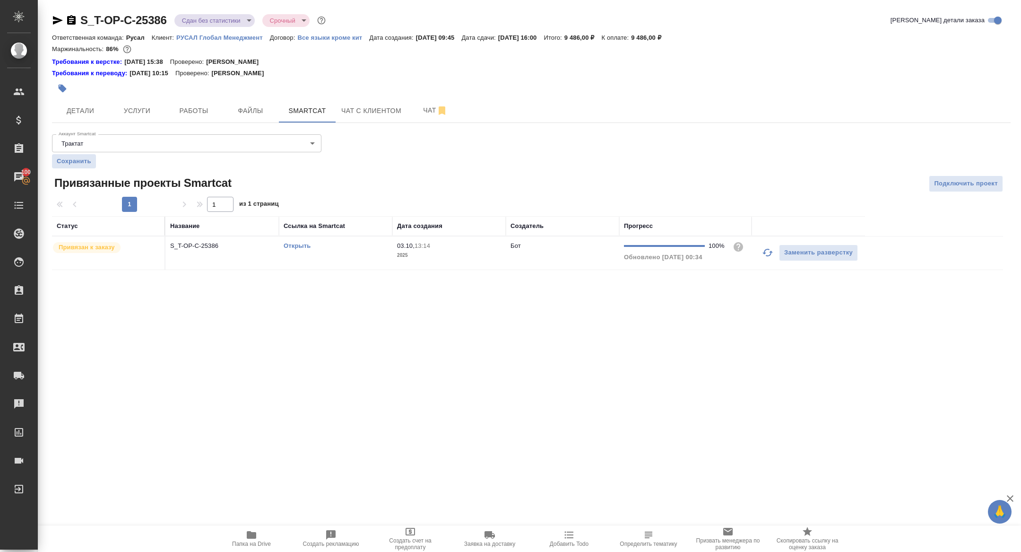
click at [181, 247] on p "S_T-OP-C-25386" at bounding box center [222, 245] width 104 height 9
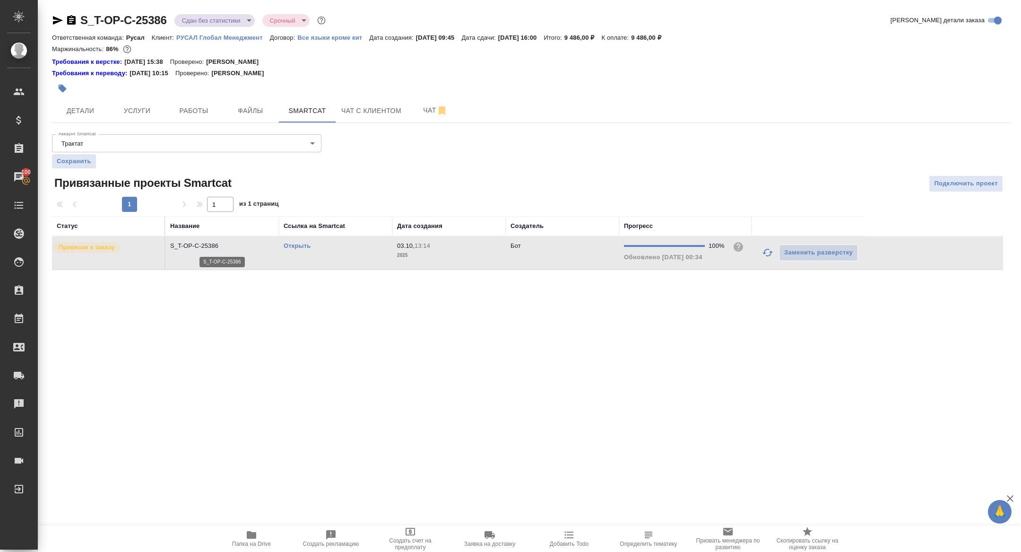
click at [181, 247] on p "S_T-OP-C-25386" at bounding box center [222, 245] width 104 height 9
click at [194, 112] on span "Работы" at bounding box center [193, 111] width 45 height 12
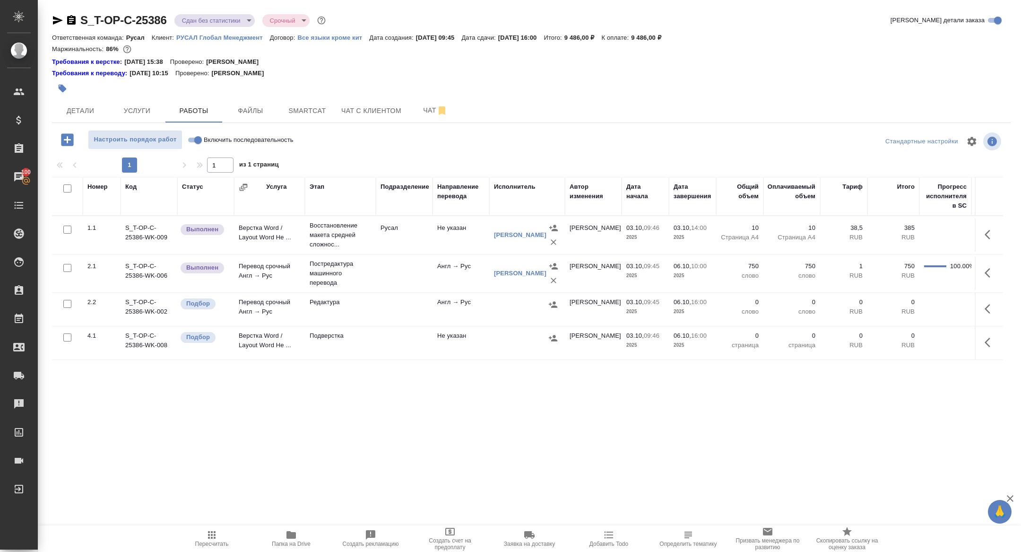
click at [66, 187] on input "checkbox" at bounding box center [67, 188] width 8 height 8
checkbox input "true"
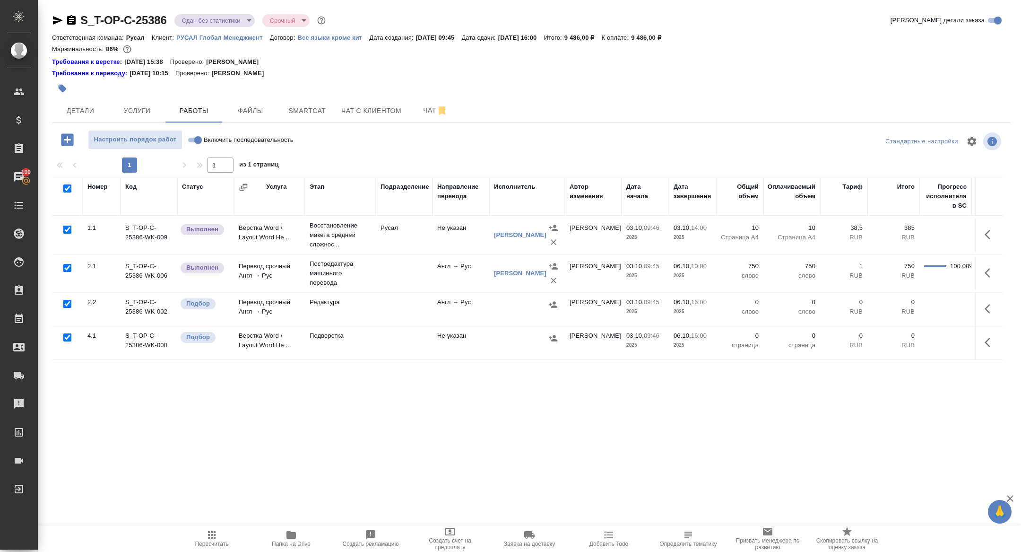
checkbox input "true"
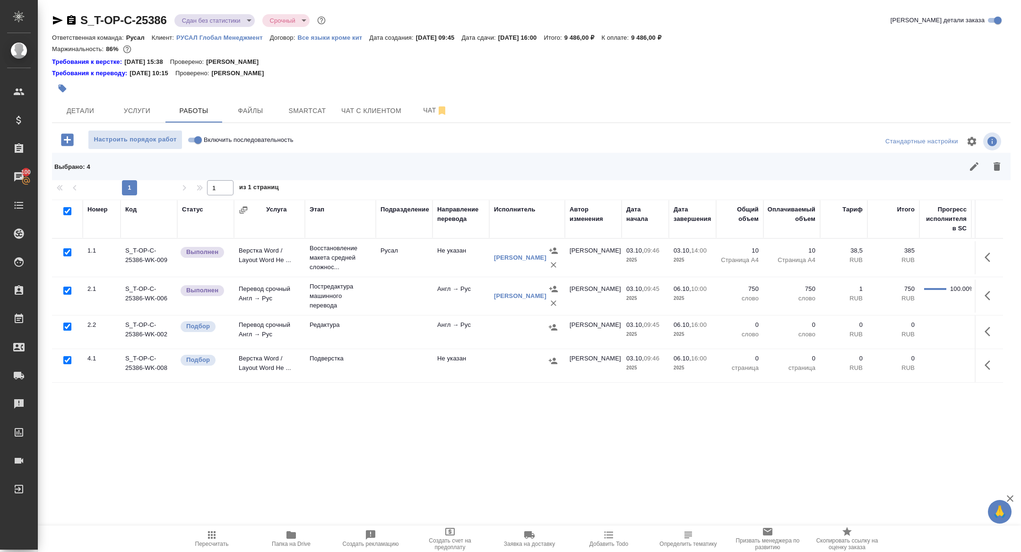
click at [67, 253] on input "checkbox" at bounding box center [67, 252] width 8 height 8
checkbox input "false"
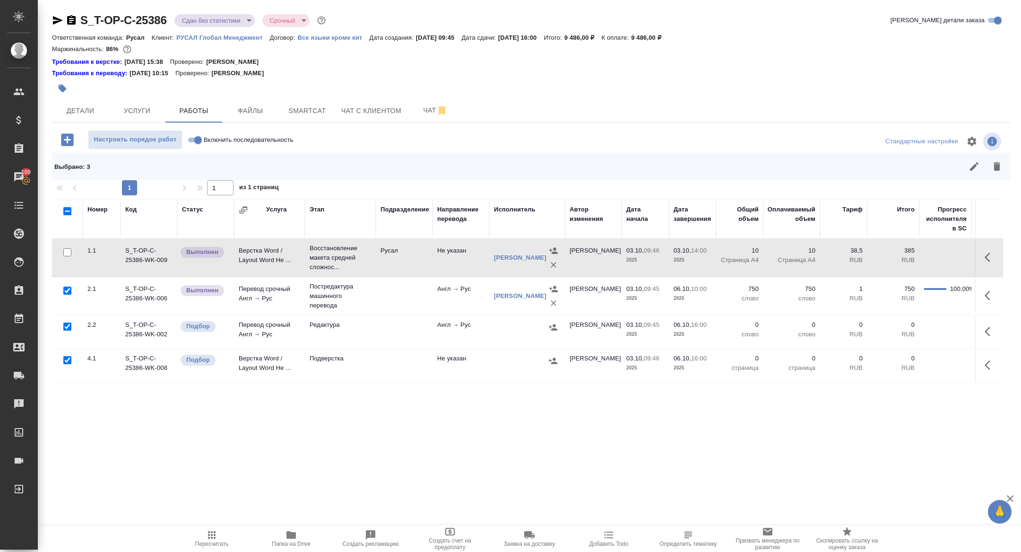
click at [67, 290] on input "checkbox" at bounding box center [67, 291] width 8 height 8
checkbox input "false"
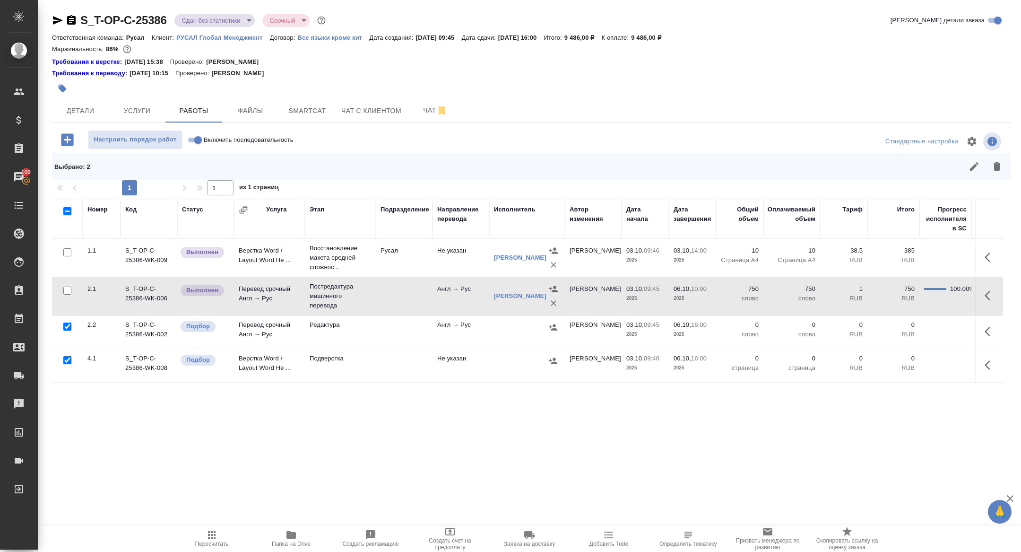
click at [62, 356] on div at bounding box center [67, 360] width 21 height 13
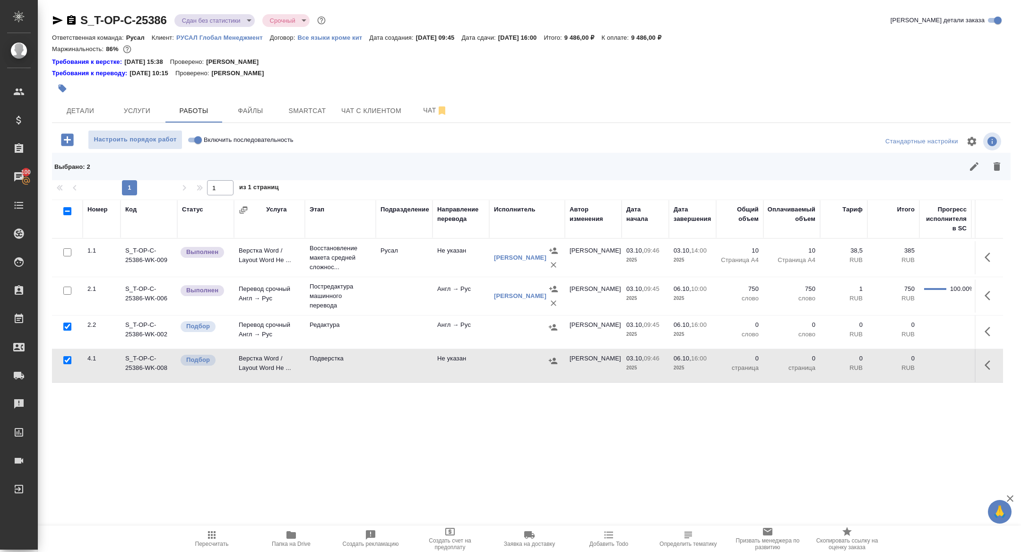
click at [67, 358] on input "checkbox" at bounding box center [67, 360] width 8 height 8
checkbox input "false"
click at [1003, 162] on button "button" at bounding box center [997, 166] width 23 height 23
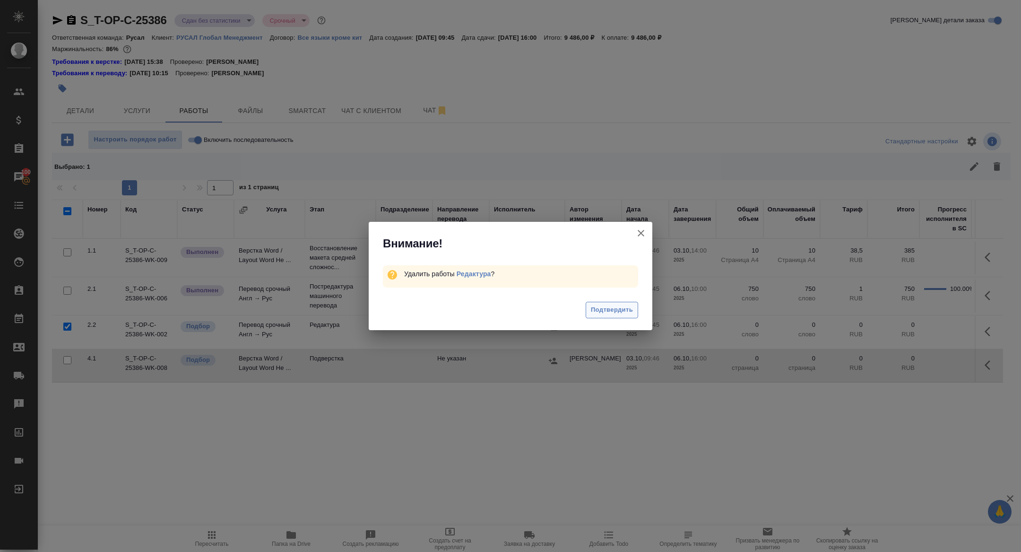
click at [606, 314] on span "Подтвердить" at bounding box center [612, 310] width 42 height 11
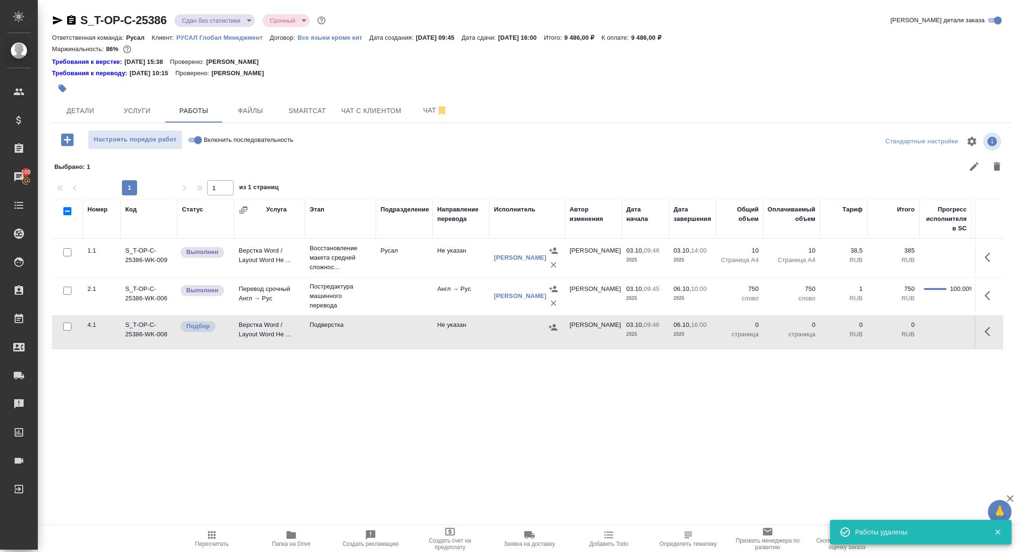
click at [990, 293] on icon "button" at bounding box center [990, 295] width 11 height 11
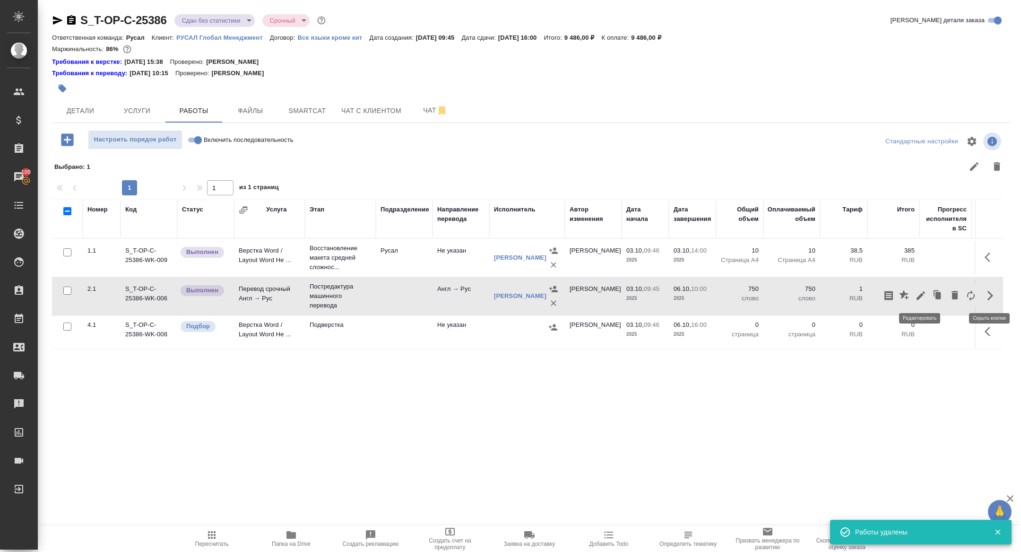
click at [917, 297] on icon "button" at bounding box center [921, 295] width 9 height 9
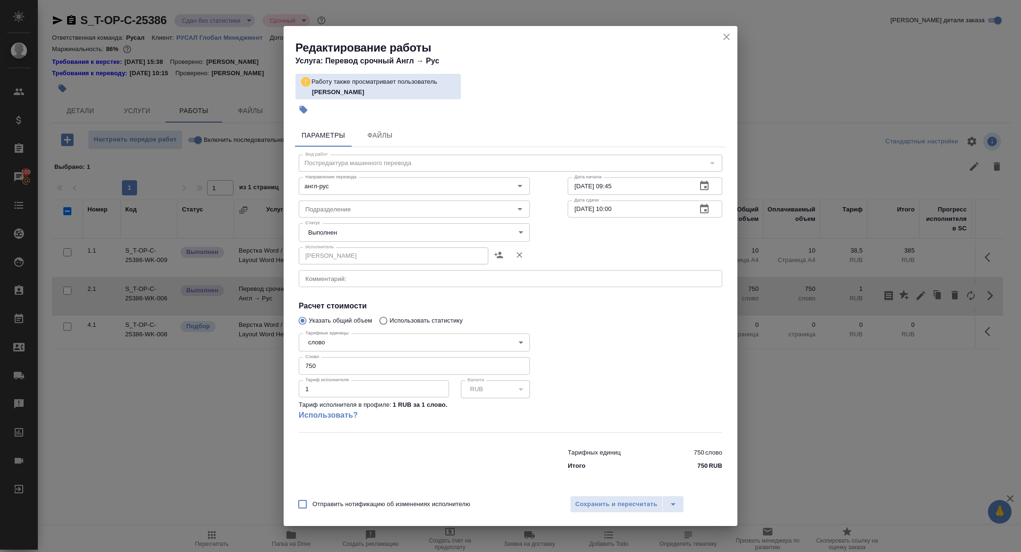
click at [322, 229] on body "🙏 .cls-1 fill:#fff; AWATERA Zhuravleva Alexandra Клиенты Спецификации Заказы 10…" at bounding box center [510, 276] width 1021 height 552
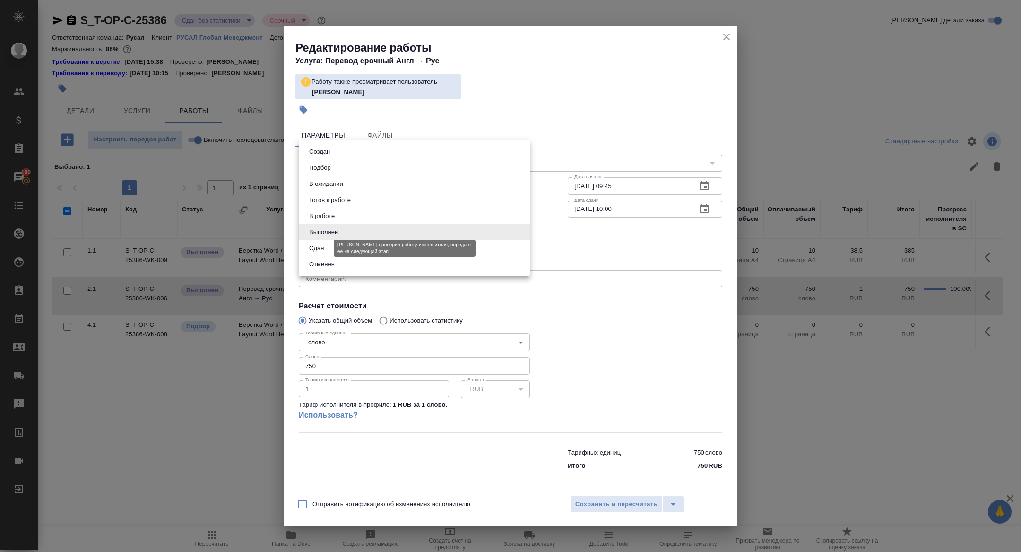
click at [324, 244] on button "Сдан" at bounding box center [316, 248] width 20 height 10
type input "closed"
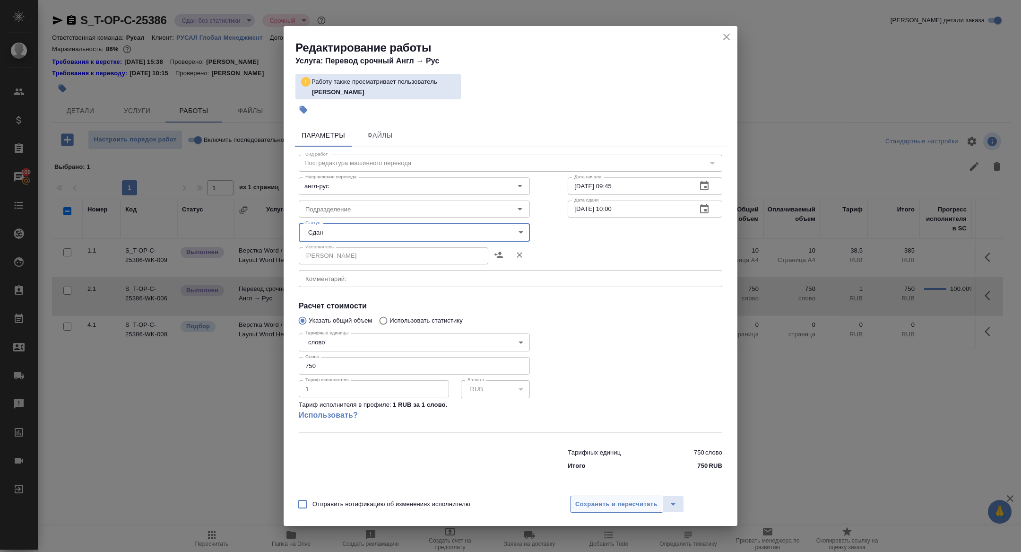
click at [614, 501] on span "Сохранить и пересчитать" at bounding box center [617, 504] width 82 height 11
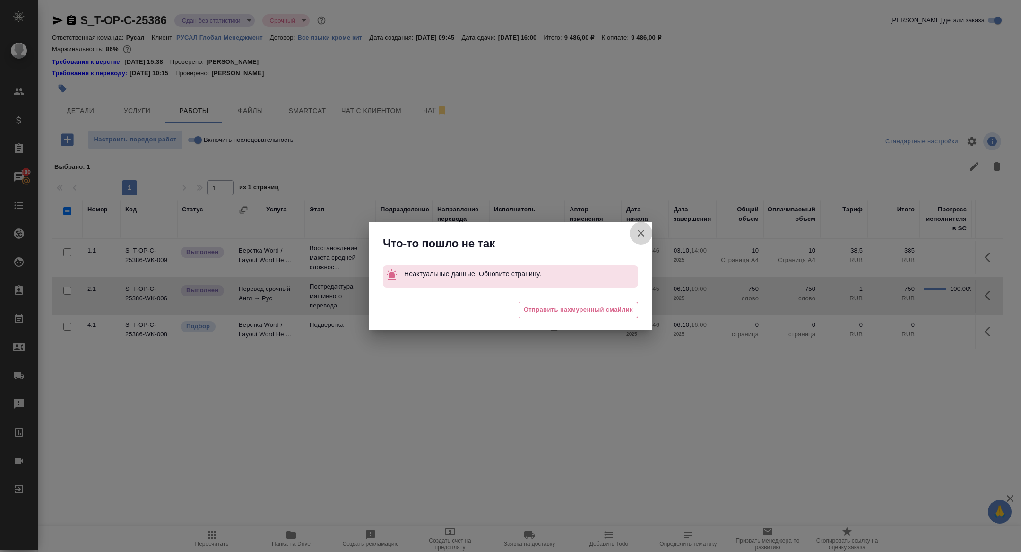
click at [637, 234] on icon "button" at bounding box center [641, 232] width 11 height 11
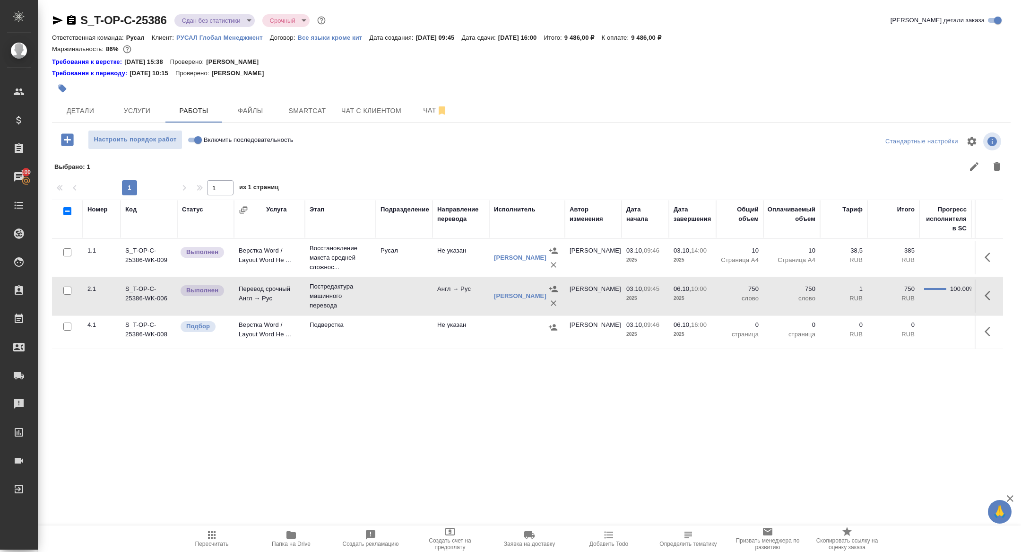
click at [995, 294] on icon "button" at bounding box center [990, 295] width 11 height 11
click at [920, 295] on icon "button" at bounding box center [921, 295] width 9 height 9
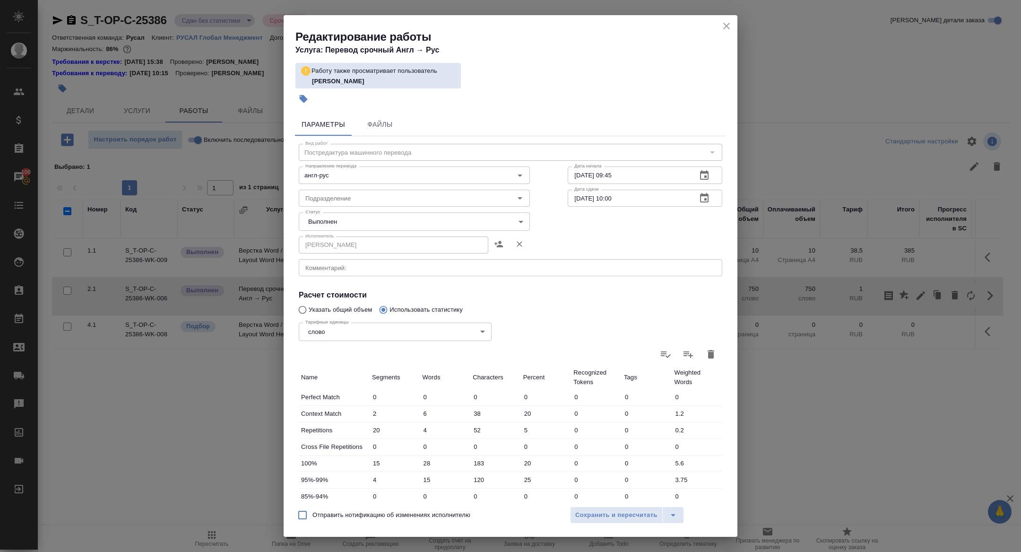
click at [346, 214] on body "🙏 .cls-1 fill:#fff; AWATERA Zhuravleva Alexandra Клиенты Спецификации Заказы 10…" at bounding box center [510, 276] width 1021 height 552
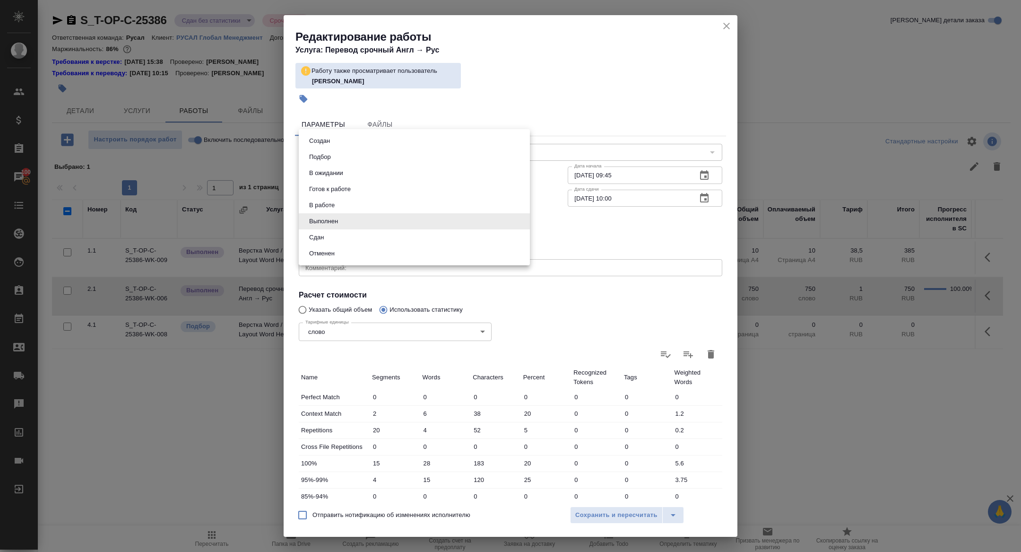
click at [324, 231] on li "Сдан" at bounding box center [414, 237] width 231 height 16
type input "closed"
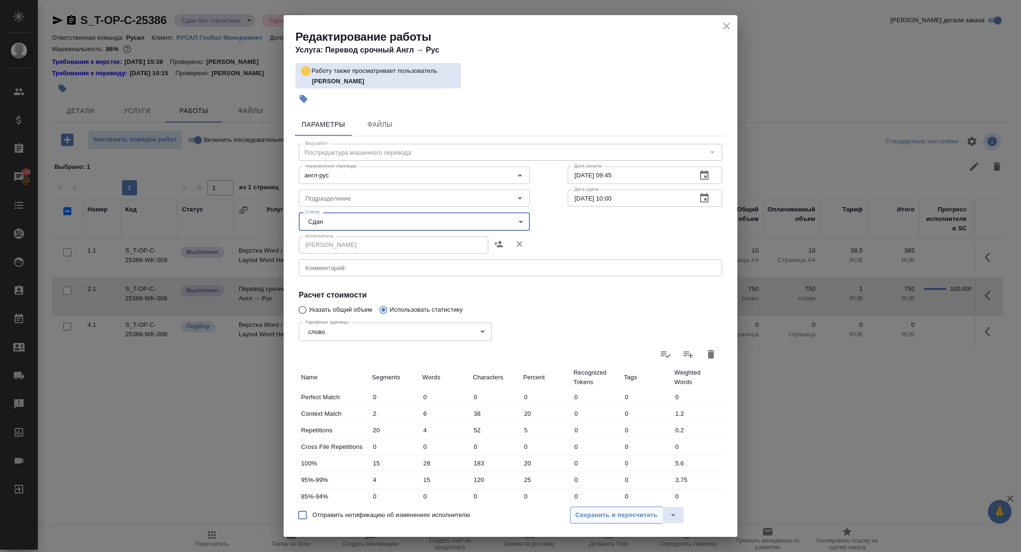
click at [593, 510] on span "Сохранить и пересчитать" at bounding box center [617, 515] width 82 height 11
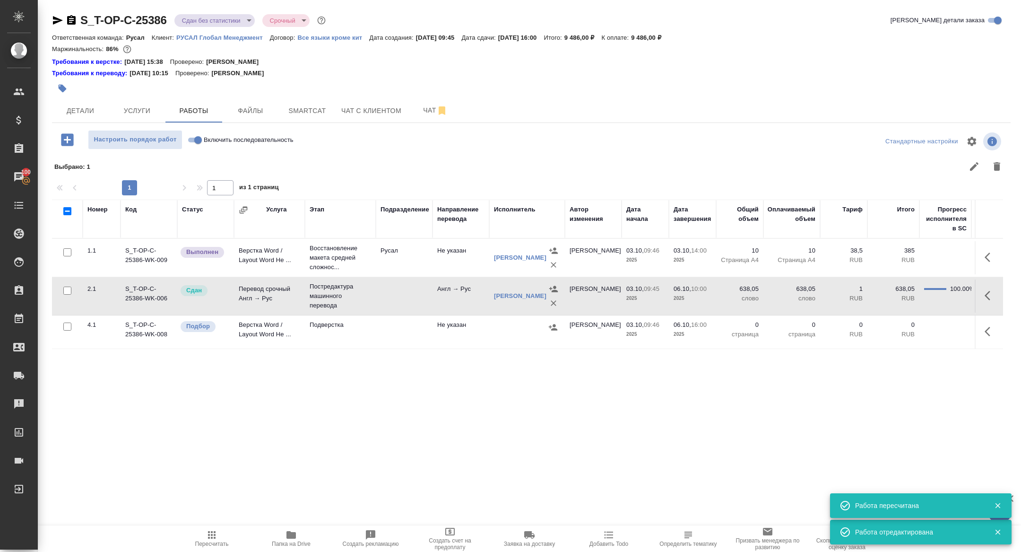
click at [975, 251] on td at bounding box center [989, 257] width 28 height 33
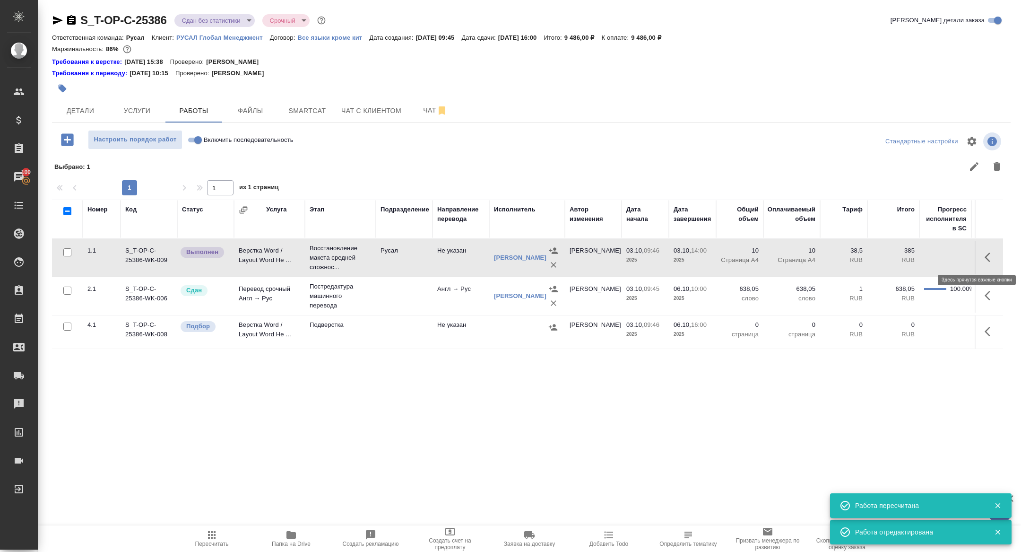
click at [985, 252] on icon "button" at bounding box center [990, 257] width 11 height 11
click at [918, 256] on icon "button" at bounding box center [921, 257] width 11 height 11
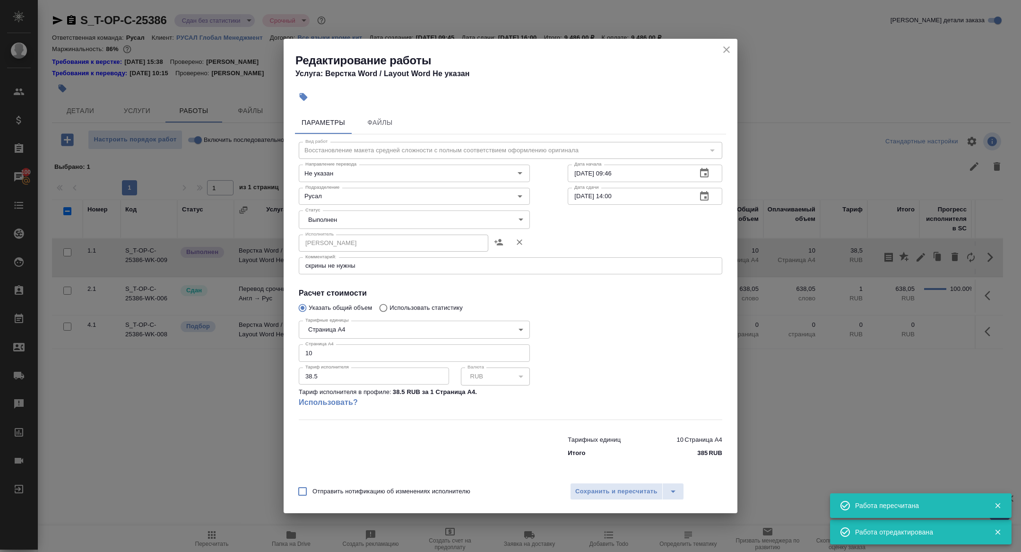
click at [334, 213] on body "🙏 .cls-1 fill:#fff; AWATERA Zhuravleva Alexandra Клиенты Спецификации Заказы 10…" at bounding box center [510, 276] width 1021 height 552
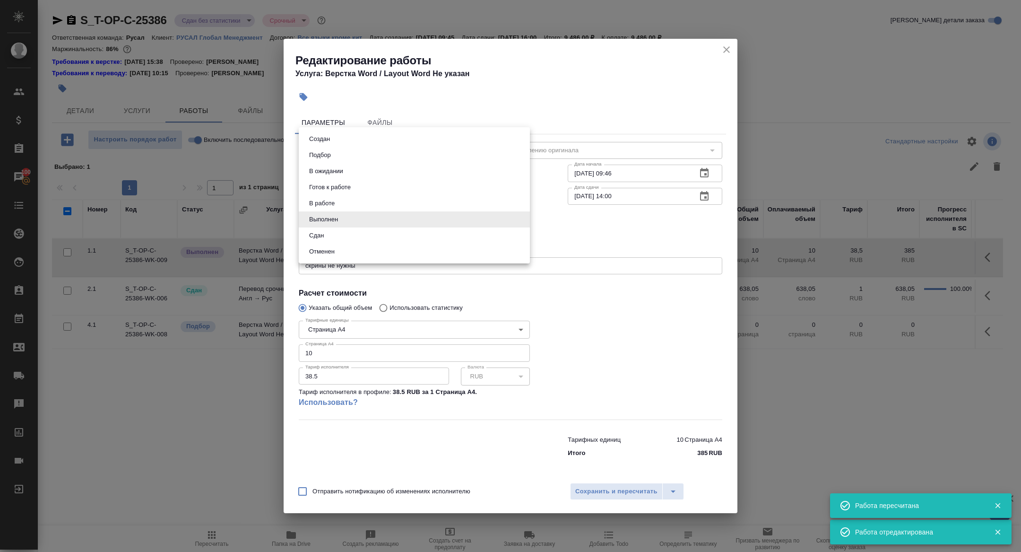
click at [329, 238] on li "Сдан" at bounding box center [414, 235] width 231 height 16
type input "closed"
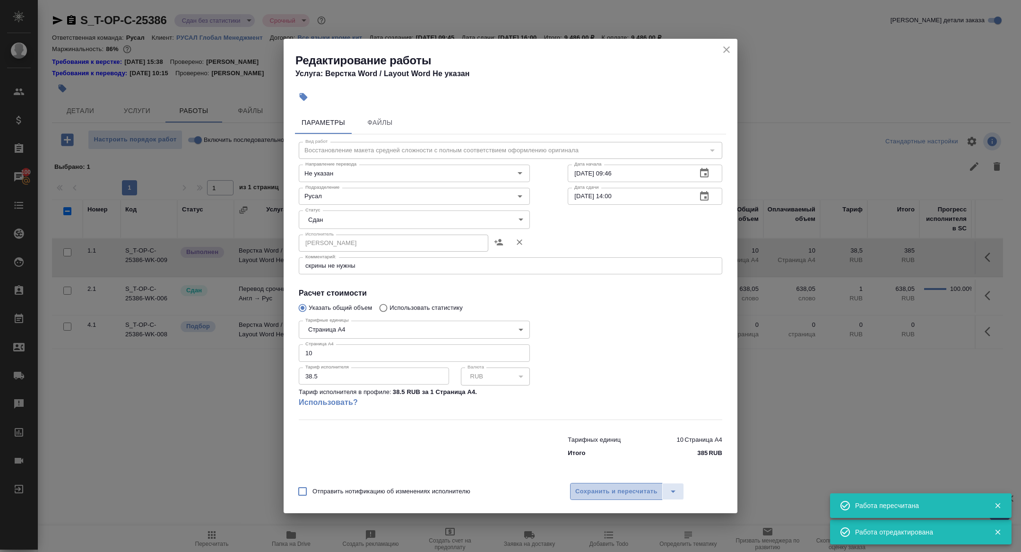
click at [578, 498] on button "Сохранить и пересчитать" at bounding box center [616, 491] width 93 height 17
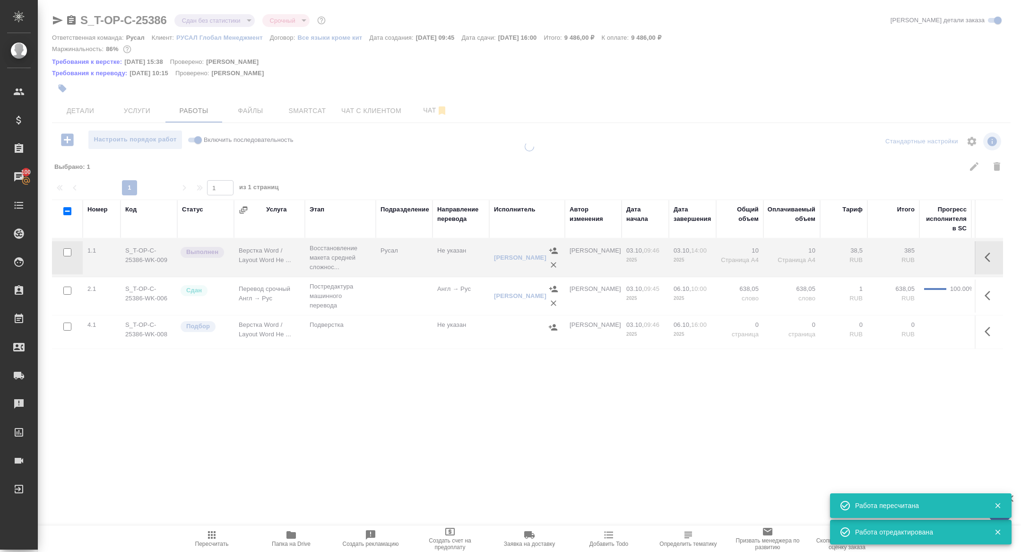
click at [584, 496] on div ".cls-1 fill:#fff; AWATERA Zhuravleva Alexandra Клиенты Спецификации Заказы 100 …" at bounding box center [510, 276] width 1021 height 552
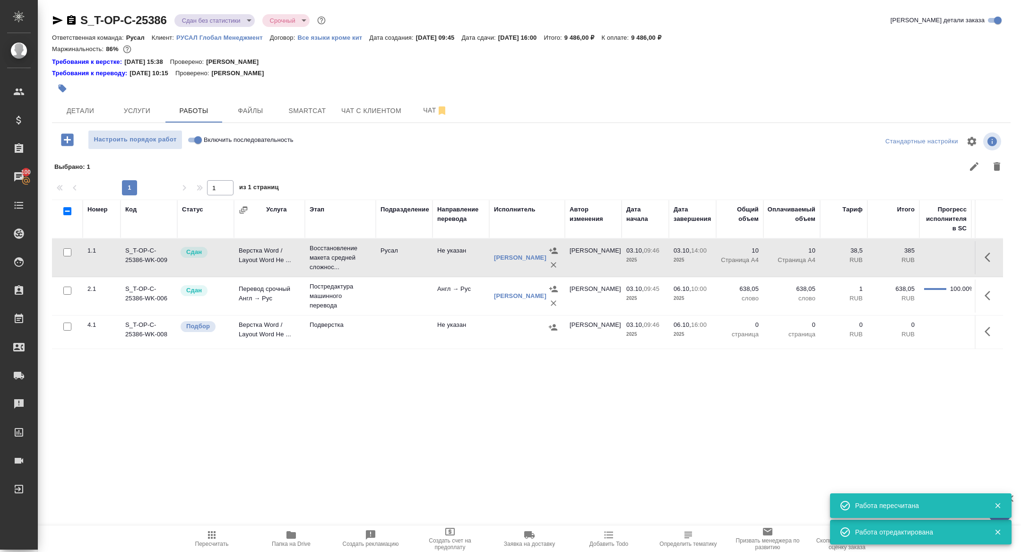
click at [986, 324] on button "button" at bounding box center [990, 331] width 23 height 23
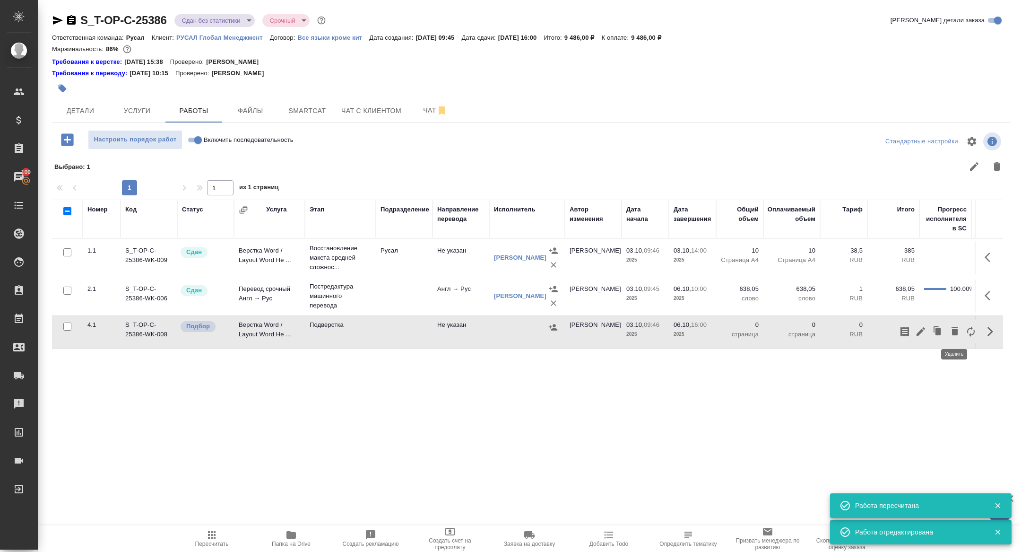
click at [948, 333] on button "button" at bounding box center [955, 331] width 16 height 23
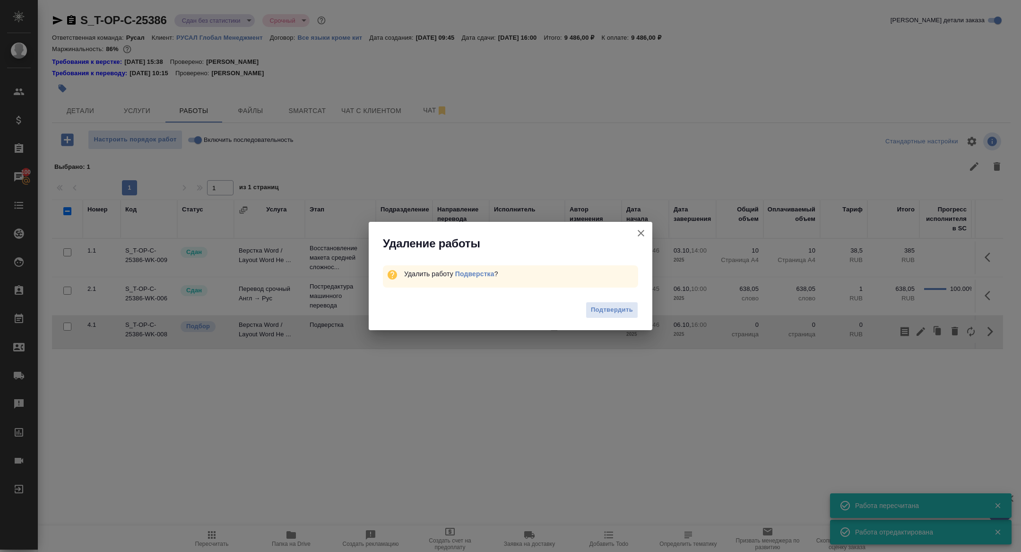
click at [600, 297] on div "Подтвердить" at bounding box center [511, 311] width 284 height 38
click at [602, 299] on div "Подтвердить" at bounding box center [511, 311] width 284 height 38
click at [611, 309] on span "Подтвердить" at bounding box center [612, 310] width 42 height 11
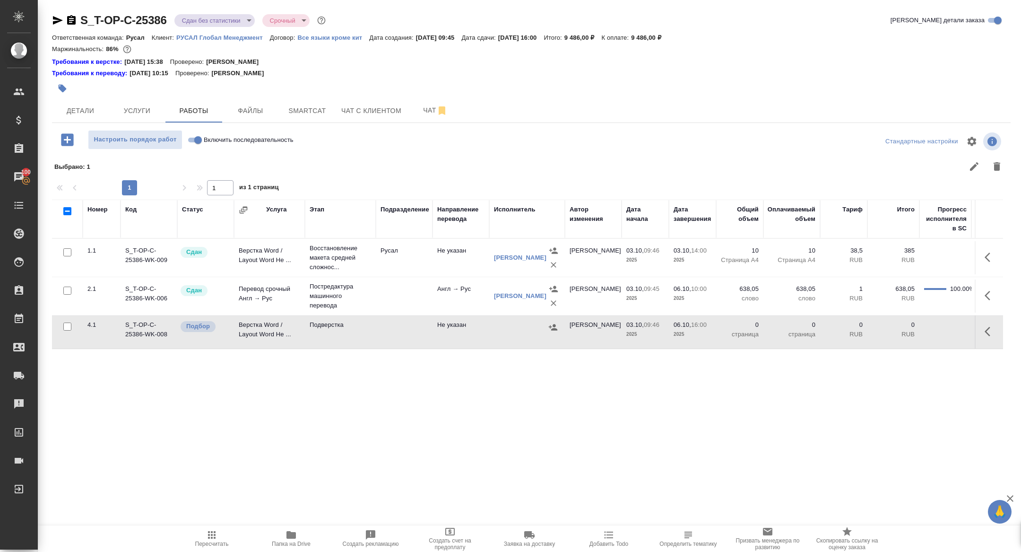
click at [201, 22] on body "🙏 .cls-1 fill:#fff; AWATERA Zhuravleva Alexandra Клиенты Спецификации Заказы 10…" at bounding box center [510, 276] width 1021 height 552
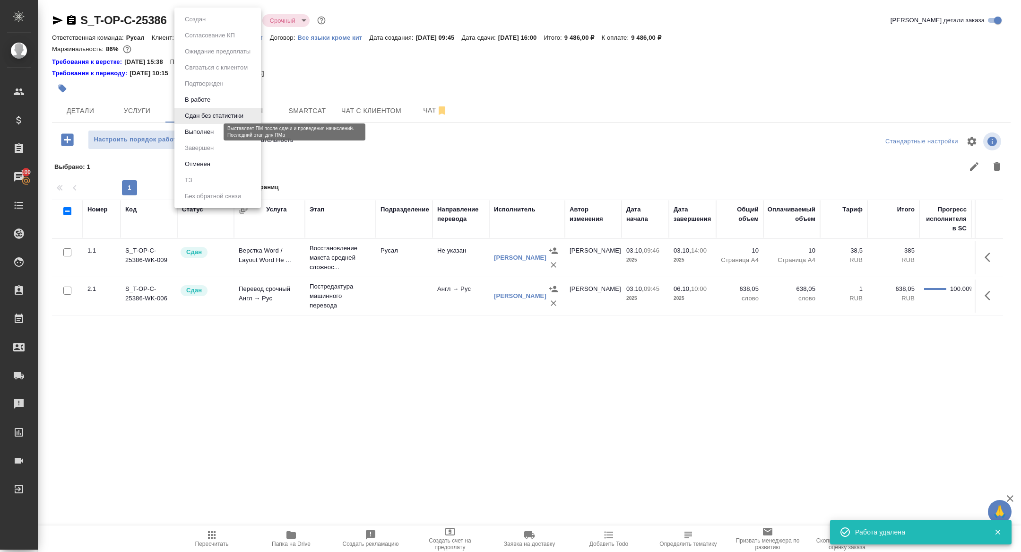
click at [196, 132] on button "Выполнен" at bounding box center [199, 132] width 35 height 10
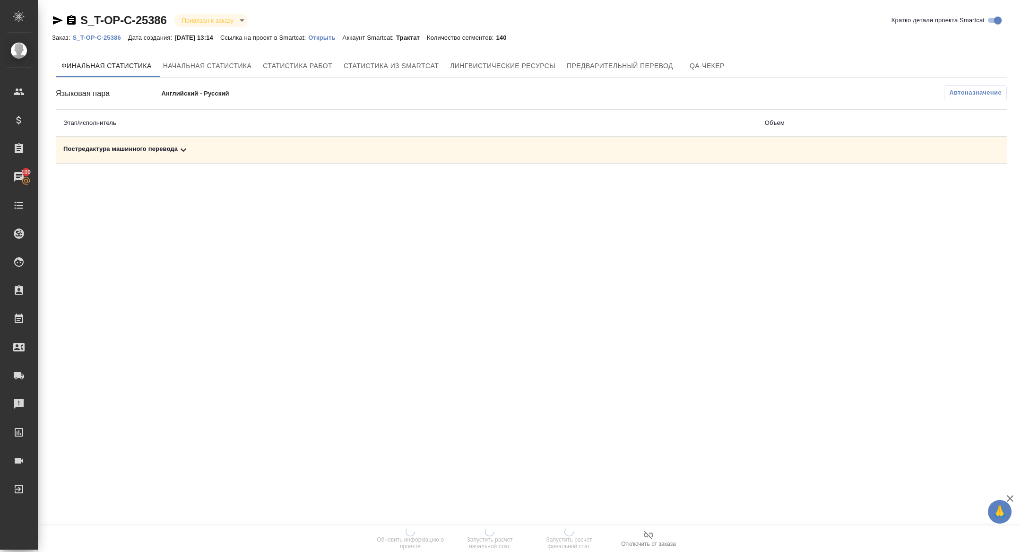
click at [184, 150] on icon at bounding box center [184, 149] width 6 height 3
click at [576, 367] on span "Запустить расчет финальной стат." at bounding box center [569, 543] width 68 height 13
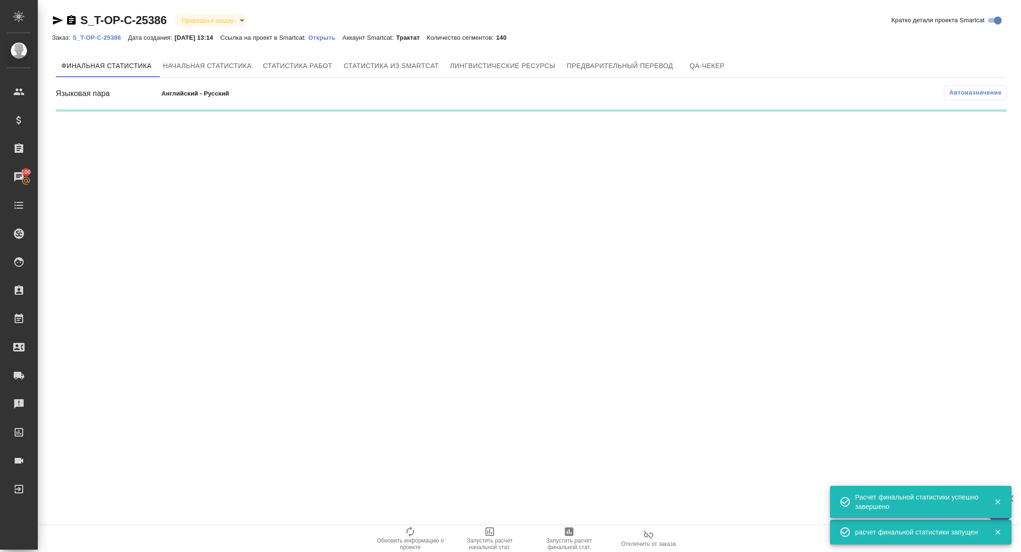
click at [178, 151] on div ".cls-1 fill:#fff; AWATERA [PERSON_NAME] Спецификации Заказы 100 Чаты Todo Проек…" at bounding box center [510, 276] width 1021 height 552
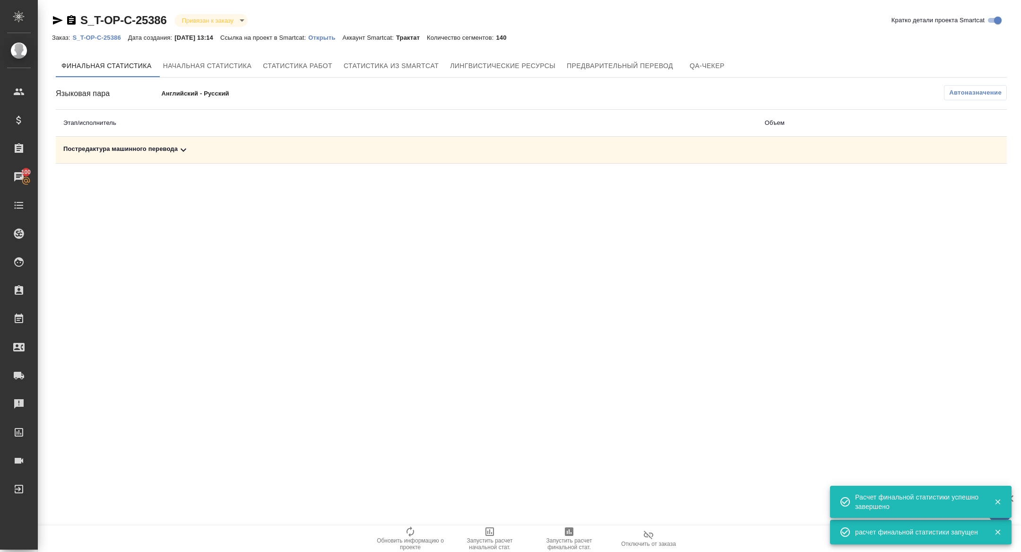
drag, startPoint x: 178, startPoint y: 151, endPoint x: 187, endPoint y: 145, distance: 10.5
click at [187, 145] on icon at bounding box center [183, 149] width 11 height 11
click at [680, 180] on icon "button" at bounding box center [965, 182] width 11 height 11
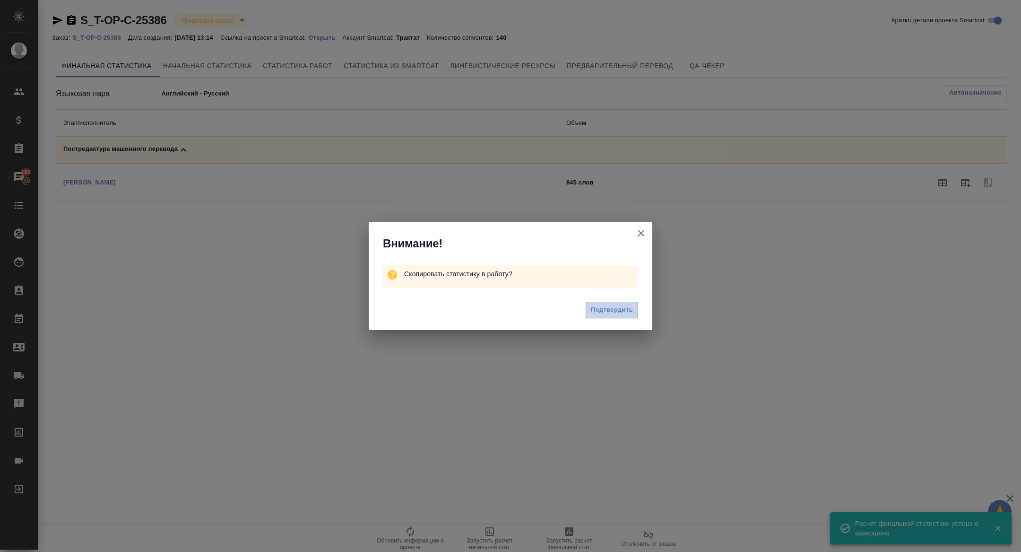
click at [607, 311] on span "Подтвердить" at bounding box center [612, 310] width 42 height 11
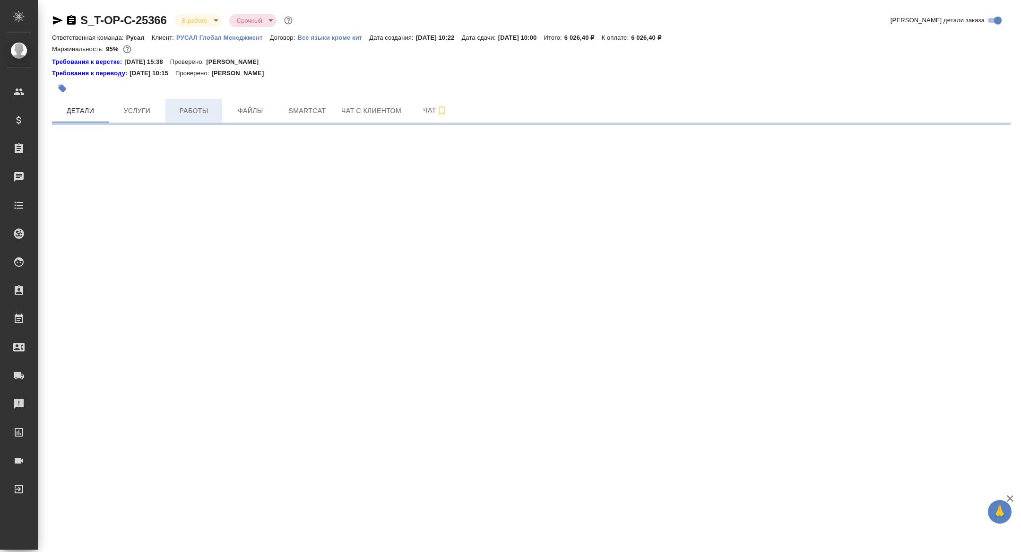
click at [202, 102] on button "Работы" at bounding box center [194, 111] width 57 height 24
select select "RU"
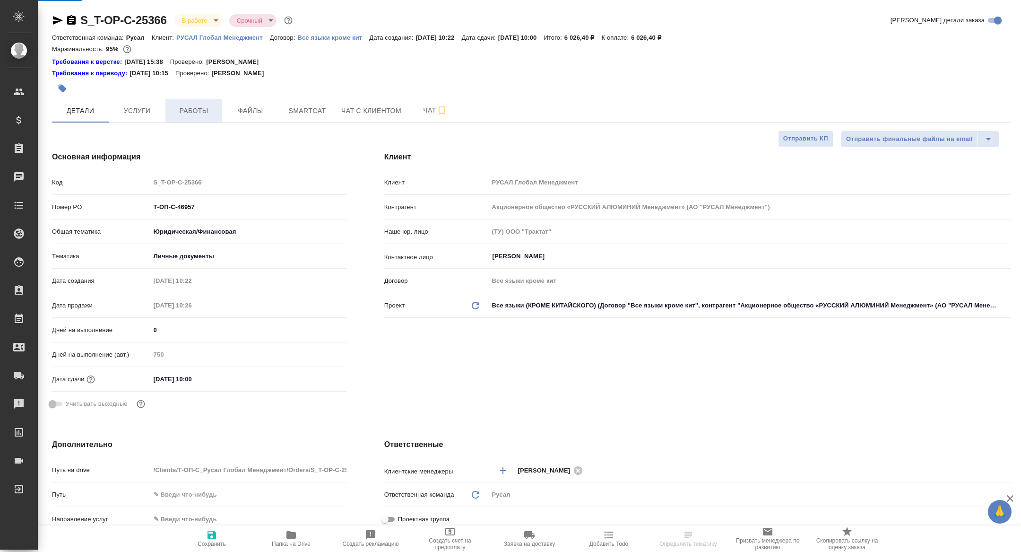
type textarea "x"
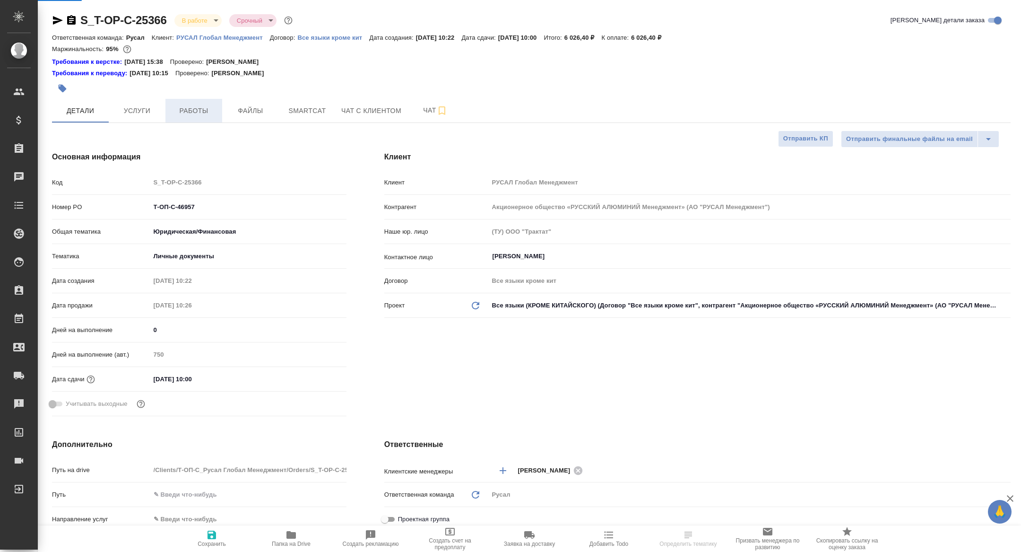
type textarea "x"
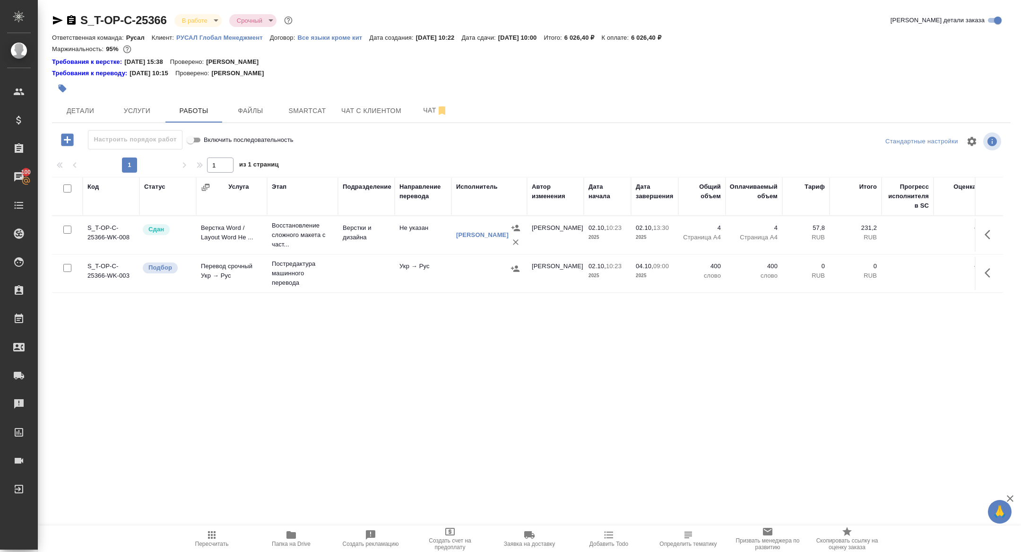
click at [288, 537] on icon "button" at bounding box center [291, 535] width 9 height 8
click at [84, 111] on span "Детали" at bounding box center [80, 111] width 45 height 12
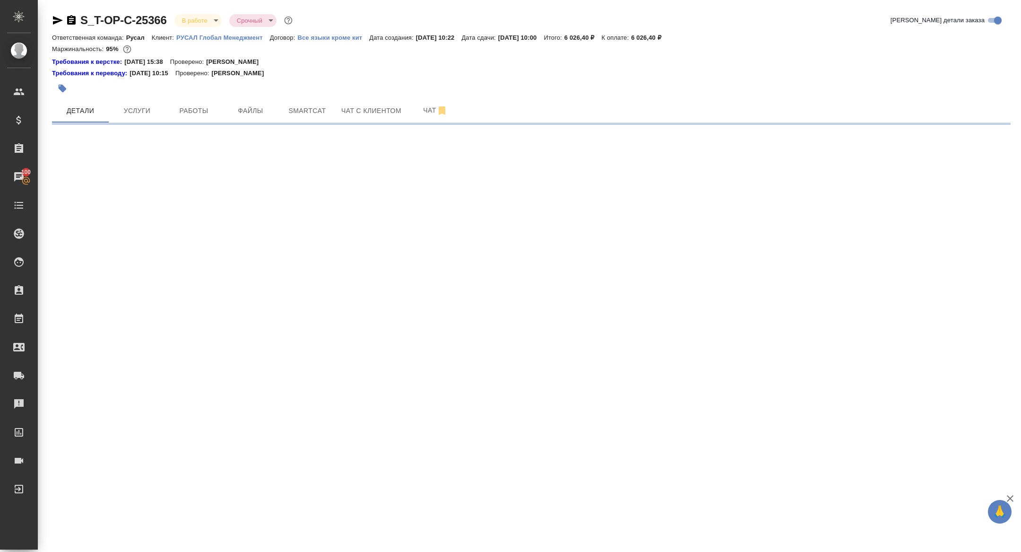
select select "RU"
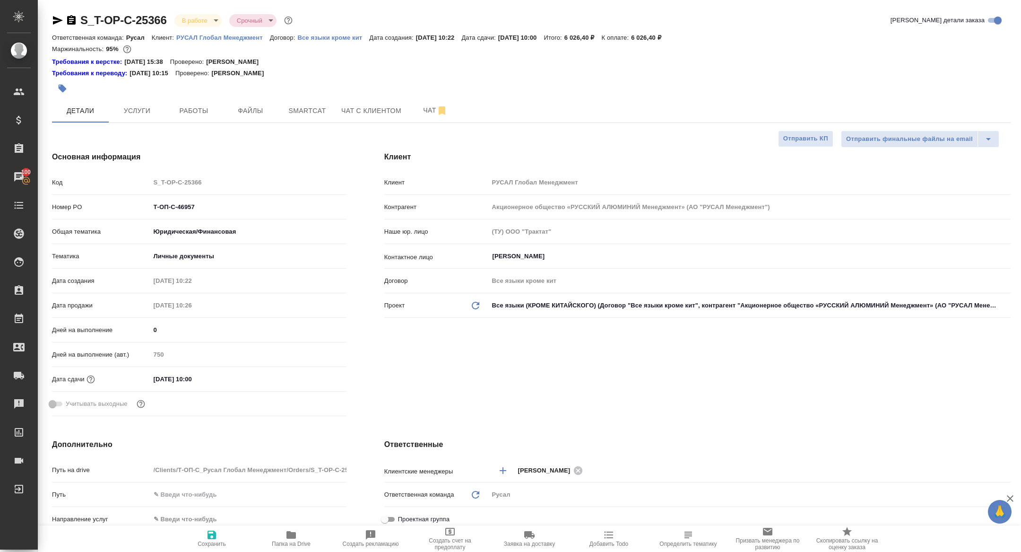
type textarea "x"
drag, startPoint x: 209, startPoint y: 209, endPoint x: 75, endPoint y: 203, distance: 134.9
click at [75, 203] on div "Номер PO Т-ОП-С-46957" at bounding box center [199, 207] width 295 height 17
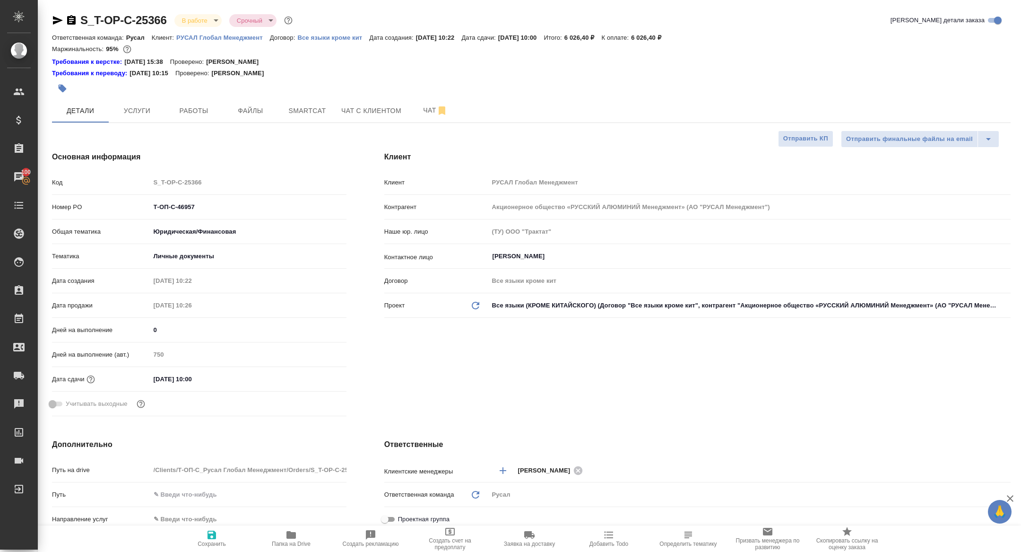
type textarea "x"
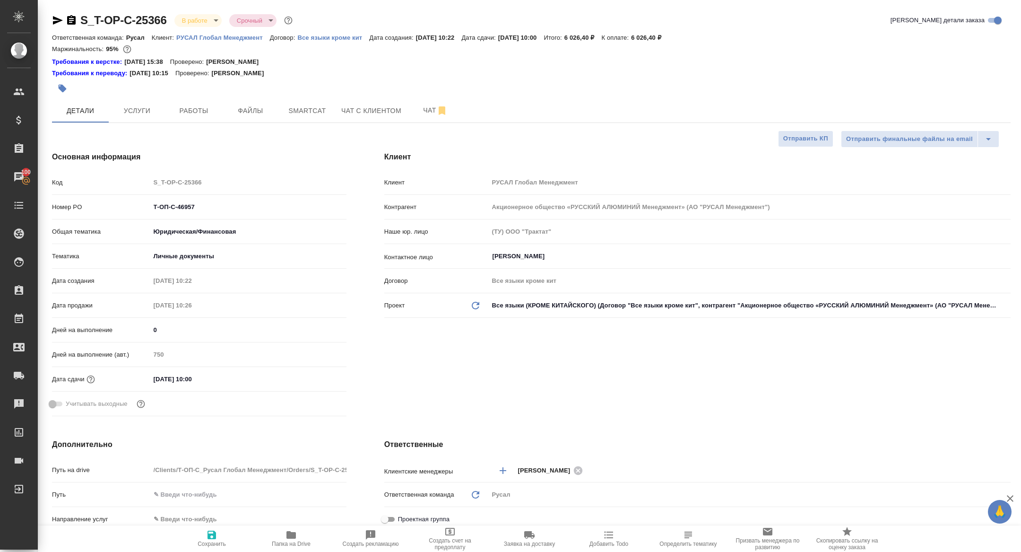
type textarea "x"
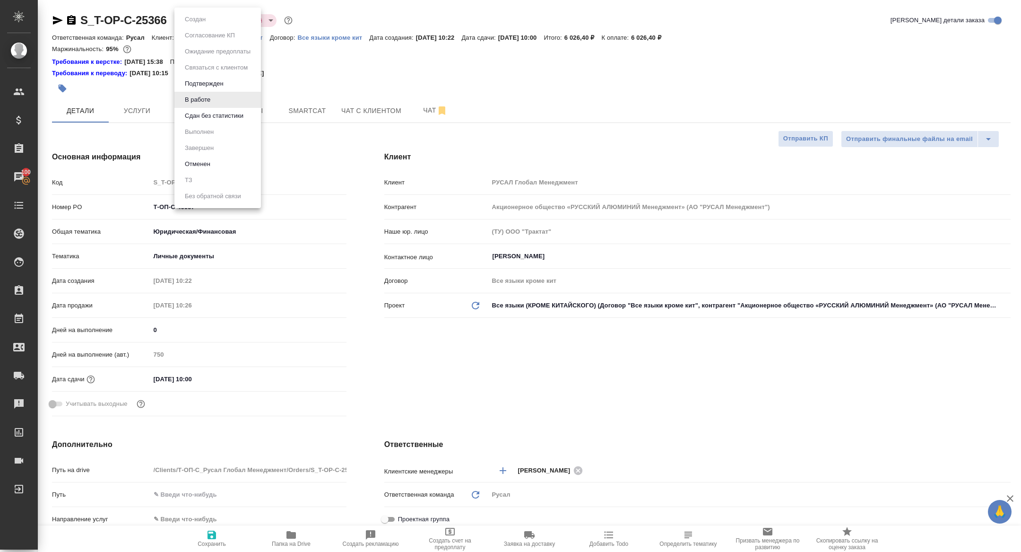
click at [194, 24] on body "🙏 .cls-1 fill:#fff; AWATERA [PERSON_NAME] Спецификации Заказы 100 Чаты Todo Про…" at bounding box center [510, 276] width 1021 height 552
click at [199, 113] on button "Сдан без статистики" at bounding box center [214, 116] width 64 height 10
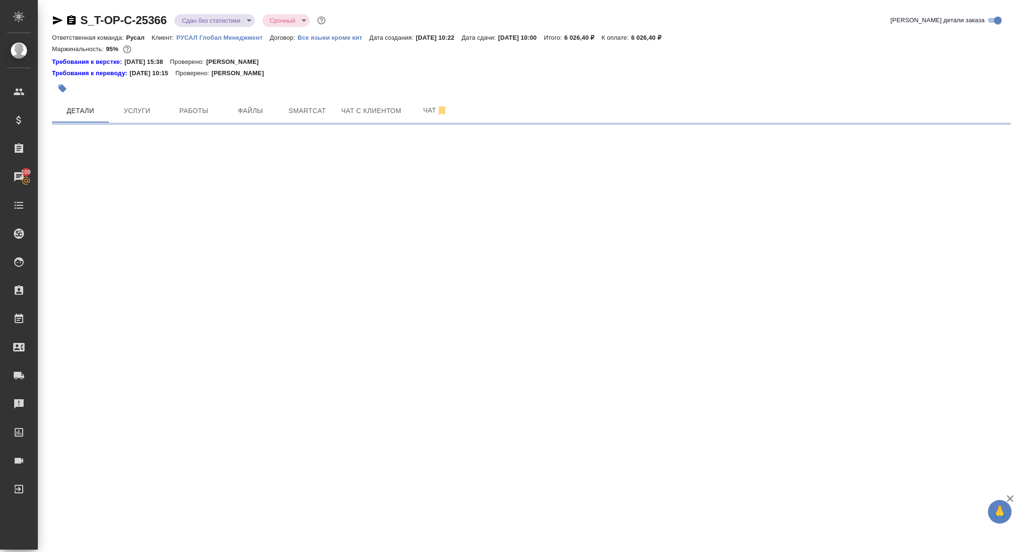
select select "RU"
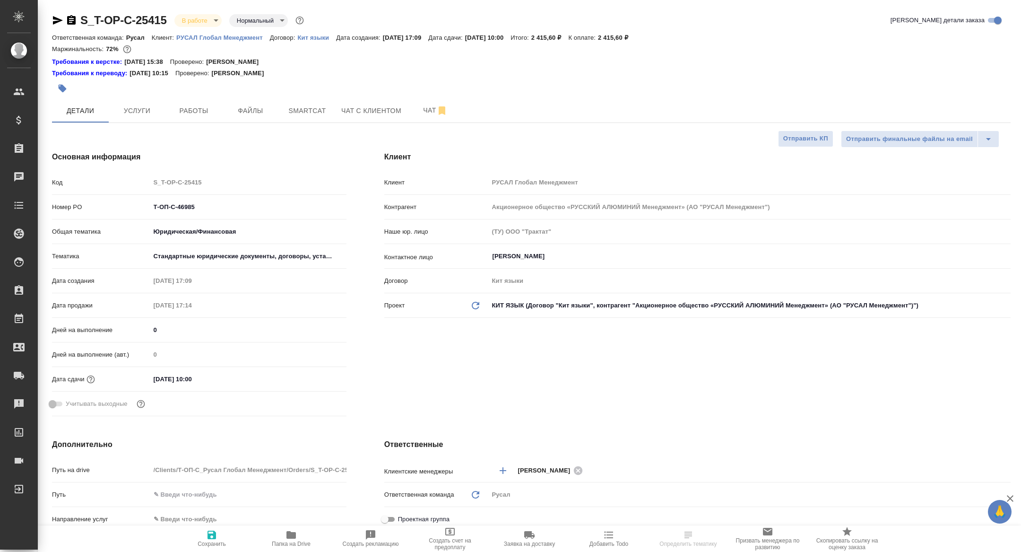
type textarea "x"
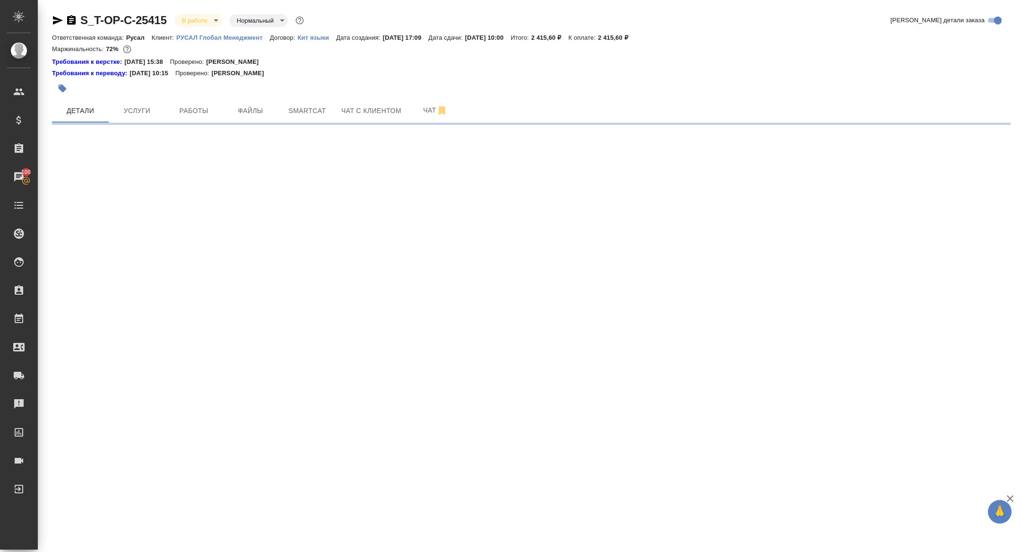
select select "RU"
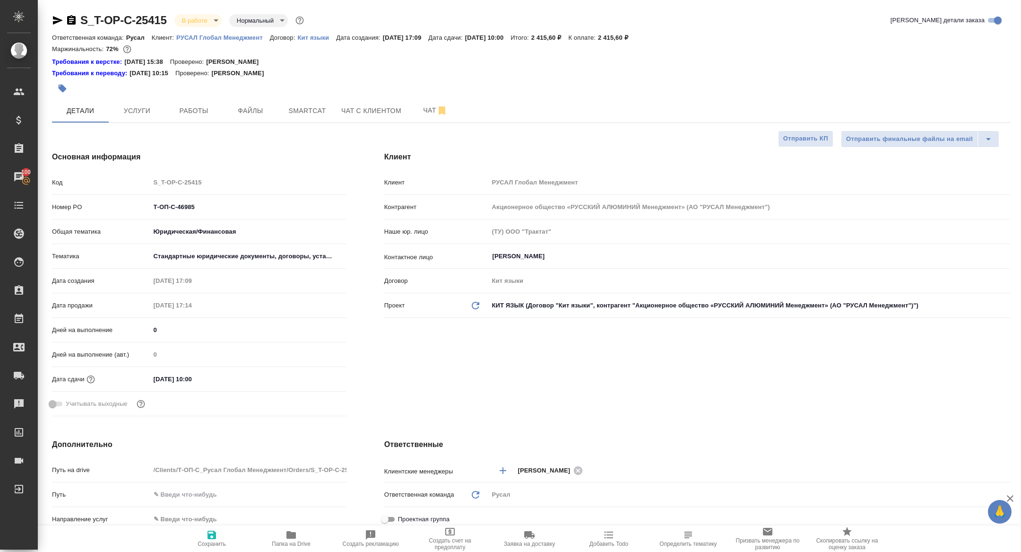
type textarea "x"
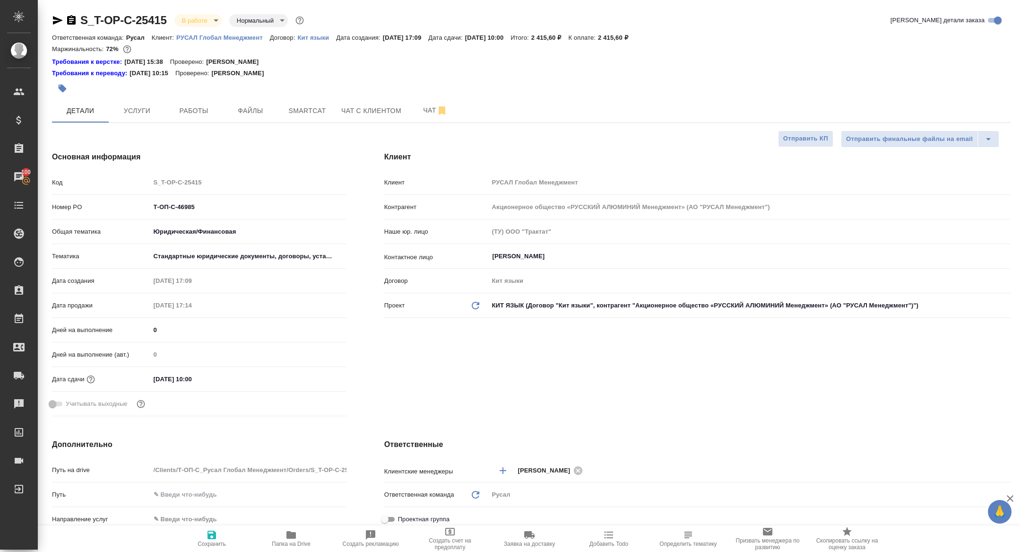
type textarea "x"
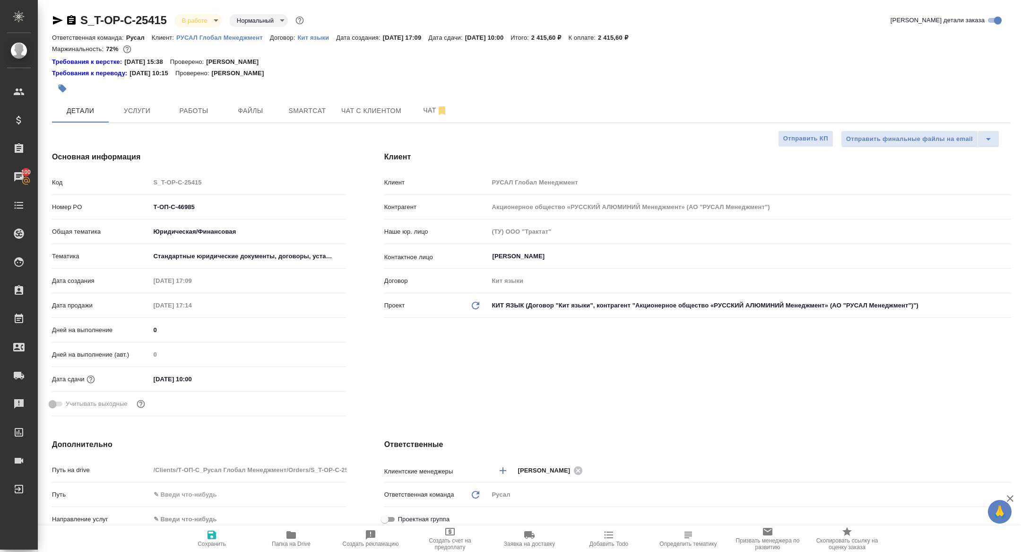
type textarea "x"
click at [202, 113] on span "Работы" at bounding box center [193, 111] width 45 height 12
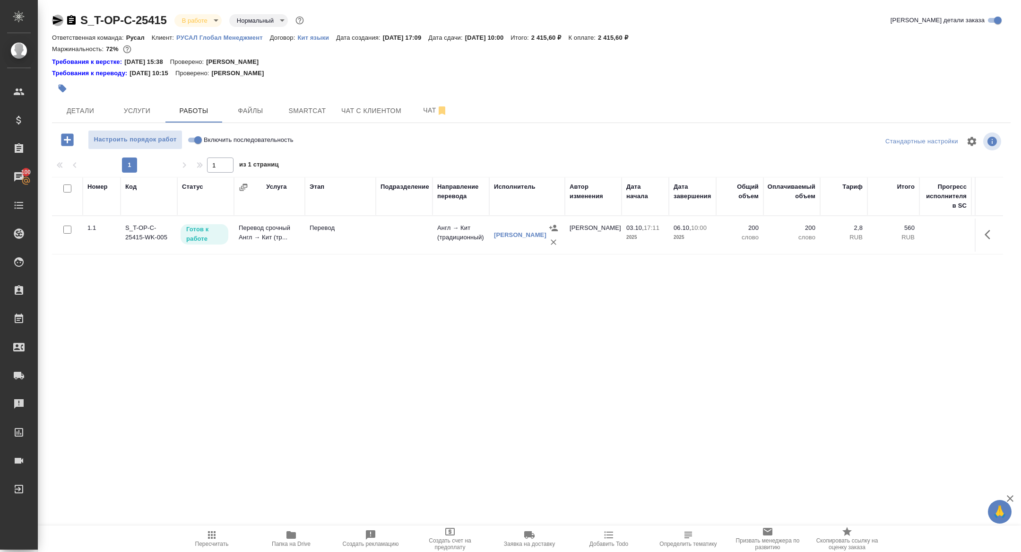
click at [53, 23] on icon "button" at bounding box center [58, 20] width 10 height 9
click at [291, 538] on icon "button" at bounding box center [291, 535] width 9 height 8
click at [77, 105] on span "Детали" at bounding box center [80, 111] width 45 height 12
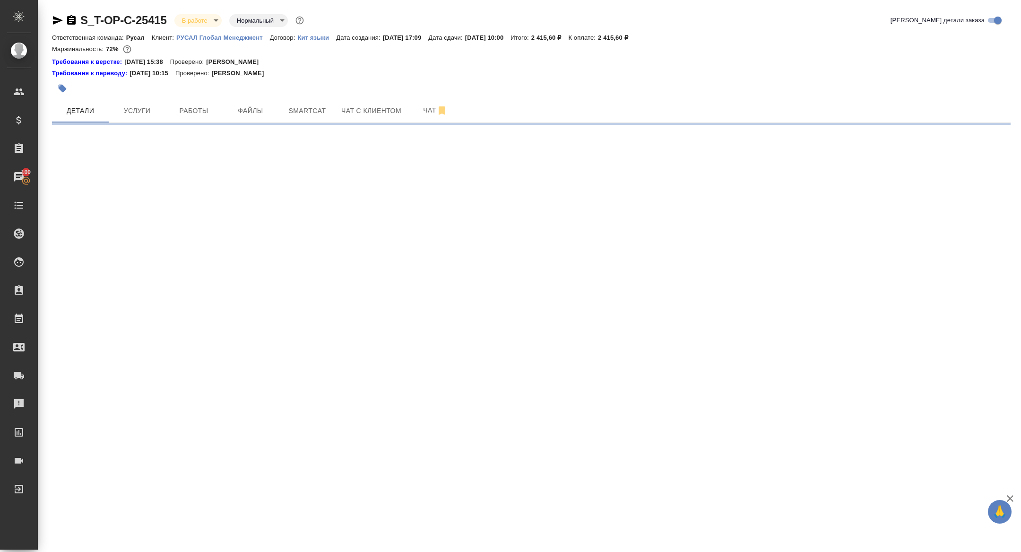
select select "RU"
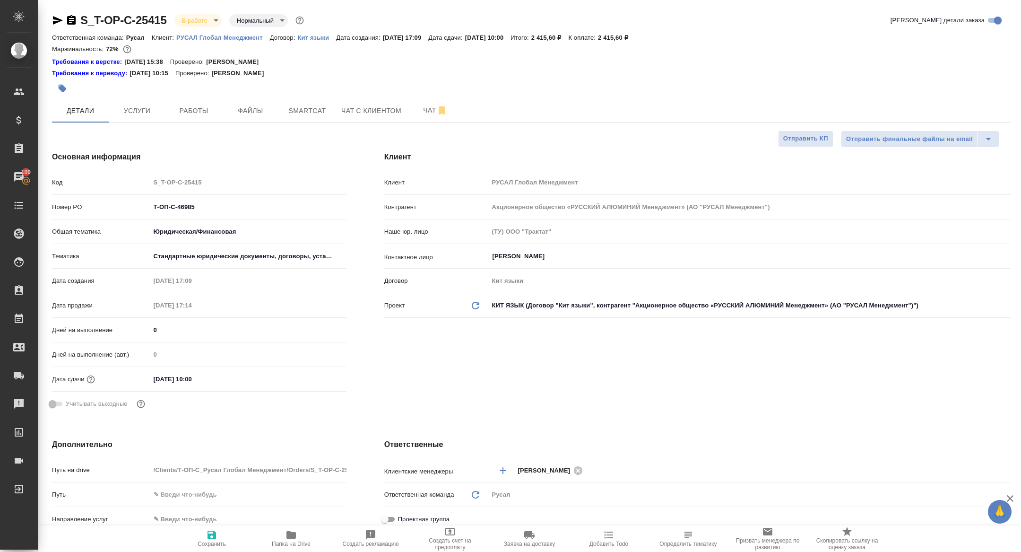
type textarea "x"
type input "[PERSON_NAME]"
drag, startPoint x: 204, startPoint y: 206, endPoint x: 92, endPoint y: 196, distance: 112.1
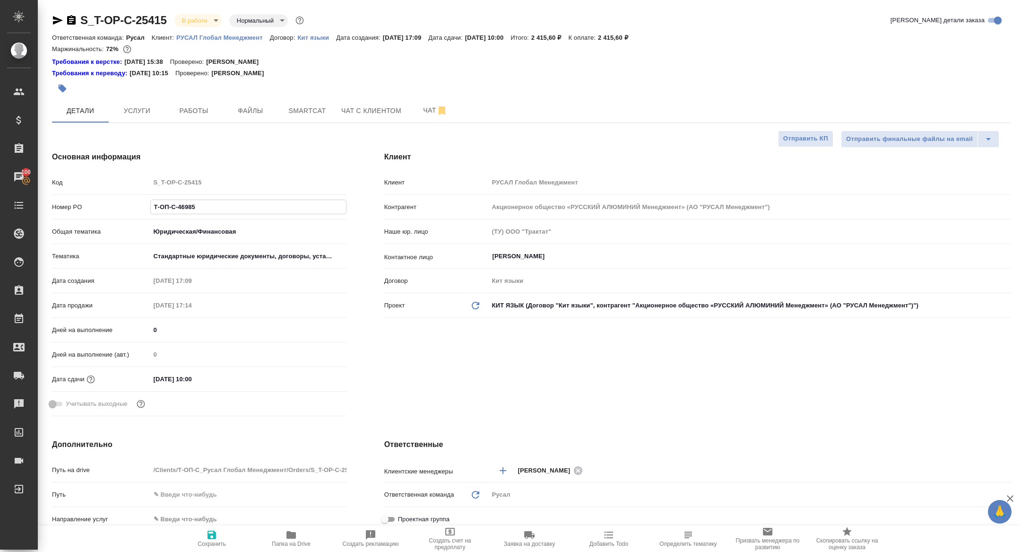
click at [92, 196] on div "Код S_T-OP-C-25415 Номер PO Т-ОП-С-46985 Общая тематика Юридическая/Финансовая …" at bounding box center [199, 297] width 295 height 246
type textarea "x"
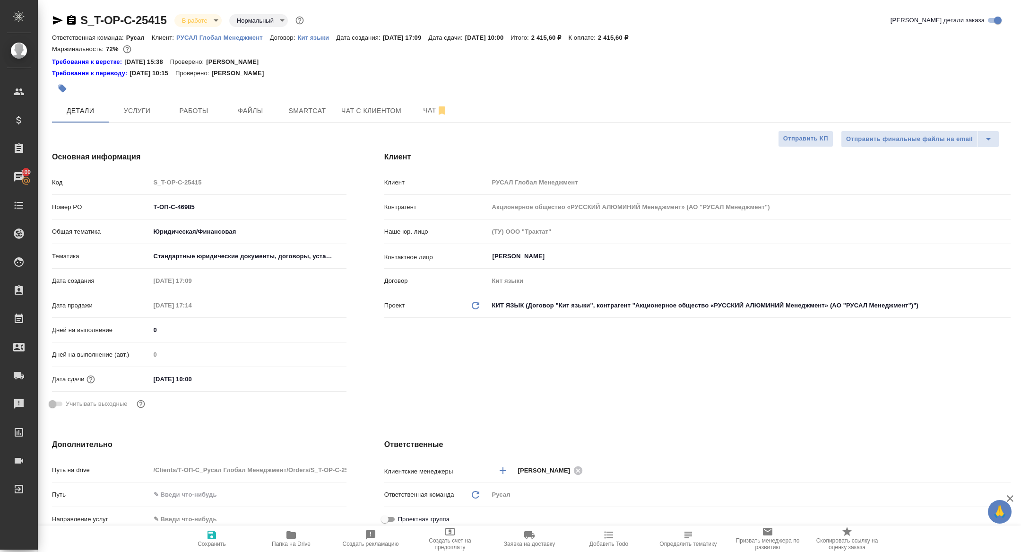
type textarea "x"
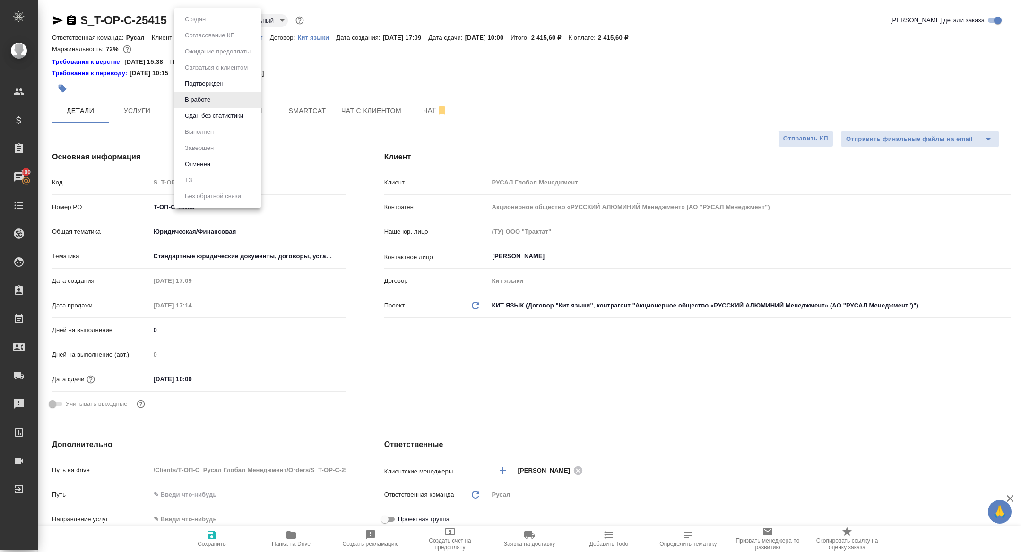
click at [196, 22] on body "🙏 .cls-1 fill:#fff; AWATERA [PERSON_NAME] Спецификации Заказы 100 Чаты Todo Про…" at bounding box center [510, 276] width 1021 height 552
click at [214, 115] on button "Сдан без статистики" at bounding box center [214, 116] width 64 height 10
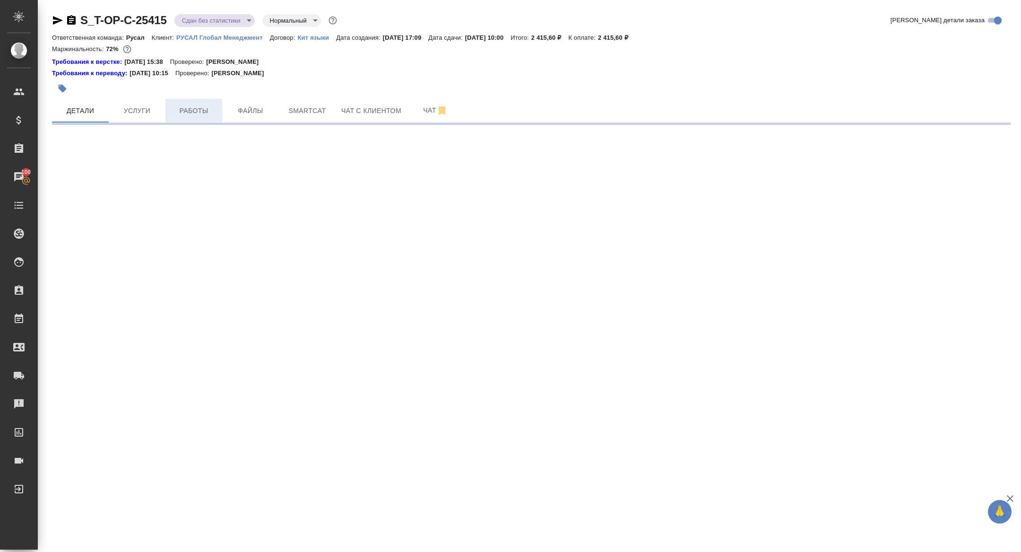
select select "RU"
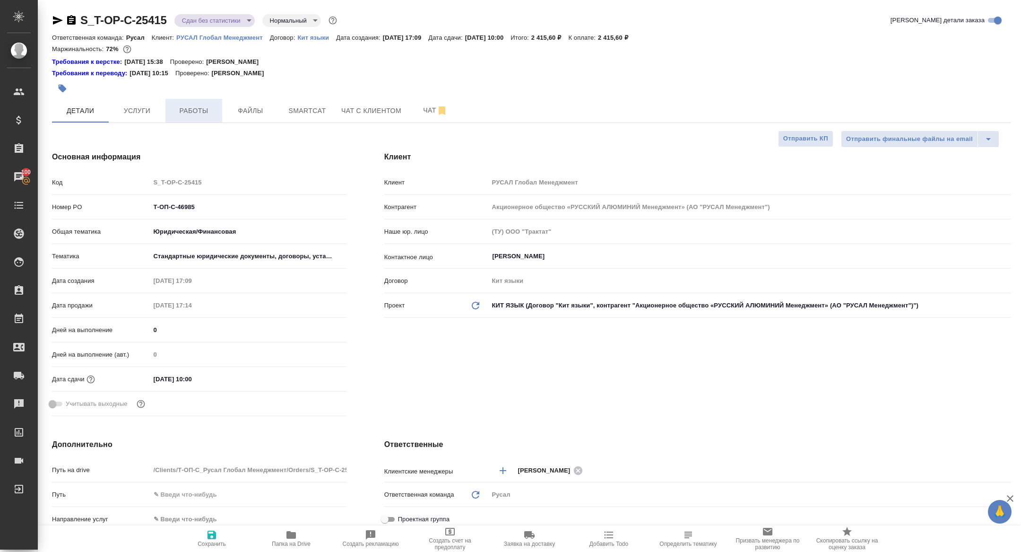
click at [201, 112] on span "Работы" at bounding box center [193, 111] width 45 height 12
type textarea "x"
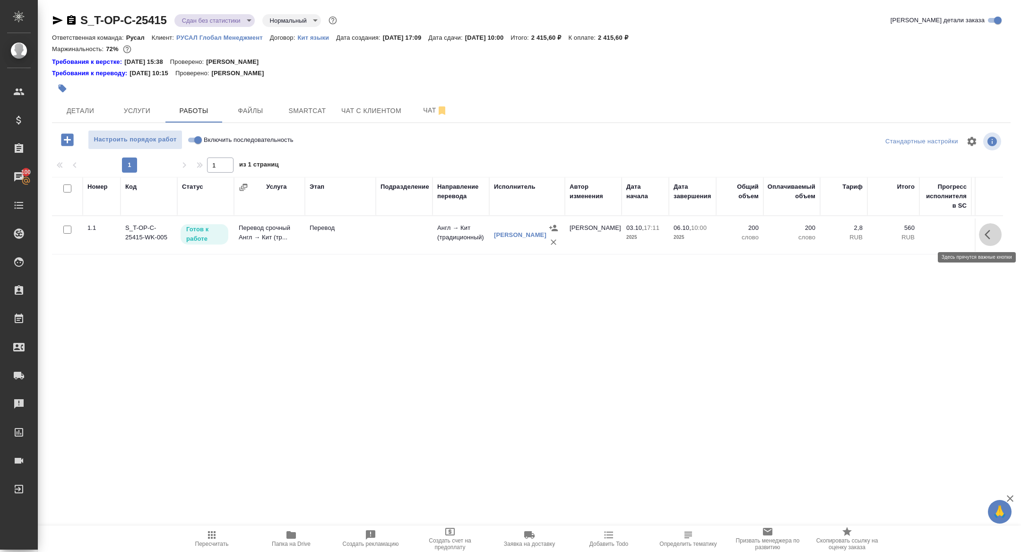
click at [989, 235] on icon "button" at bounding box center [990, 234] width 11 height 11
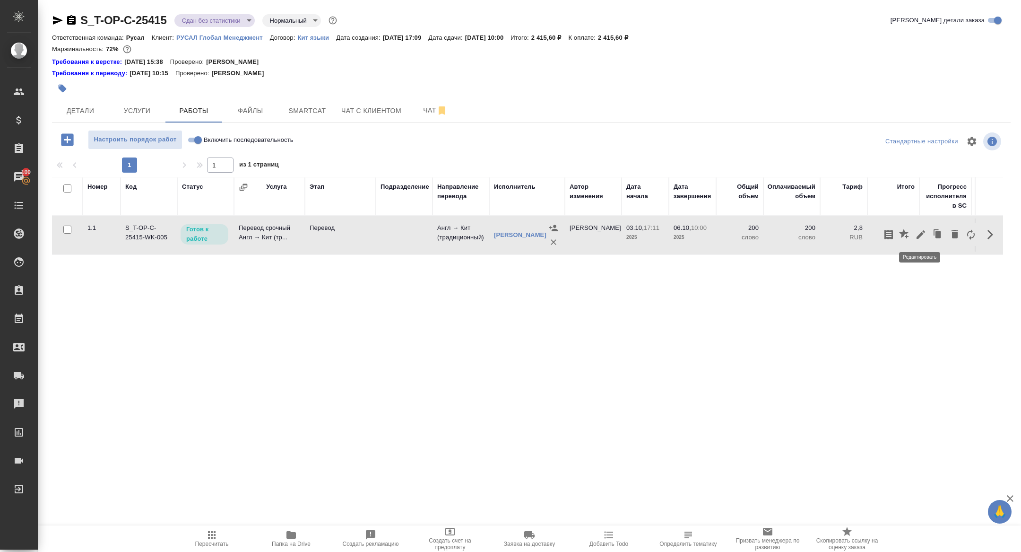
click at [921, 235] on icon "button" at bounding box center [921, 234] width 9 height 9
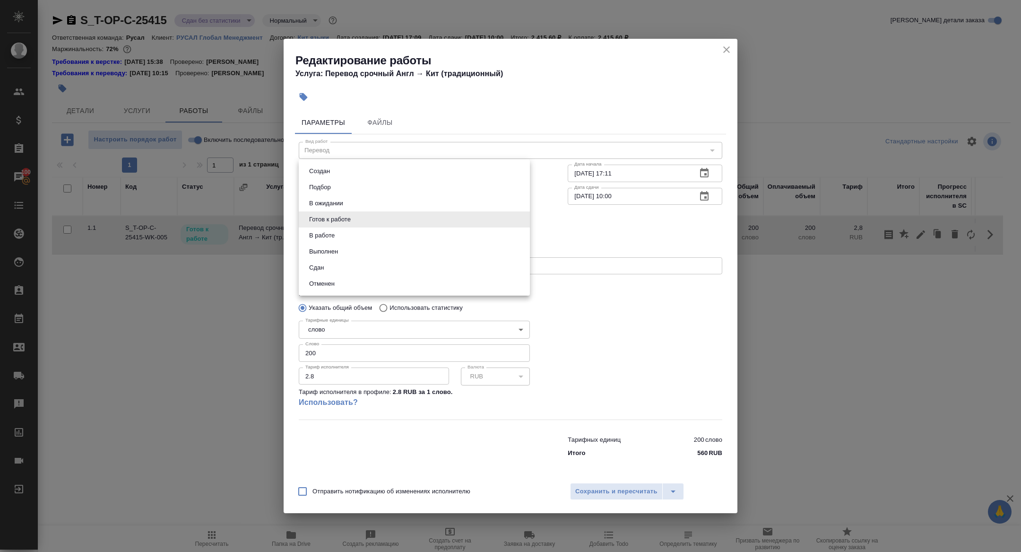
click at [332, 213] on body "🙏 .cls-1 fill:#fff; AWATERA [PERSON_NAME] Спецификации Заказы 100 Чаты Todo Про…" at bounding box center [510, 276] width 1021 height 552
click at [328, 262] on li "Сдан" at bounding box center [414, 268] width 231 height 16
type input "closed"
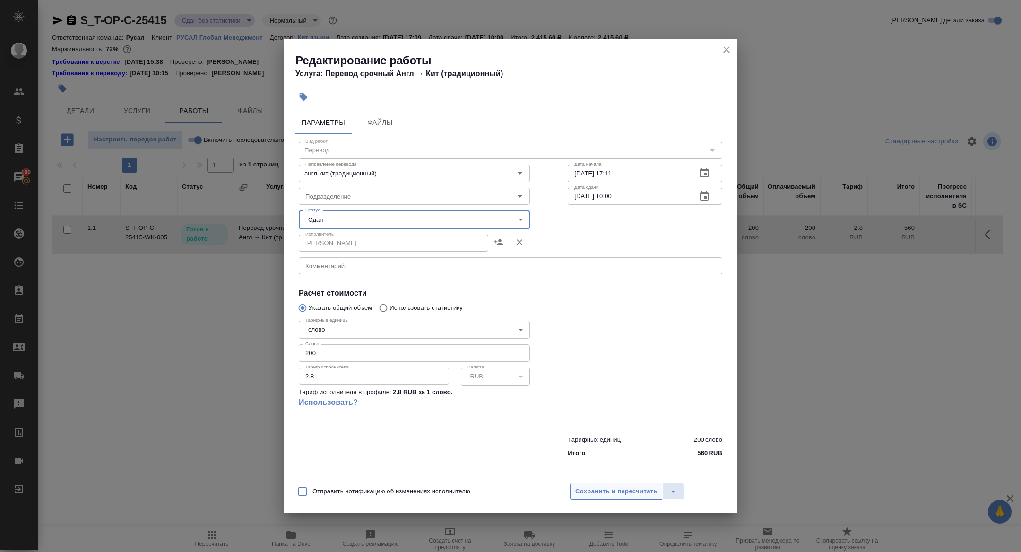
click at [604, 491] on span "Сохранить и пересчитать" at bounding box center [617, 491] width 82 height 11
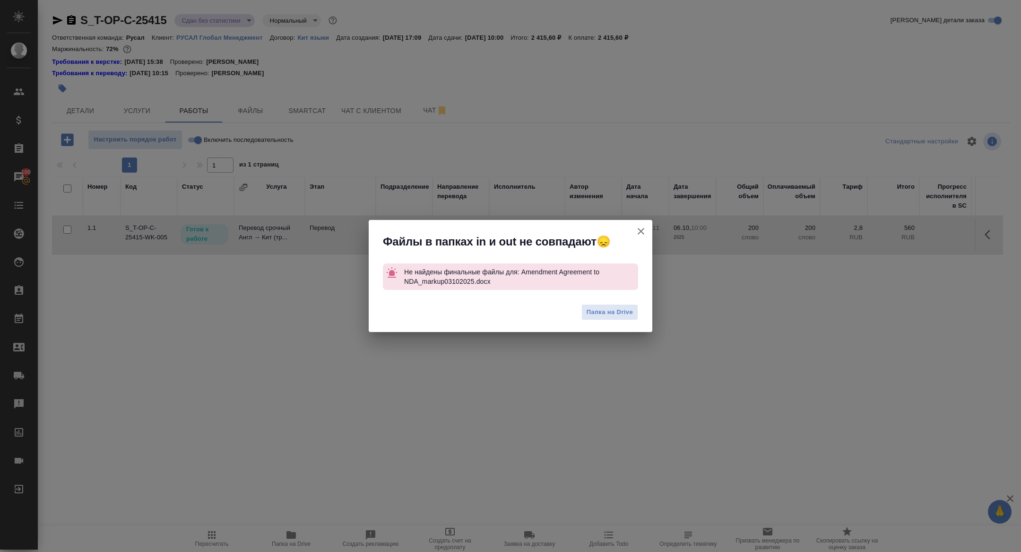
click at [648, 230] on button "Группировать работы по услугам" at bounding box center [641, 231] width 23 height 23
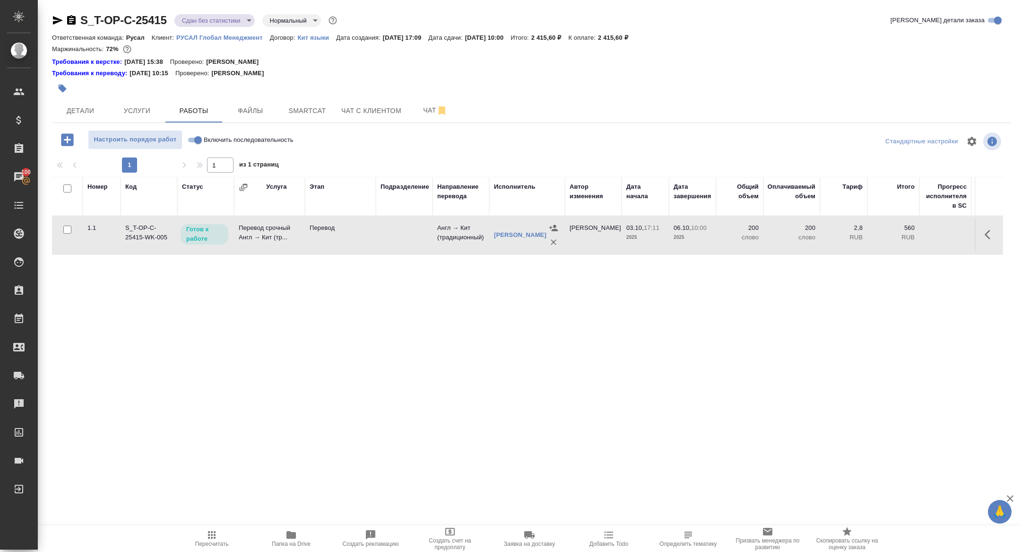
click at [199, 140] on input "Включить последовательность" at bounding box center [198, 139] width 34 height 11
checkbox input "true"
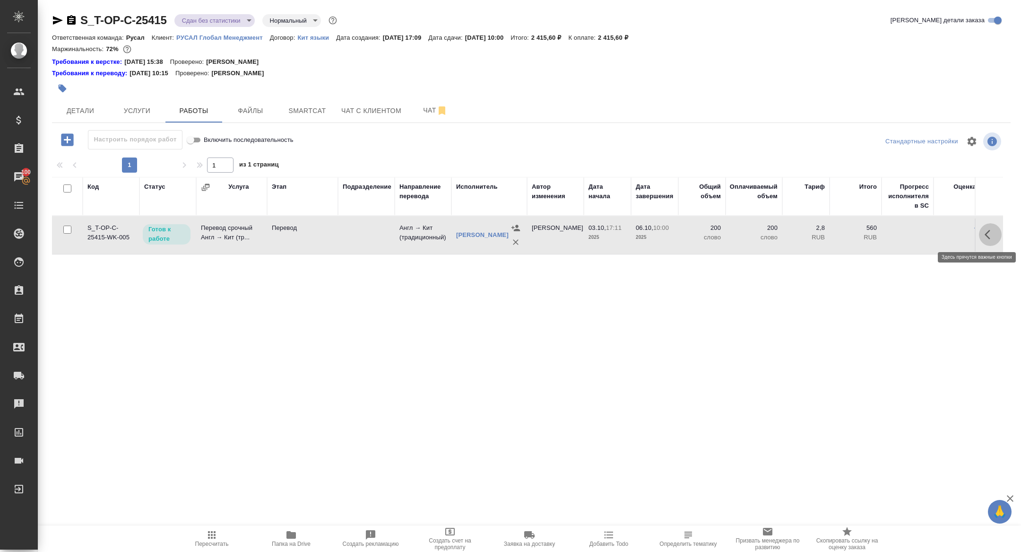
click at [990, 235] on icon "button" at bounding box center [990, 234] width 11 height 11
click at [925, 236] on icon "button" at bounding box center [921, 234] width 11 height 11
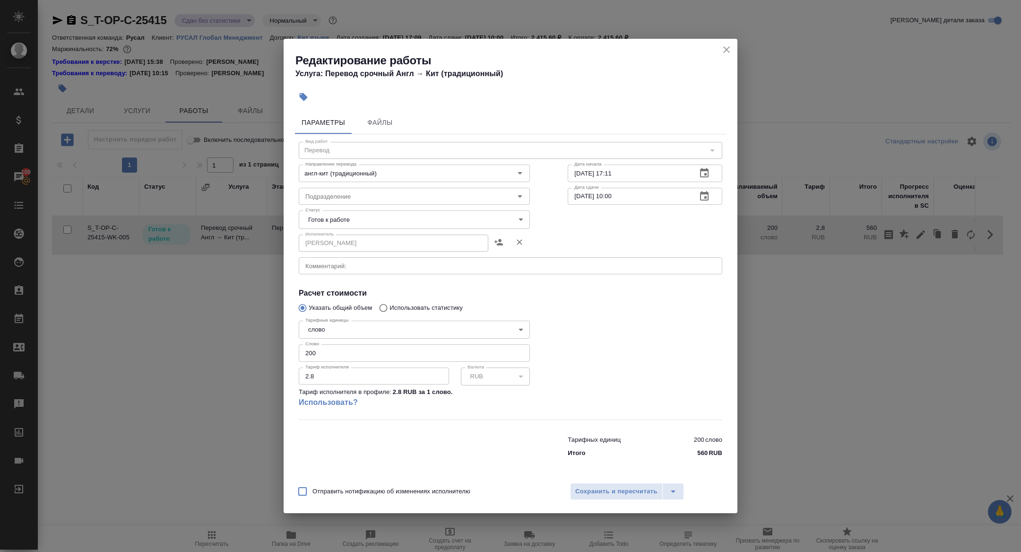
click at [336, 221] on body "🙏 .cls-1 fill:#fff; AWATERA [PERSON_NAME] Спецификации Заказы 100 Чаты Todo Про…" at bounding box center [510, 276] width 1021 height 552
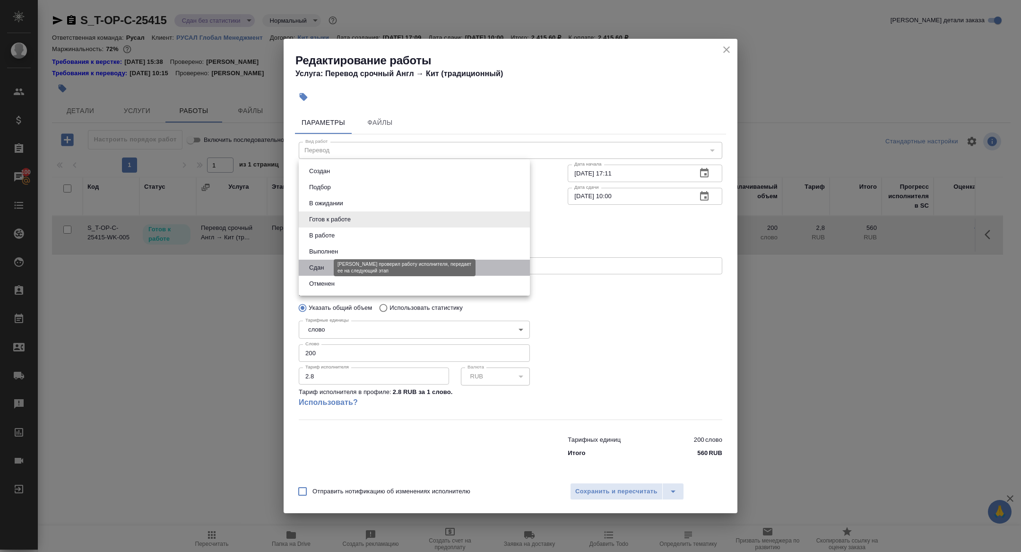
click at [325, 266] on button "Сдан" at bounding box center [316, 267] width 20 height 10
type input "closed"
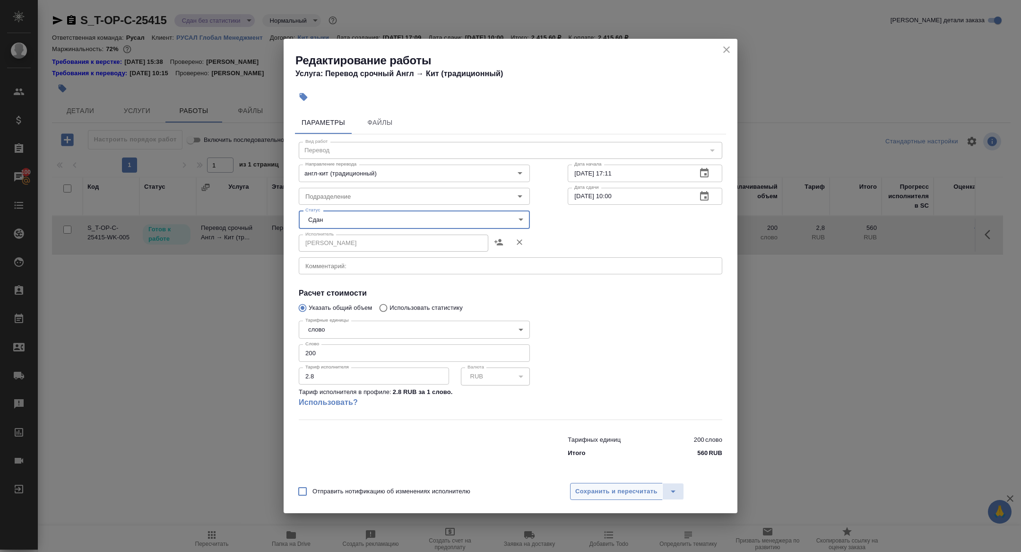
click at [612, 493] on span "Сохранить и пересчитать" at bounding box center [617, 491] width 82 height 11
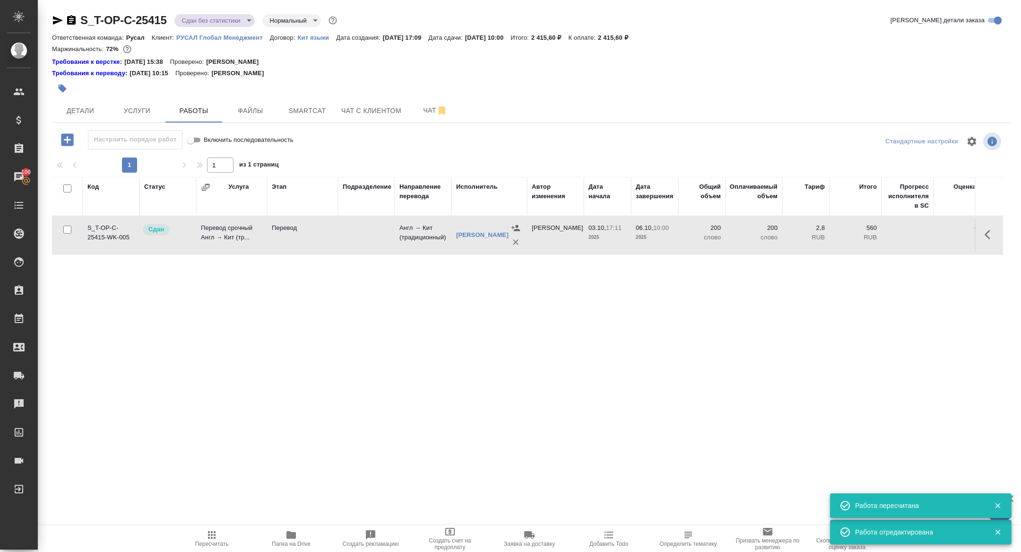
click at [222, 16] on body "🙏 .cls-1 fill:#fff; AWATERA [PERSON_NAME] Спецификации Заказы 100 Чаты Todo Про…" at bounding box center [510, 276] width 1021 height 552
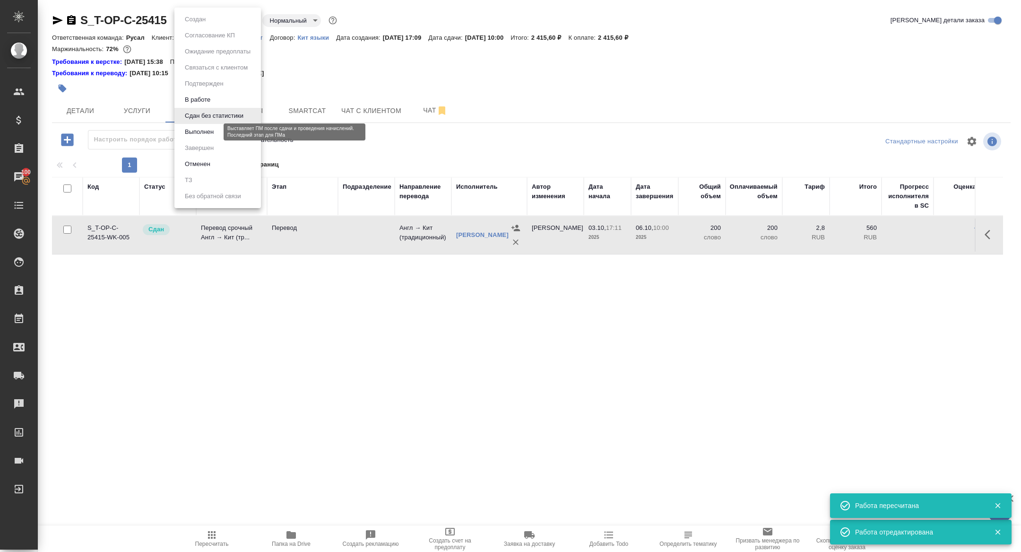
click at [200, 131] on button "Выполнен" at bounding box center [199, 132] width 35 height 10
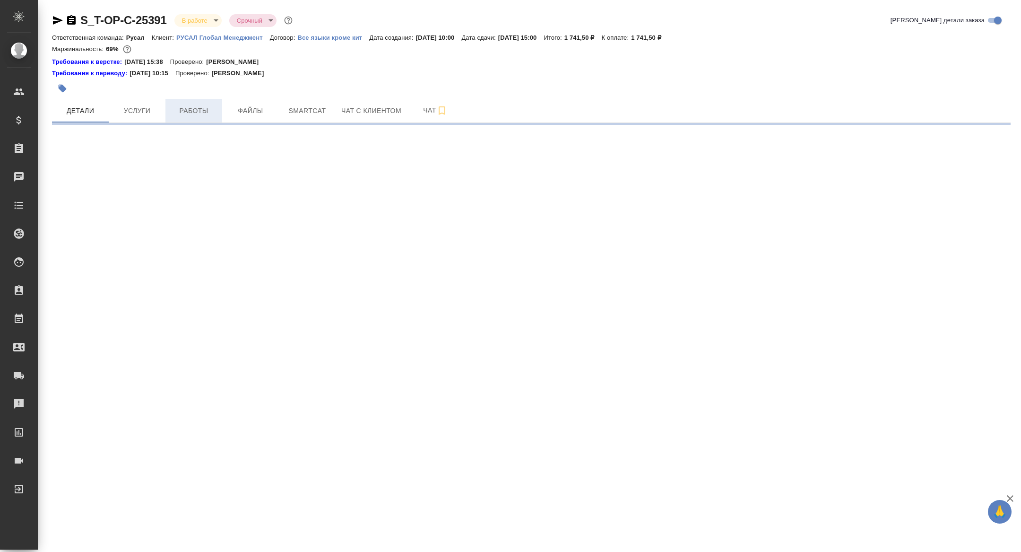
click at [195, 117] on button "Работы" at bounding box center [194, 111] width 57 height 24
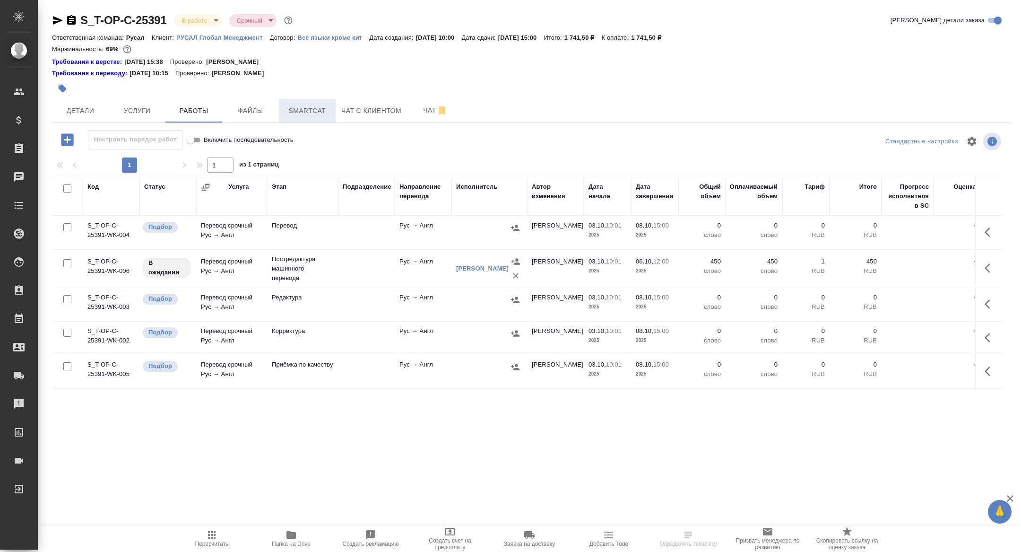
click at [307, 111] on span "Smartcat" at bounding box center [307, 111] width 45 height 12
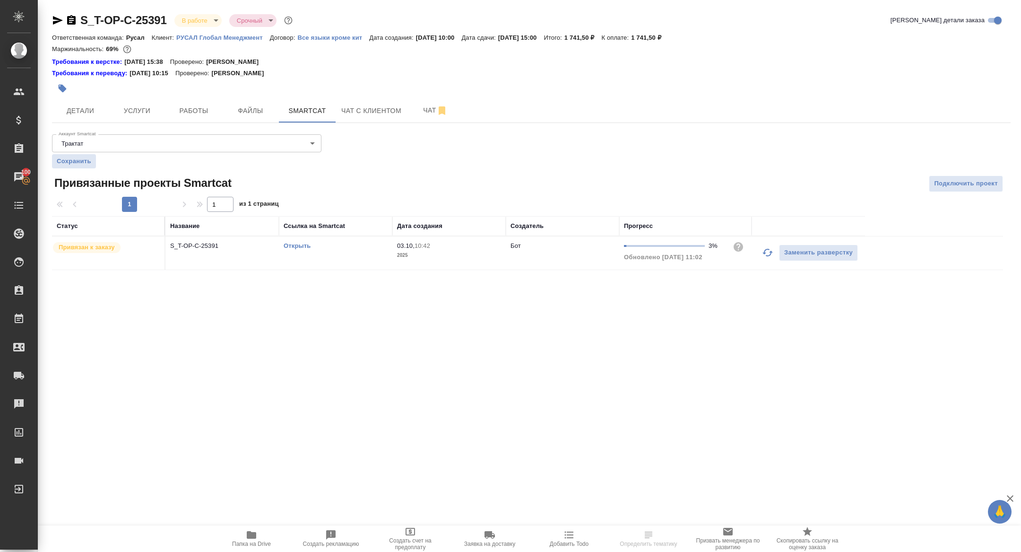
click at [289, 244] on link "Открыть" at bounding box center [297, 245] width 27 height 7
click at [196, 110] on span "Работы" at bounding box center [193, 111] width 45 height 12
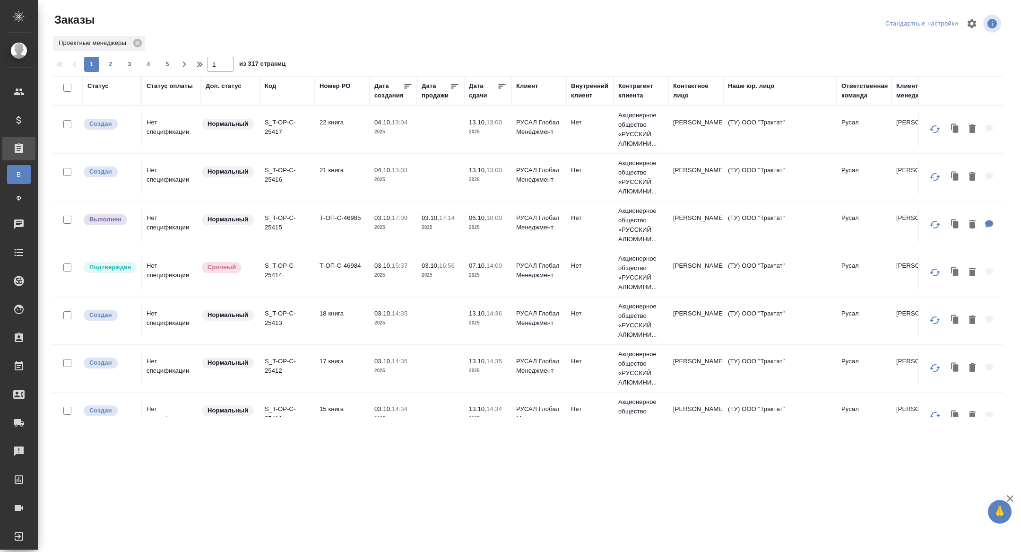
click at [482, 89] on div "Дата сдачи" at bounding box center [483, 90] width 28 height 19
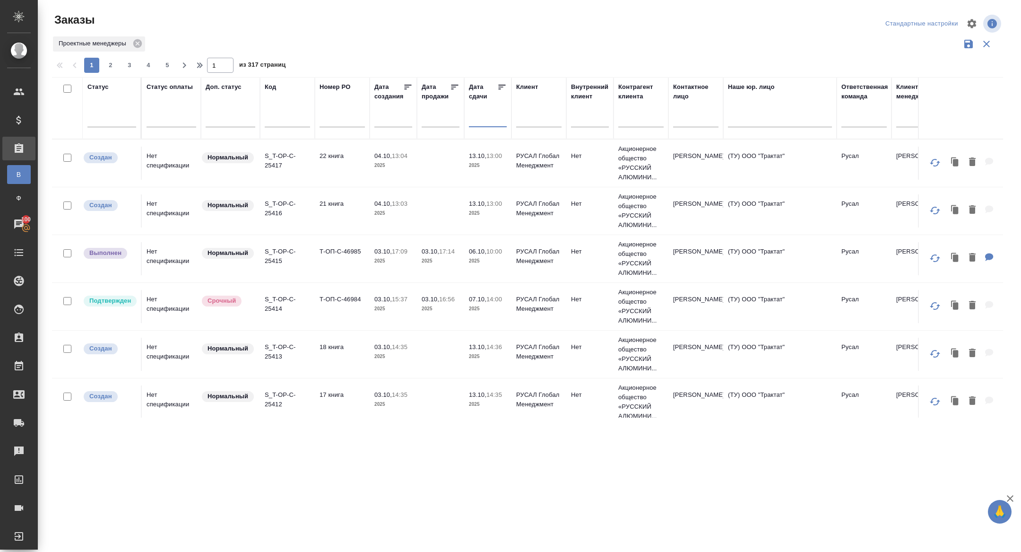
click at [487, 122] on input "text" at bounding box center [491, 119] width 32 height 13
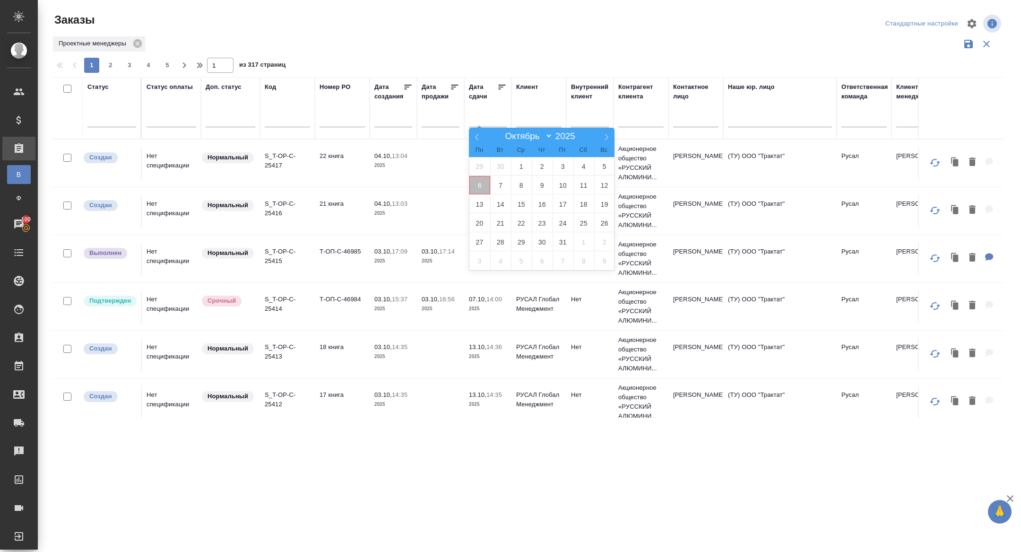
click at [483, 176] on span "6" at bounding box center [480, 185] width 21 height 18
type div "[DATE]T21:00:00.000Z"
click at [495, 177] on span "7" at bounding box center [500, 185] width 21 height 18
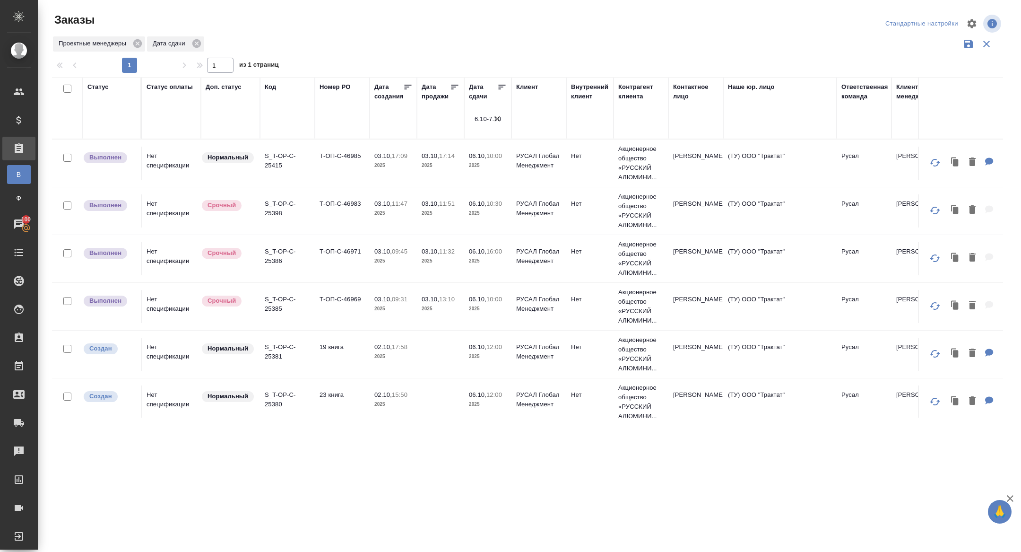
click at [501, 88] on icon at bounding box center [501, 86] width 9 height 9
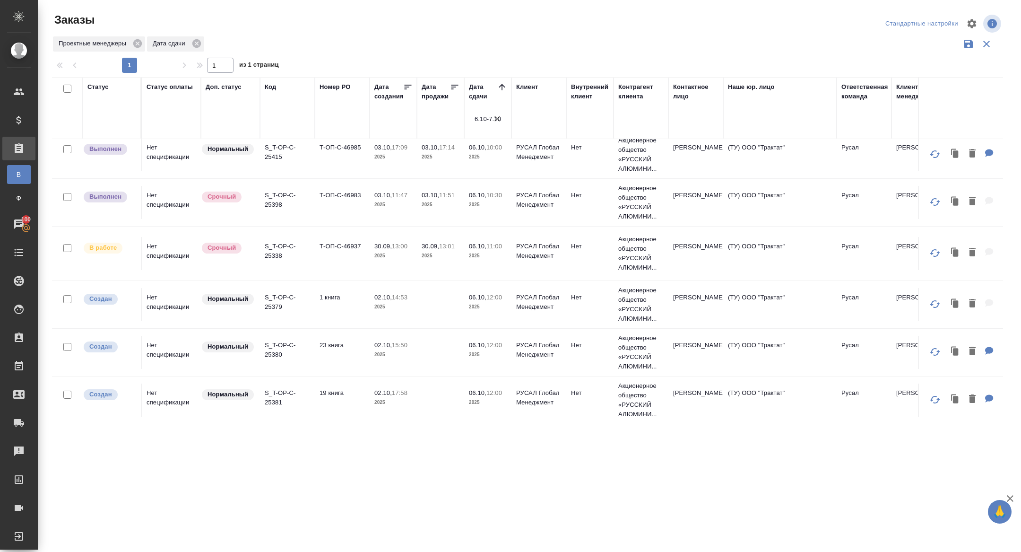
scroll to position [156, 0]
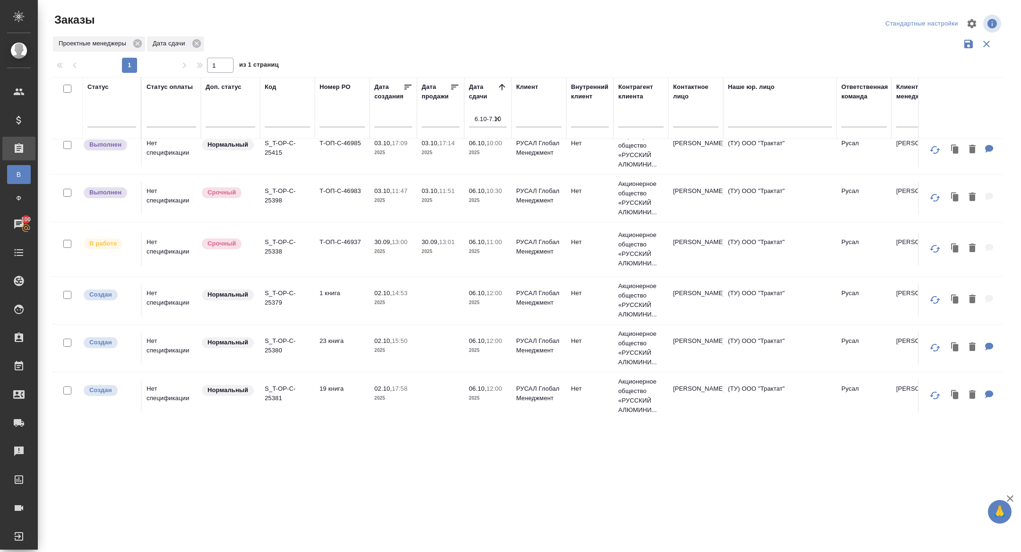
click at [279, 245] on p "S_T-OP-C-25338" at bounding box center [287, 246] width 45 height 19
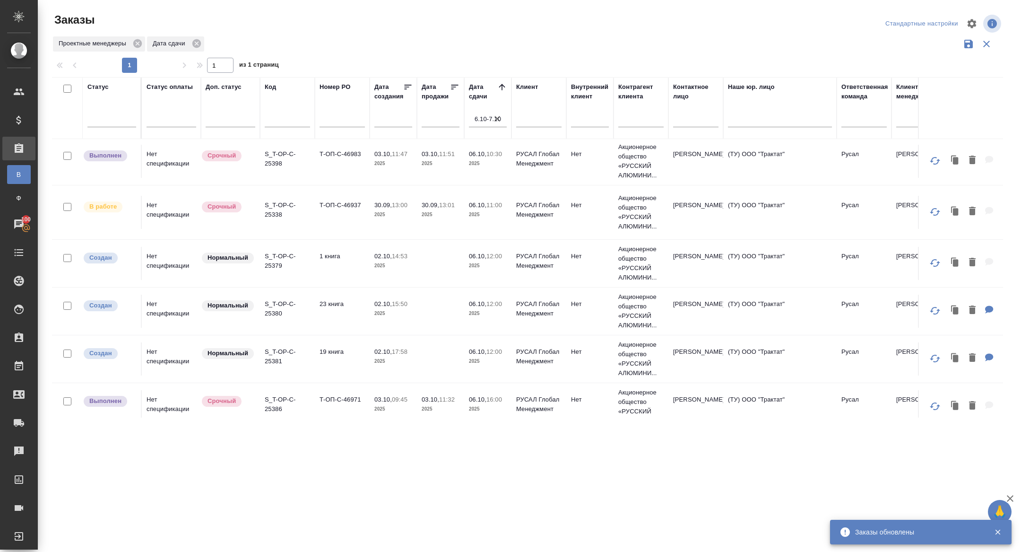
scroll to position [204, 0]
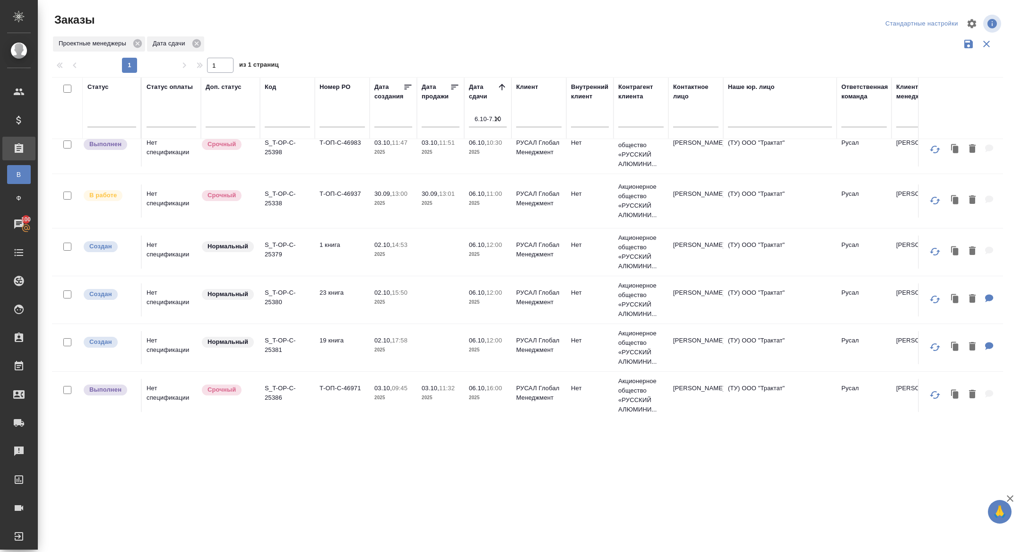
click at [295, 125] on input "text" at bounding box center [287, 121] width 45 height 12
paste input "Т-ОП-С-46955"
type input "Т-ОП-С-46955"
click at [303, 119] on input "Т-ОП-С-46955" at bounding box center [287, 121] width 45 height 12
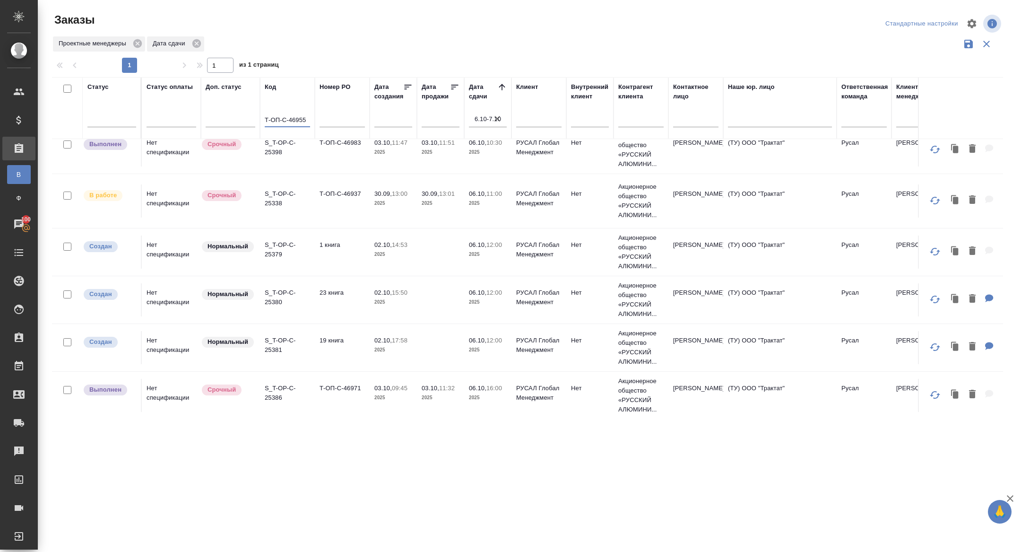
click at [303, 119] on input "Т-ОП-С-46955" at bounding box center [287, 121] width 45 height 12
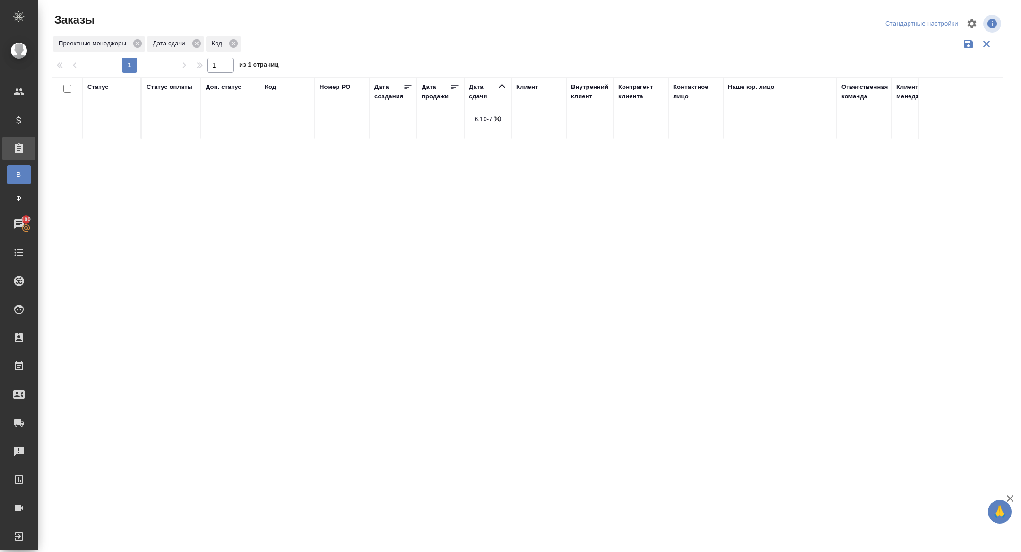
scroll to position [0, 0]
click at [351, 111] on div at bounding box center [342, 121] width 45 height 23
click at [332, 126] on input "text" at bounding box center [342, 121] width 45 height 12
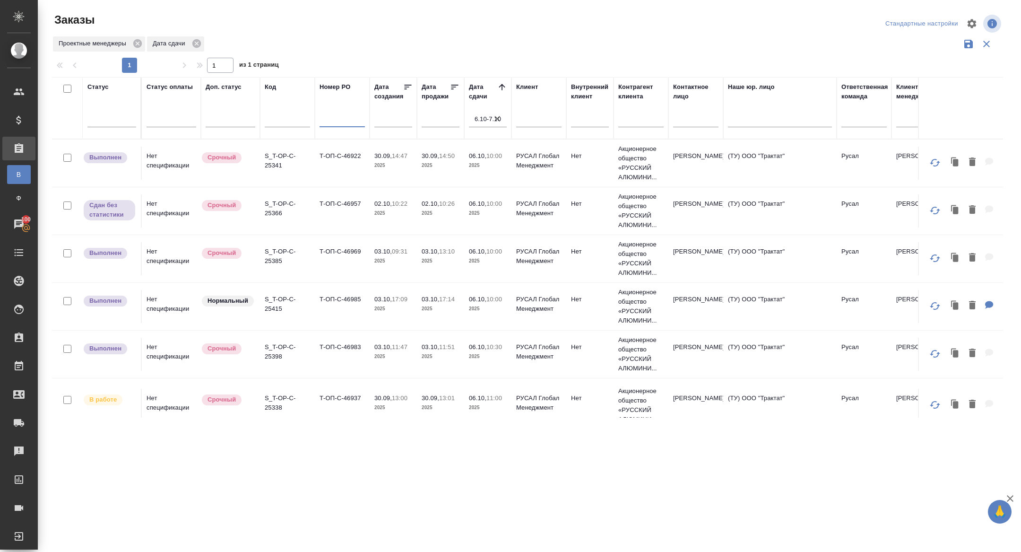
paste input "Т-ОП-С-46955"
type input "Т-ОП-С-46955"
click at [498, 117] on icon "button" at bounding box center [497, 118] width 9 height 9
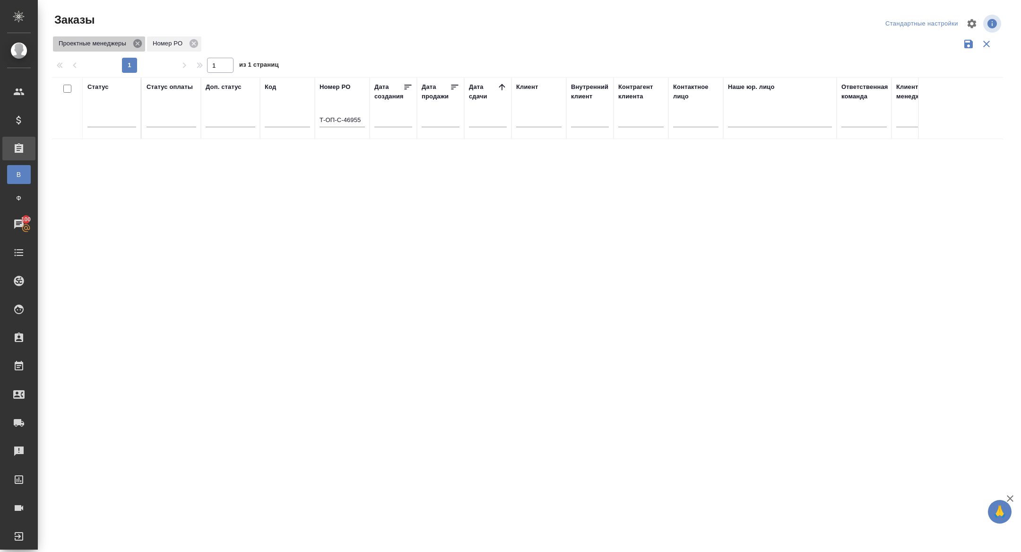
click at [135, 44] on icon at bounding box center [137, 43] width 9 height 9
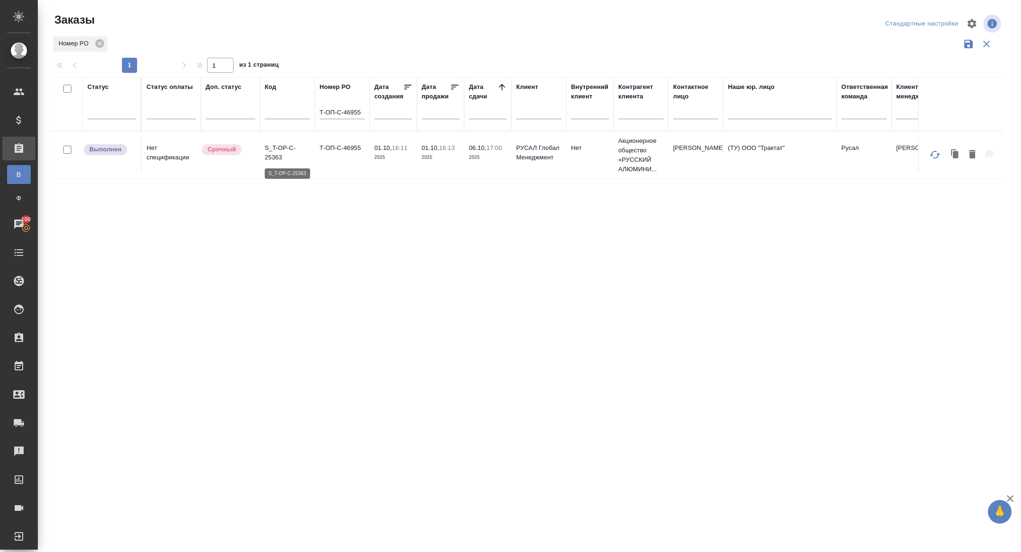
click at [279, 155] on p "S_T-OP-C-25363" at bounding box center [287, 152] width 45 height 19
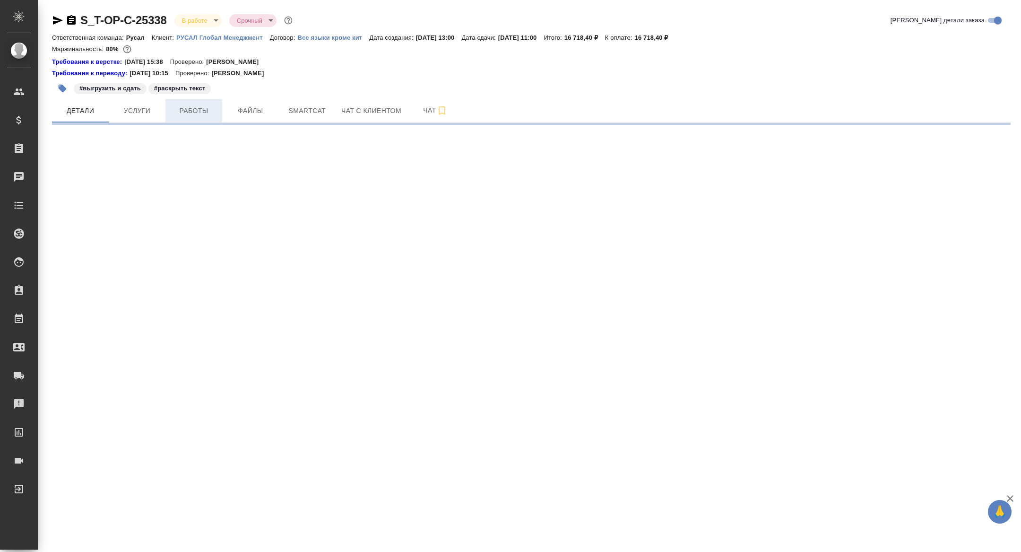
click at [191, 108] on span "Работы" at bounding box center [193, 111] width 45 height 12
select select "RU"
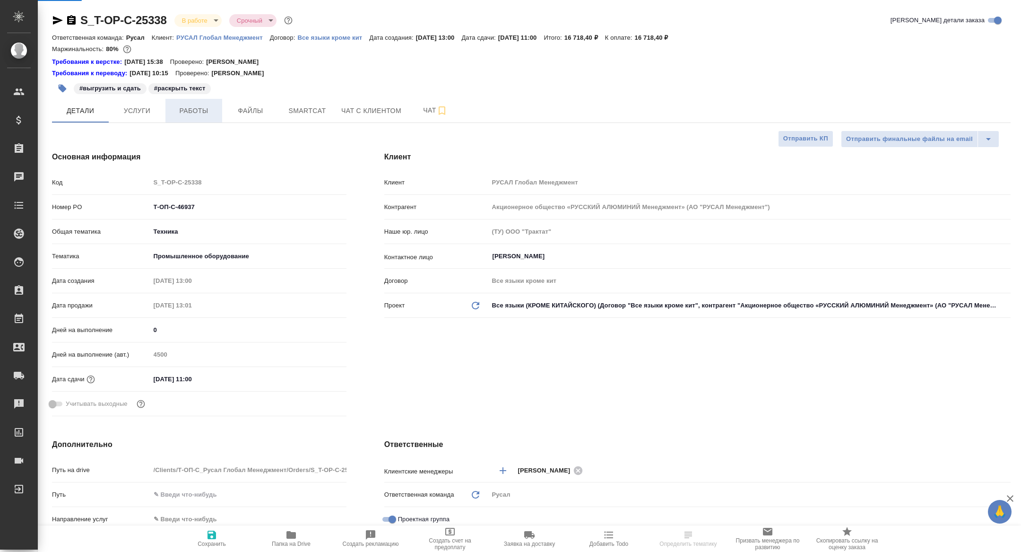
type textarea "x"
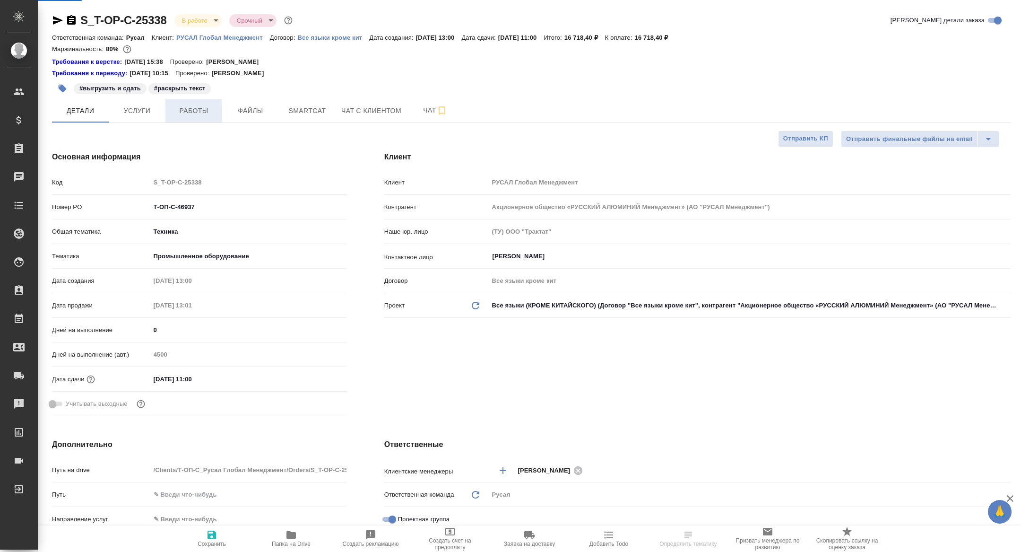
type textarea "x"
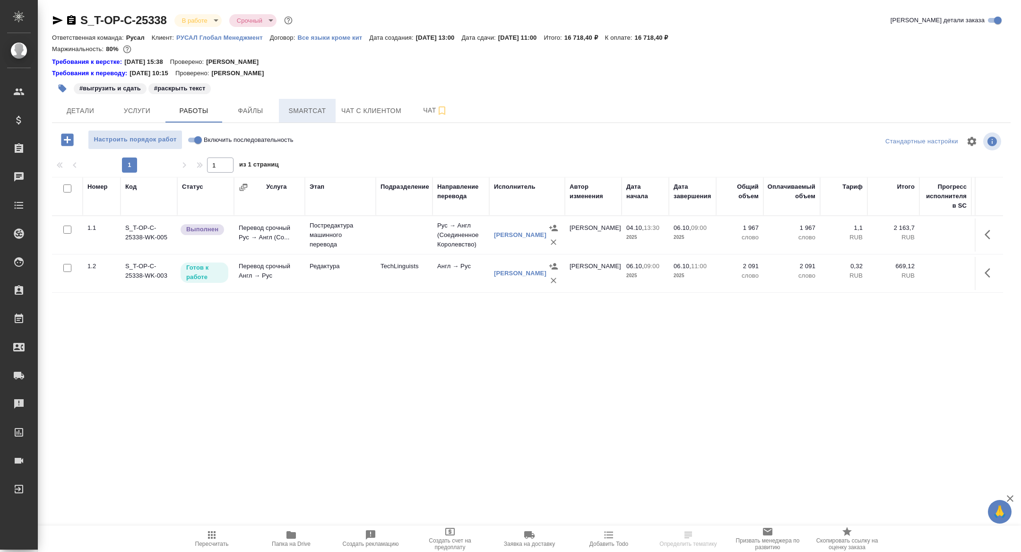
click at [311, 115] on span "Smartcat" at bounding box center [307, 111] width 45 height 12
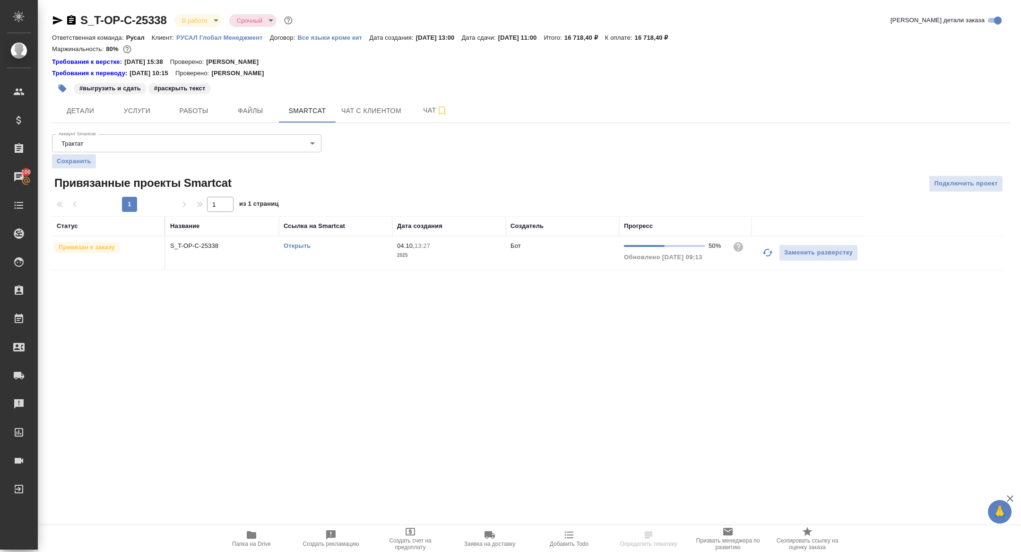
click at [767, 252] on icon "button" at bounding box center [767, 252] width 11 height 11
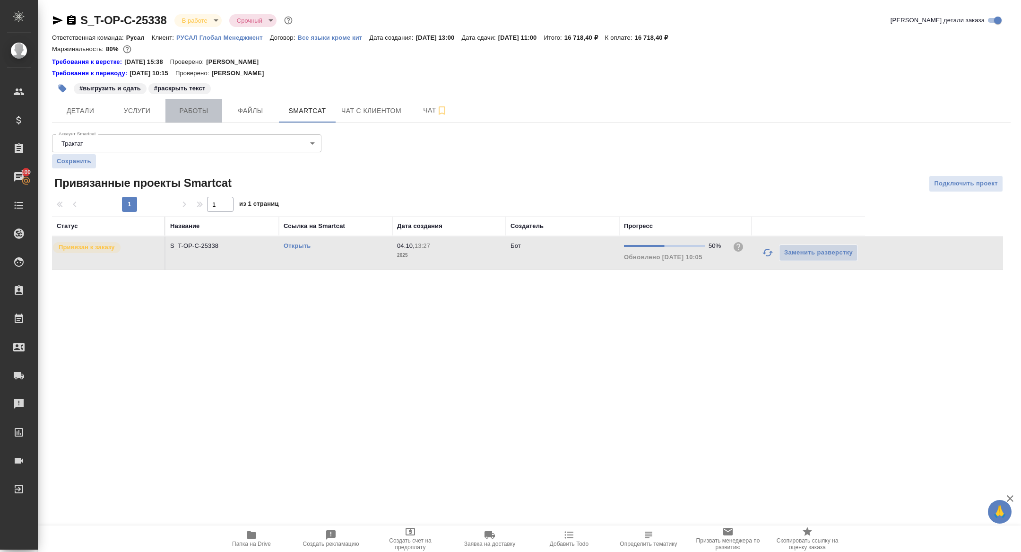
click at [186, 112] on span "Работы" at bounding box center [193, 111] width 45 height 12
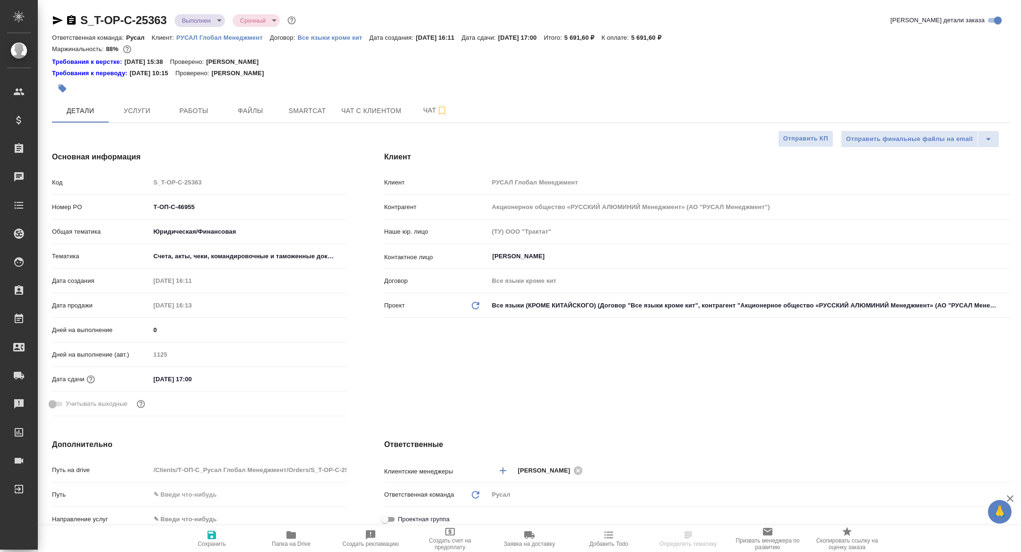
select select "RU"
click at [206, 109] on span "Работы" at bounding box center [193, 111] width 45 height 12
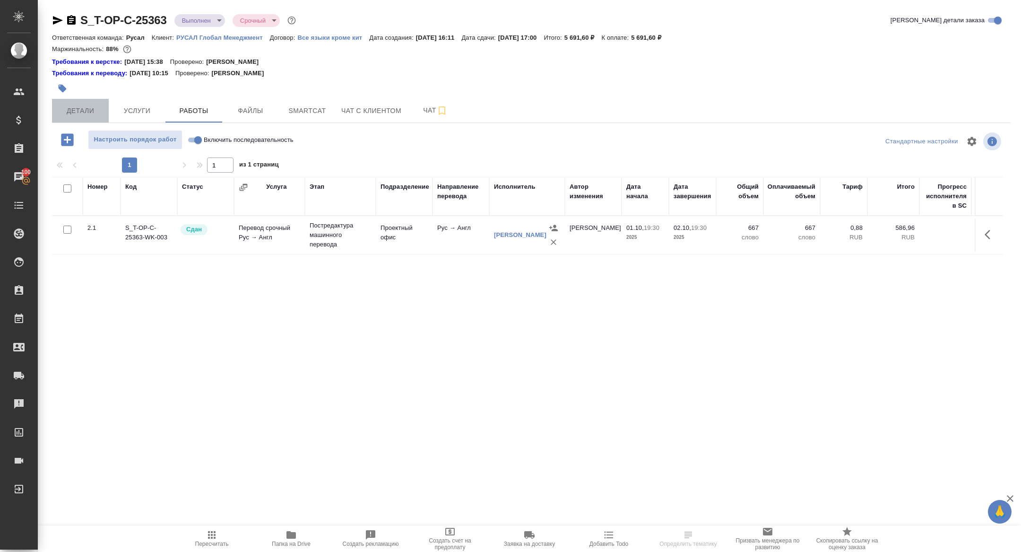
click at [63, 116] on button "Детали" at bounding box center [80, 111] width 57 height 24
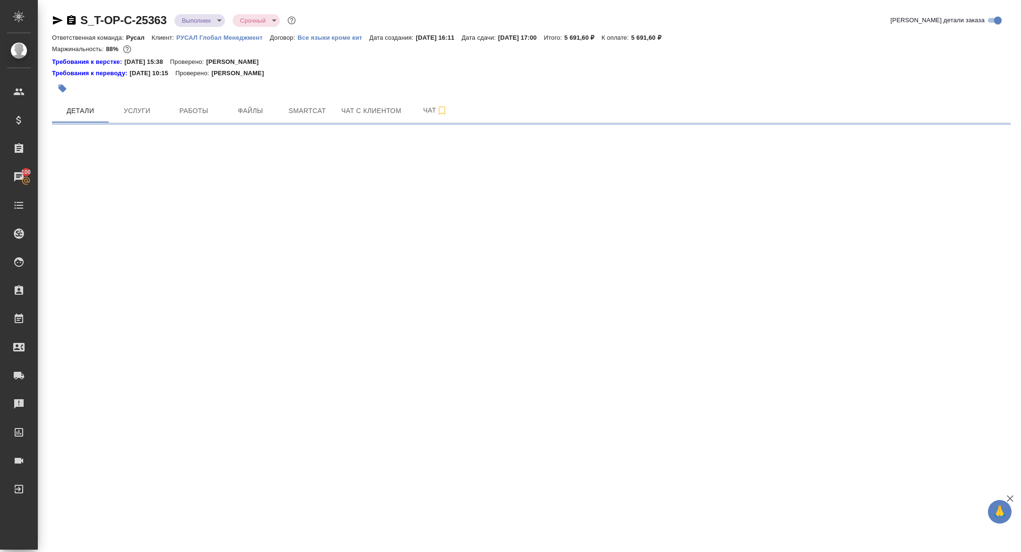
select select "RU"
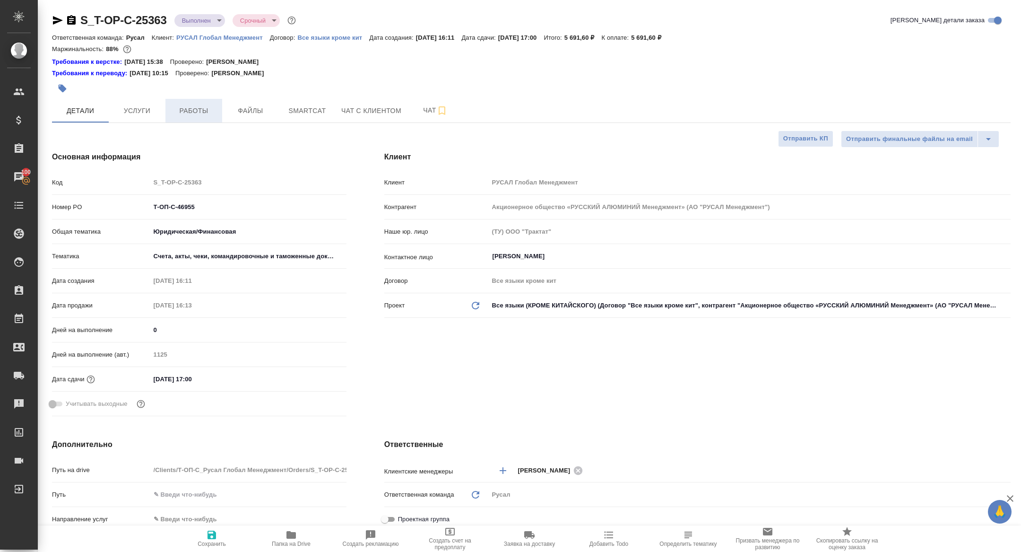
type textarea "x"
click at [205, 113] on span "Работы" at bounding box center [193, 111] width 45 height 12
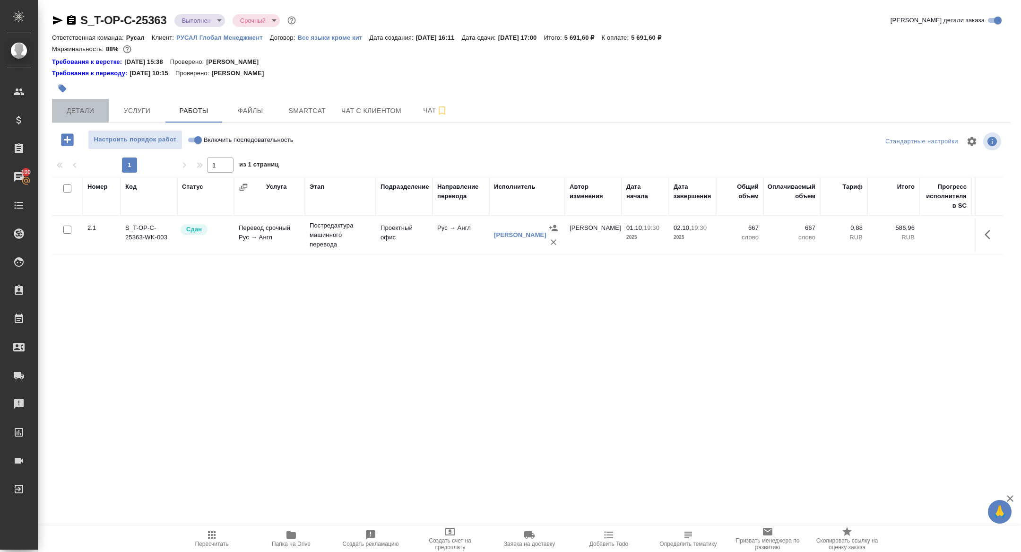
click at [87, 108] on span "Детали" at bounding box center [80, 111] width 45 height 12
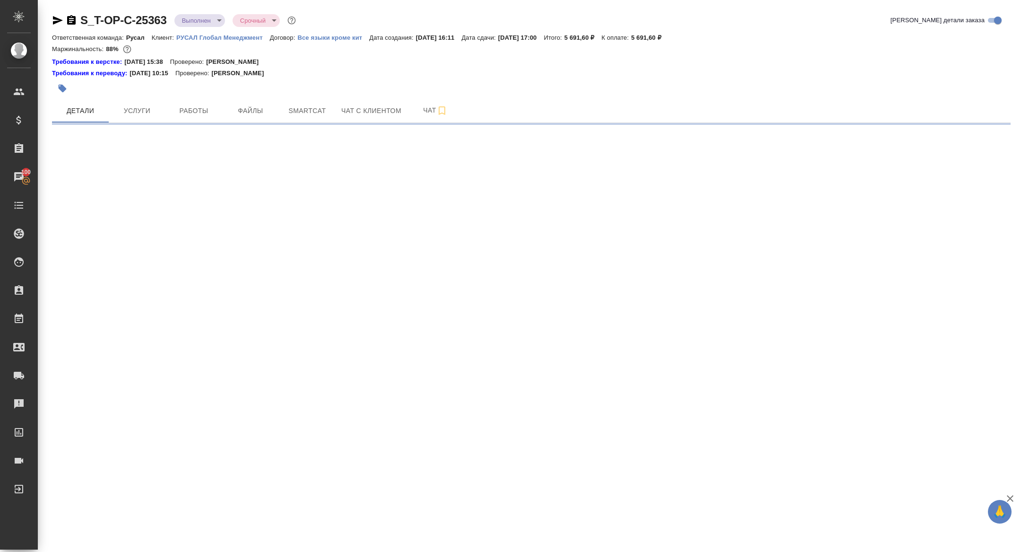
select select "RU"
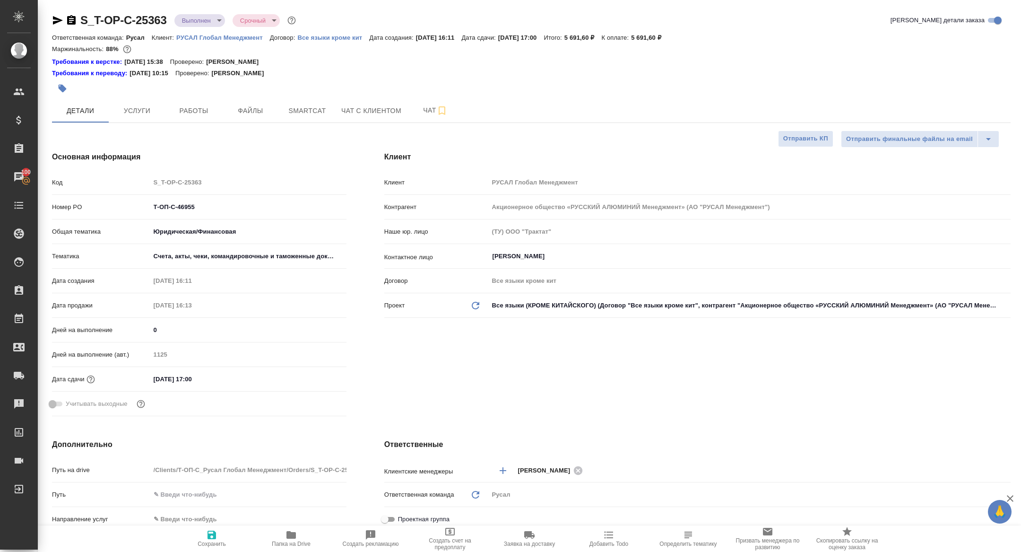
type textarea "x"
drag, startPoint x: 226, startPoint y: 211, endPoint x: 121, endPoint y: 201, distance: 105.5
click at [121, 201] on div "Номер PO Т-ОП-С-46955" at bounding box center [199, 207] width 295 height 17
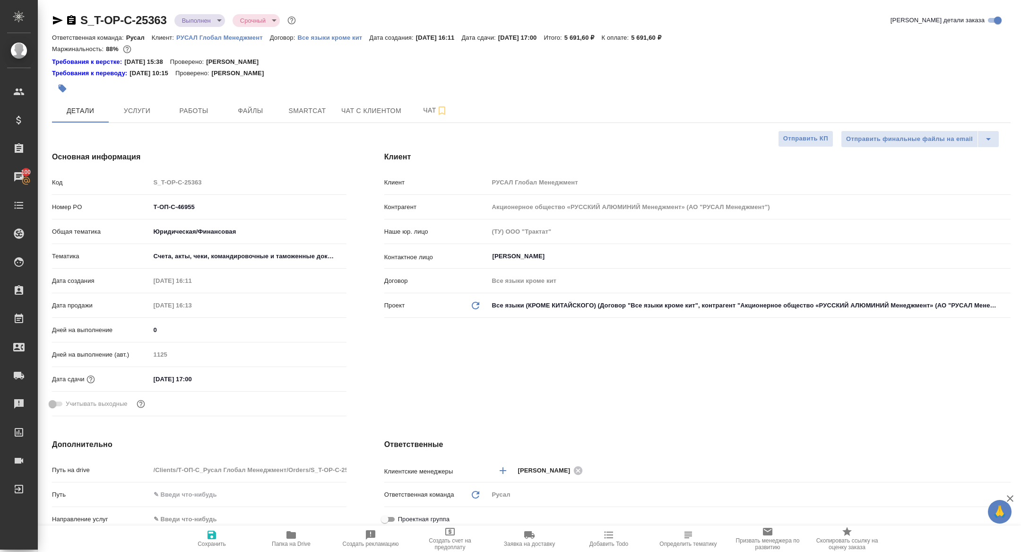
type textarea "x"
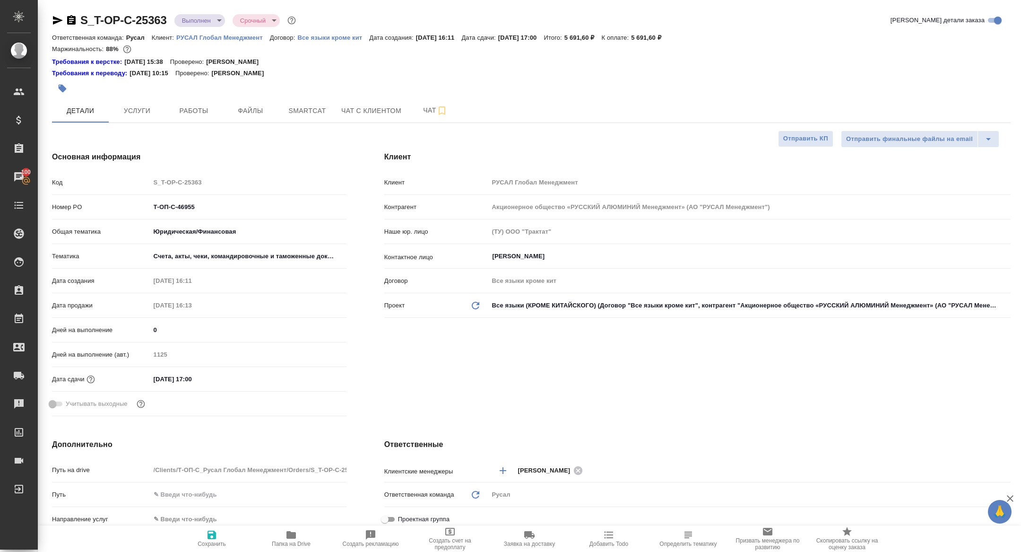
type textarea "x"
click at [295, 105] on span "Smartcat" at bounding box center [307, 111] width 45 height 12
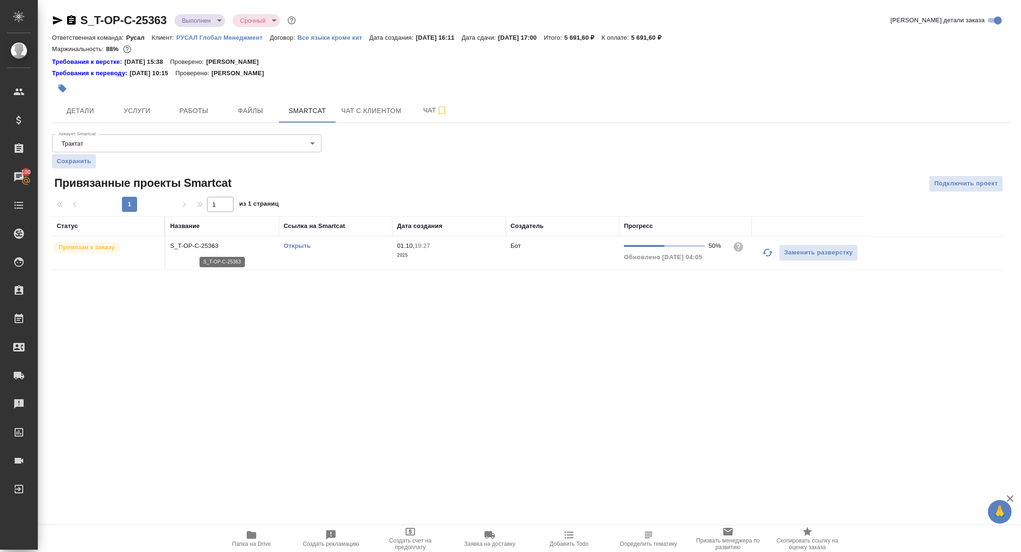
click at [209, 247] on p "S_T-OP-C-25363" at bounding box center [222, 245] width 104 height 9
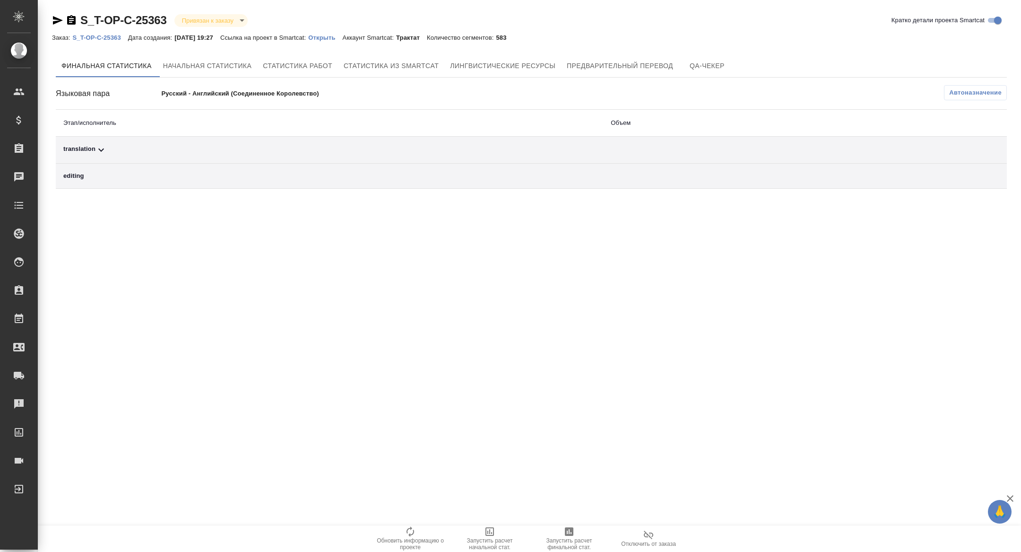
click at [989, 92] on span "Автоназначение" at bounding box center [976, 92] width 52 height 9
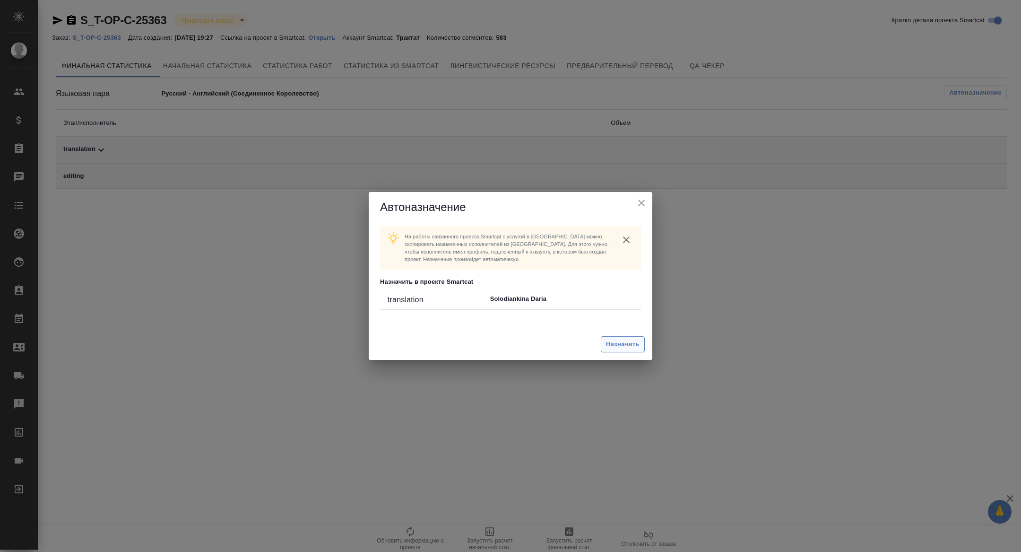
click at [626, 339] on span "Назначить" at bounding box center [623, 344] width 34 height 11
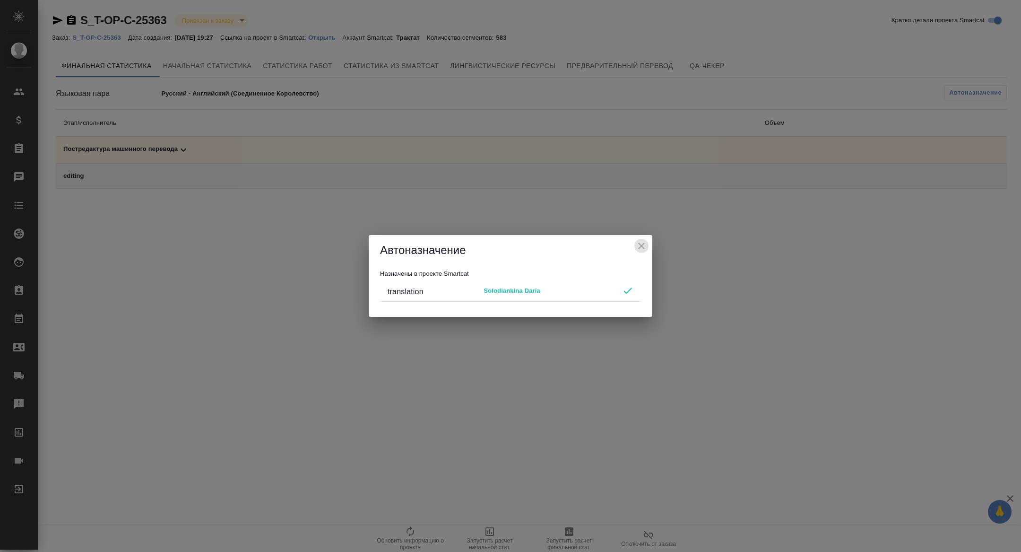
click at [637, 245] on icon "close" at bounding box center [641, 245] width 11 height 11
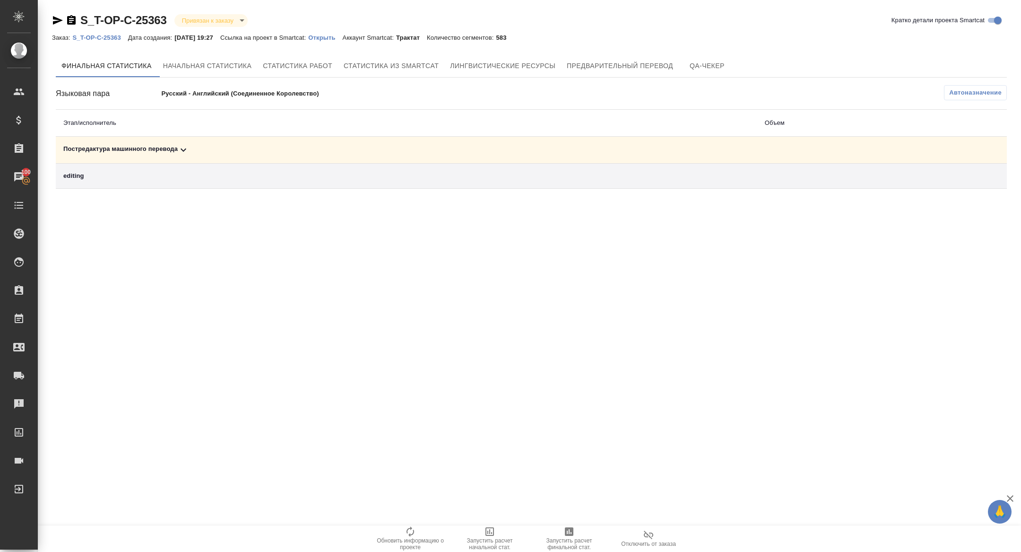
click at [186, 150] on icon at bounding box center [183, 149] width 11 height 11
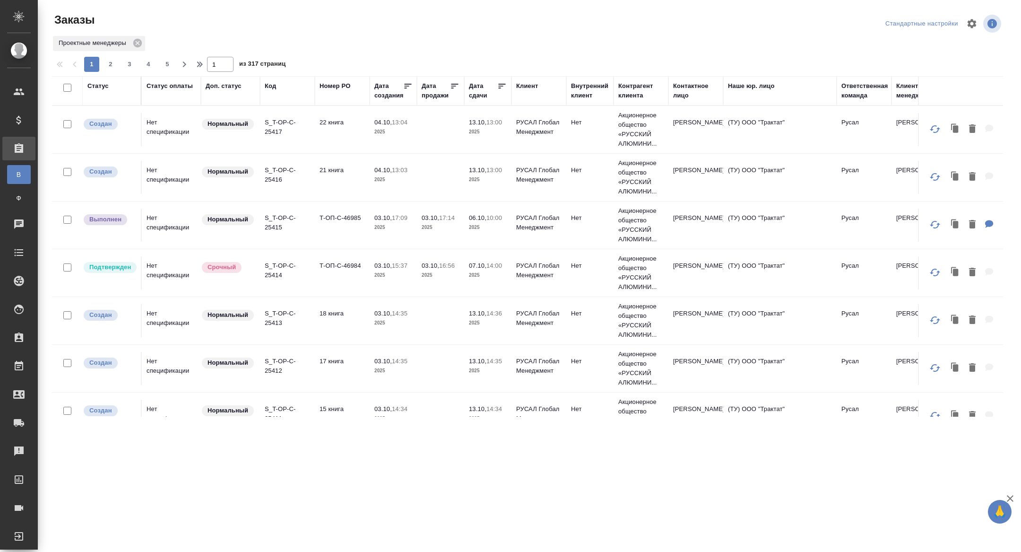
click at [475, 103] on th "Дата сдачи" at bounding box center [487, 90] width 47 height 29
click at [480, 95] on div "Дата сдачи" at bounding box center [483, 90] width 28 height 19
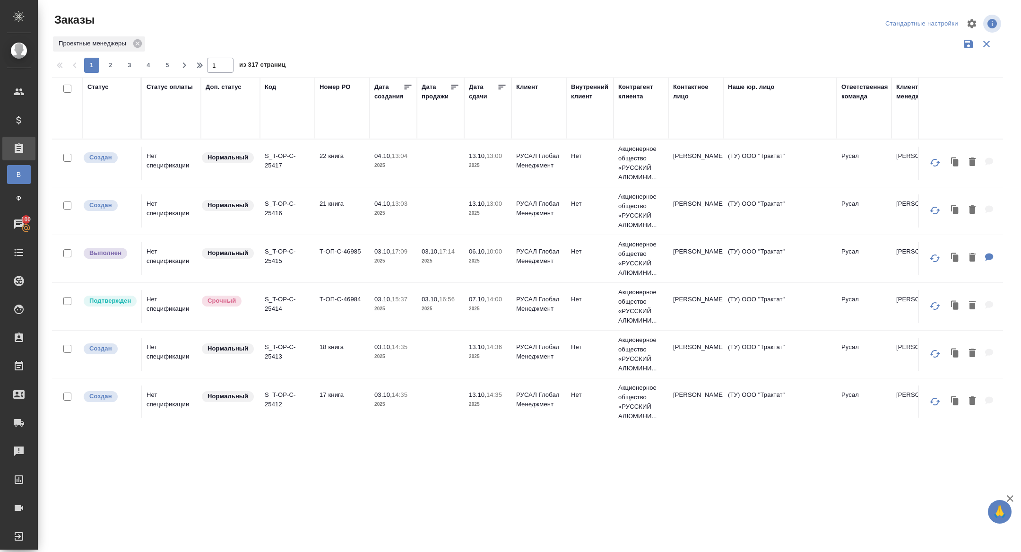
click at [480, 127] on div at bounding box center [488, 122] width 38 height 24
click at [478, 123] on input "text" at bounding box center [491, 119] width 32 height 13
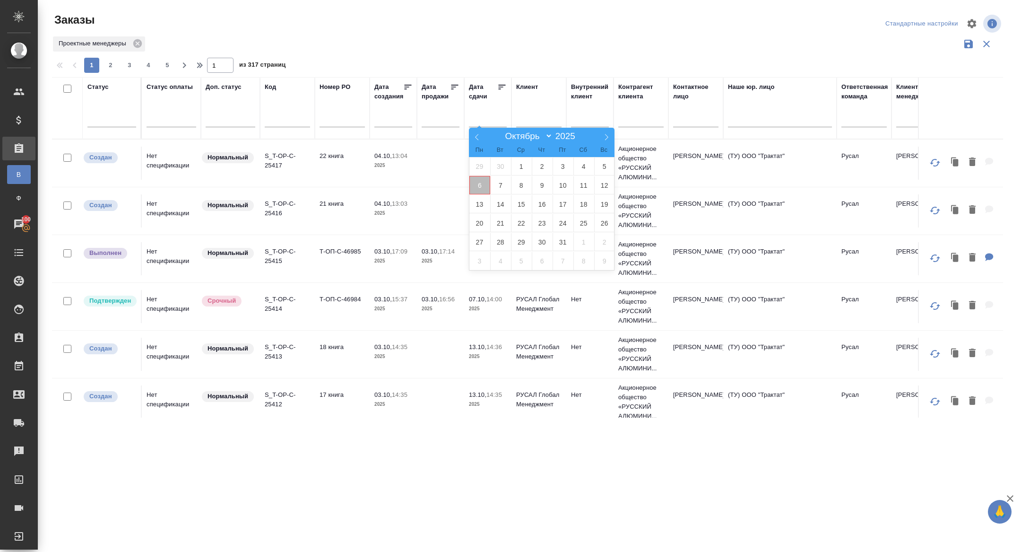
click at [482, 187] on span "6" at bounding box center [480, 185] width 21 height 18
type div "[DATE]T21:00:00.000Z"
click at [498, 187] on span "7" at bounding box center [500, 185] width 21 height 18
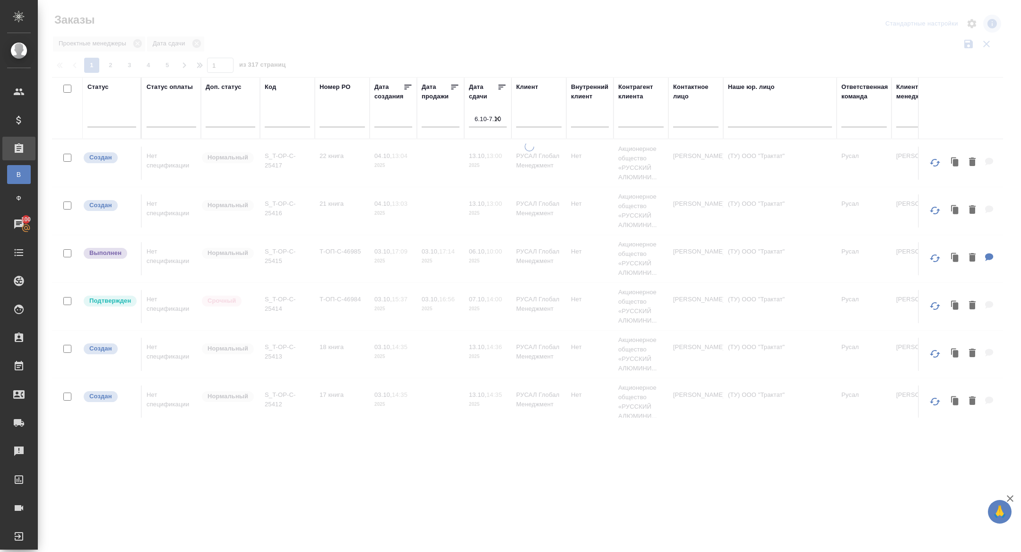
click at [498, 87] on icon at bounding box center [501, 86] width 9 height 9
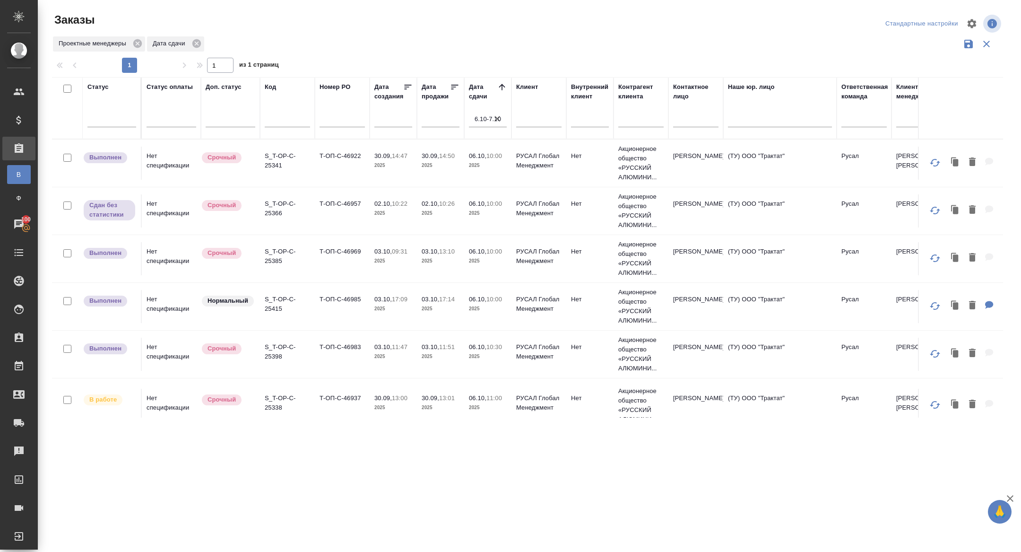
click at [276, 169] on td "S_T-OP-C-25341" at bounding box center [287, 163] width 55 height 33
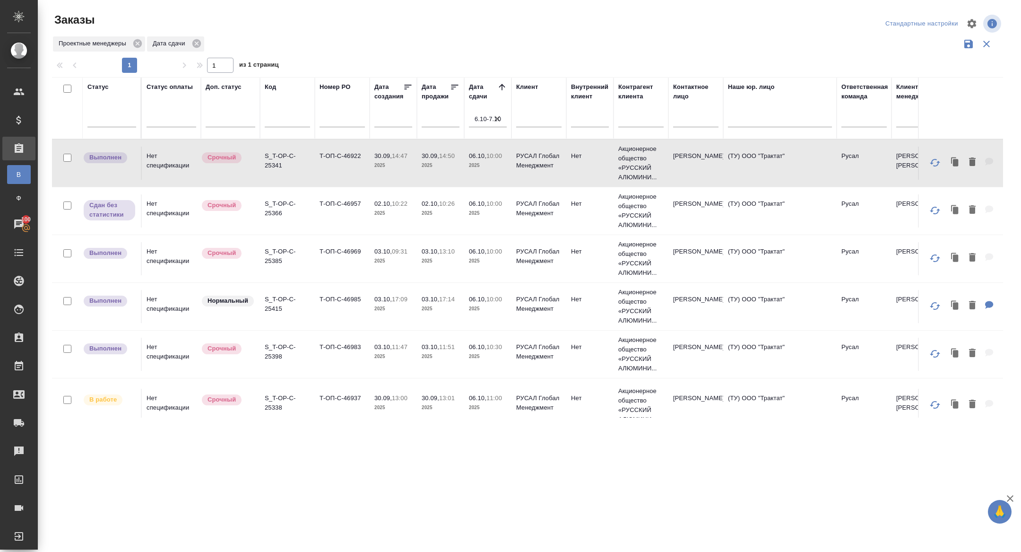
click at [272, 152] on p "S_T-OP-C-25341" at bounding box center [287, 160] width 45 height 19
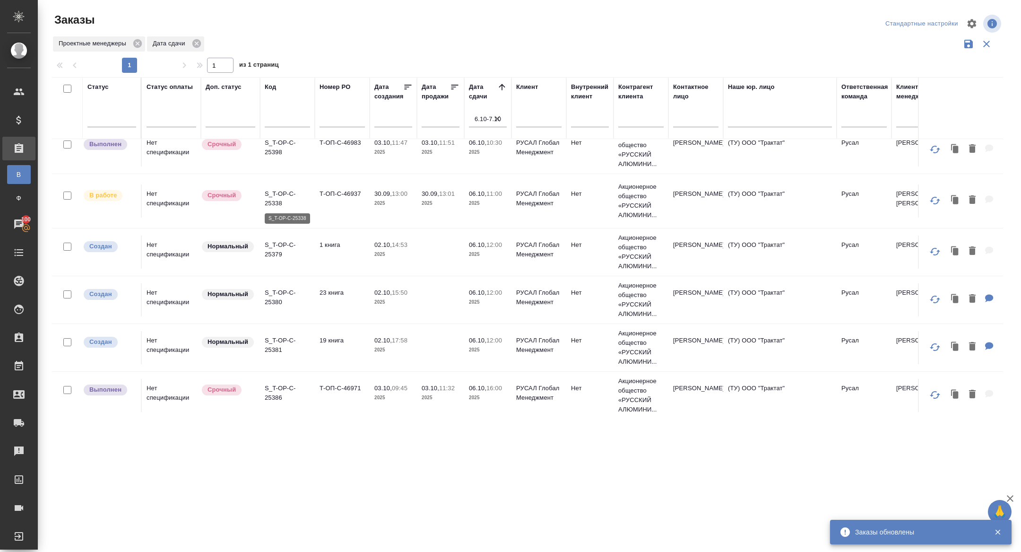
click at [273, 197] on p "S_T-OP-C-25338" at bounding box center [287, 198] width 45 height 19
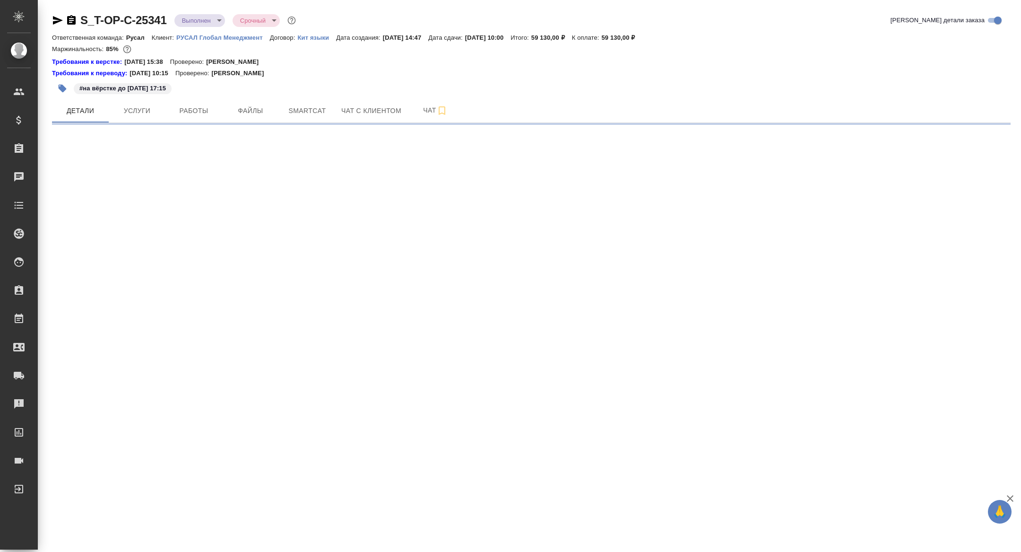
select select "RU"
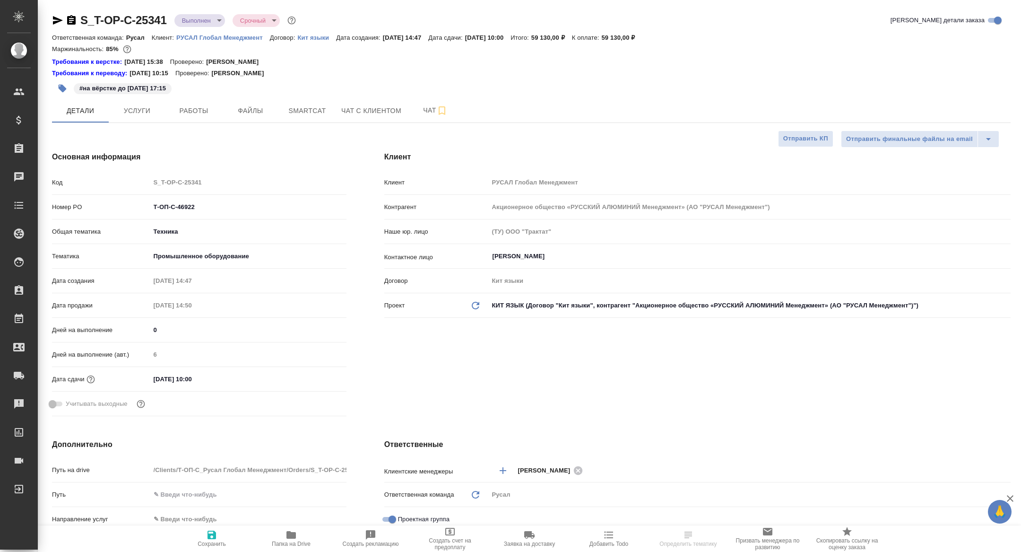
type textarea "x"
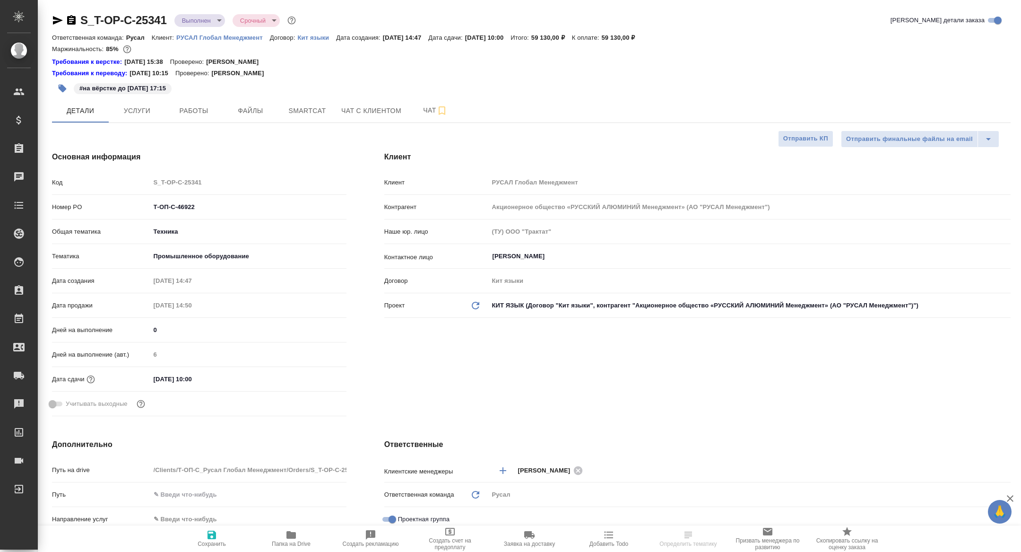
type textarea "x"
click at [288, 529] on button "Папка на Drive" at bounding box center [291, 538] width 79 height 26
type textarea "x"
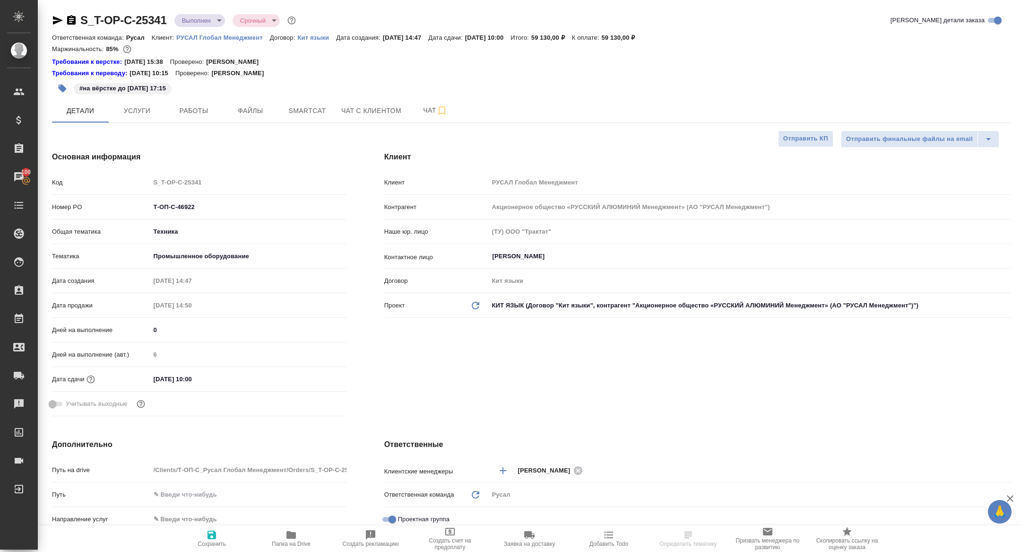
select select "RU"
type textarea "x"
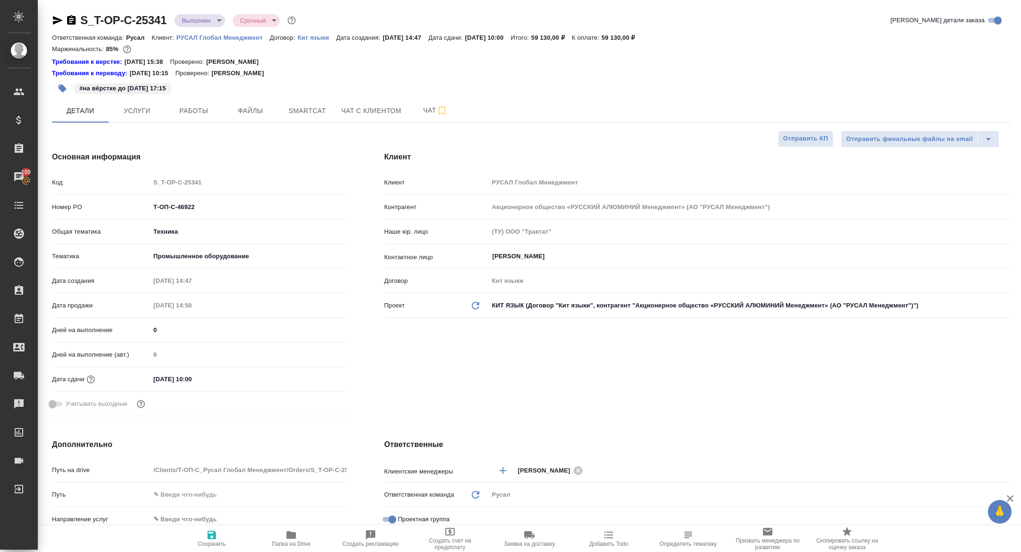
type textarea "x"
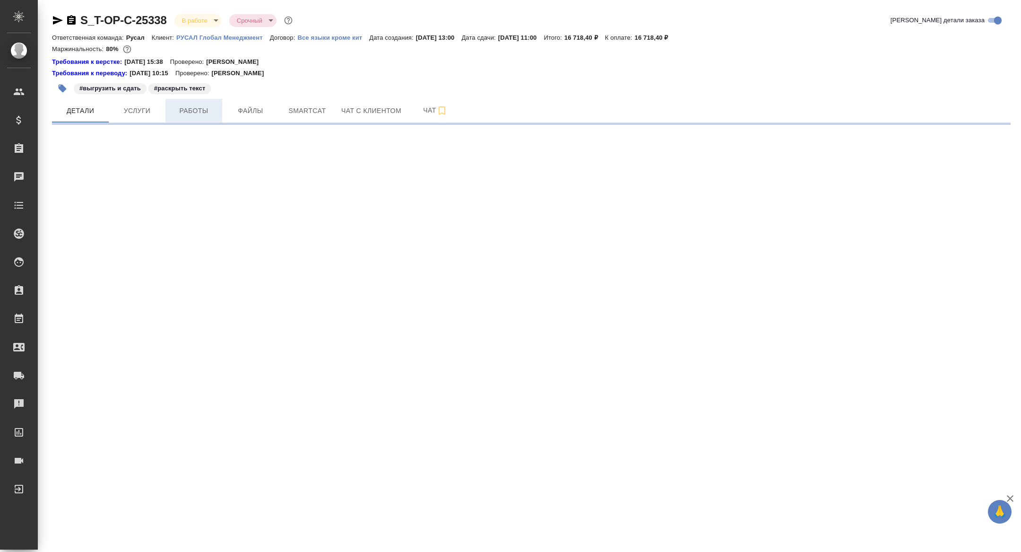
select select "RU"
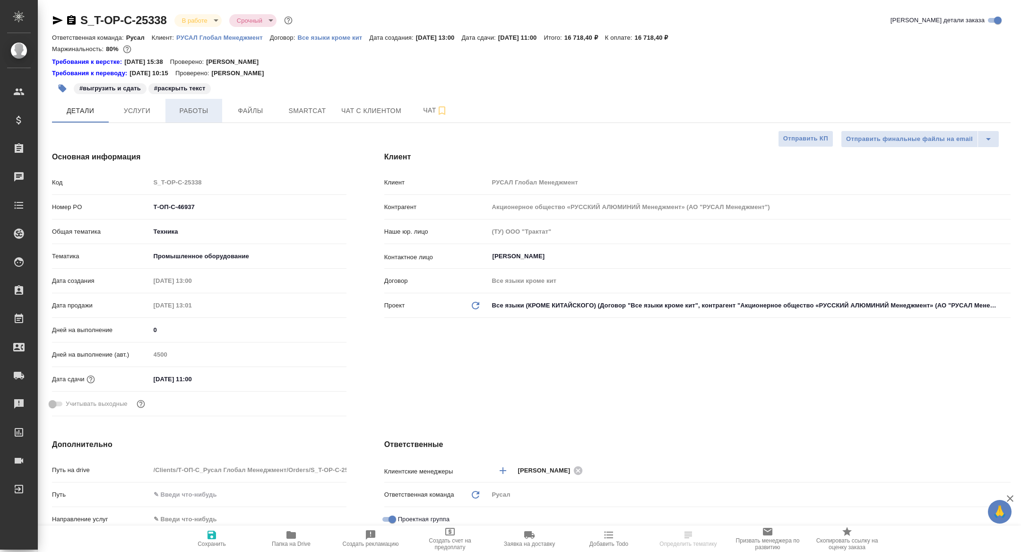
type textarea "x"
click at [192, 107] on span "Работы" at bounding box center [193, 111] width 45 height 12
type textarea "x"
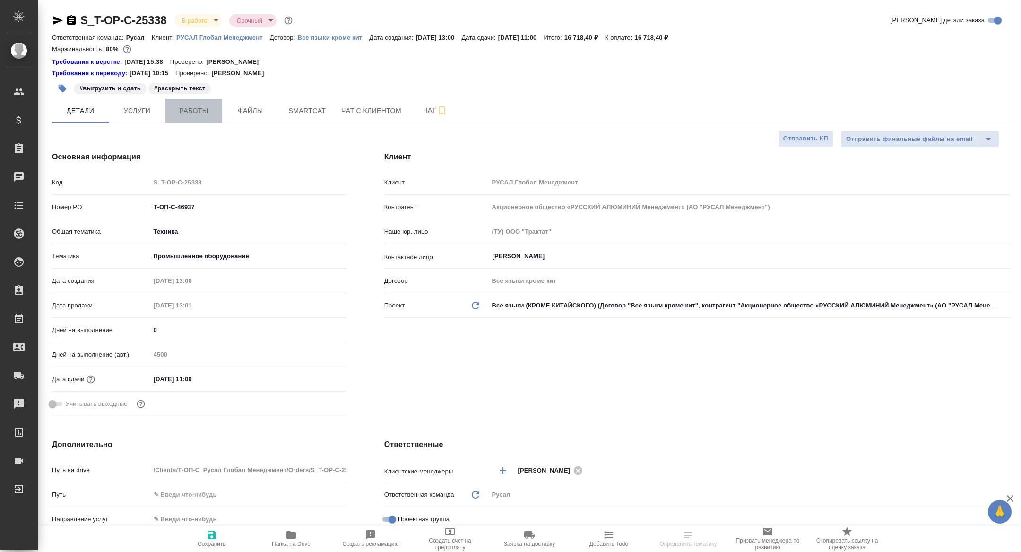
type textarea "x"
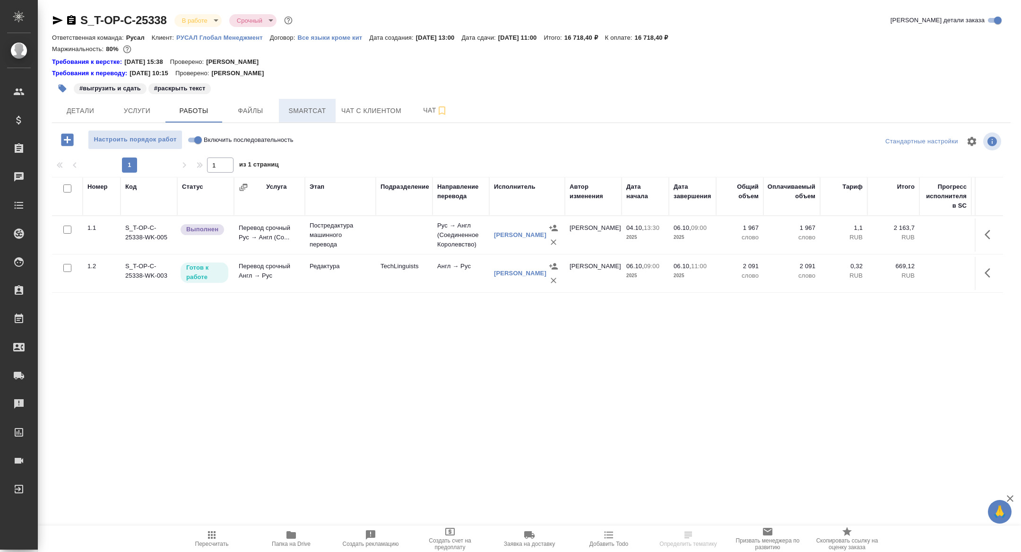
click at [297, 115] on span "Smartcat" at bounding box center [307, 111] width 45 height 12
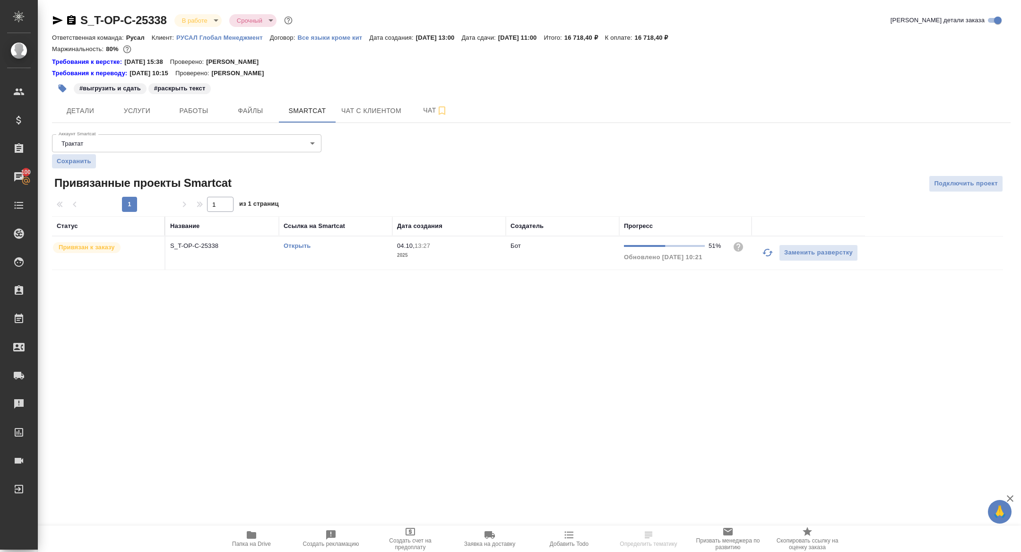
click at [771, 249] on icon "button" at bounding box center [767, 252] width 11 height 11
